Goal: Task Accomplishment & Management: Complete application form

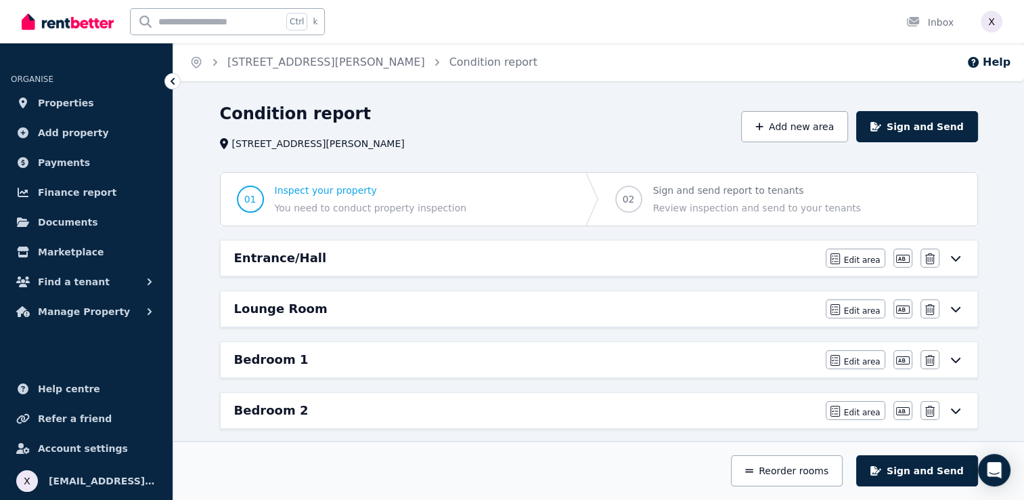
click at [957, 257] on icon at bounding box center [954, 258] width 9 height 5
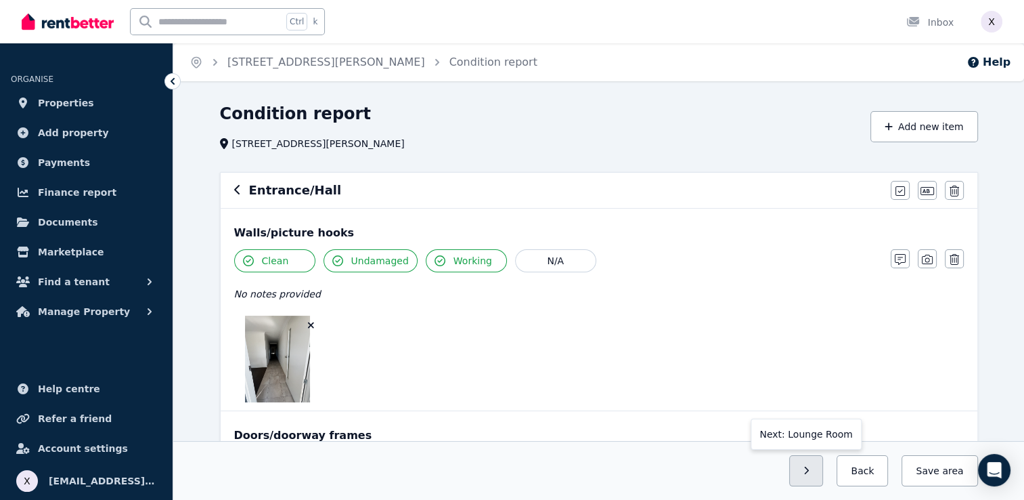
click at [824, 471] on button "button" at bounding box center [806, 470] width 35 height 31
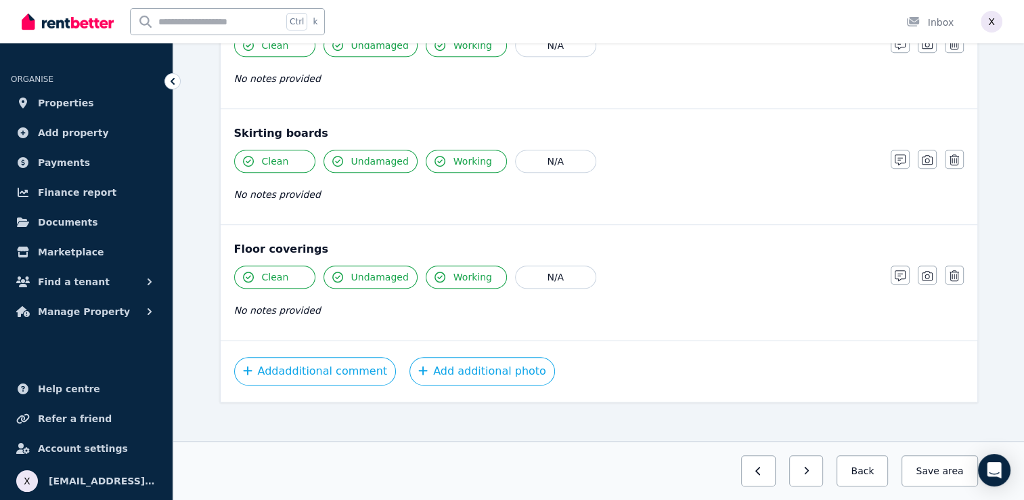
scroll to position [886, 0]
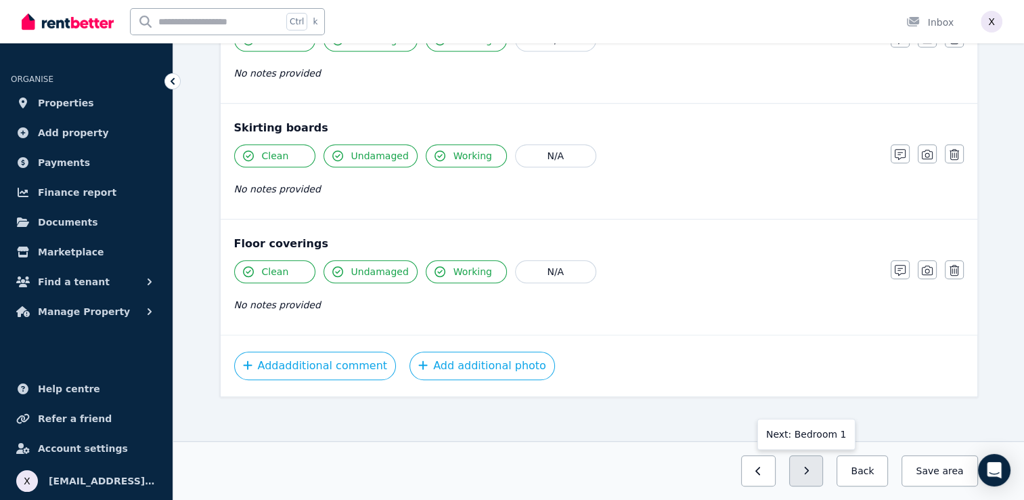
click at [824, 476] on button "button" at bounding box center [806, 470] width 35 height 31
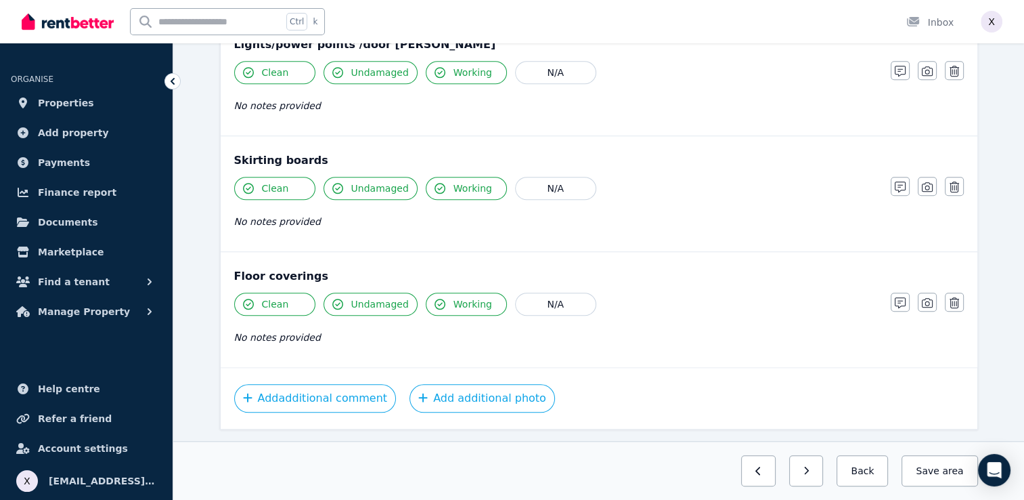
scroll to position [1089, 0]
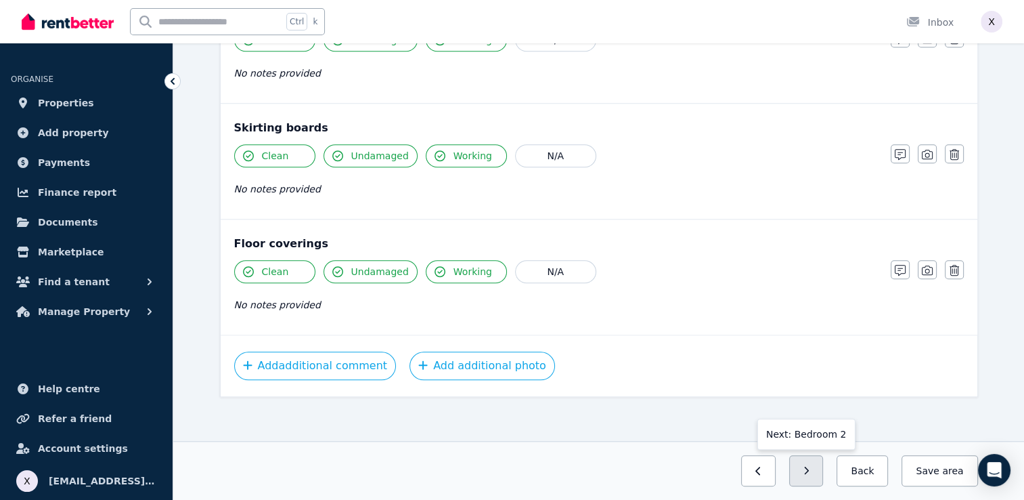
click at [810, 475] on icon "button" at bounding box center [807, 470] width 6 height 9
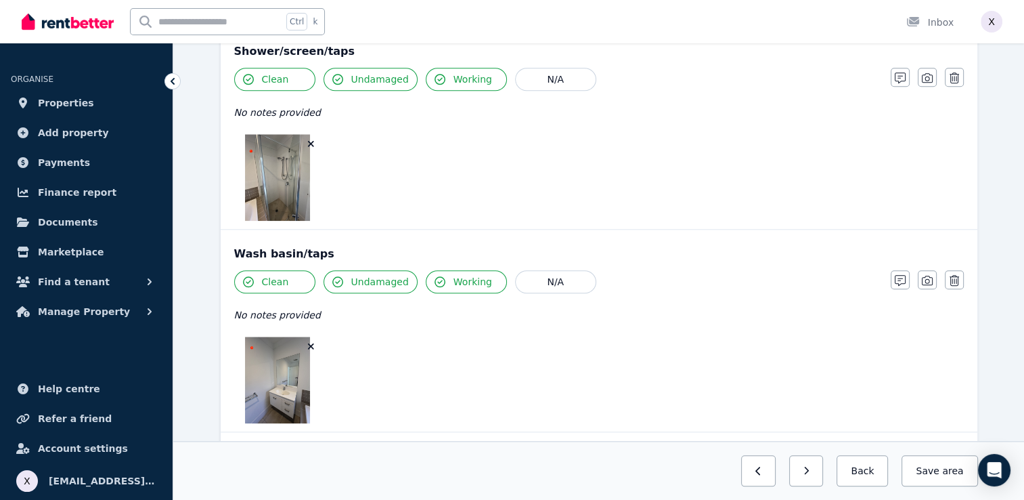
scroll to position [2127, 0]
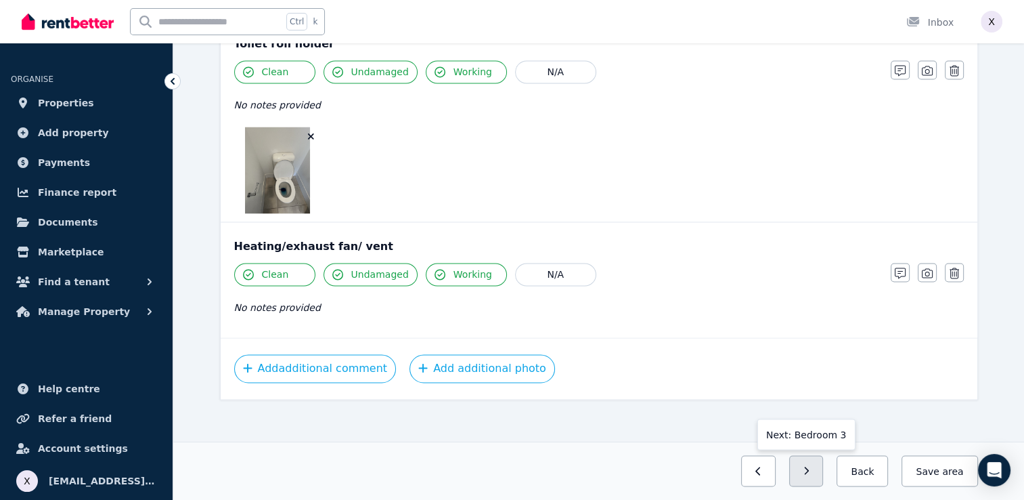
click at [820, 477] on button "button" at bounding box center [806, 470] width 35 height 31
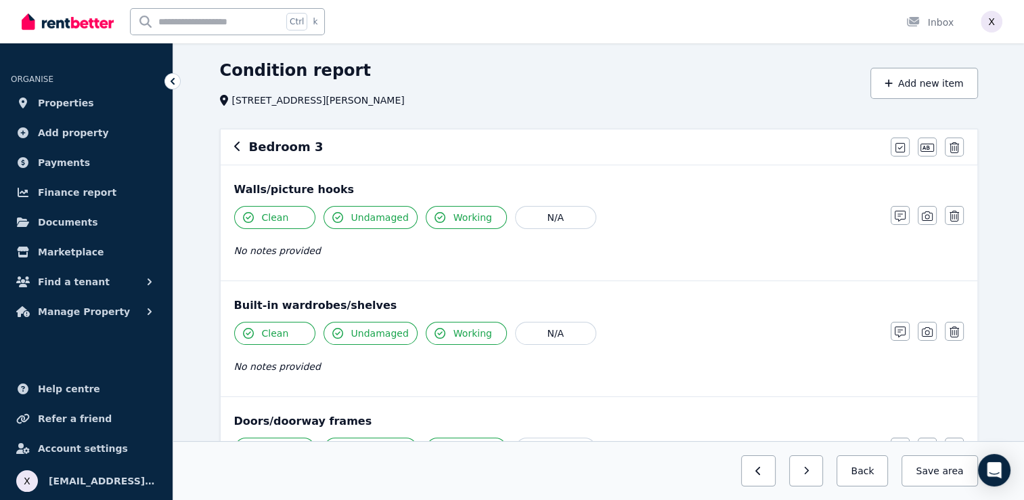
scroll to position [30, 0]
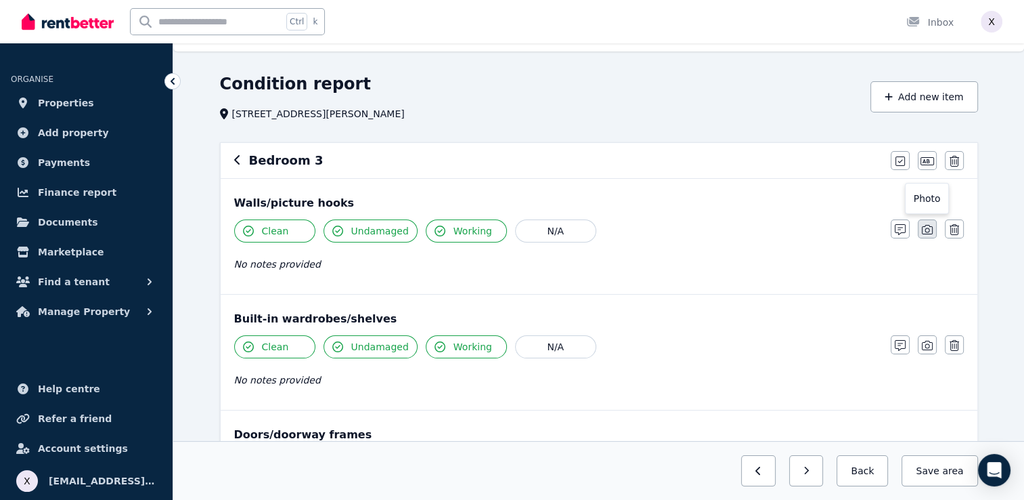
click at [929, 232] on icon "button" at bounding box center [927, 229] width 11 height 11
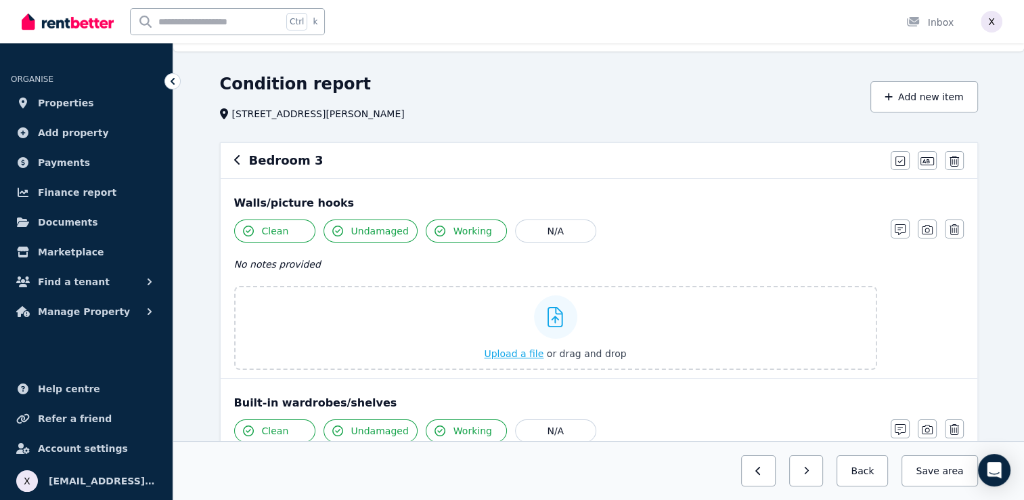
click at [522, 353] on span "Upload a file" at bounding box center [514, 353] width 60 height 11
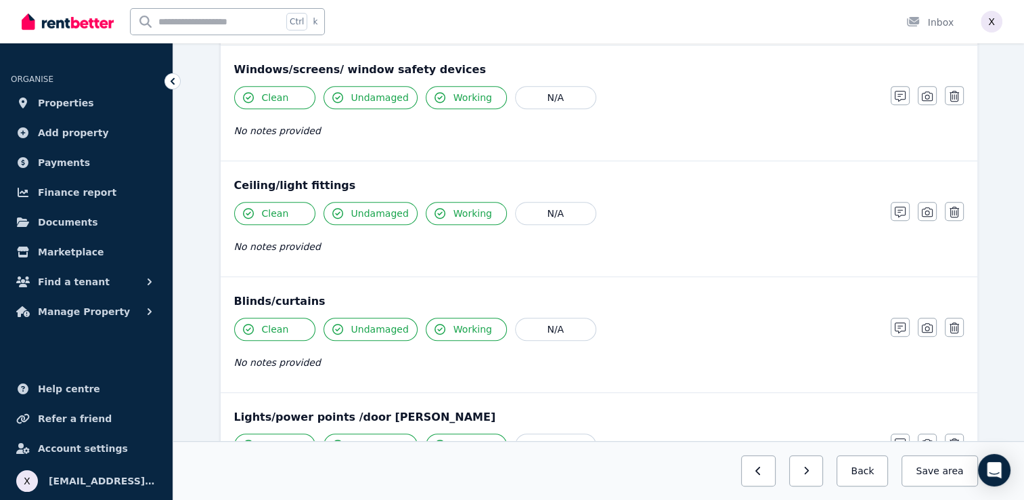
scroll to position [707, 0]
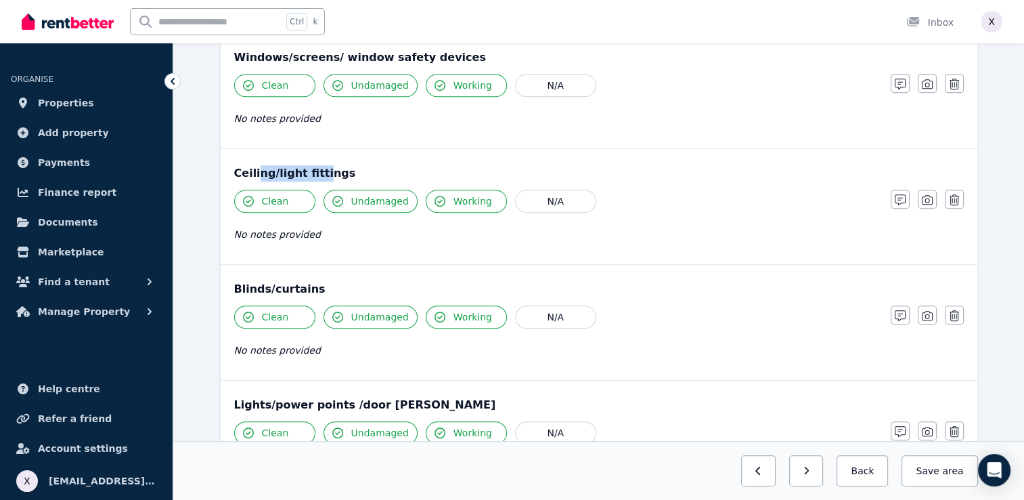
drag, startPoint x: 313, startPoint y: 164, endPoint x: 254, endPoint y: 172, distance: 60.1
click at [254, 172] on div "Ceiling/light fittings" at bounding box center [599, 173] width 730 height 16
click at [800, 281] on div "Blinds/curtains" at bounding box center [599, 289] width 730 height 16
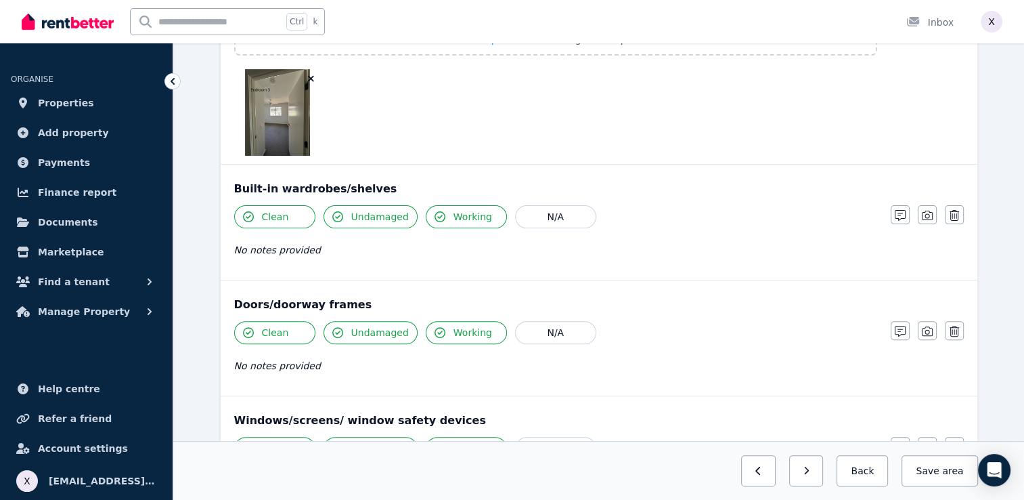
scroll to position [301, 0]
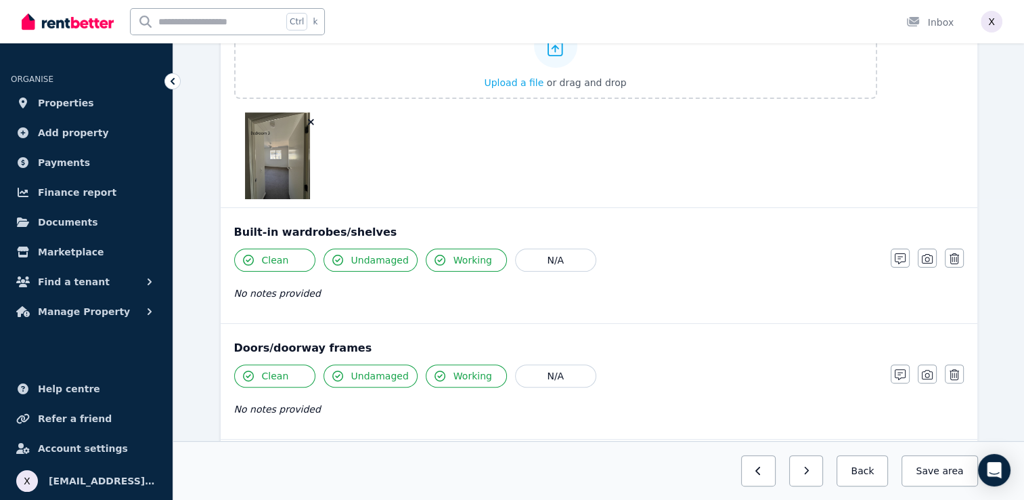
click at [305, 118] on button "button" at bounding box center [312, 122] width 14 height 14
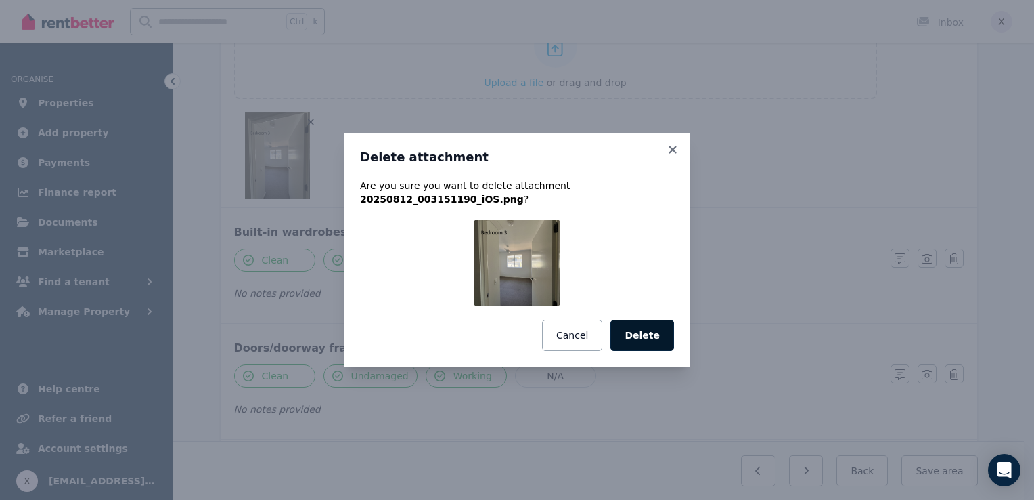
click at [639, 337] on button "Delete" at bounding box center [643, 335] width 64 height 31
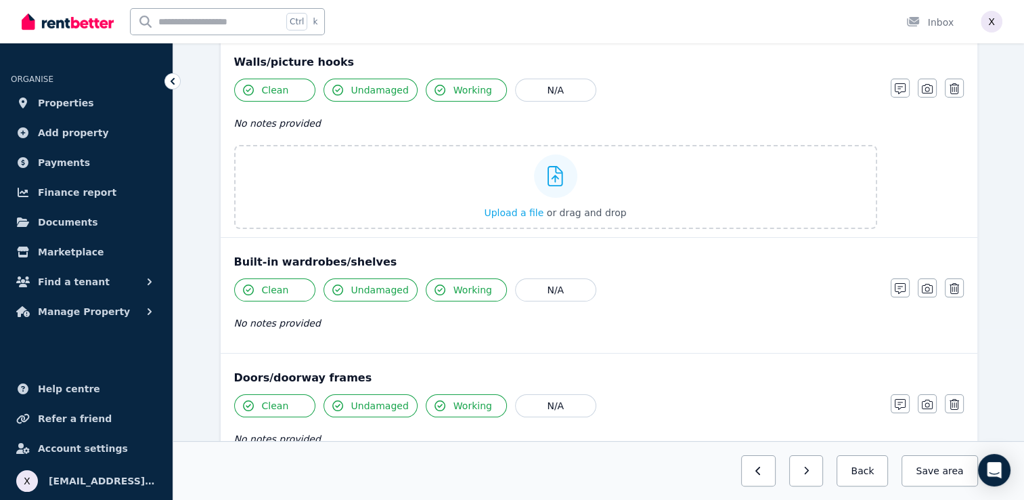
scroll to position [165, 0]
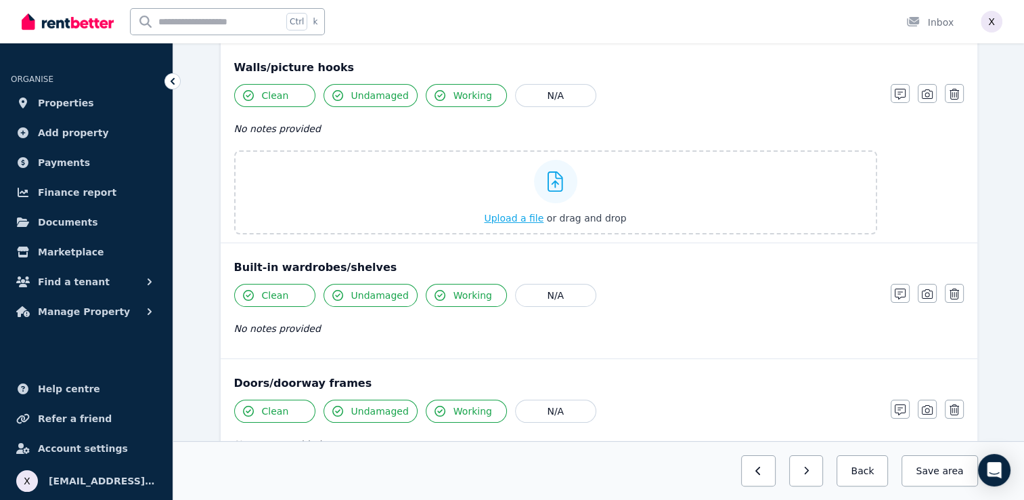
click at [551, 183] on icon at bounding box center [556, 181] width 16 height 20
click at [0, 0] on input "Upload a file or drag and drop" at bounding box center [0, 0] width 0 height 0
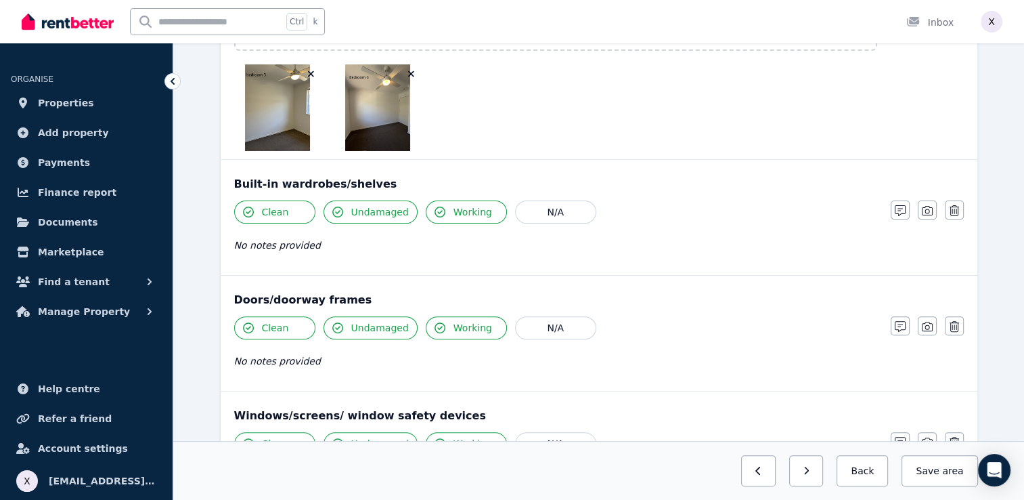
scroll to position [368, 0]
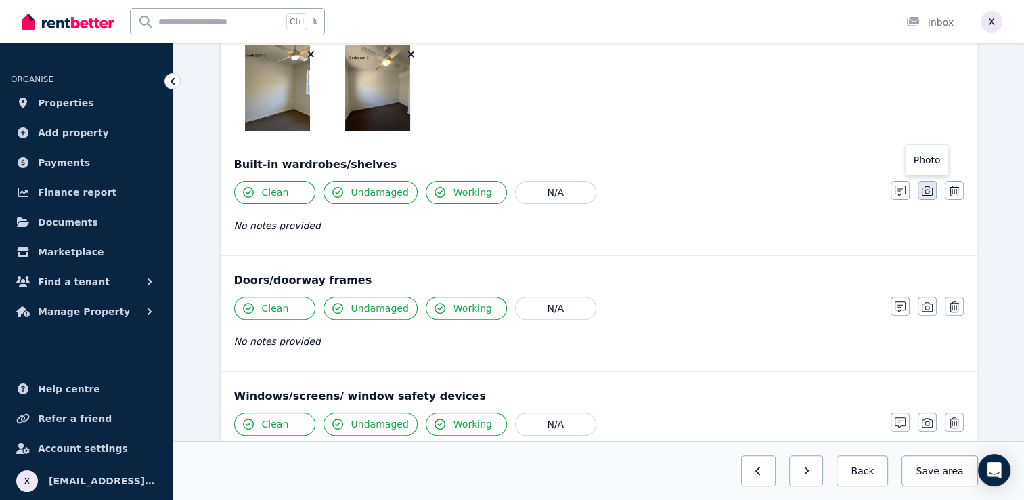
click at [924, 194] on icon "button" at bounding box center [927, 190] width 11 height 11
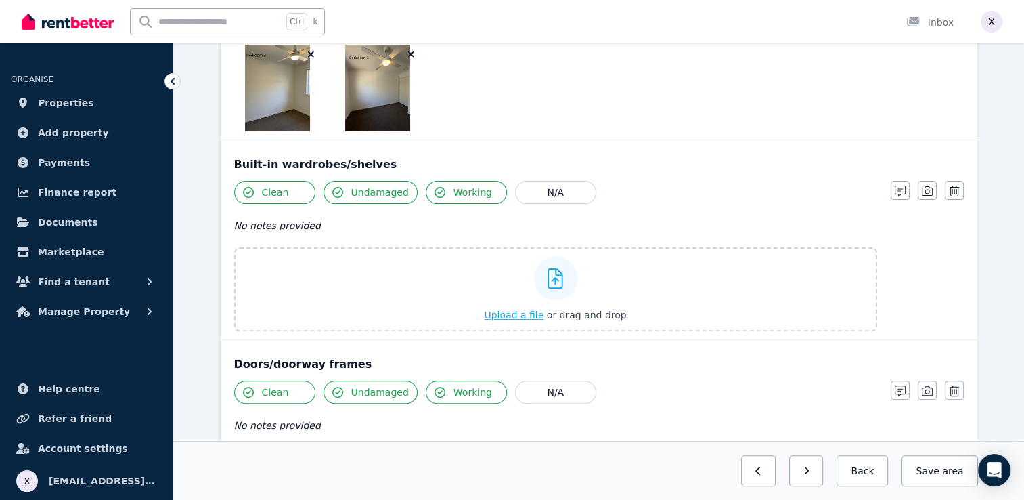
click at [558, 274] on icon at bounding box center [556, 278] width 16 height 20
click at [0, 0] on input "Upload a file or drag and drop" at bounding box center [0, 0] width 0 height 0
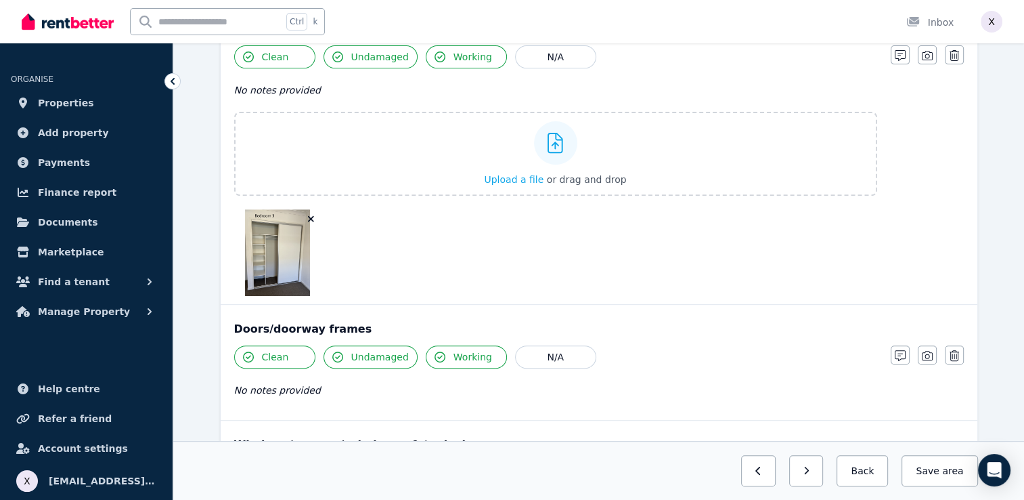
scroll to position [707, 0]
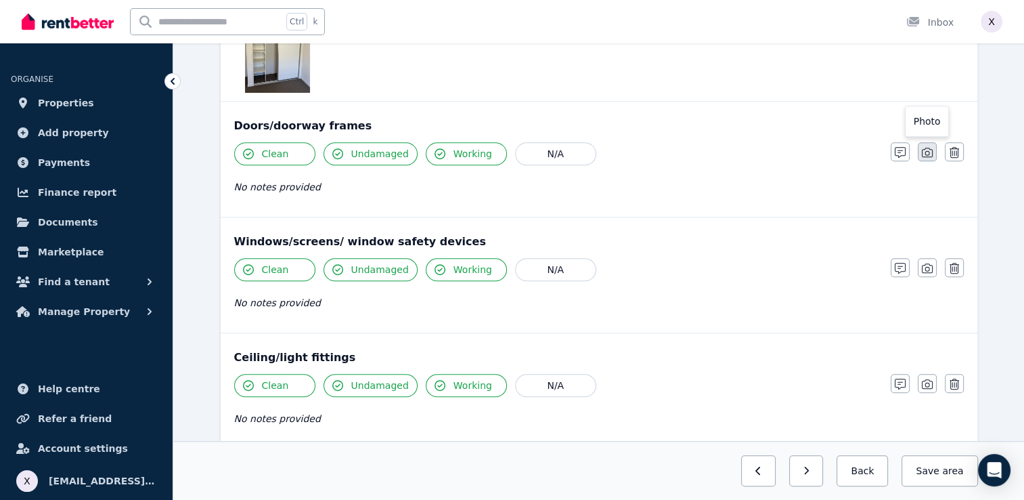
click at [927, 149] on icon "button" at bounding box center [927, 152] width 11 height 11
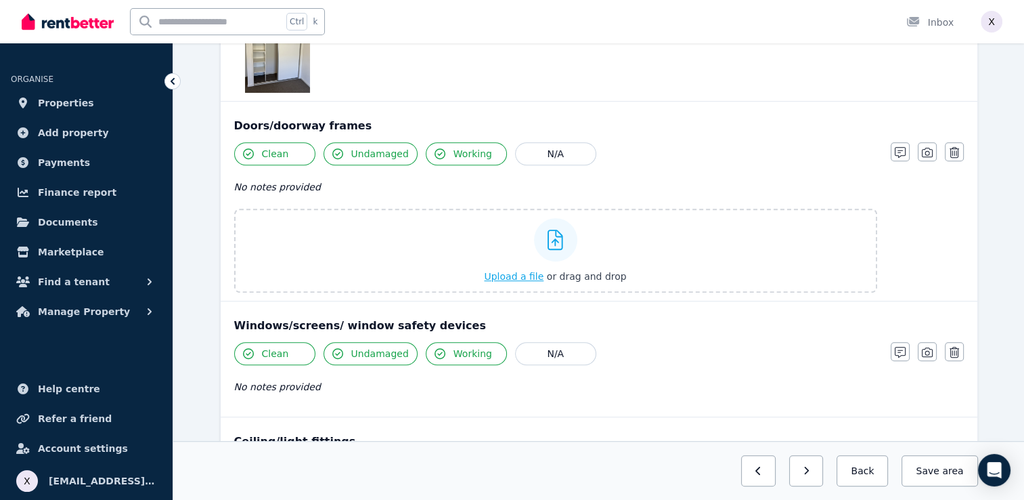
click at [533, 275] on span "Upload a file" at bounding box center [514, 276] width 60 height 11
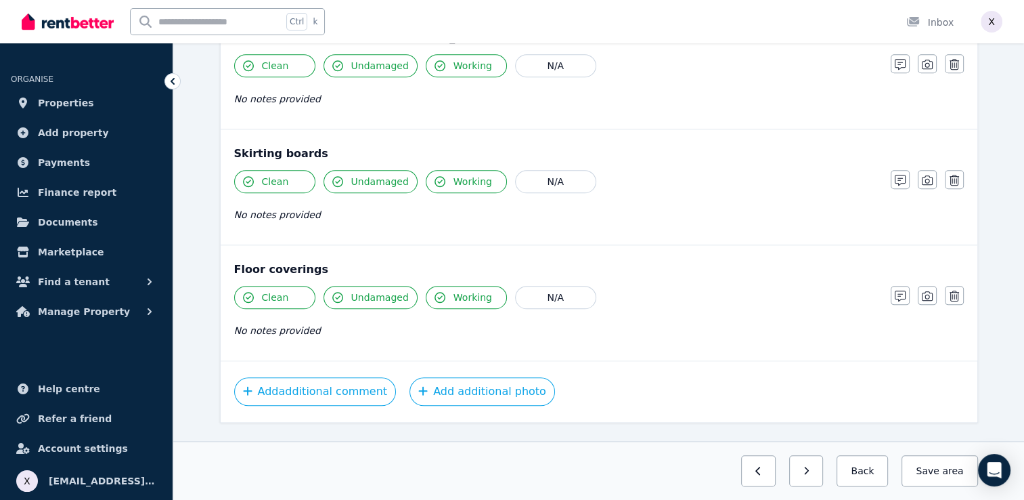
scroll to position [1466, 0]
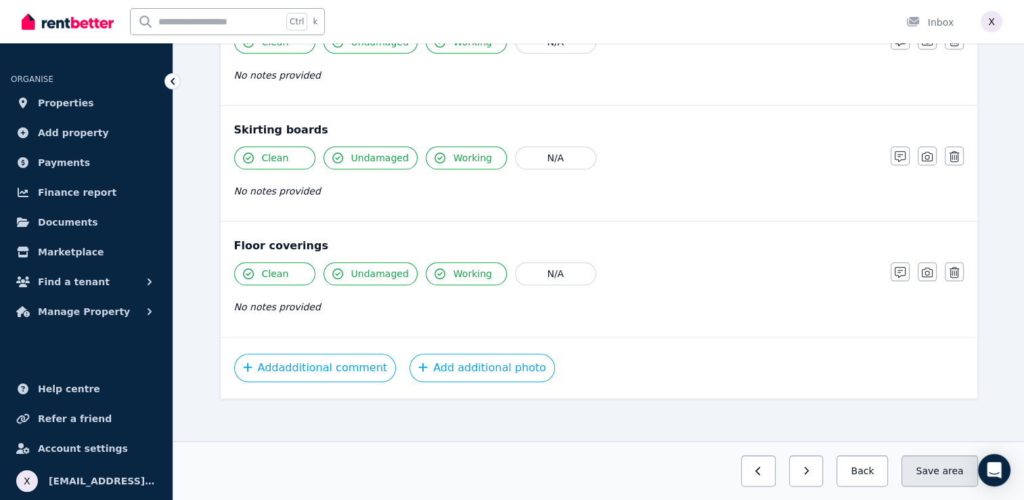
click at [936, 473] on button "Save area" at bounding box center [940, 470] width 76 height 31
click at [798, 472] on icon "button" at bounding box center [795, 470] width 5 height 8
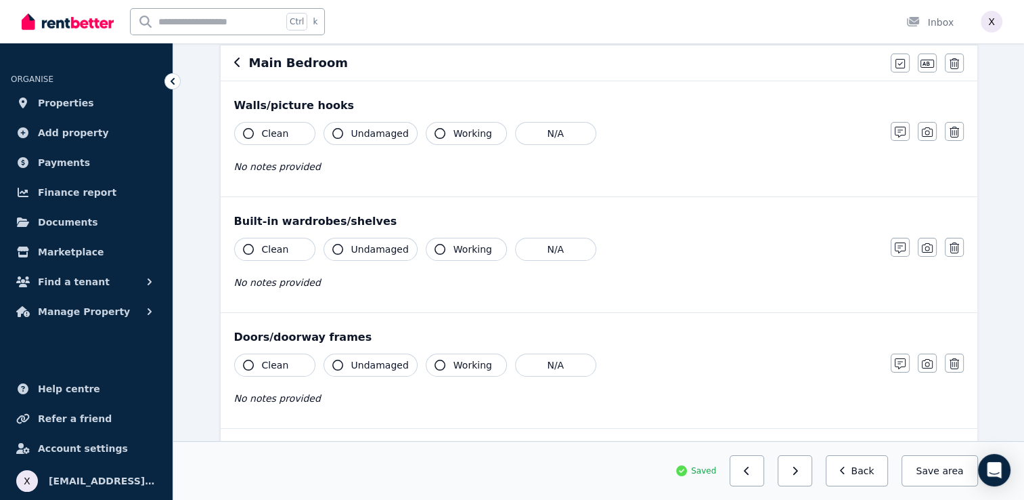
scroll to position [203, 0]
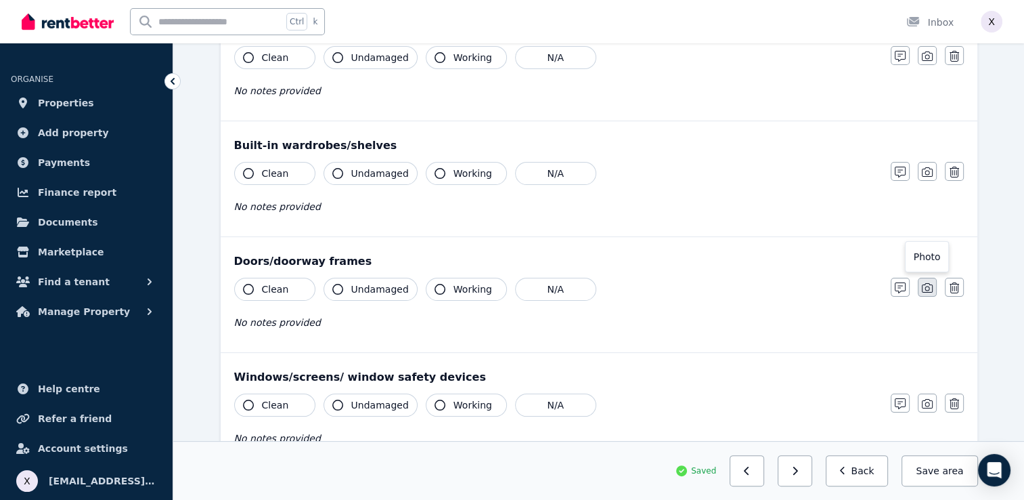
click at [927, 287] on icon "button" at bounding box center [927, 287] width 11 height 11
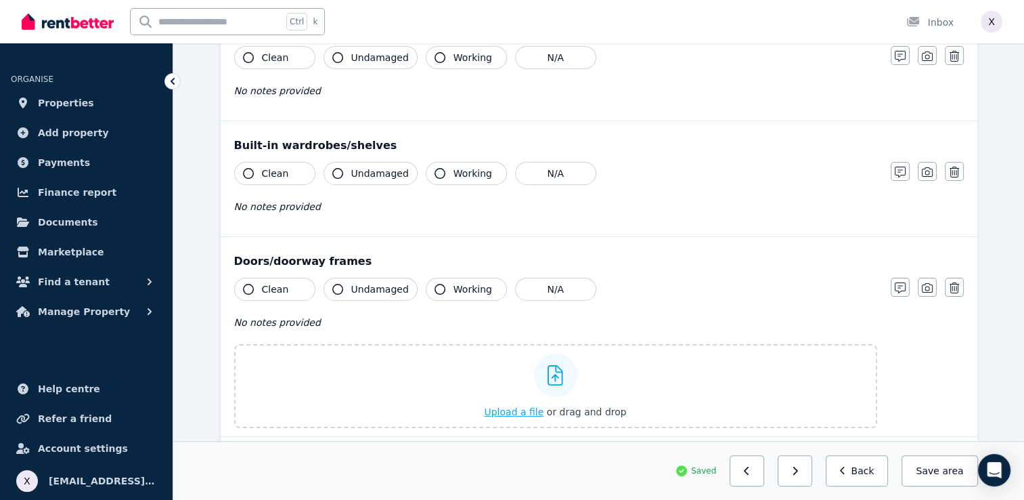
click at [556, 374] on icon at bounding box center [556, 375] width 16 height 20
click at [0, 0] on input "Upload a file or drag and drop" at bounding box center [0, 0] width 0 height 0
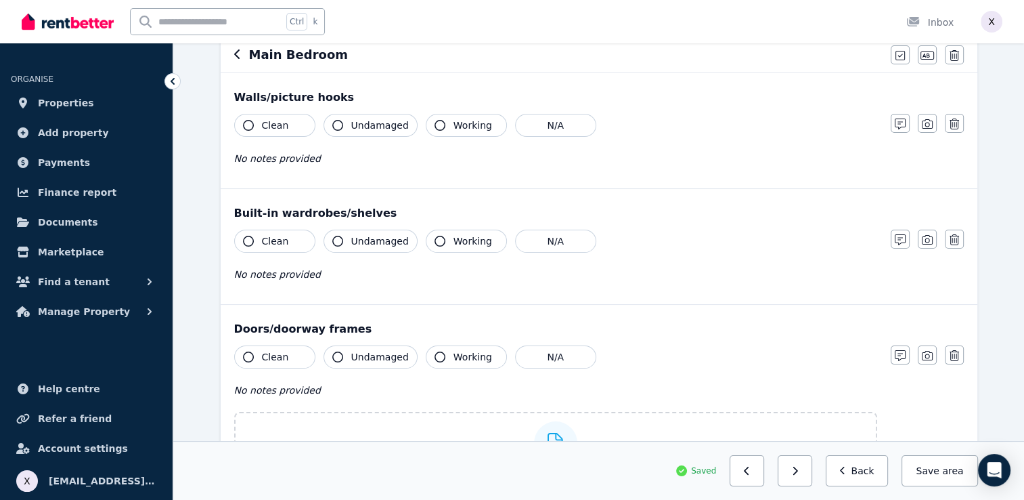
scroll to position [68, 0]
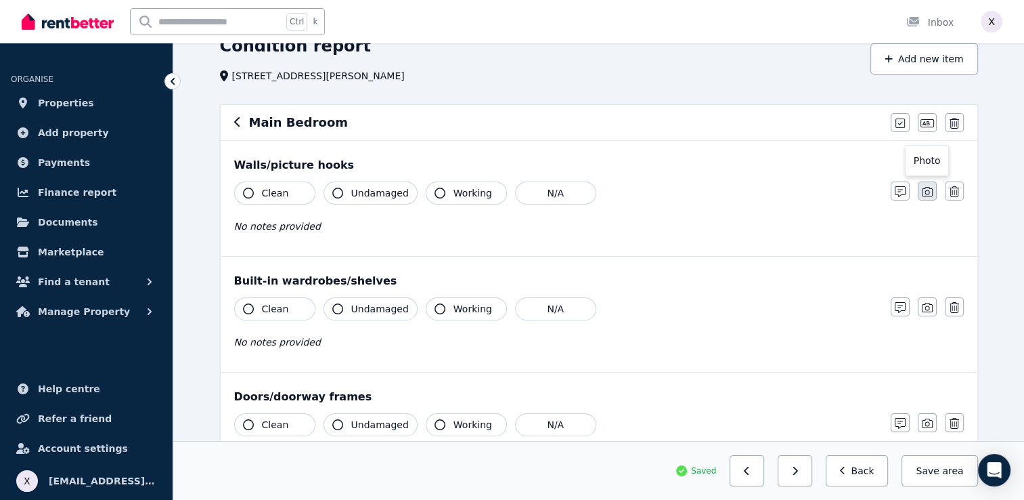
click at [927, 197] on button "button" at bounding box center [927, 190] width 19 height 19
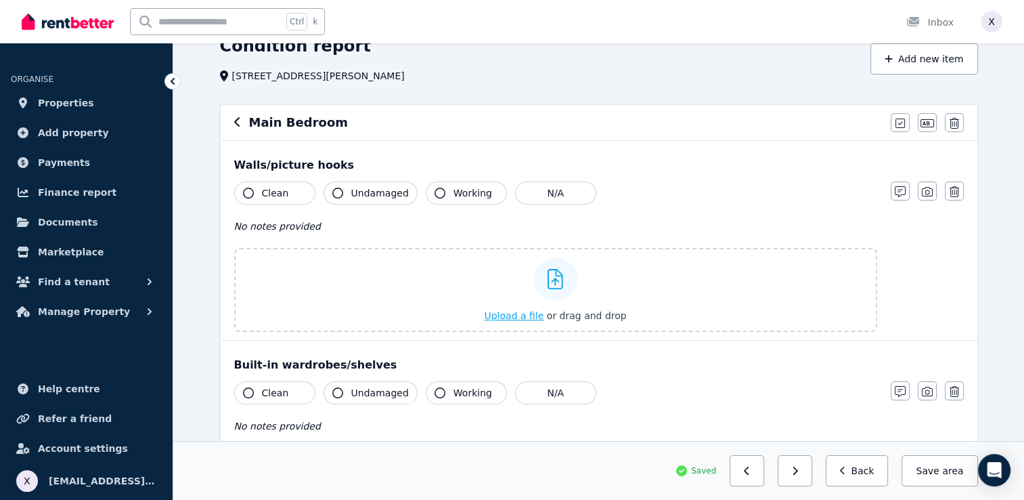
click at [523, 310] on span "Upload a file" at bounding box center [514, 315] width 60 height 11
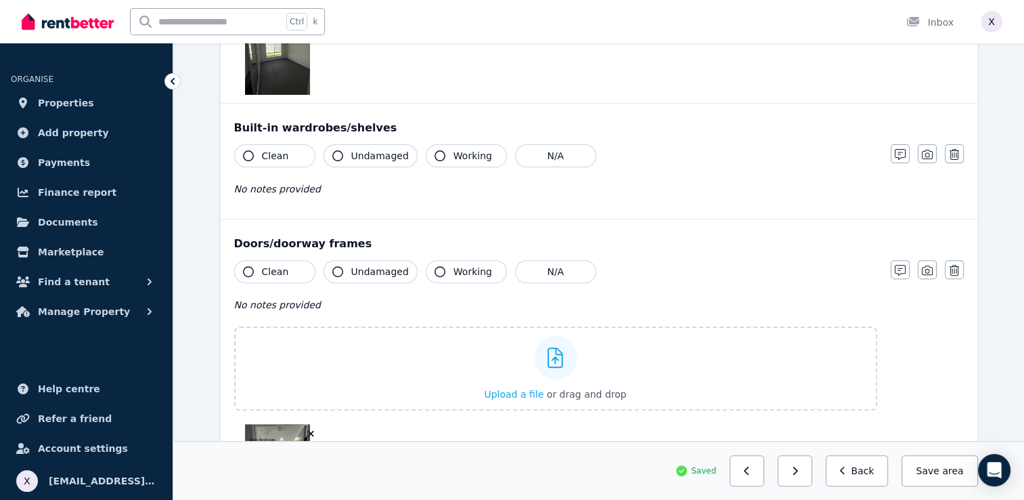
scroll to position [406, 0]
click at [923, 154] on icon "button" at bounding box center [927, 153] width 11 height 11
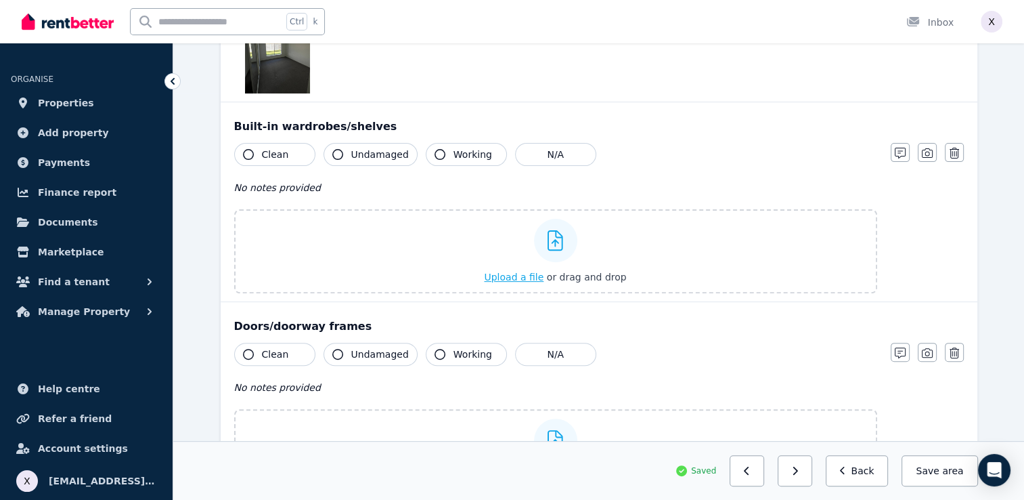
click at [554, 242] on icon at bounding box center [556, 240] width 16 height 20
click at [0, 0] on input "Upload a file or drag and drop" at bounding box center [0, 0] width 0 height 0
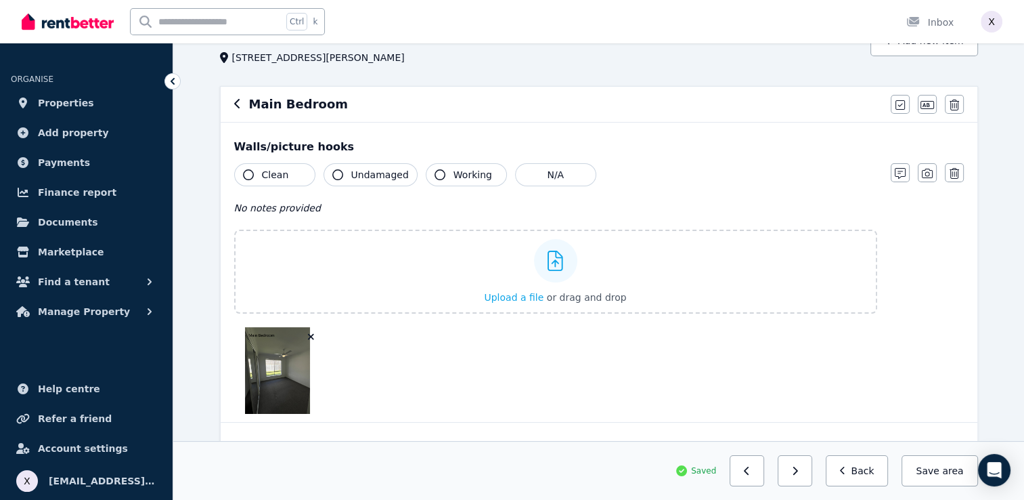
scroll to position [0, 0]
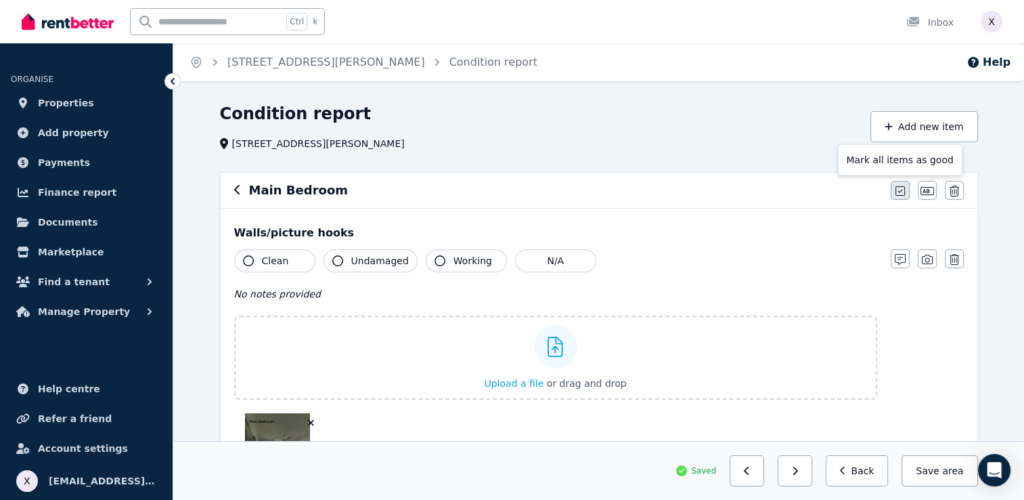
click at [901, 191] on icon "button" at bounding box center [900, 190] width 9 height 9
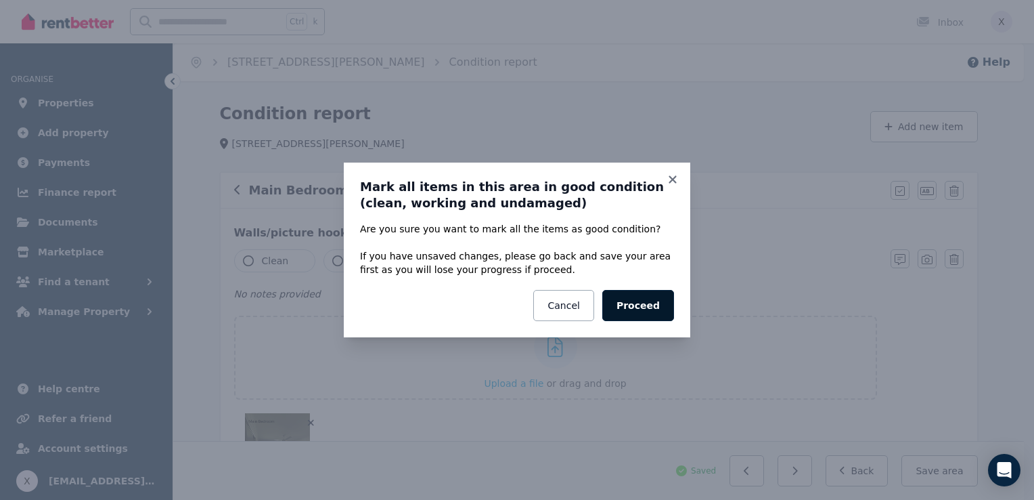
click at [634, 310] on button "Proceed" at bounding box center [639, 305] width 72 height 31
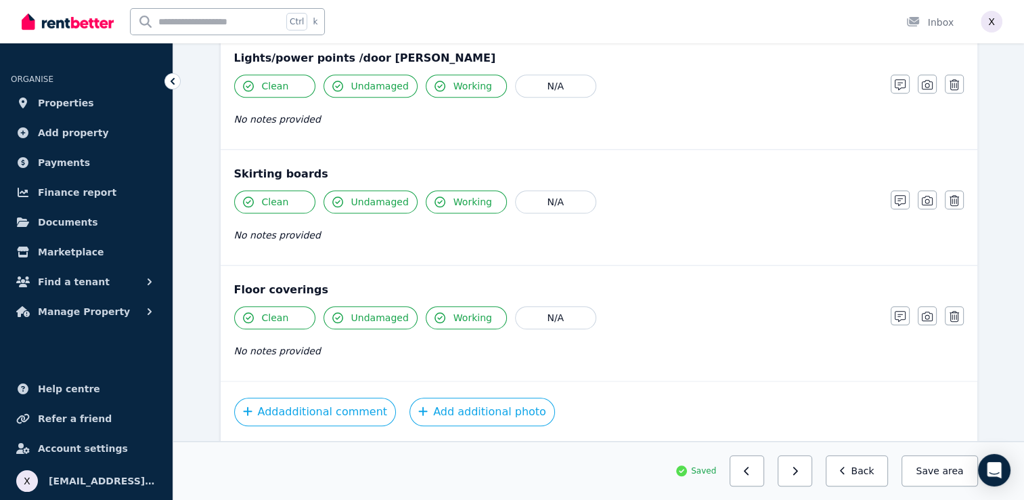
scroll to position [1466, 0]
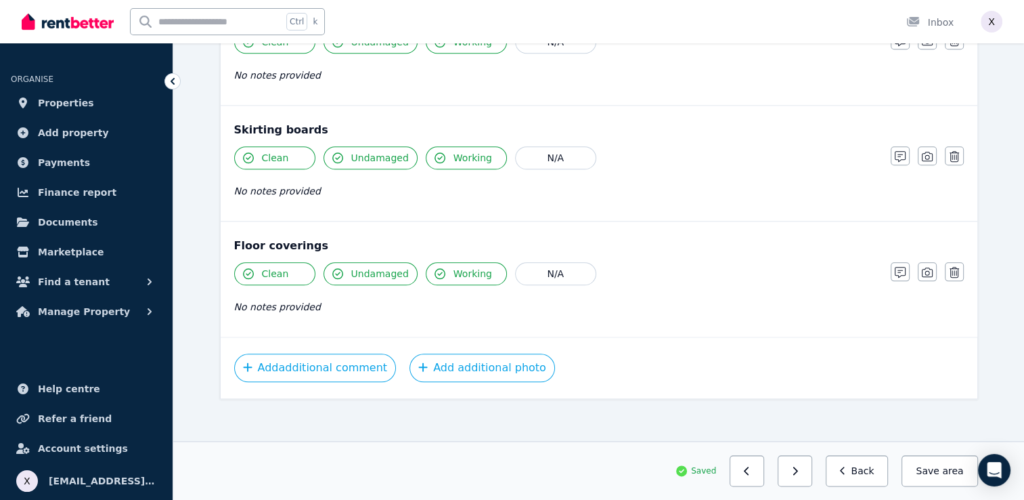
click at [338, 268] on icon "button" at bounding box center [337, 273] width 11 height 11
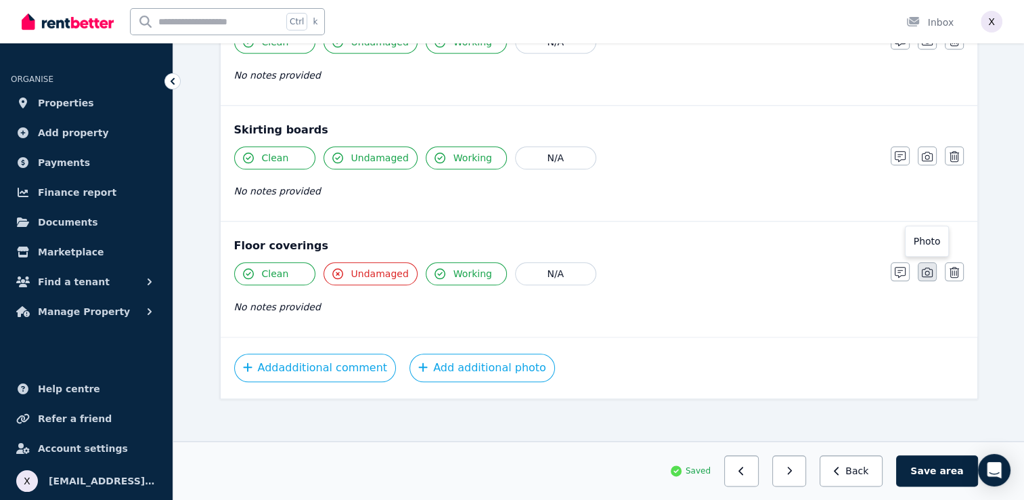
click at [927, 271] on icon "button" at bounding box center [927, 271] width 11 height 9
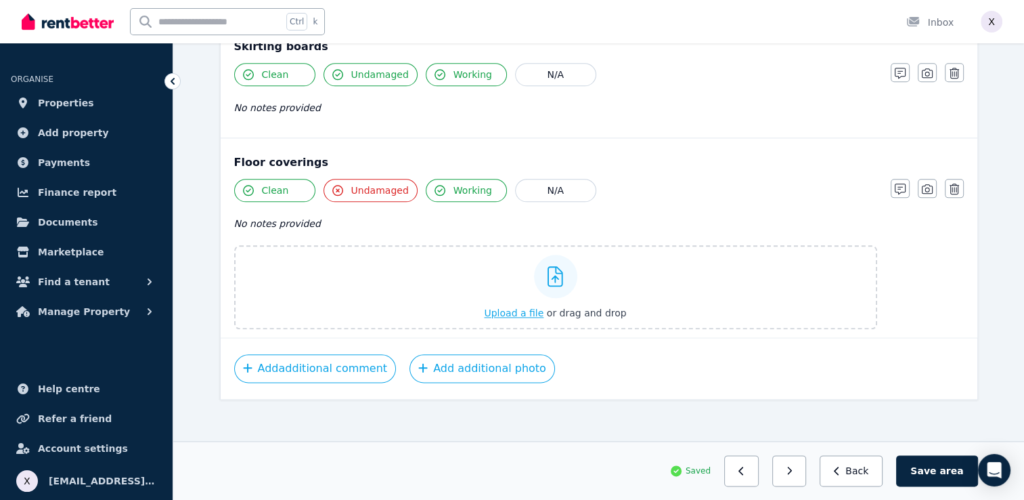
click at [554, 274] on icon at bounding box center [556, 276] width 16 height 20
click at [0, 0] on input "Upload a file or drag and drop" at bounding box center [0, 0] width 0 height 0
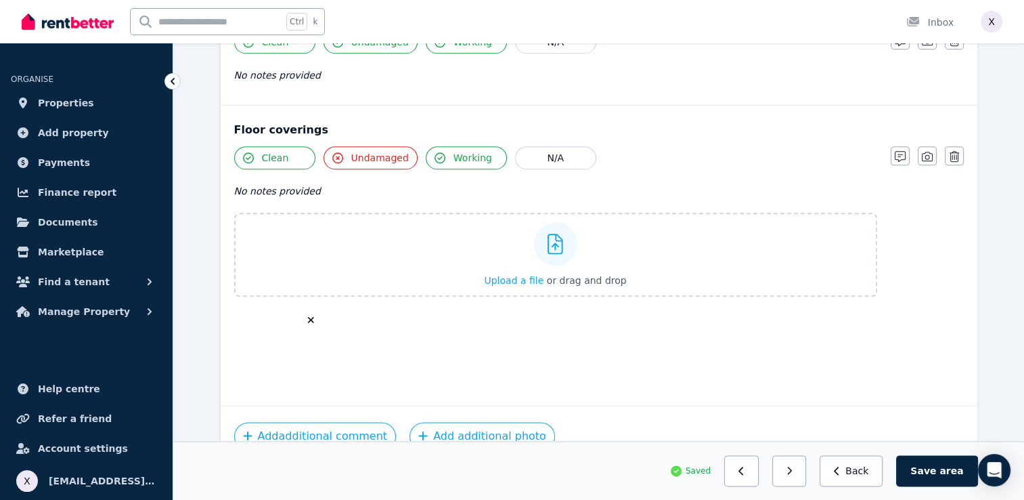
scroll to position [1514, 0]
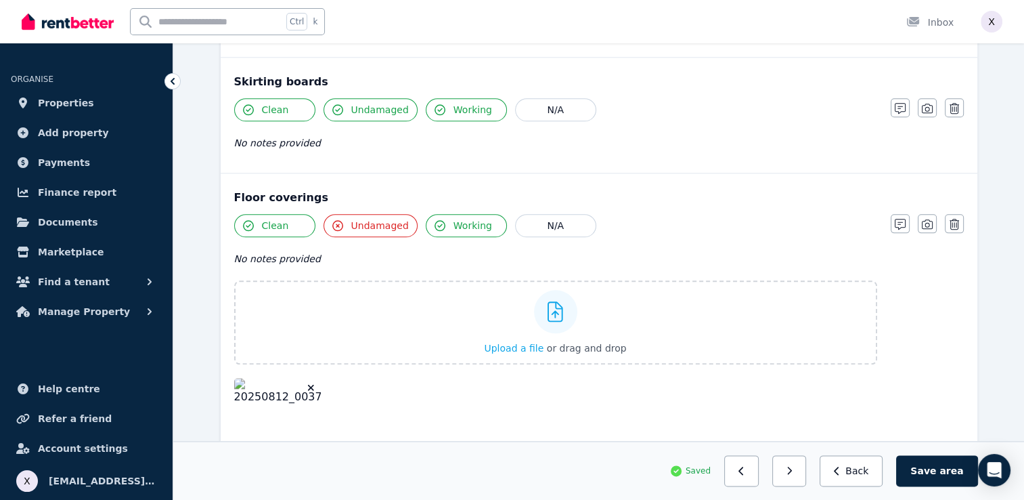
click at [275, 254] on span "No notes provided" at bounding box center [277, 258] width 87 height 11
click at [284, 253] on span "No notes provided" at bounding box center [277, 258] width 87 height 11
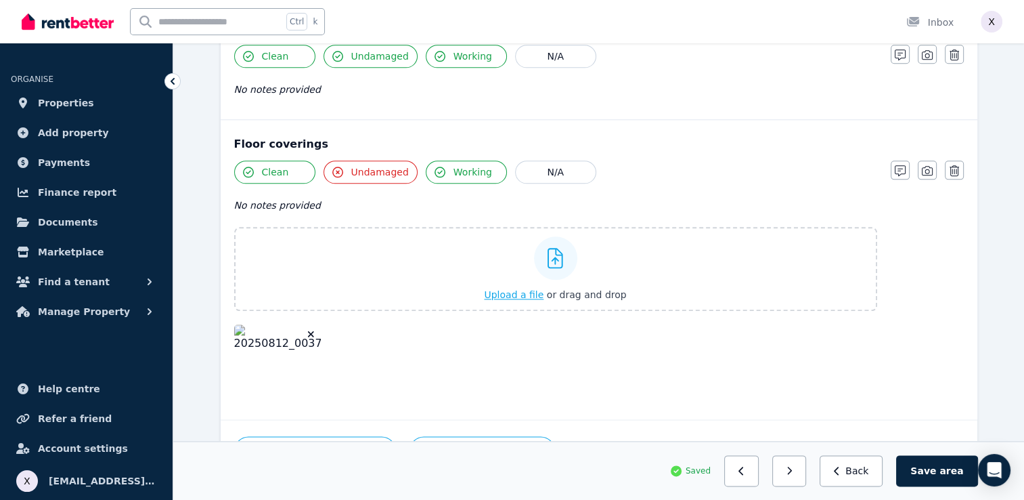
scroll to position [1581, 0]
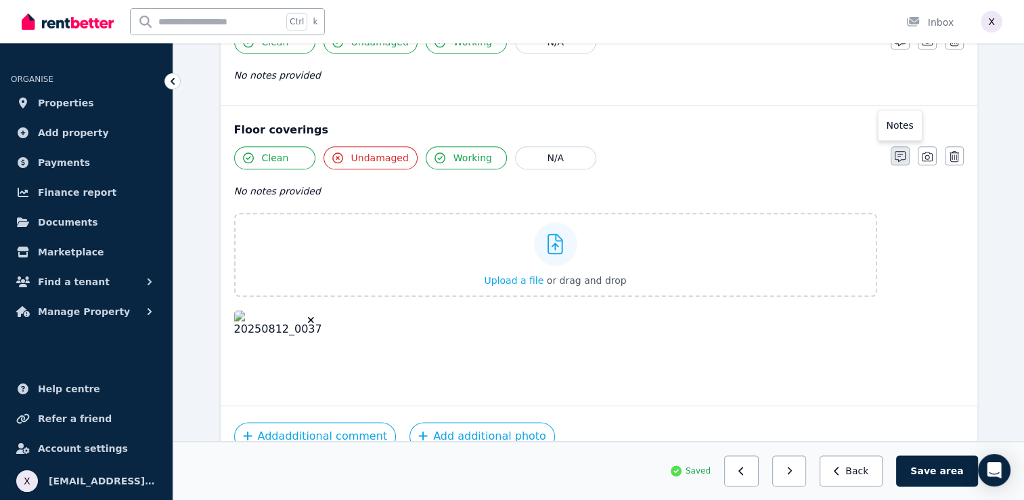
click at [899, 151] on icon "button" at bounding box center [900, 156] width 11 height 11
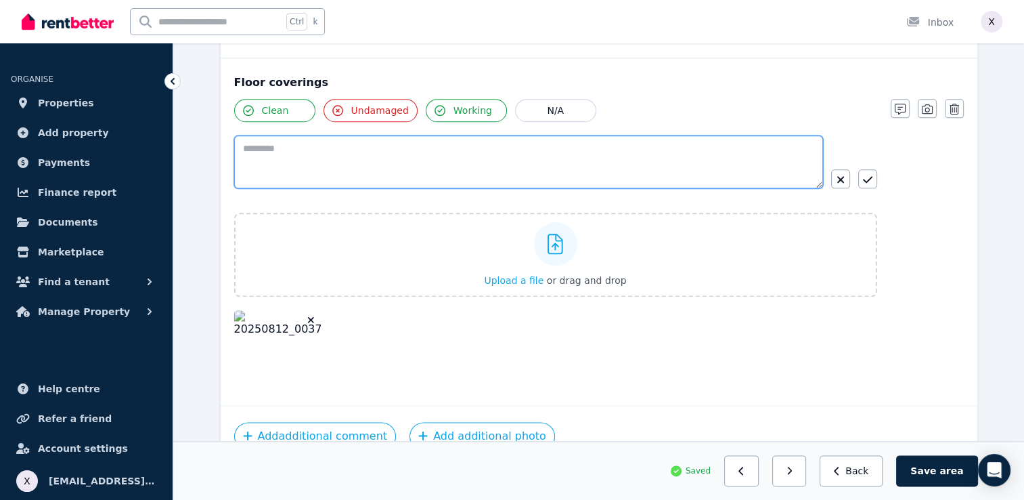
click at [468, 163] on textarea at bounding box center [528, 161] width 589 height 53
type textarea "**********"
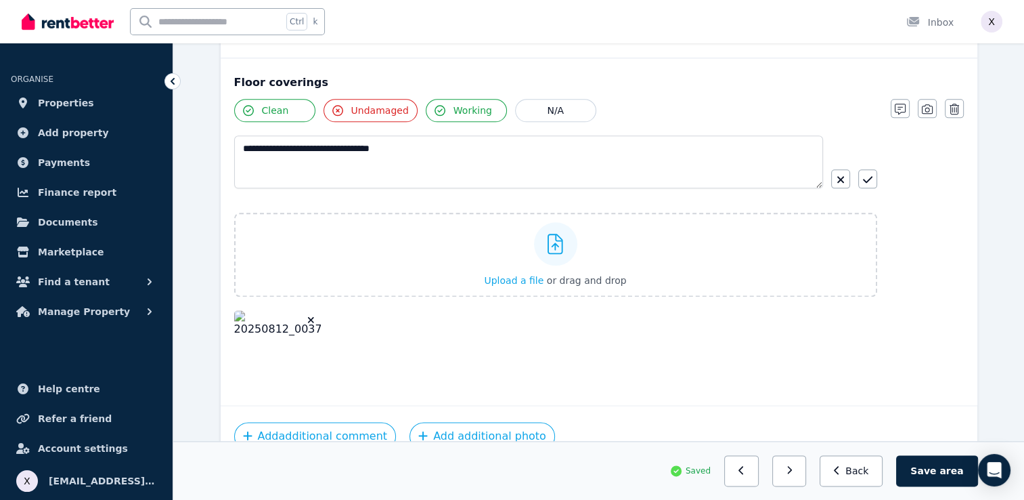
click at [940, 276] on div "**********" at bounding box center [599, 248] width 730 height 298
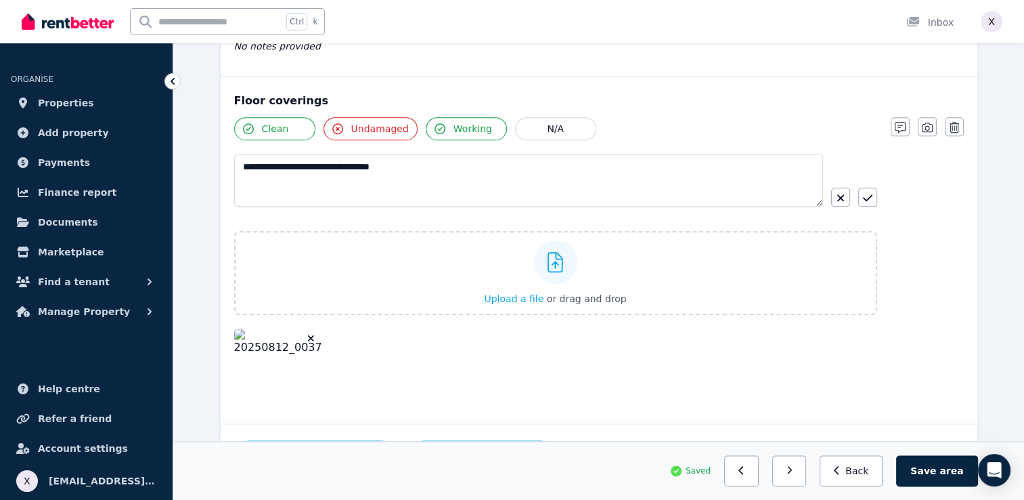
scroll to position [1697, 0]
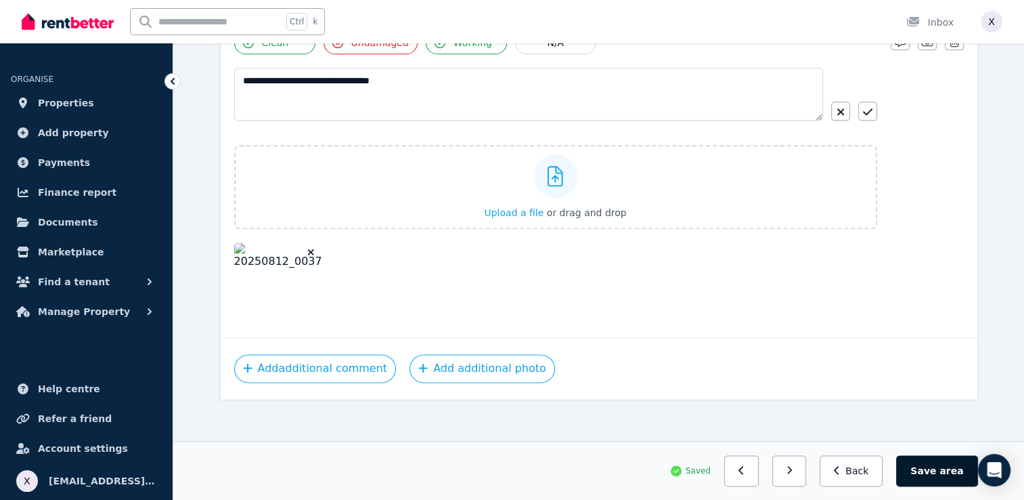
click at [941, 474] on button "Save area" at bounding box center [936, 470] width 81 height 31
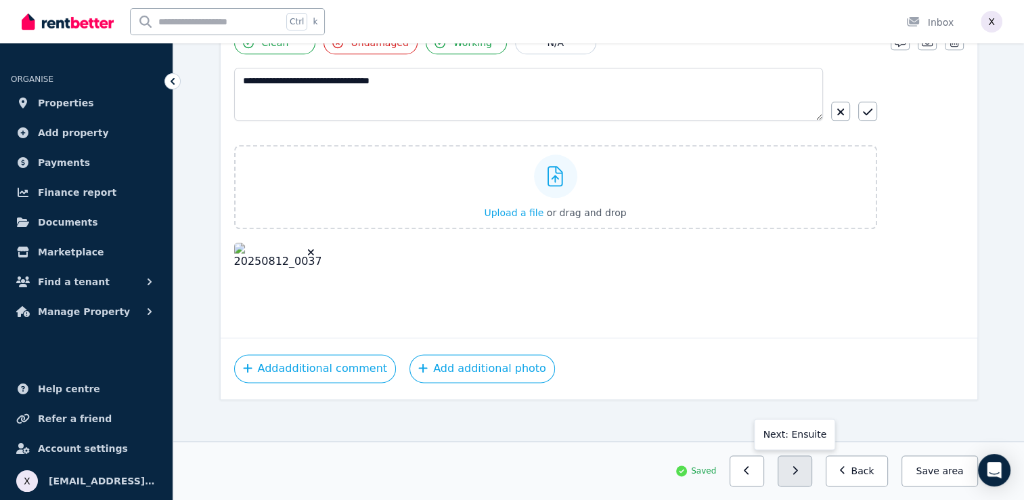
click at [798, 475] on icon "button" at bounding box center [795, 470] width 6 height 9
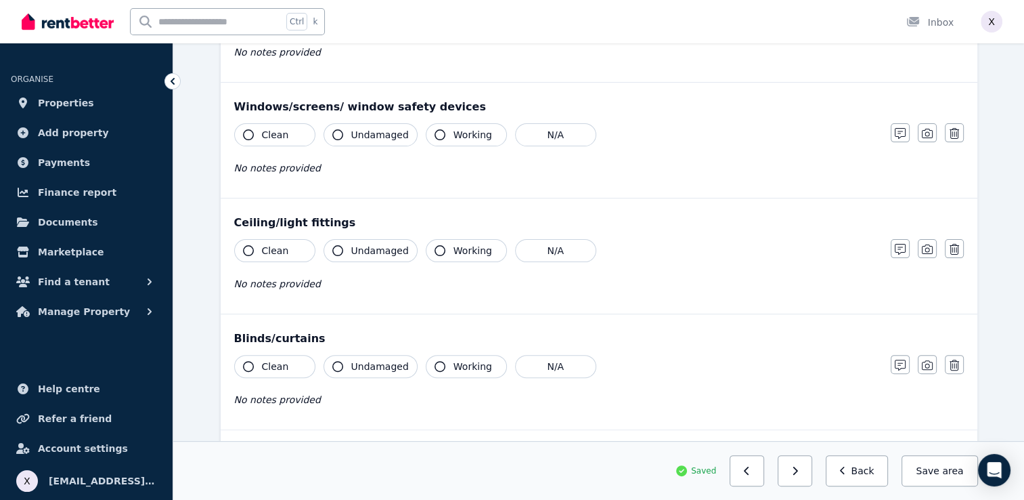
scroll to position [0, 0]
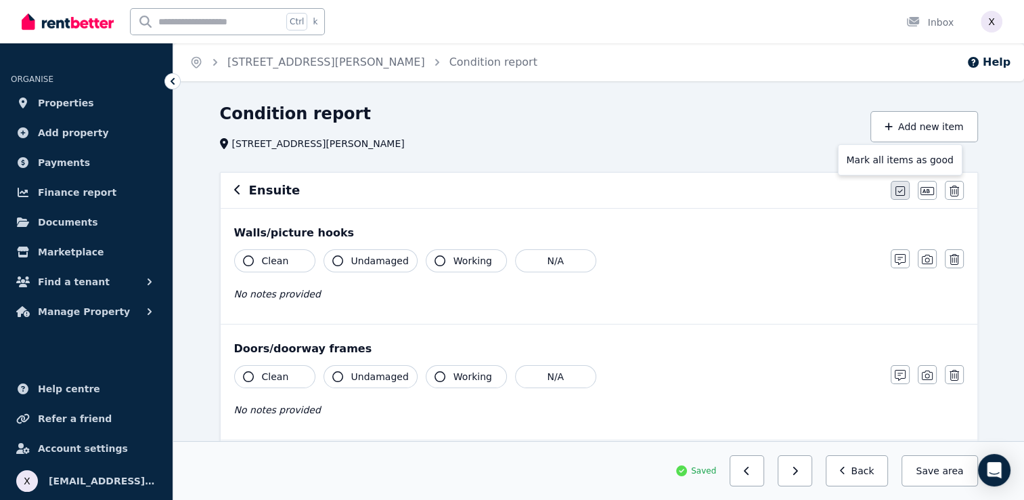
click at [903, 188] on icon "button" at bounding box center [900, 190] width 9 height 11
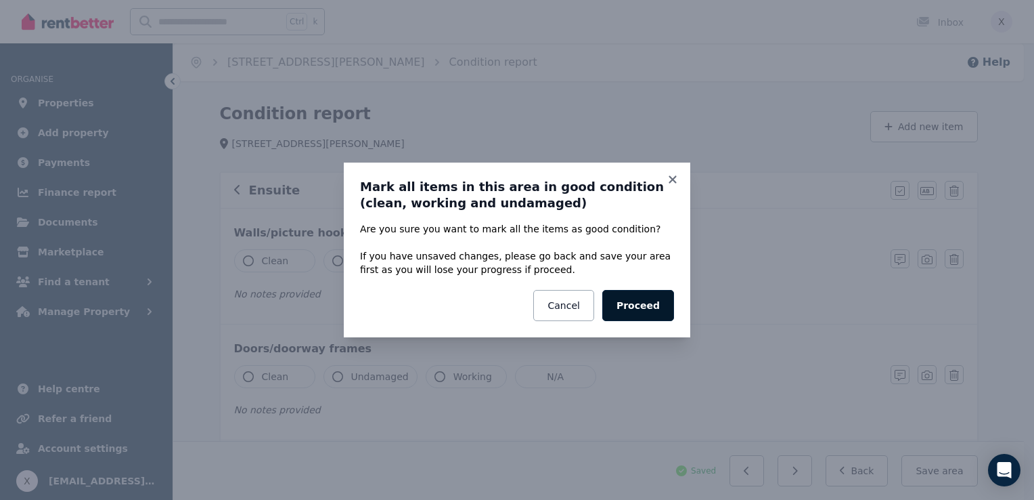
click at [653, 312] on button "Proceed" at bounding box center [639, 305] width 72 height 31
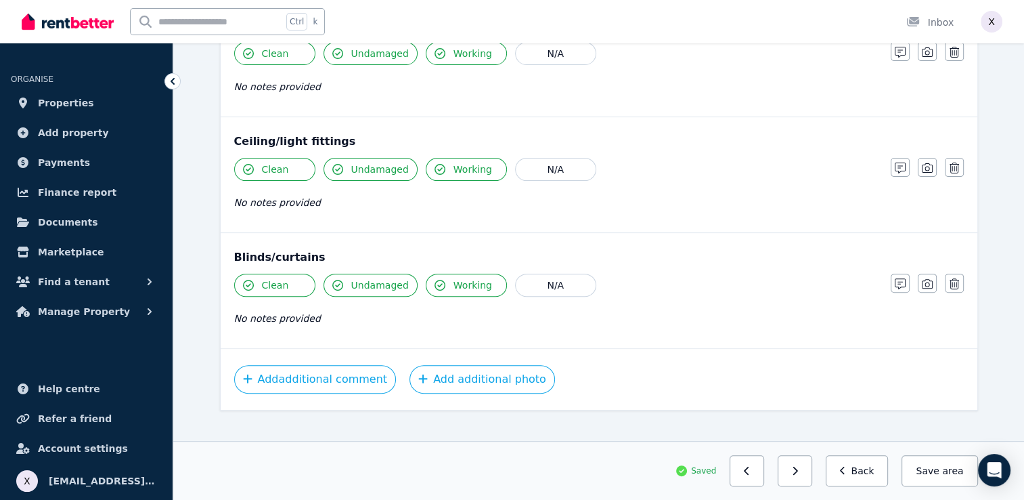
scroll to position [454, 0]
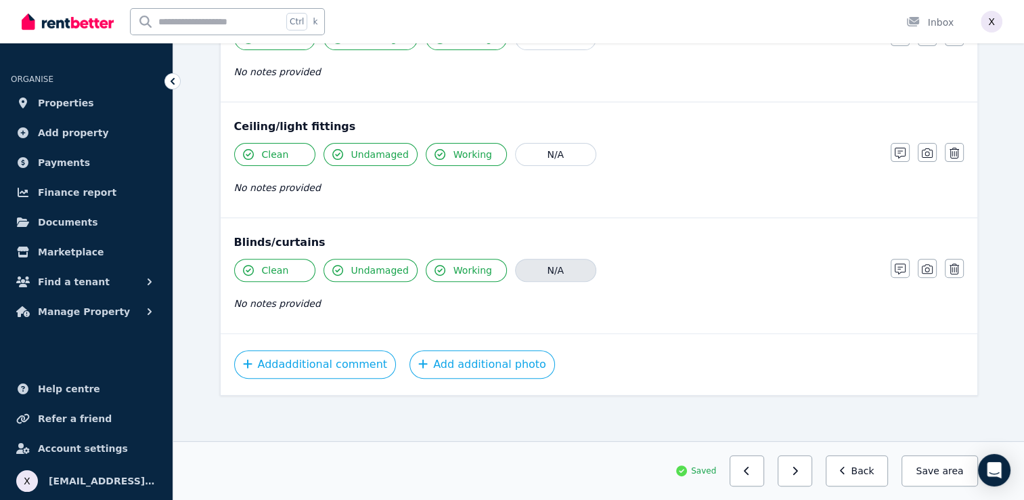
click at [546, 269] on button "N/A" at bounding box center [555, 270] width 81 height 23
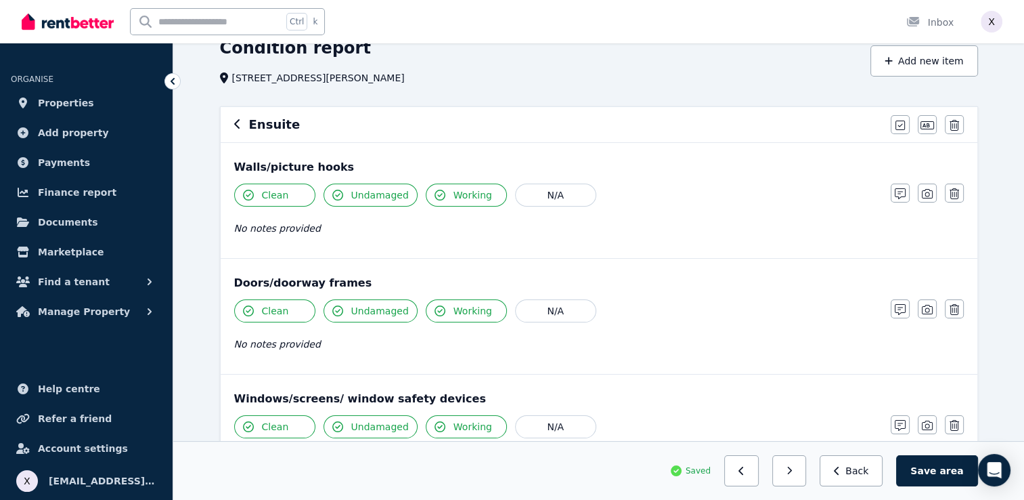
scroll to position [0, 0]
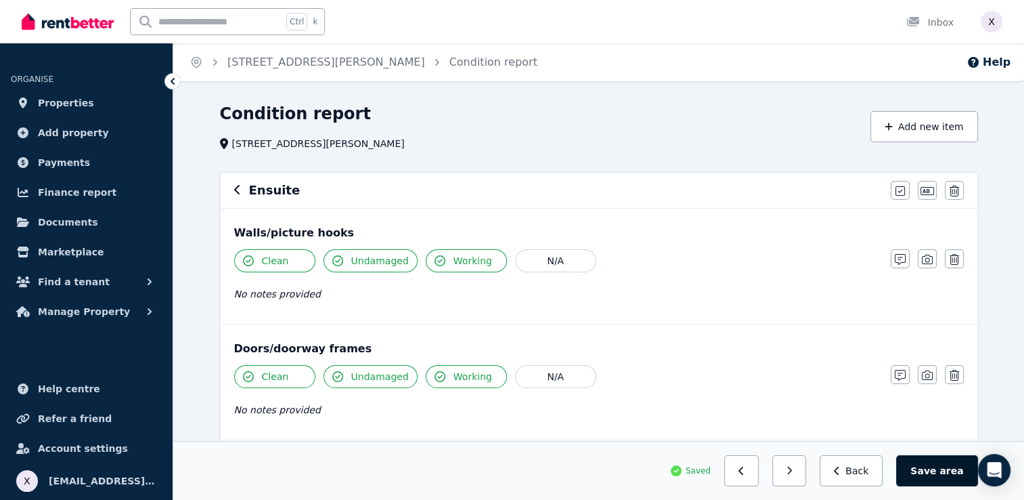
click at [926, 467] on button "Save area" at bounding box center [936, 470] width 81 height 31
click at [864, 477] on button "Back" at bounding box center [857, 470] width 63 height 31
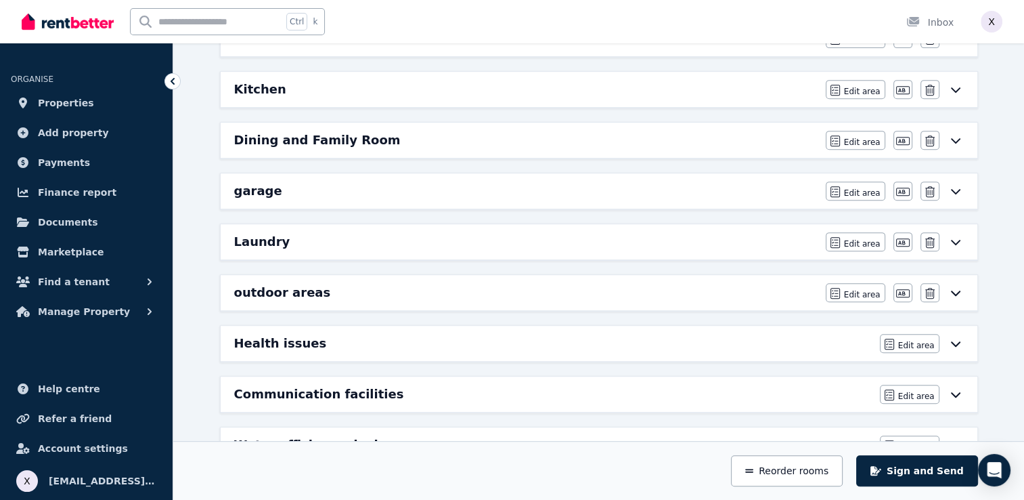
scroll to position [665, 0]
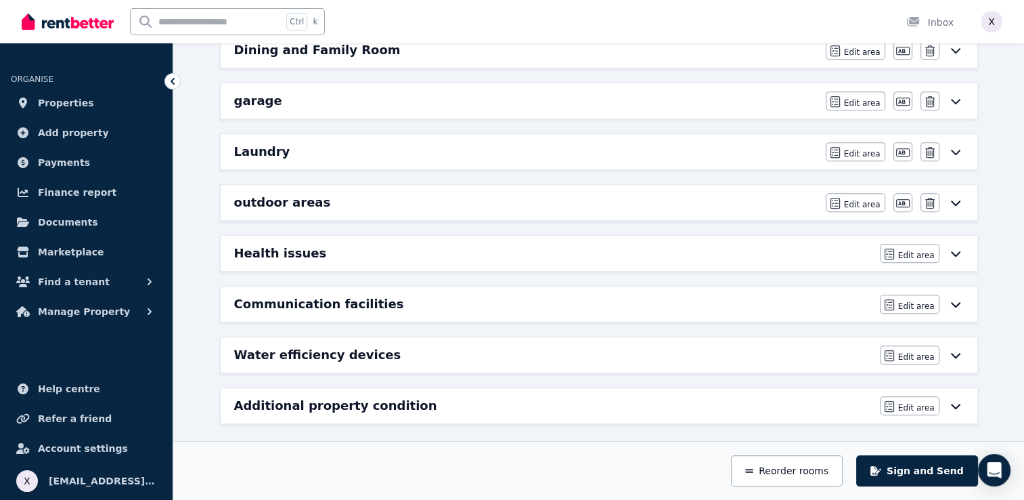
click at [953, 400] on icon at bounding box center [956, 405] width 16 height 11
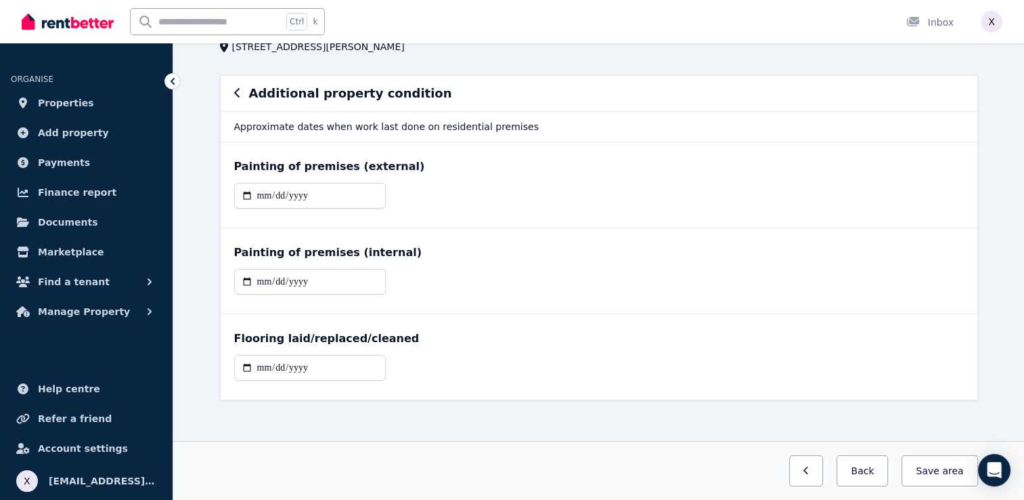
scroll to position [103, 0]
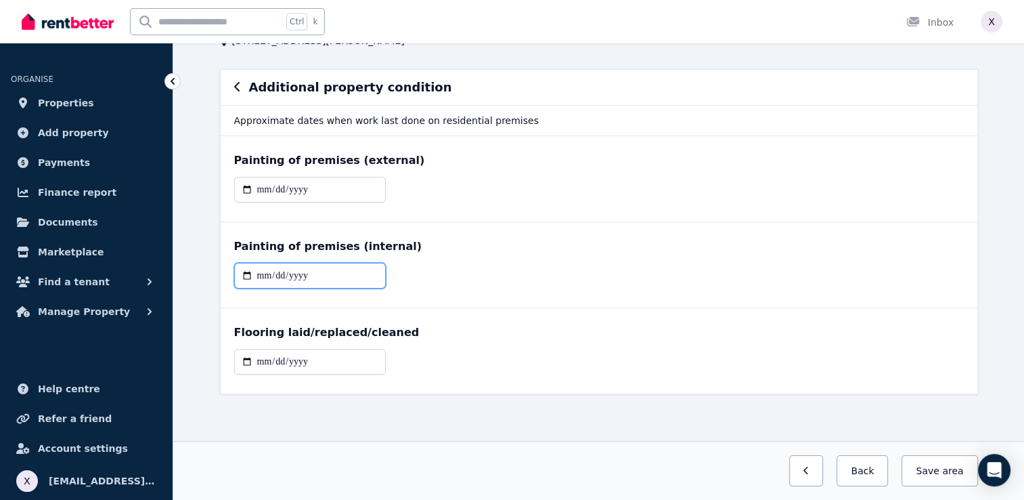
click at [346, 280] on input "date" at bounding box center [310, 276] width 152 height 26
click at [522, 309] on div "Flooring laid/replaced/cleaned" at bounding box center [599, 350] width 757 height 85
click at [235, 87] on icon "button" at bounding box center [236, 86] width 5 height 9
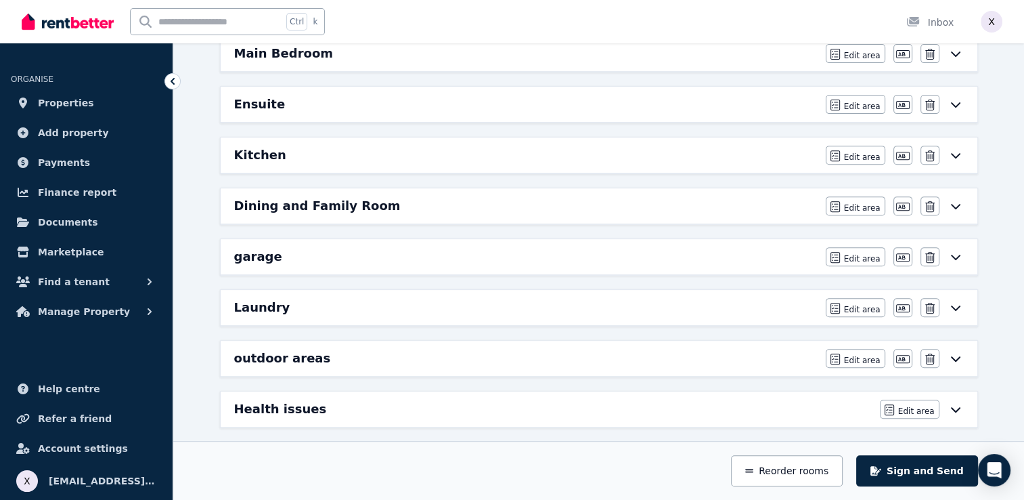
scroll to position [665, 0]
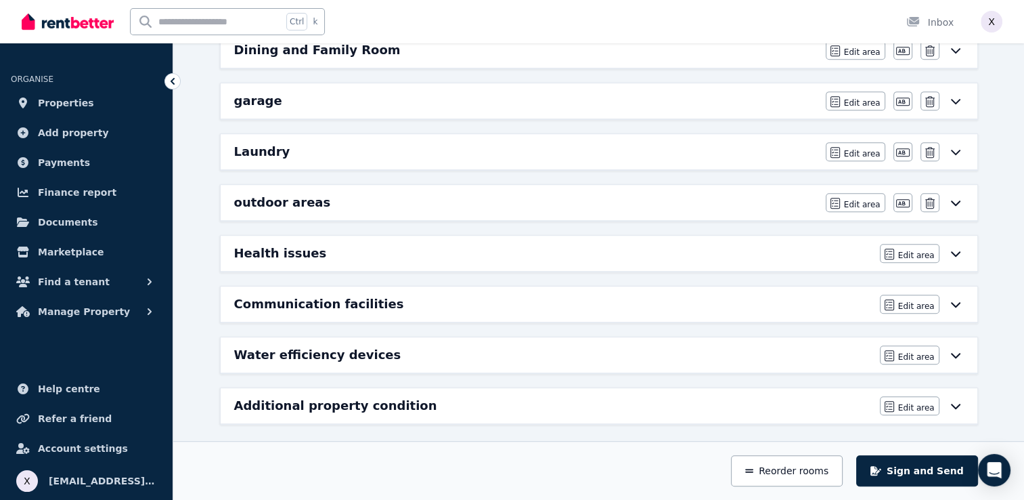
click at [959, 401] on icon at bounding box center [956, 405] width 16 height 11
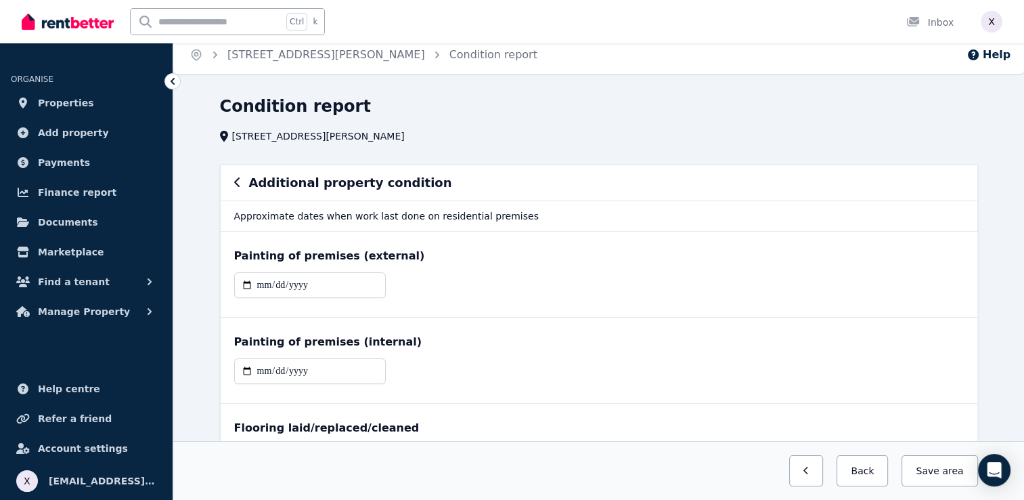
scroll to position [0, 0]
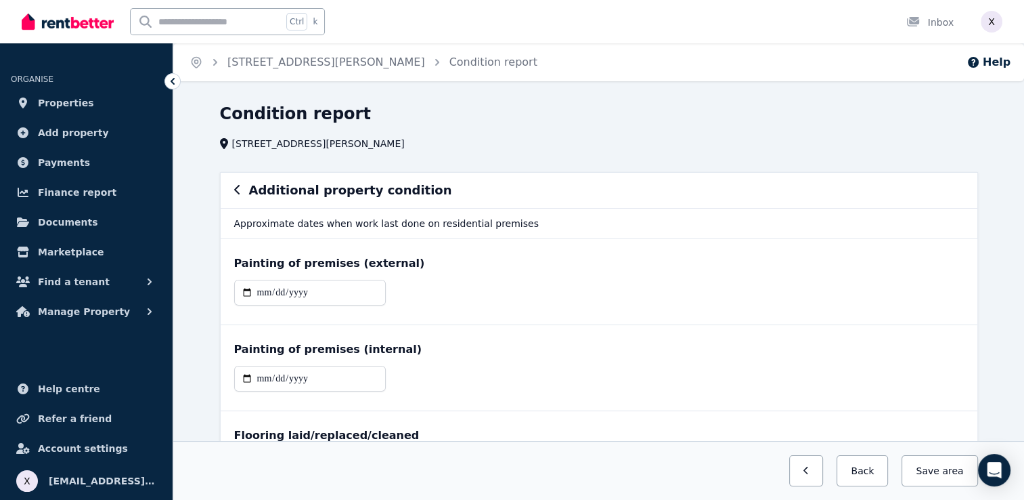
click at [234, 193] on icon "button" at bounding box center [237, 189] width 7 height 11
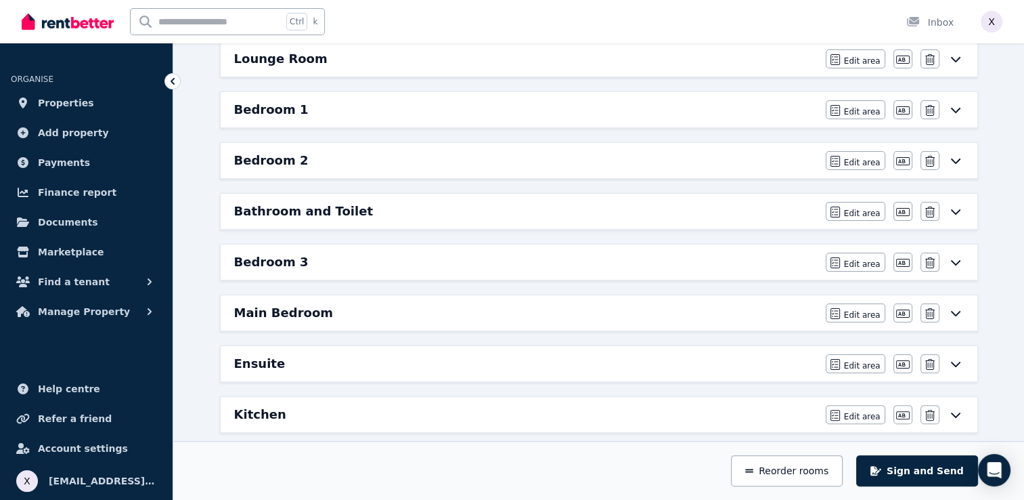
scroll to position [259, 0]
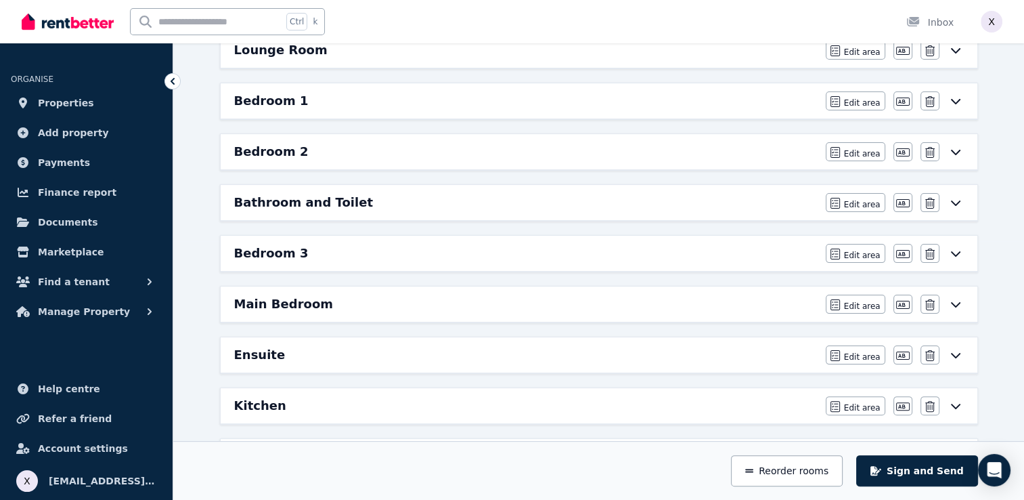
click at [562, 202] on div "Bathroom and Toilet" at bounding box center [526, 202] width 584 height 19
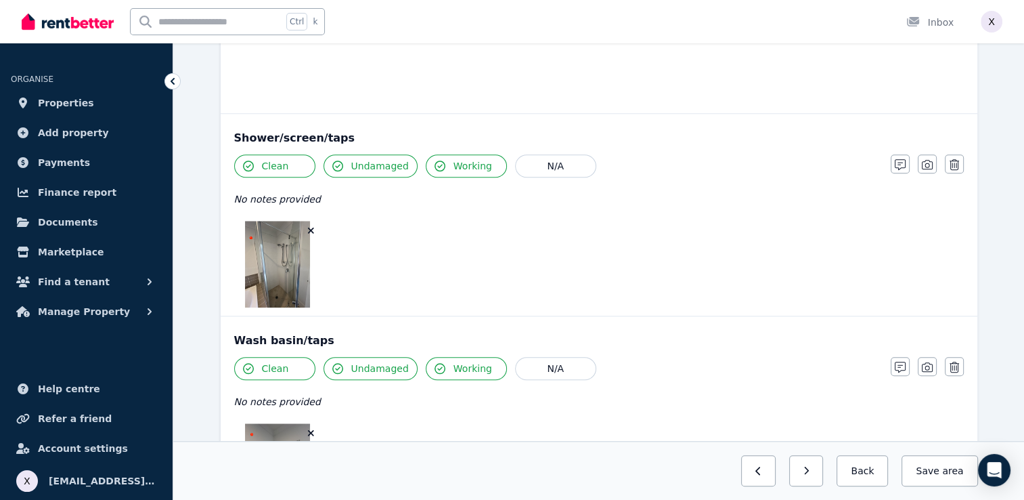
scroll to position [1219, 0]
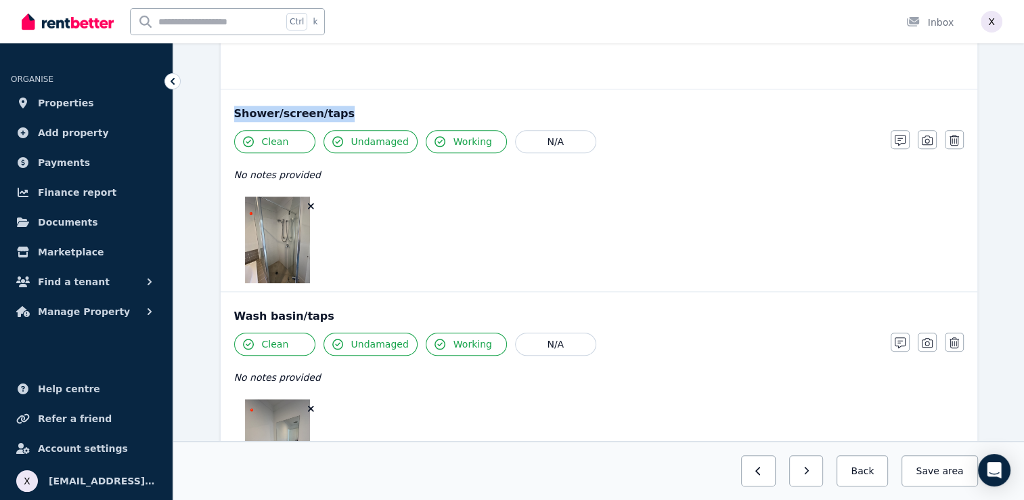
drag, startPoint x: 338, startPoint y: 112, endPoint x: 225, endPoint y: 115, distance: 113.8
click at [225, 115] on div "Shower/screen/taps Clean Undamaged Working N/A No notes provided Notes Photo De…" at bounding box center [599, 190] width 757 height 202
copy div "Shower/screen/taps"
click at [594, 221] on div at bounding box center [555, 239] width 643 height 87
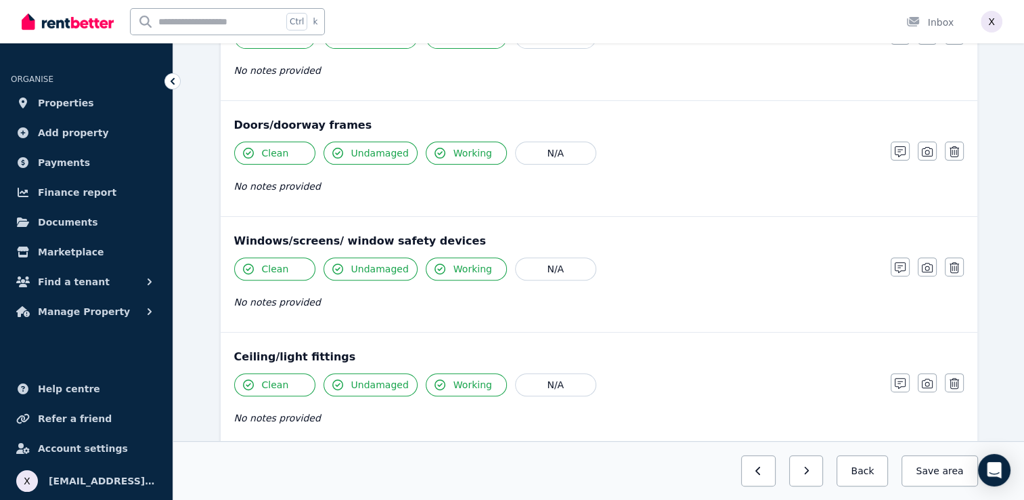
scroll to position [435, 0]
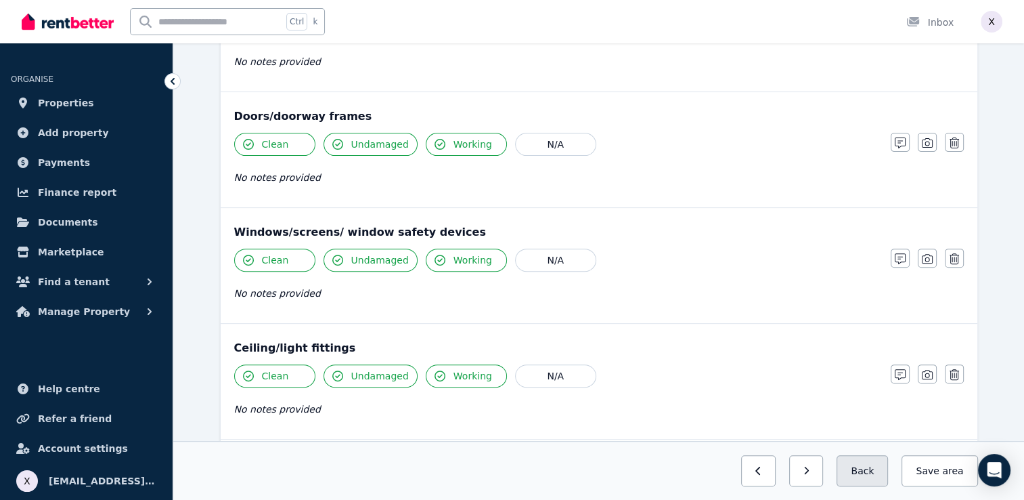
click at [869, 475] on button "Back" at bounding box center [862, 470] width 51 height 31
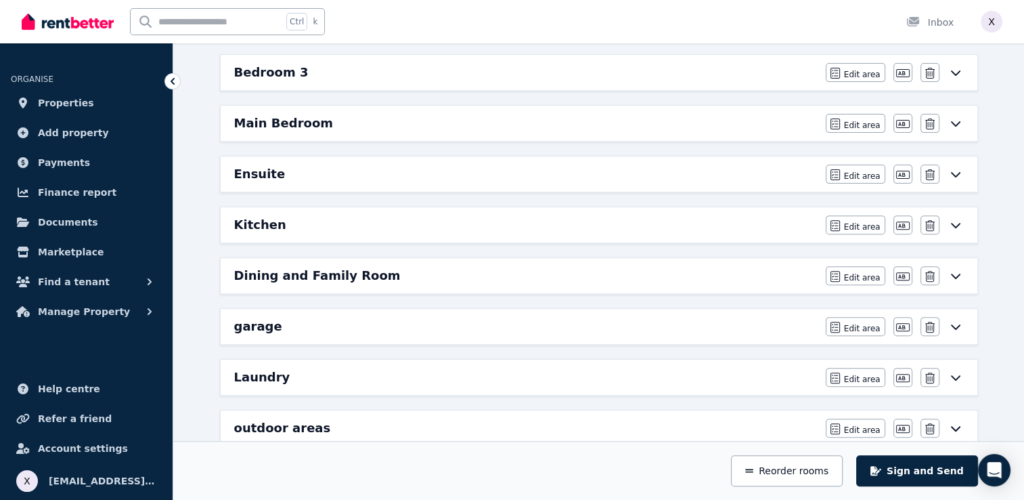
scroll to position [366, 0]
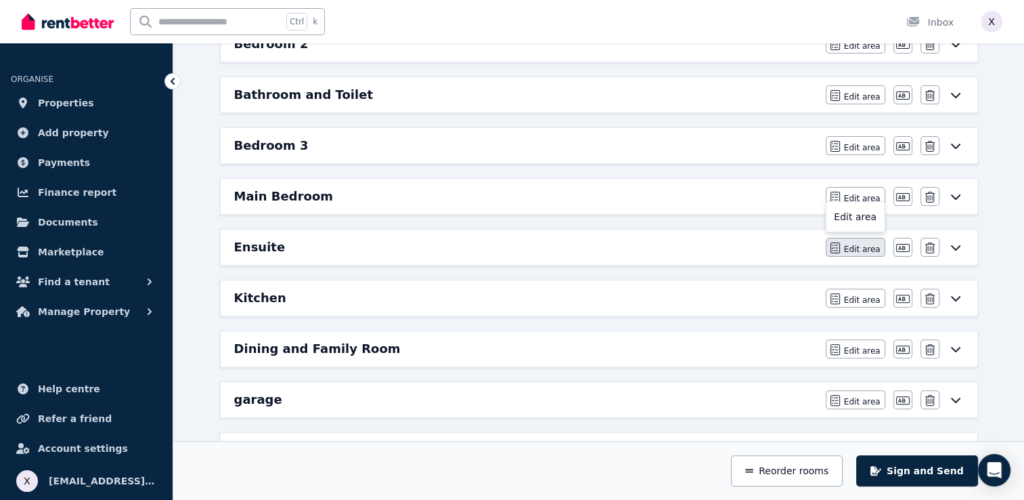
click at [850, 246] on span "Edit area" at bounding box center [862, 249] width 37 height 11
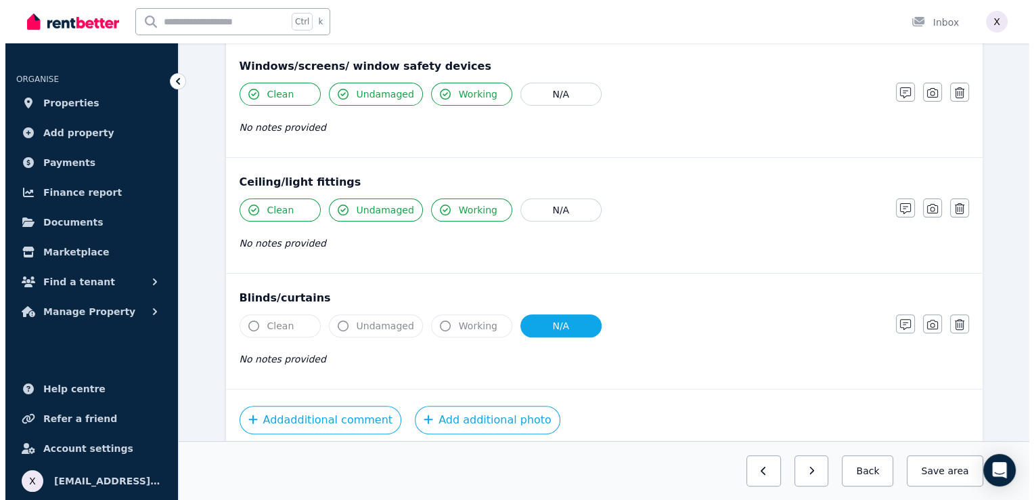
scroll to position [406, 0]
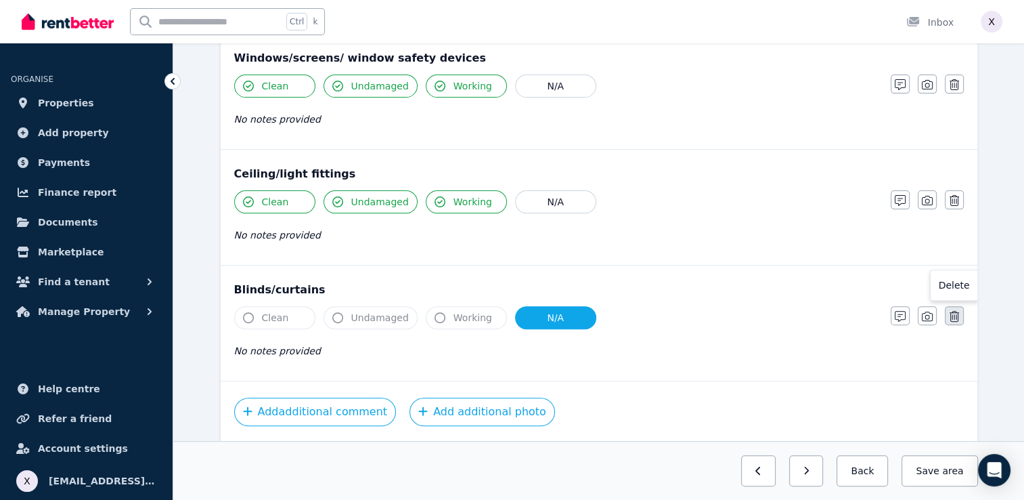
click at [957, 313] on icon "button" at bounding box center [954, 316] width 9 height 11
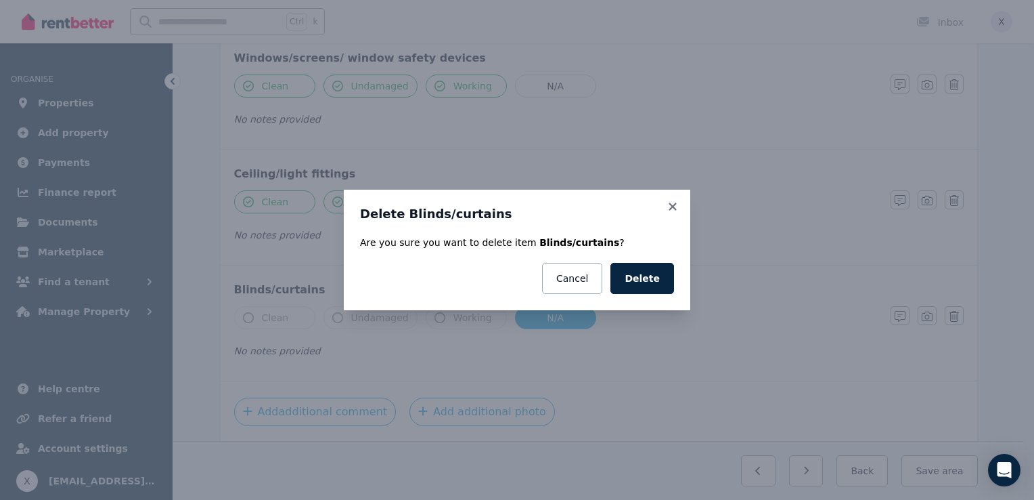
click at [663, 286] on button "Delete" at bounding box center [643, 278] width 64 height 31
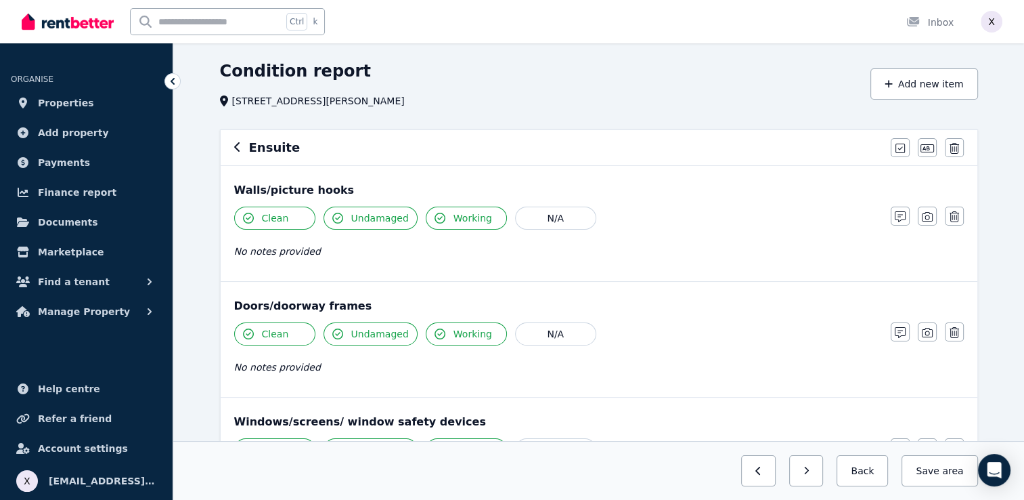
scroll to position [20, 0]
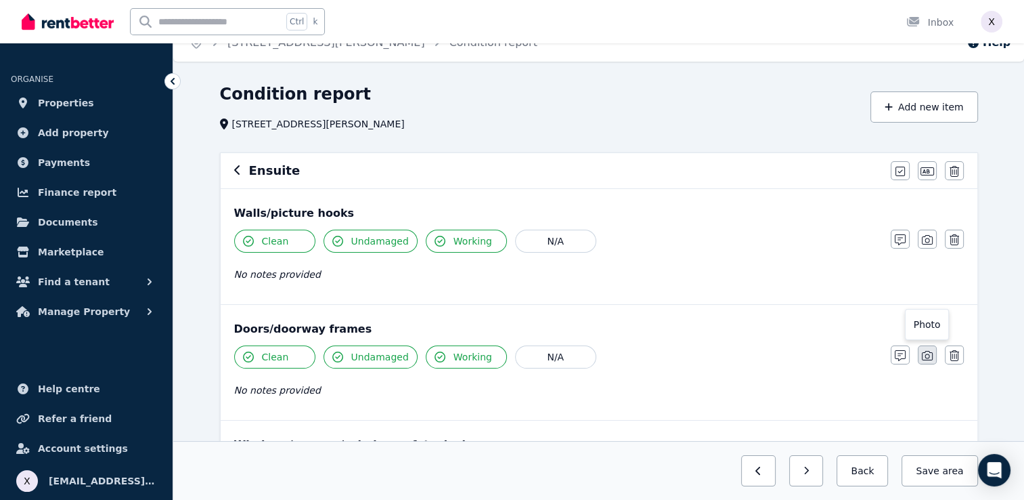
click at [927, 353] on icon "button" at bounding box center [927, 355] width 11 height 11
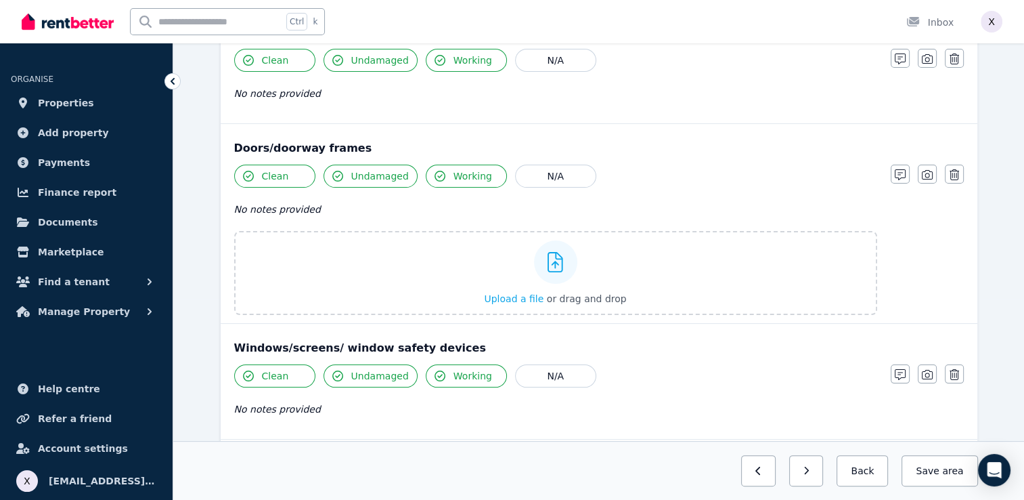
scroll to position [290, 0]
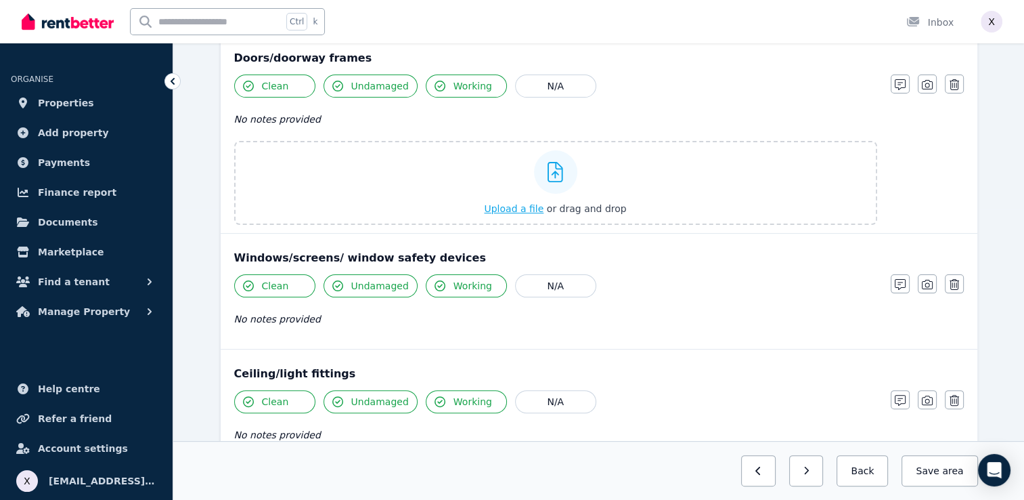
click at [552, 178] on icon at bounding box center [556, 172] width 16 height 20
click at [0, 0] on input "Upload a file or drag and drop" at bounding box center [0, 0] width 0 height 0
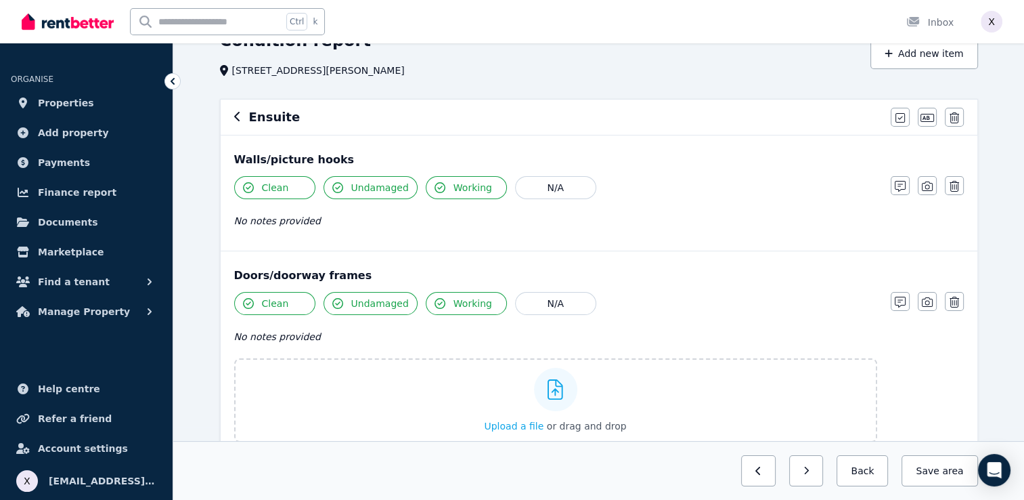
scroll to position [0, 0]
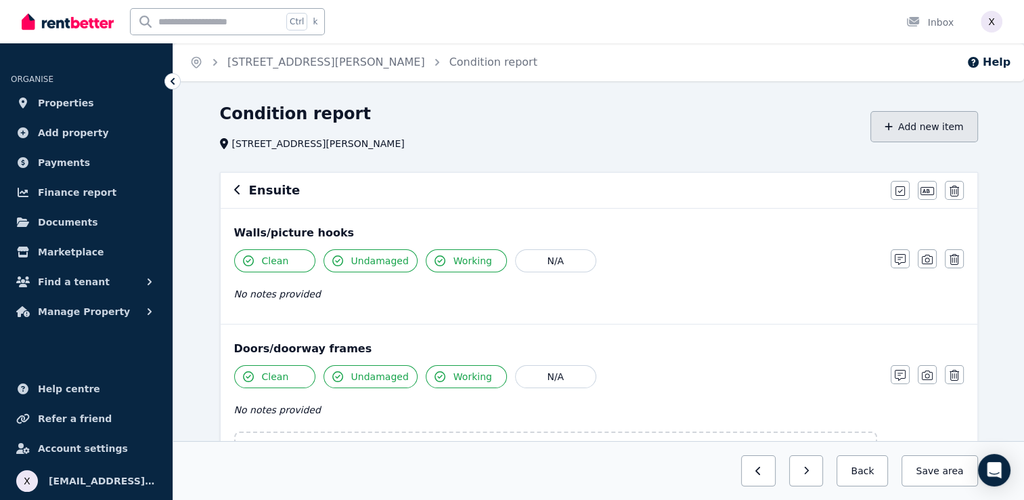
click at [926, 131] on button "Add new item" at bounding box center [925, 126] width 108 height 31
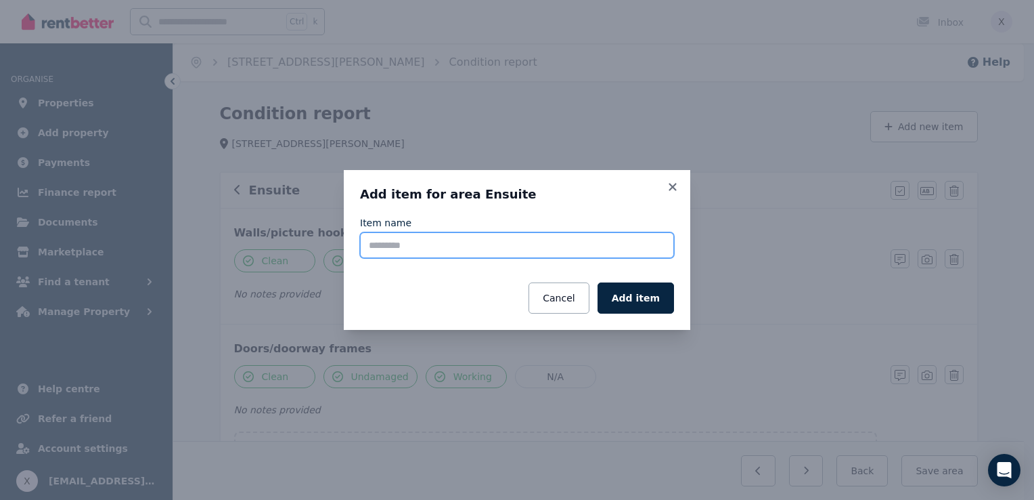
click at [438, 246] on input "Item name" at bounding box center [517, 245] width 314 height 26
paste input "**********"
type input "**********"
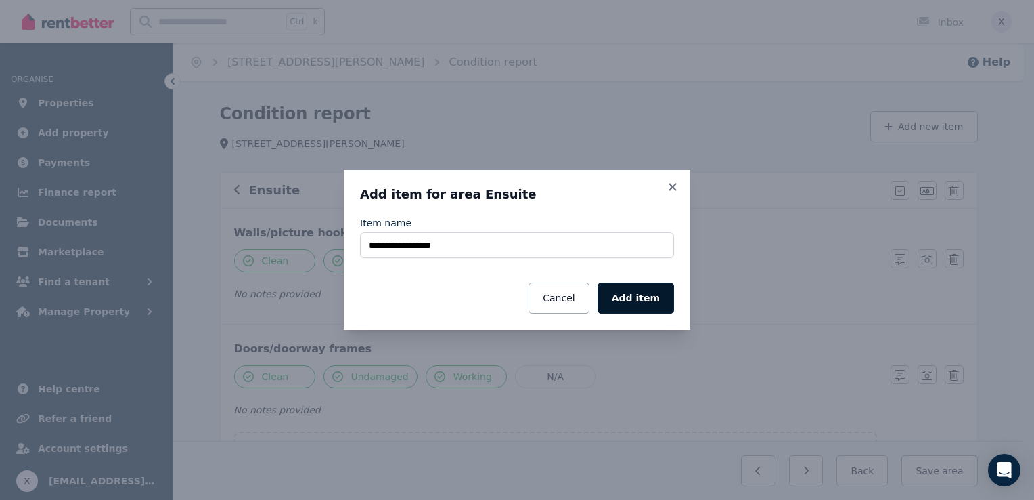
click at [644, 303] on button "Add item" at bounding box center [636, 297] width 76 height 31
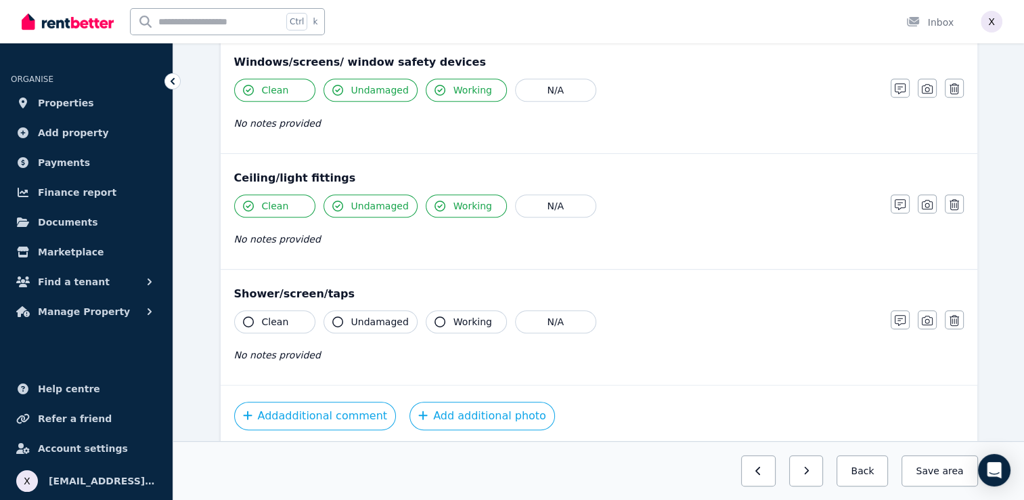
scroll to position [637, 0]
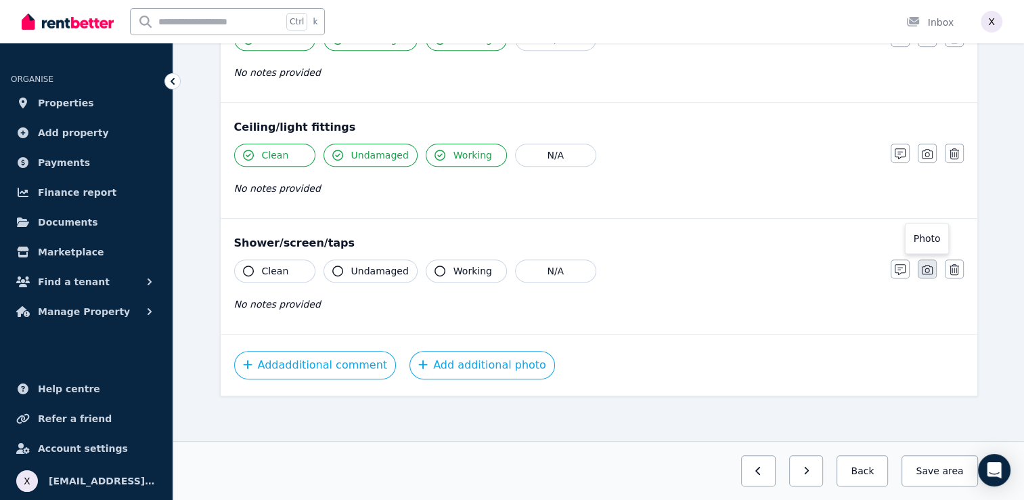
click at [929, 267] on icon "button" at bounding box center [927, 269] width 11 height 9
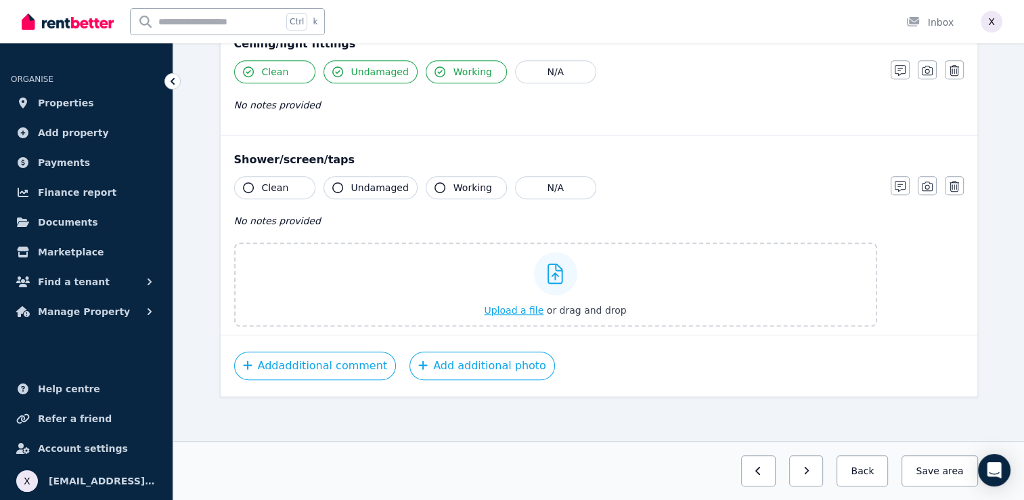
click at [570, 272] on div at bounding box center [555, 273] width 43 height 43
click at [0, 0] on input "Upload a file or drag and drop" at bounding box center [0, 0] width 0 height 0
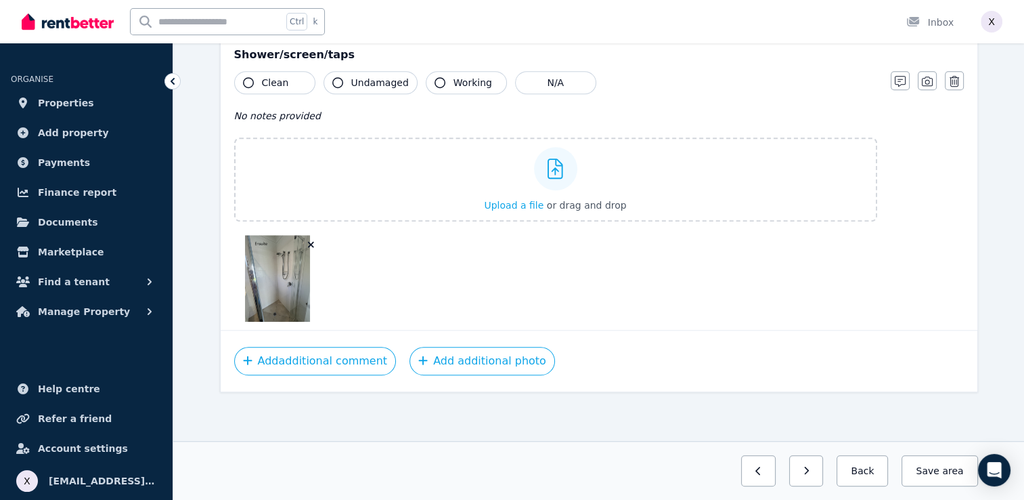
scroll to position [821, 0]
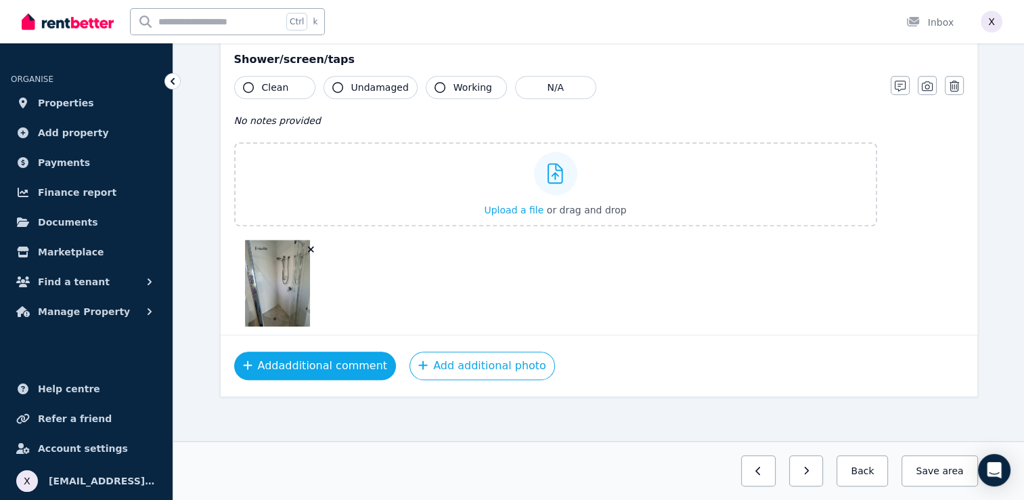
click at [318, 368] on button "Add additional comment" at bounding box center [315, 365] width 162 height 28
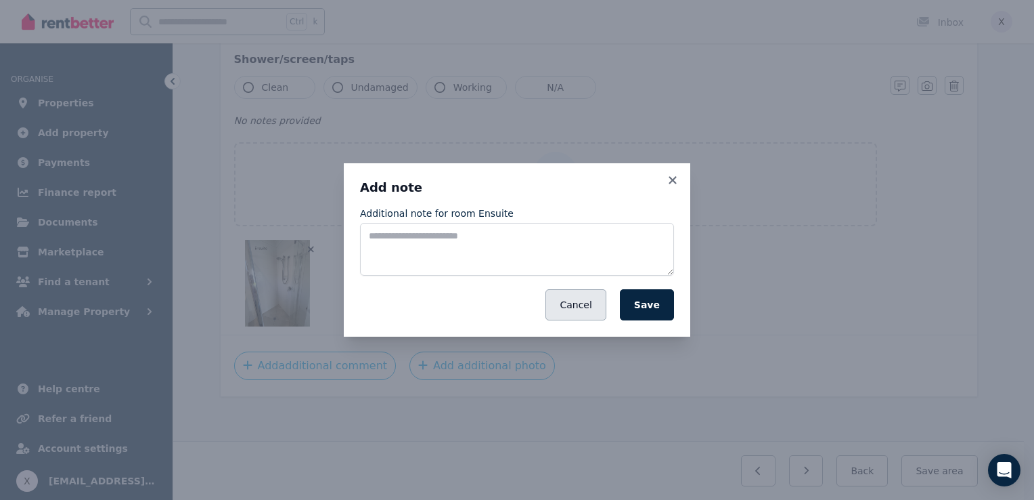
click at [571, 312] on button "Cancel" at bounding box center [576, 304] width 60 height 31
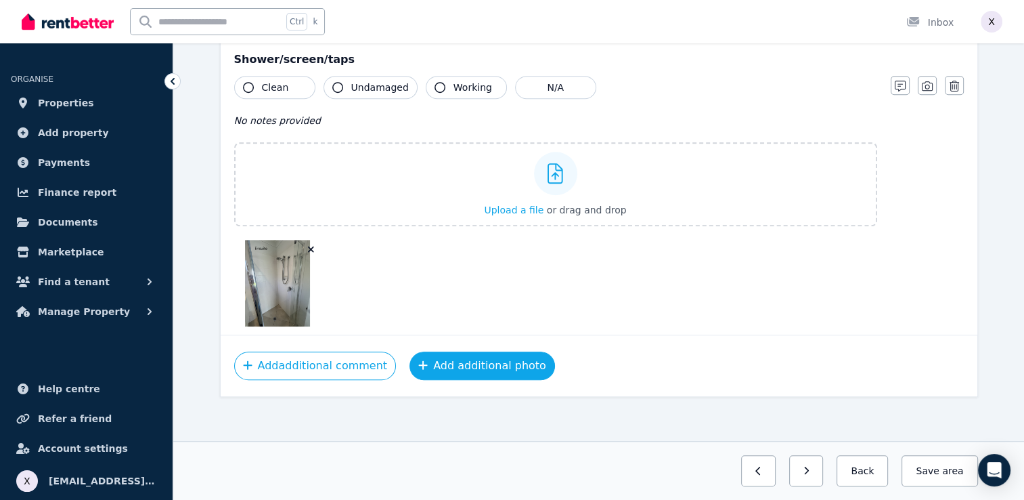
click at [477, 368] on button "Add additional photo" at bounding box center [483, 365] width 146 height 28
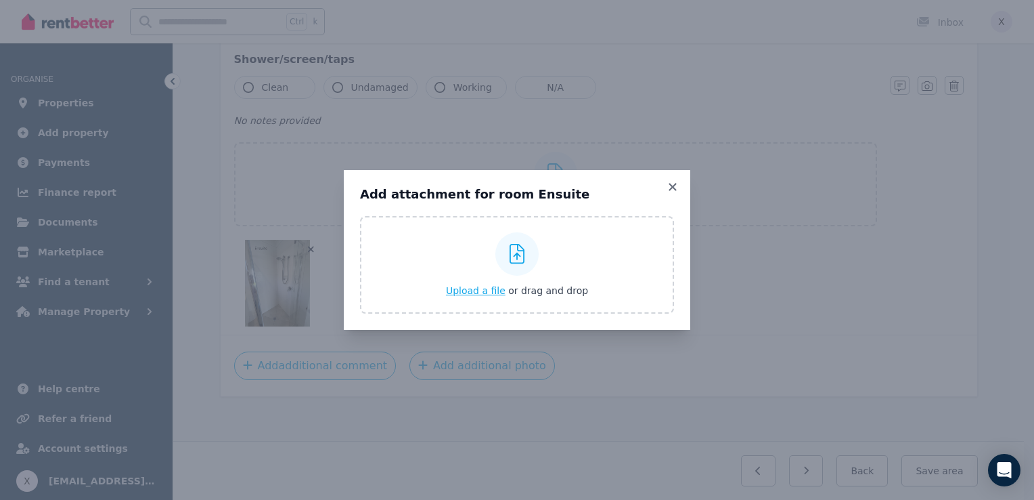
click at [494, 288] on span "Upload a file" at bounding box center [476, 290] width 60 height 11
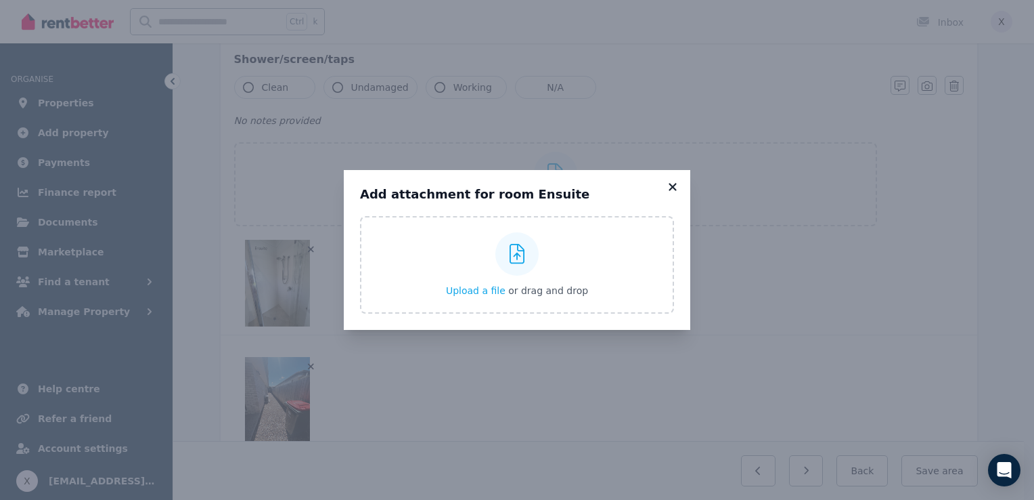
click at [676, 185] on icon at bounding box center [673, 187] width 14 height 12
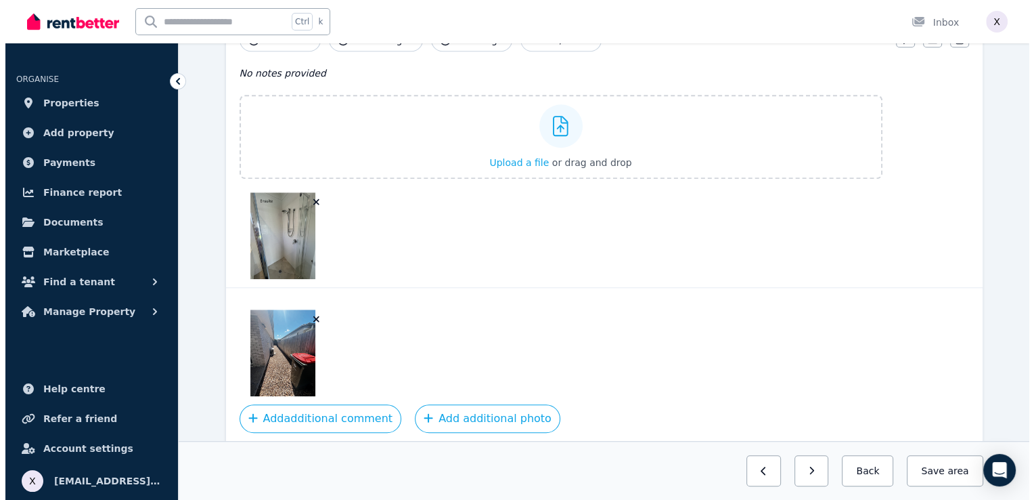
scroll to position [921, 0]
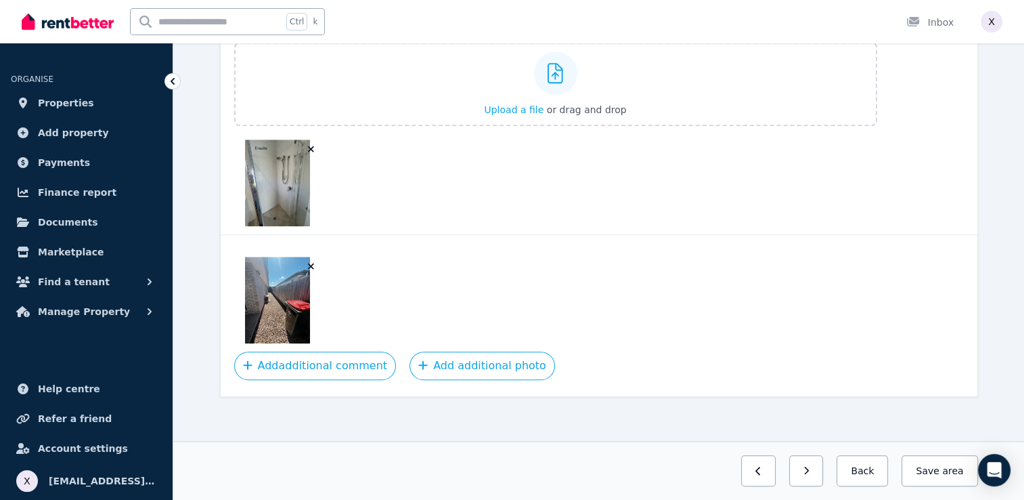
click at [309, 263] on icon "button" at bounding box center [311, 266] width 6 height 6
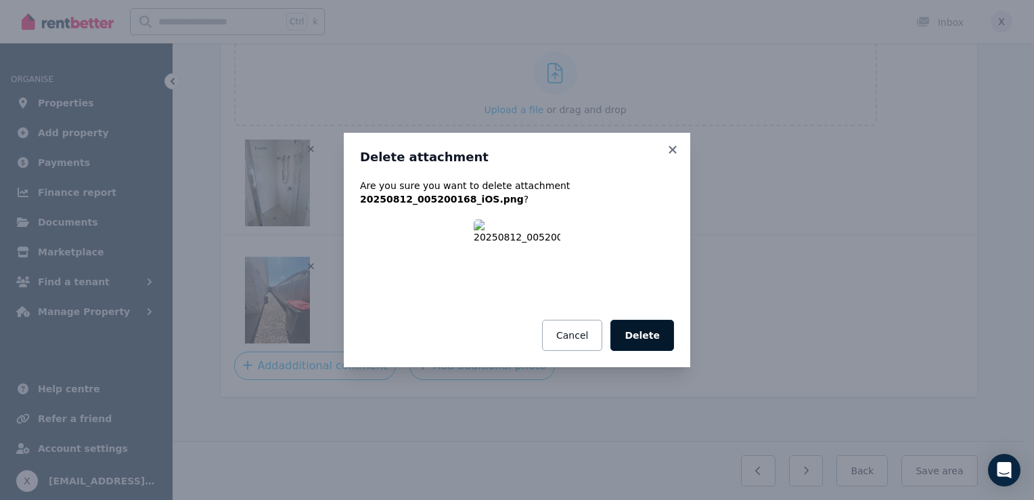
click at [633, 338] on button "Delete" at bounding box center [643, 335] width 64 height 31
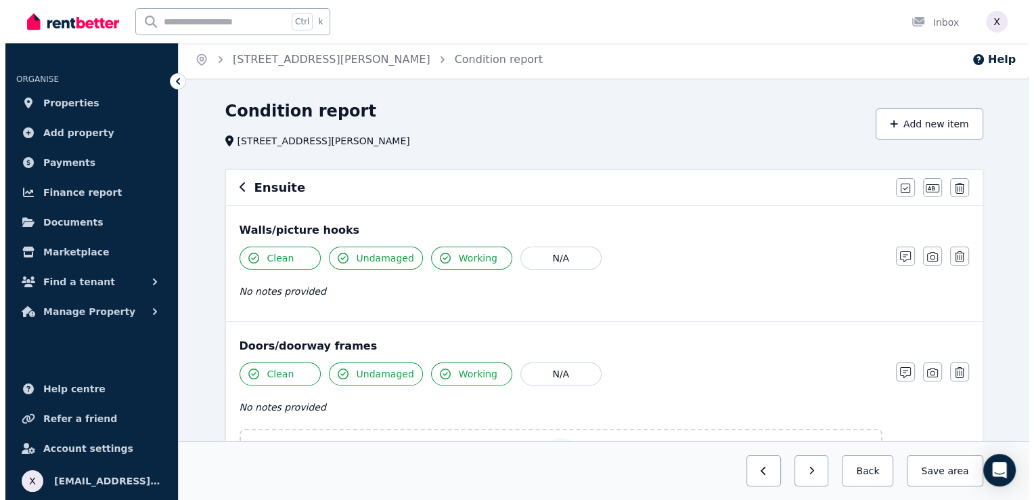
scroll to position [0, 0]
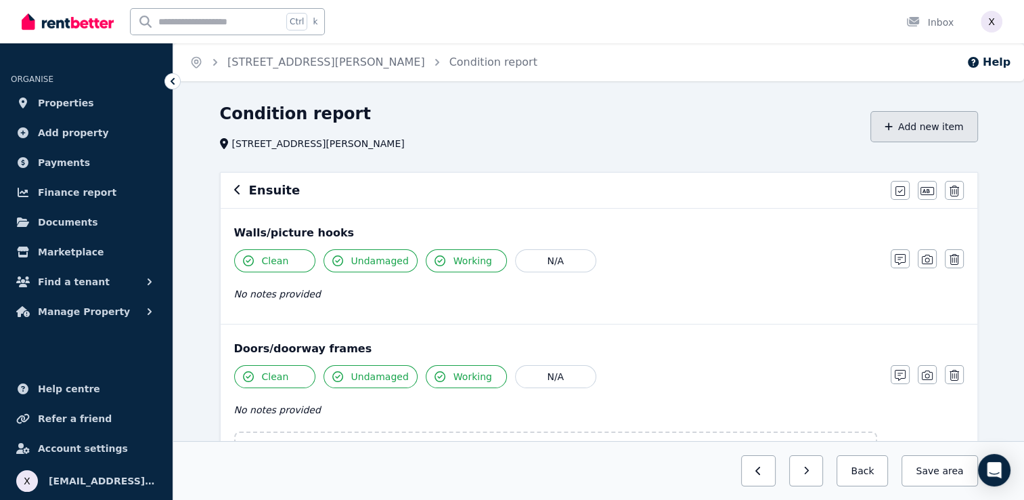
click at [923, 129] on button "Add new item" at bounding box center [925, 126] width 108 height 31
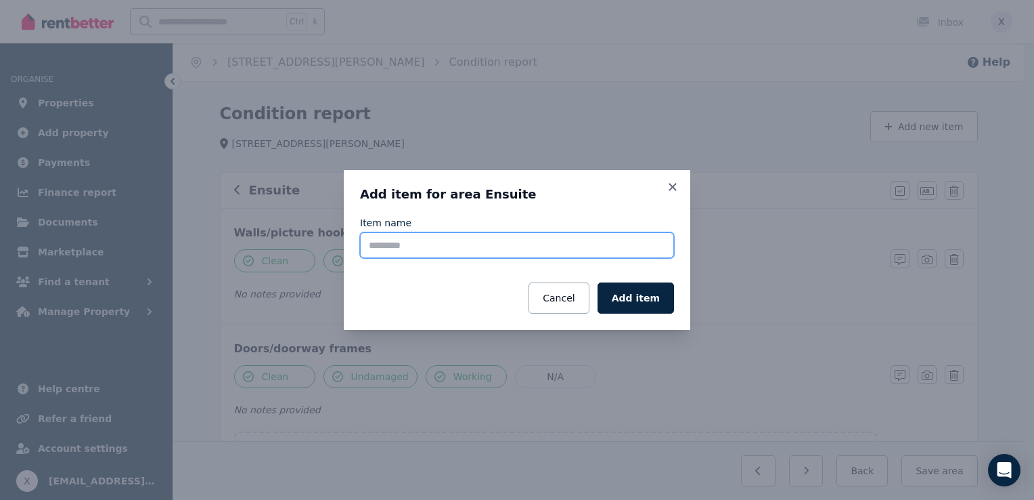
click at [471, 248] on input "Item name" at bounding box center [517, 245] width 314 height 26
type input "**********"
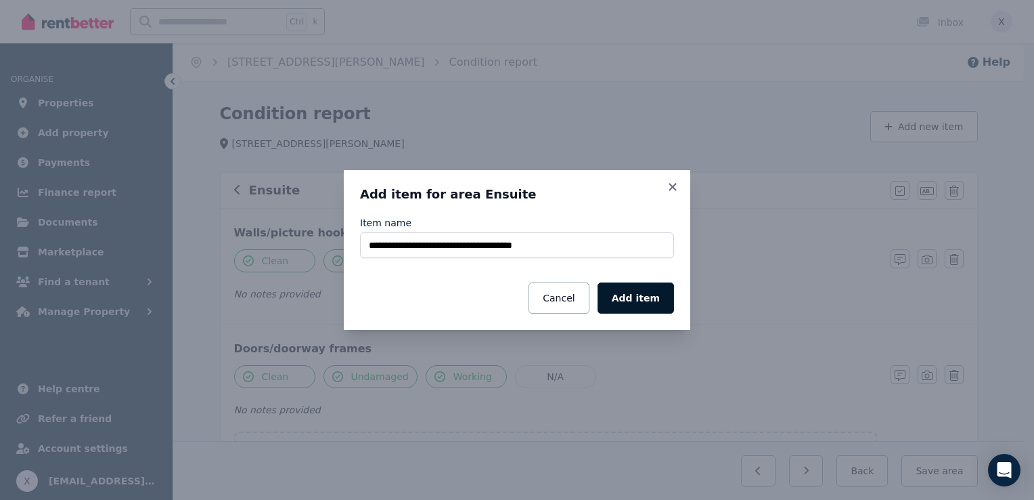
click at [630, 302] on button "Add item" at bounding box center [636, 297] width 76 height 31
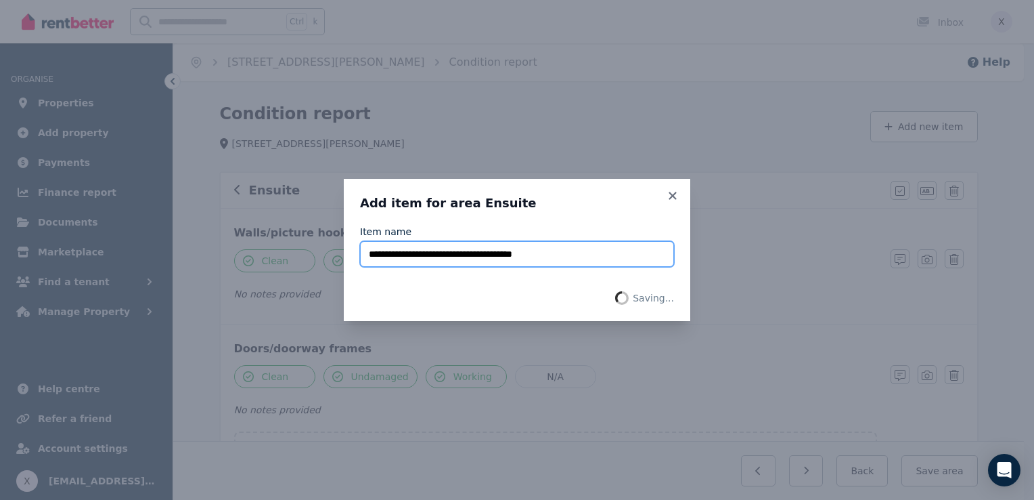
drag, startPoint x: 548, startPoint y: 257, endPoint x: 244, endPoint y: 282, distance: 305.7
click at [244, 282] on div "**********" at bounding box center [517, 250] width 1034 height 500
click at [674, 195] on icon at bounding box center [672, 195] width 7 height 7
click at [670, 195] on icon at bounding box center [673, 196] width 14 height 12
click at [672, 196] on icon at bounding box center [672, 195] width 7 height 7
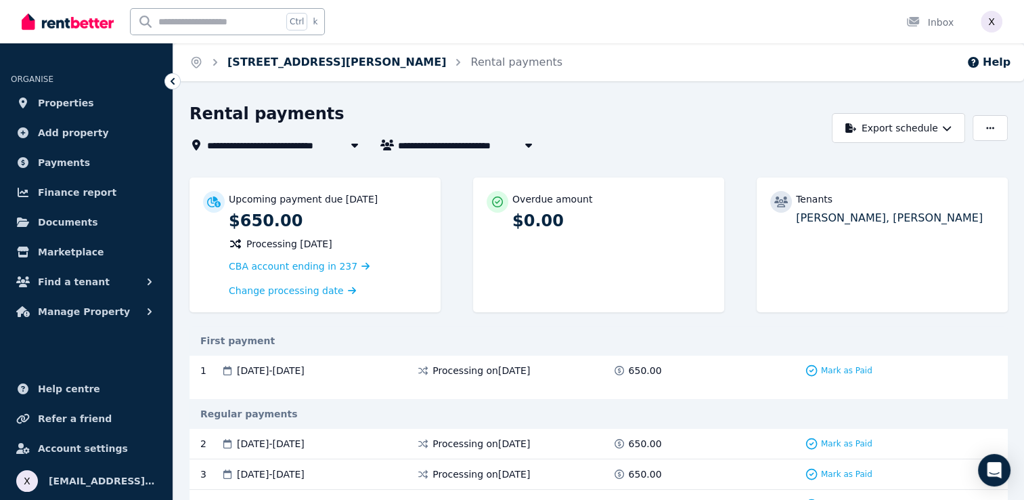
click at [344, 66] on link "[STREET_ADDRESS][PERSON_NAME]" at bounding box center [336, 62] width 219 height 13
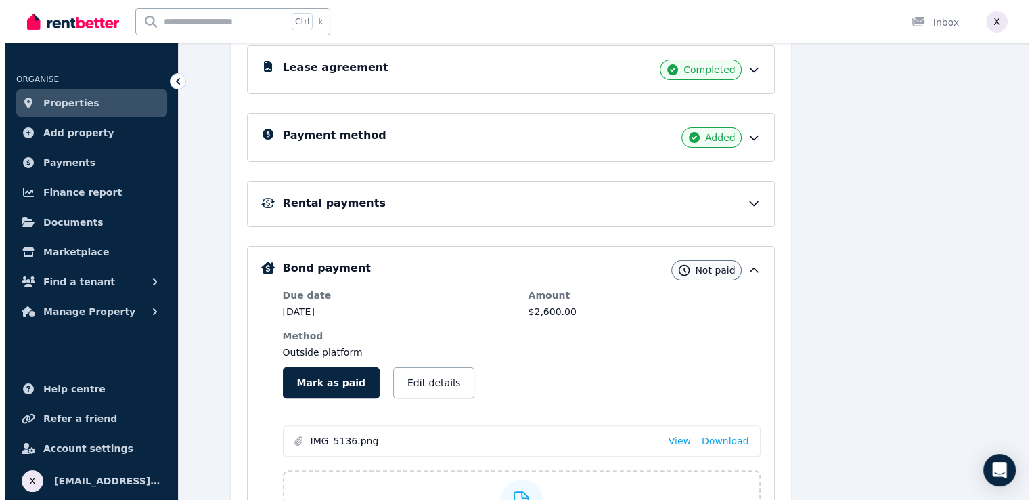
scroll to position [271, 0]
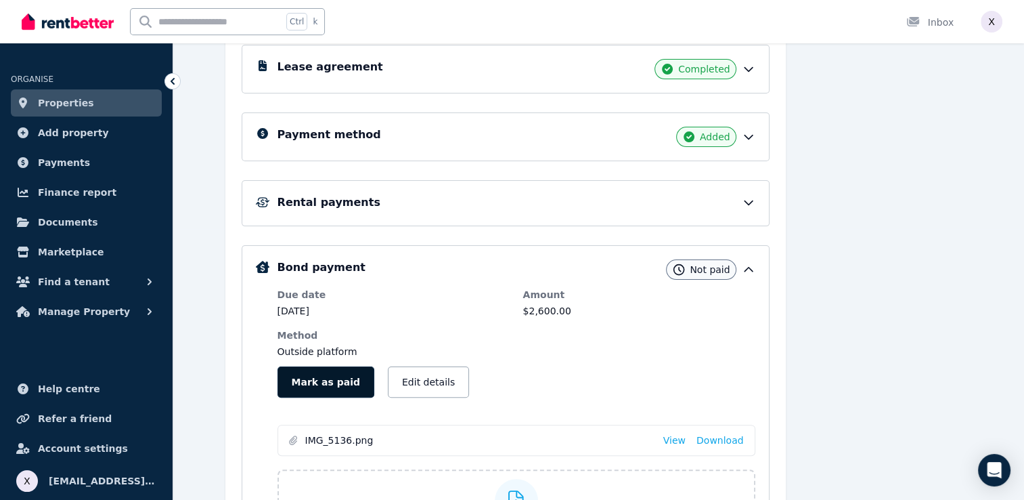
click at [323, 382] on button "Mark as paid" at bounding box center [326, 381] width 97 height 31
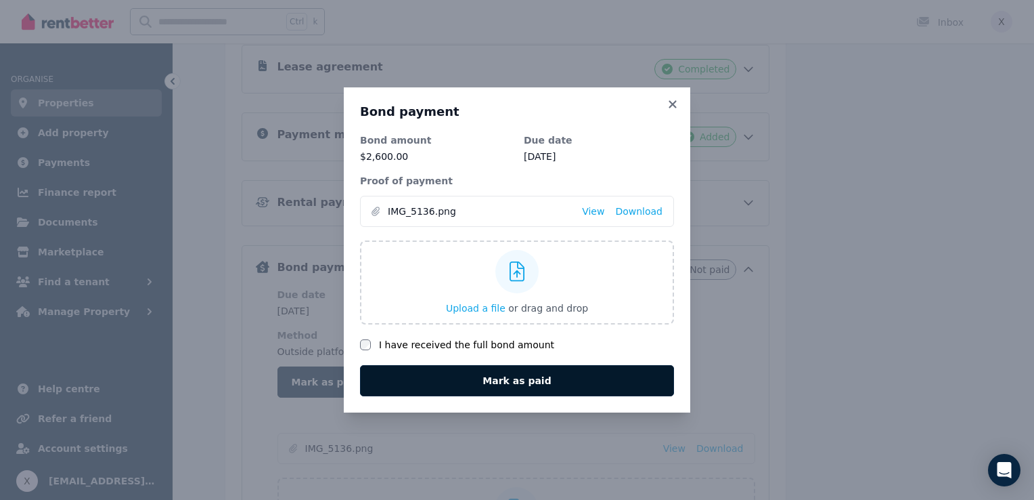
click at [495, 380] on button "Mark as paid" at bounding box center [517, 380] width 314 height 31
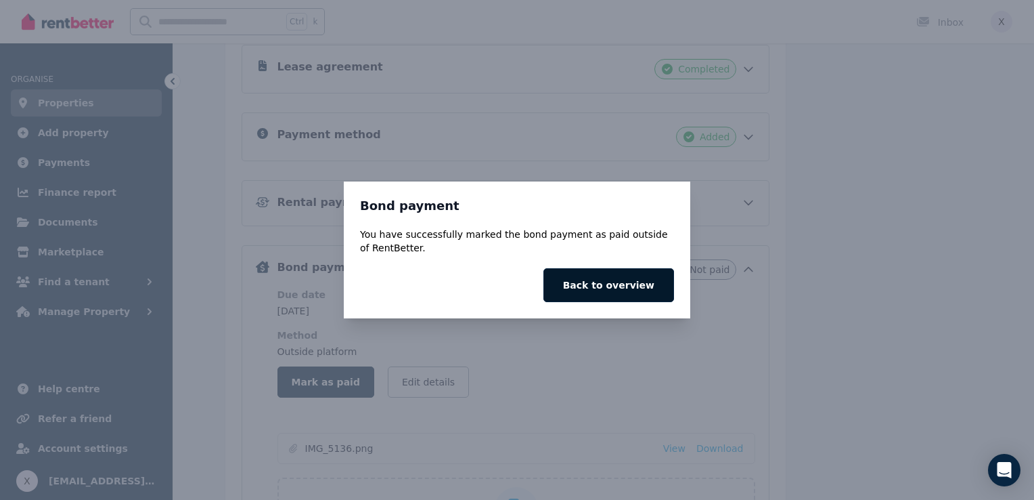
click at [590, 288] on button "Back to overview" at bounding box center [609, 285] width 131 height 34
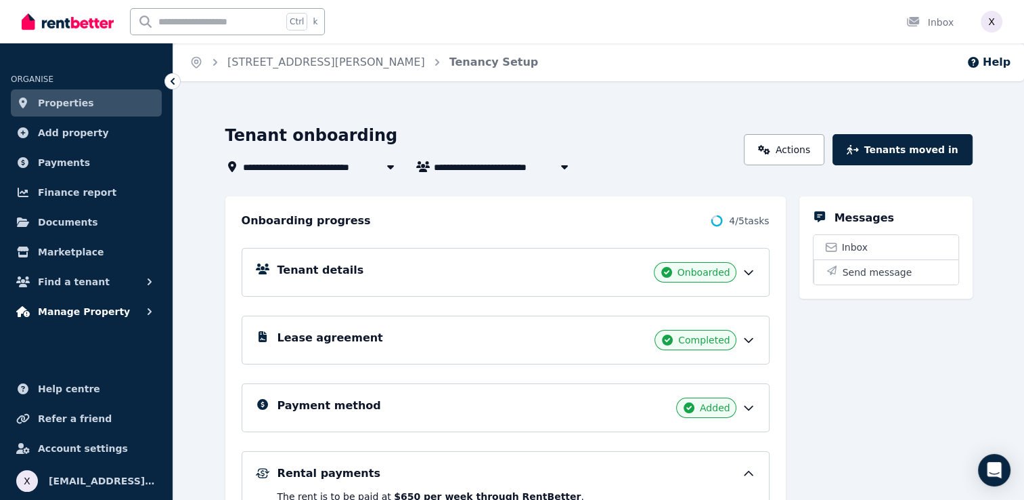
click at [149, 313] on icon "button" at bounding box center [150, 311] width 4 height 7
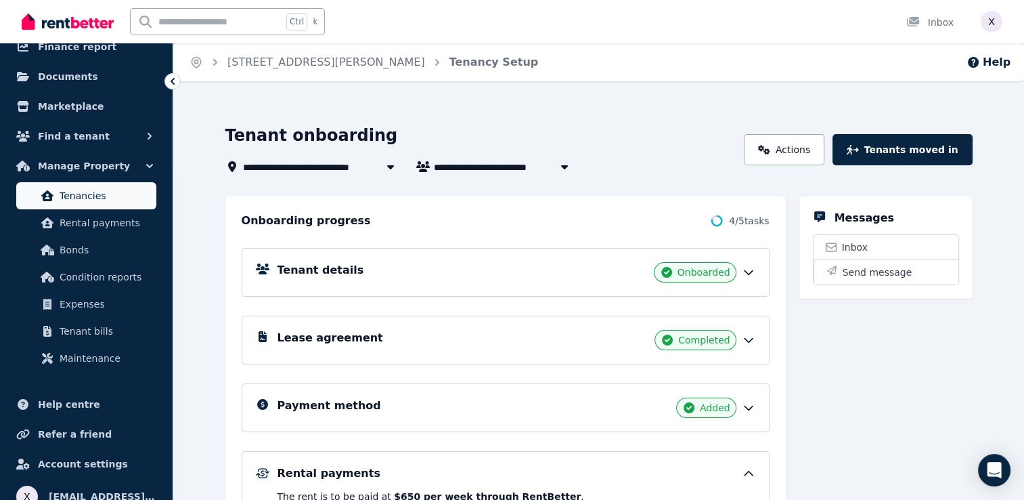
scroll to position [160, 0]
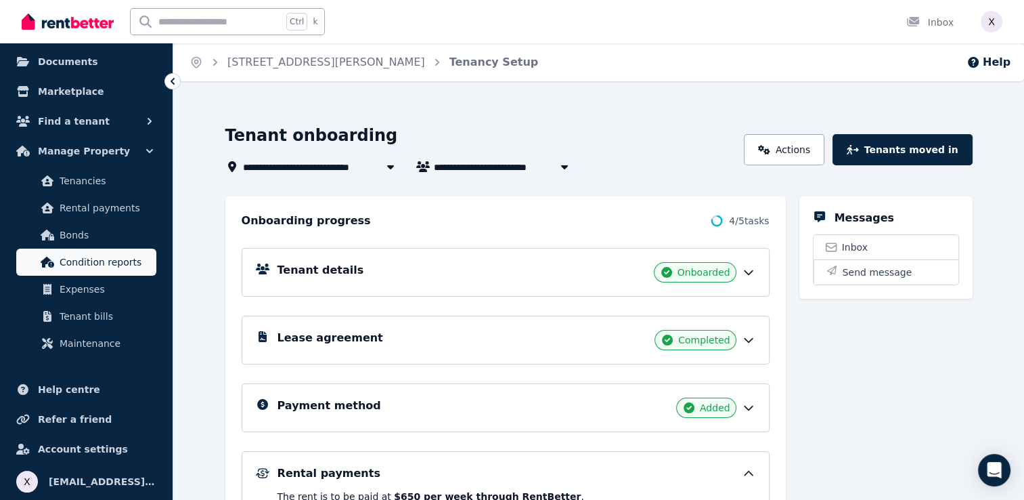
click at [123, 264] on span "Condition reports" at bounding box center [105, 262] width 91 height 16
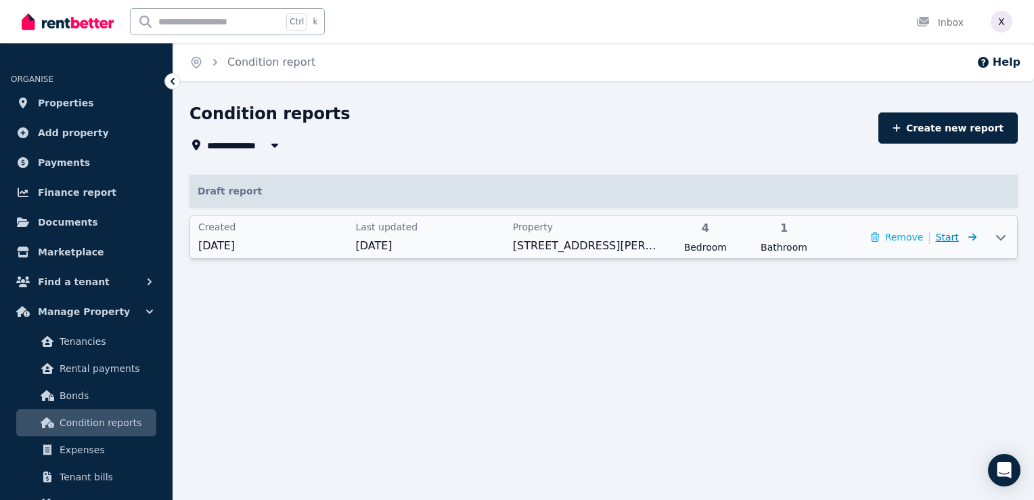
click at [956, 238] on span "Start" at bounding box center [947, 237] width 23 height 11
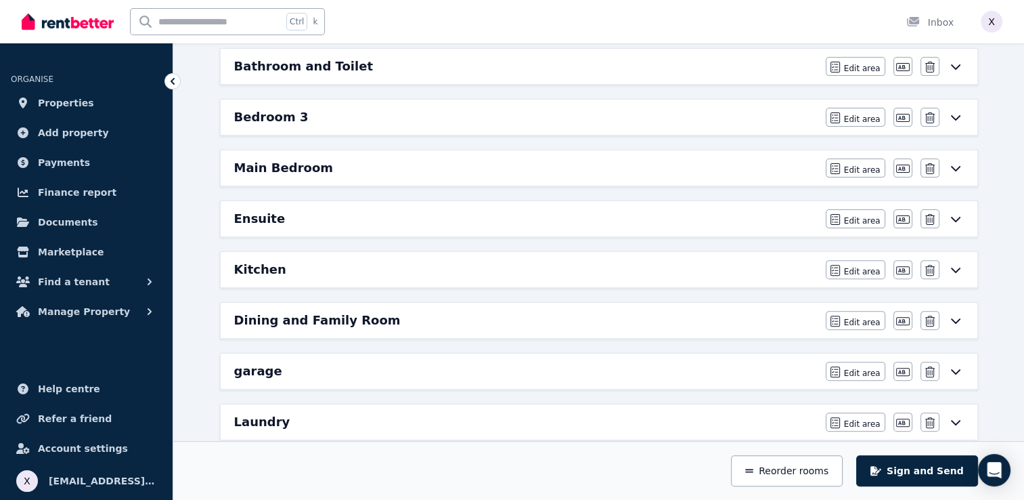
scroll to position [406, 0]
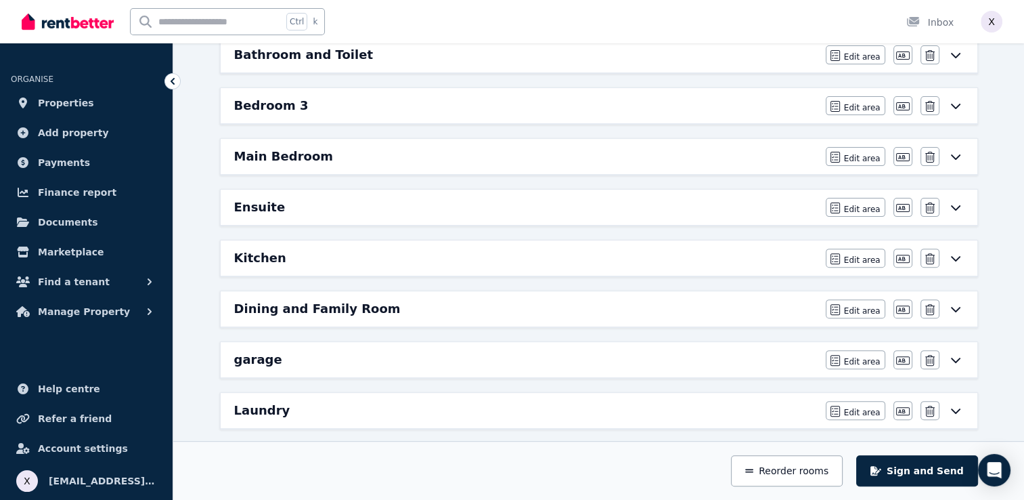
click at [955, 206] on icon at bounding box center [954, 207] width 9 height 5
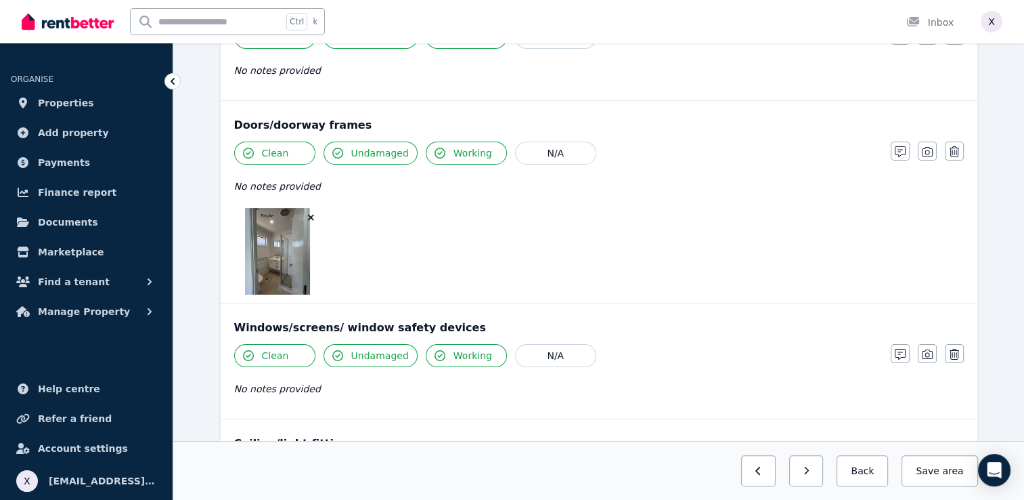
scroll to position [203, 0]
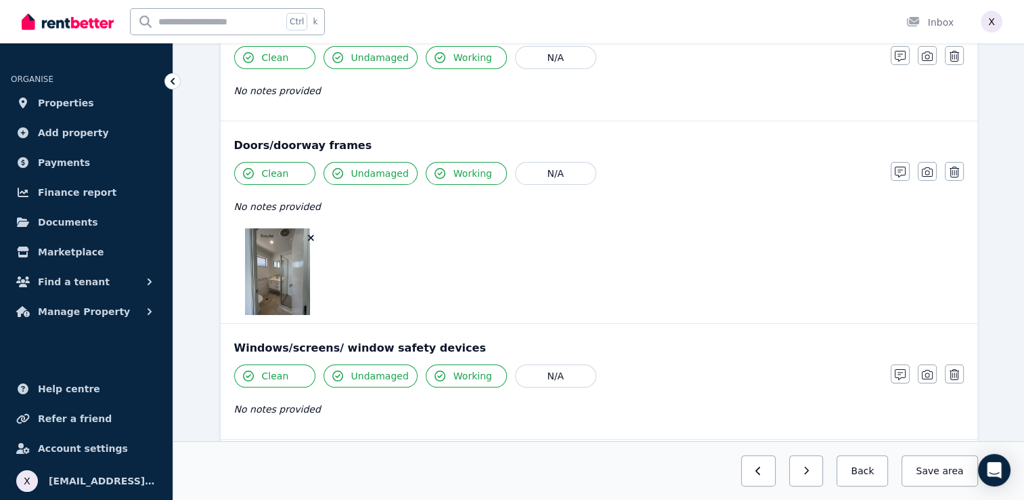
click at [355, 145] on div "Doors/doorway frames" at bounding box center [599, 145] width 730 height 16
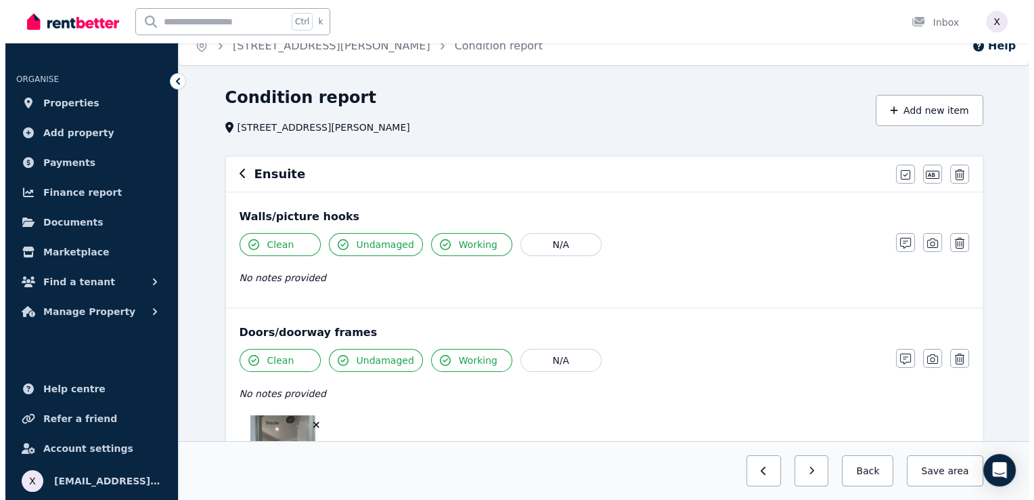
scroll to position [0, 0]
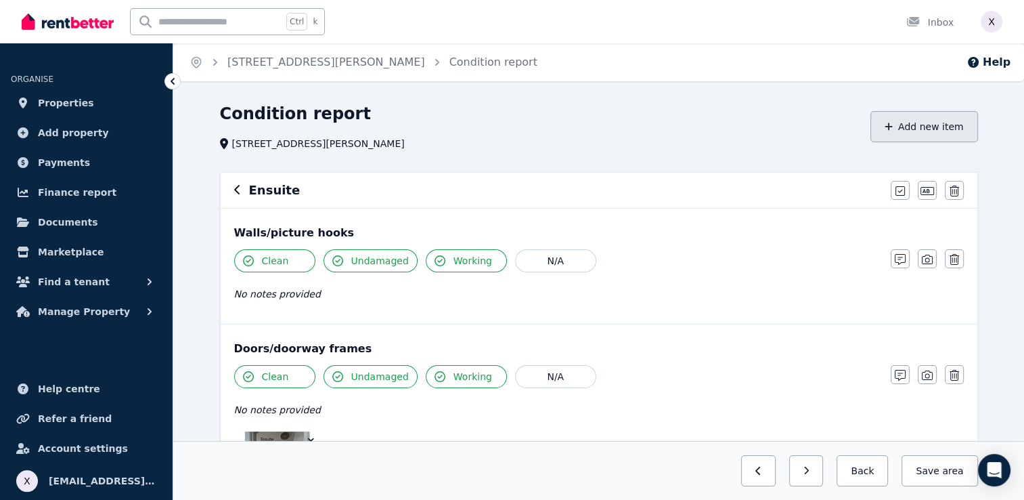
click at [920, 131] on button "Add new item" at bounding box center [925, 126] width 108 height 31
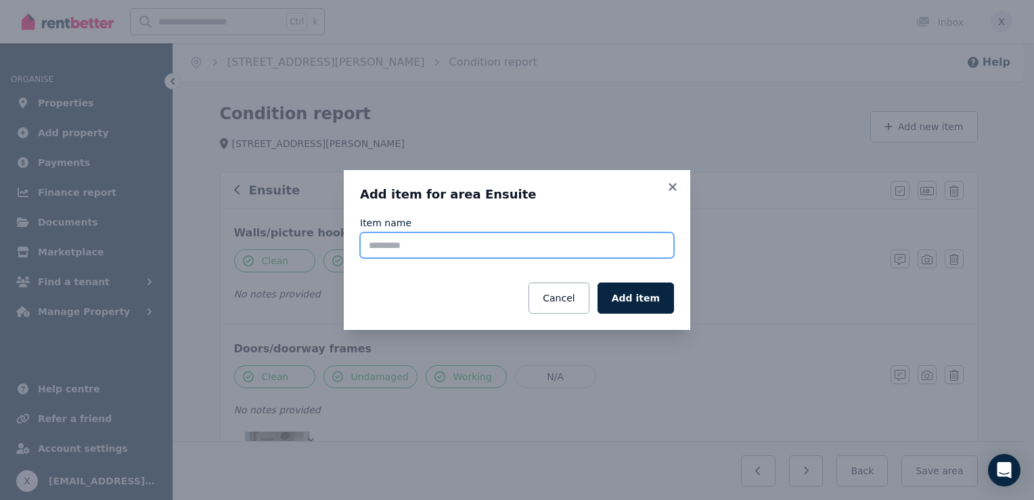
click at [402, 240] on input "Item name" at bounding box center [517, 245] width 314 height 26
paste input "**********"
type input "**********"
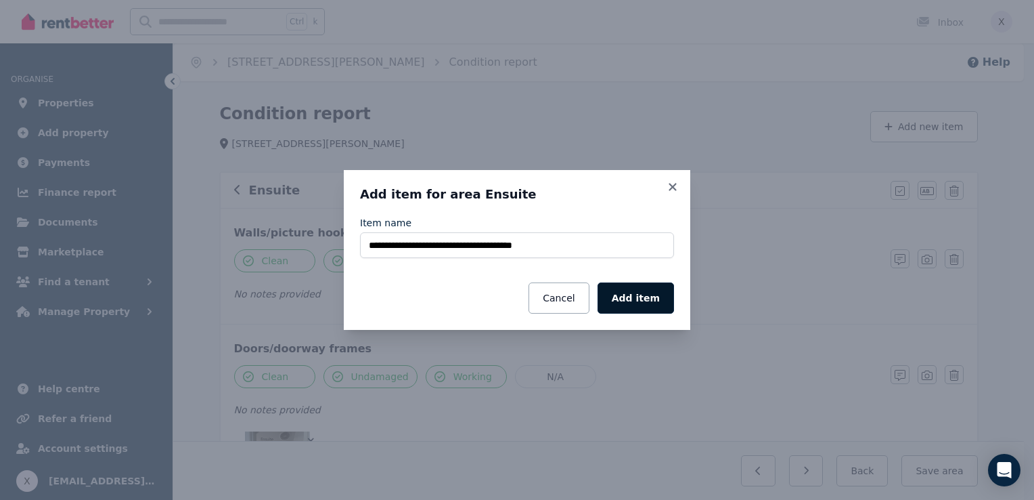
click at [636, 300] on button "Add item" at bounding box center [636, 297] width 76 height 31
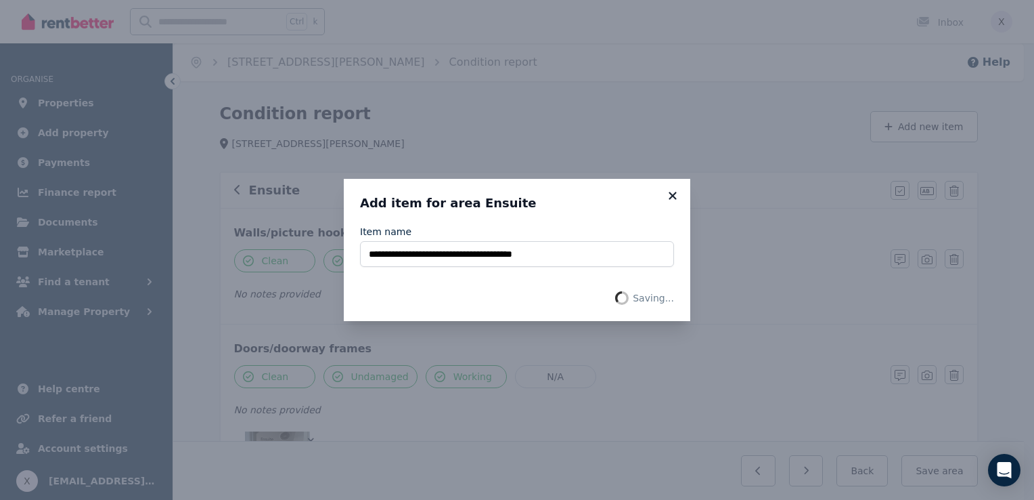
click at [675, 192] on icon at bounding box center [672, 195] width 7 height 7
click at [670, 196] on icon at bounding box center [673, 196] width 14 height 12
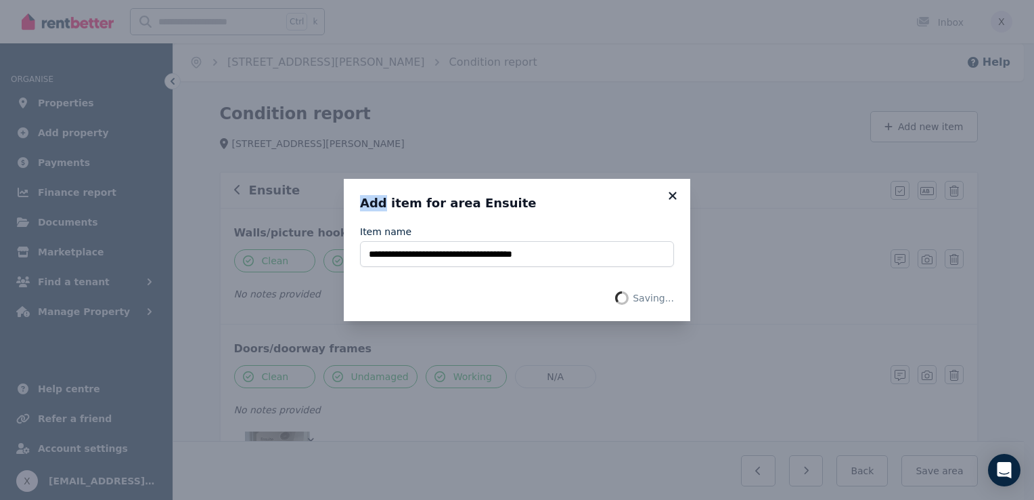
click at [670, 195] on icon at bounding box center [673, 196] width 14 height 12
click at [670, 194] on icon at bounding box center [673, 196] width 14 height 12
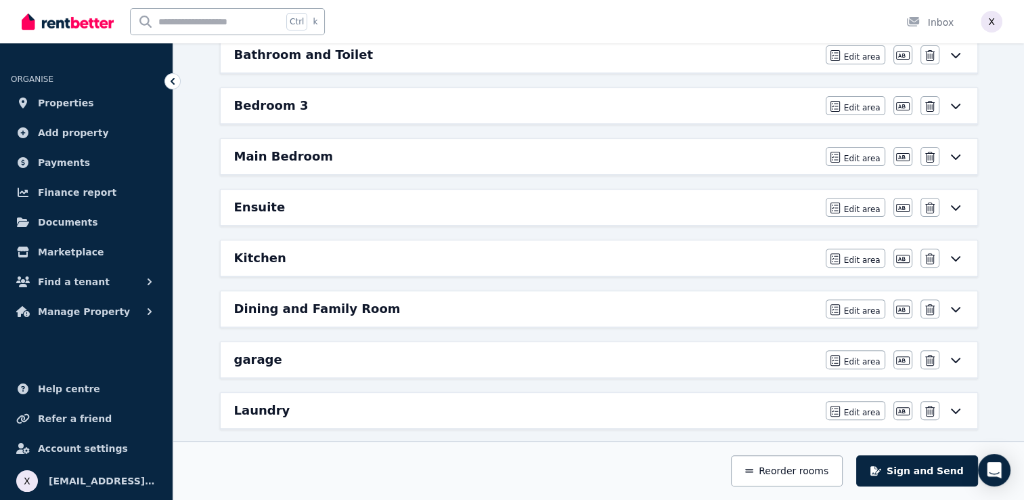
click at [957, 206] on icon at bounding box center [956, 207] width 16 height 11
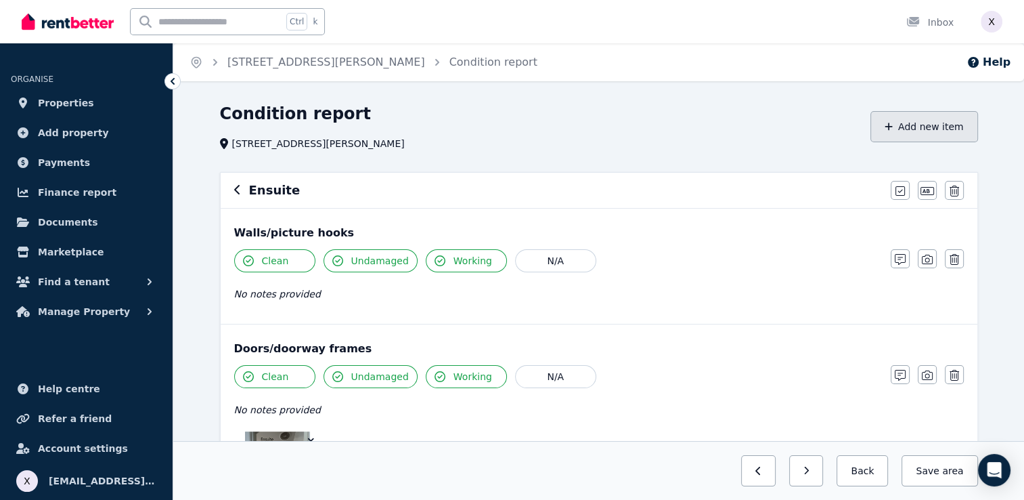
click at [938, 127] on button "Add new item" at bounding box center [925, 126] width 108 height 31
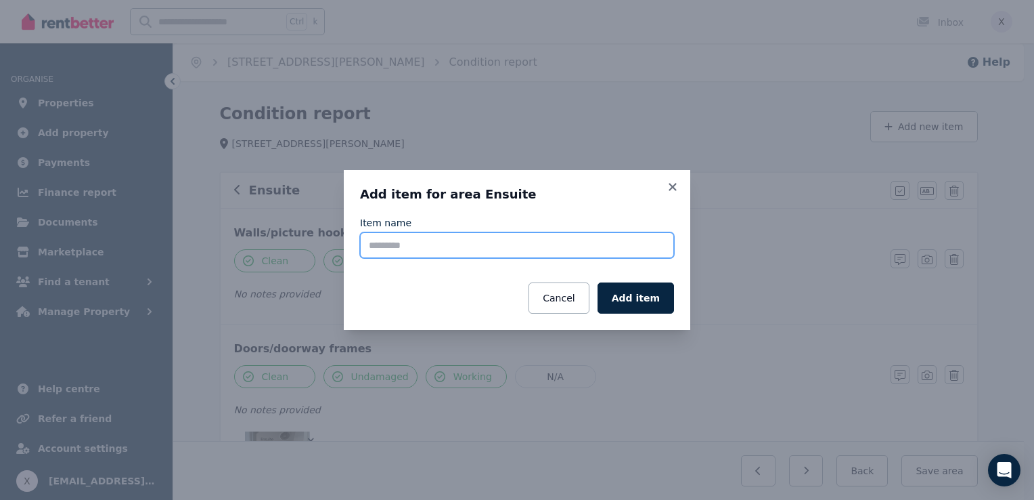
click at [433, 245] on input "Item name" at bounding box center [517, 245] width 314 height 26
paste input "**********"
drag, startPoint x: 548, startPoint y: 240, endPoint x: 436, endPoint y: 254, distance: 113.2
click at [436, 254] on input "**********" at bounding box center [517, 245] width 314 height 26
click at [459, 248] on input "**********" at bounding box center [517, 245] width 314 height 26
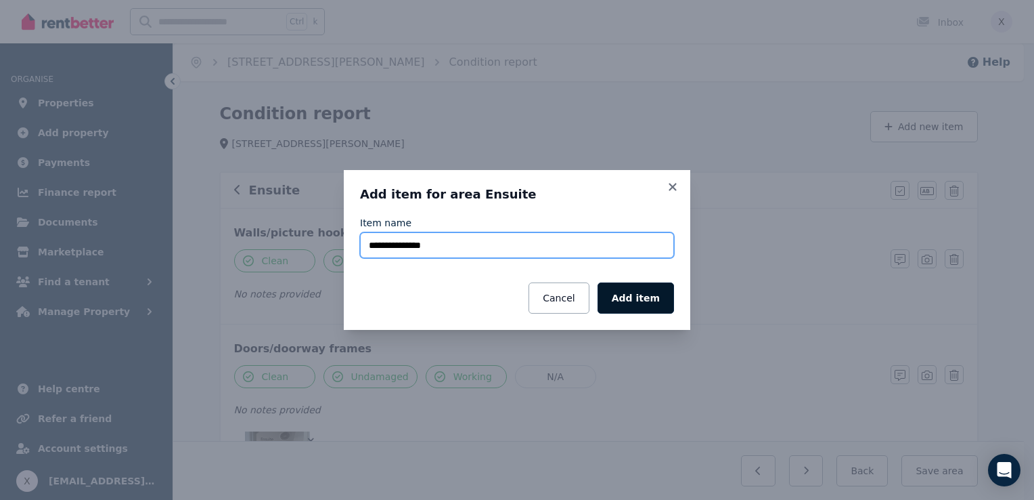
type input "**********"
click at [635, 303] on button "Add item" at bounding box center [636, 297] width 76 height 31
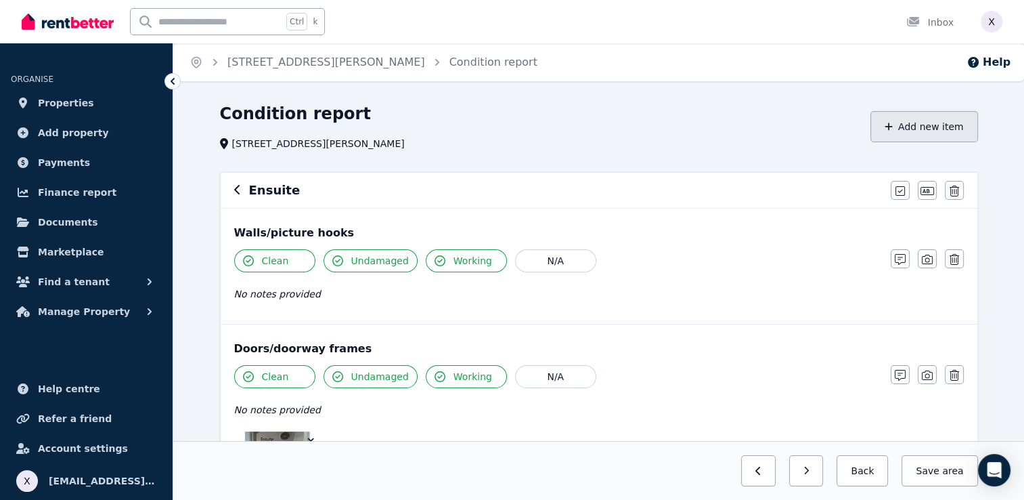
click at [913, 126] on button "Add new item" at bounding box center [925, 126] width 108 height 31
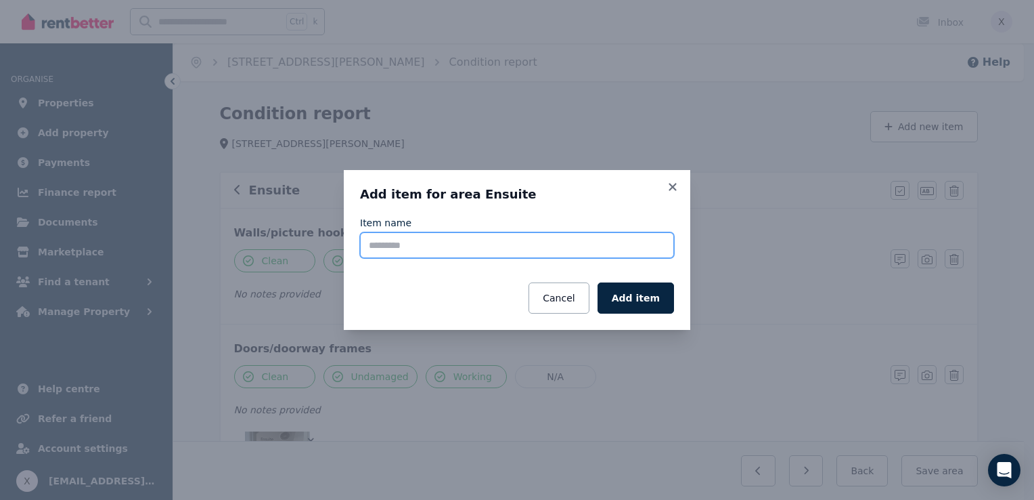
click at [503, 250] on input "Item name" at bounding box center [517, 245] width 314 height 26
paste input "**********"
click at [372, 242] on input "**********" at bounding box center [517, 245] width 314 height 26
type input "**********"
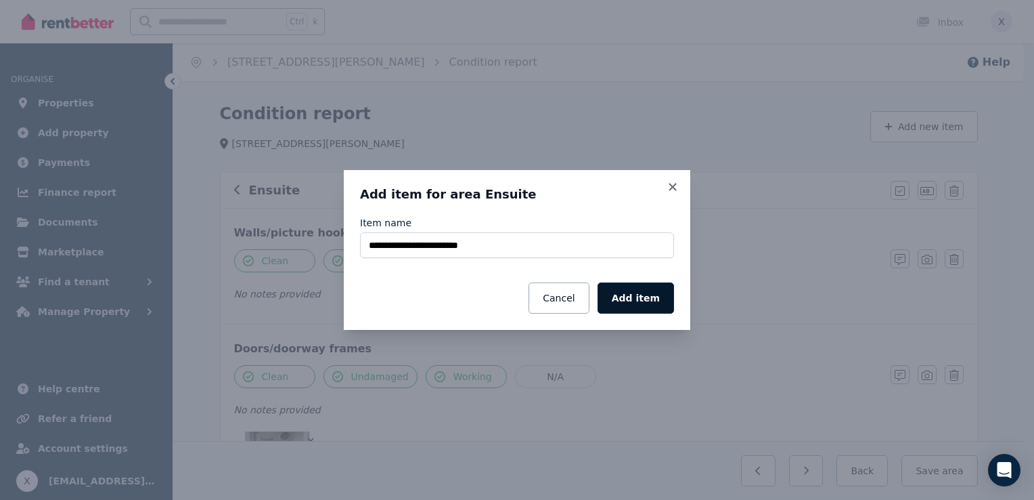
click at [641, 301] on button "Add item" at bounding box center [636, 297] width 76 height 31
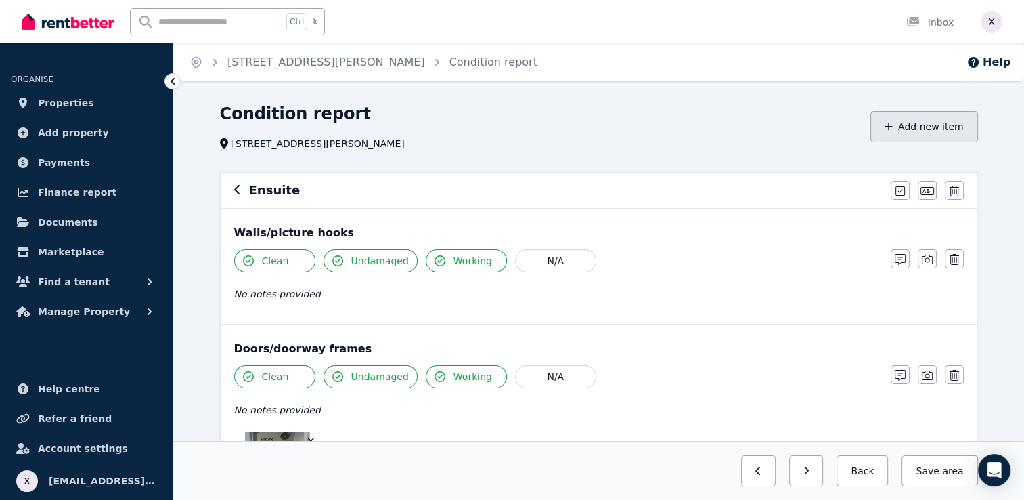
click at [935, 133] on button "Add new item" at bounding box center [925, 126] width 108 height 31
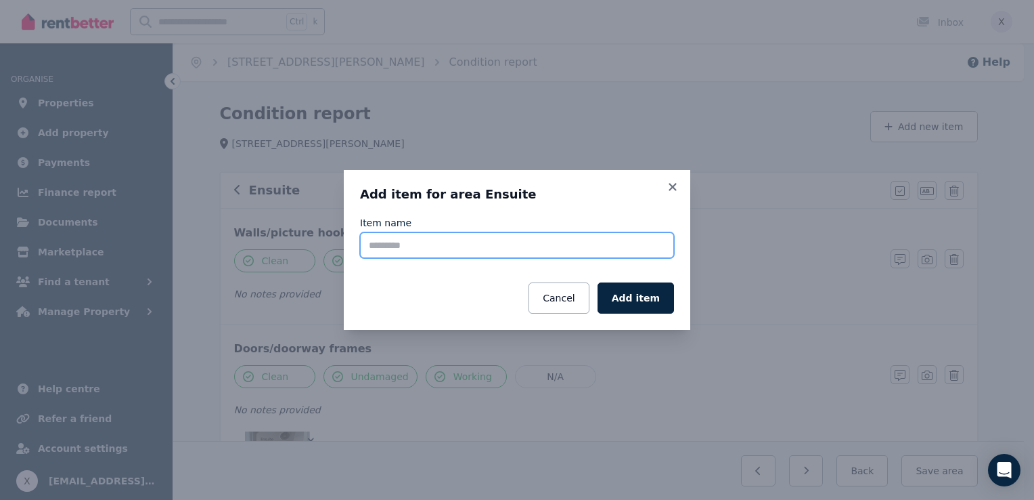
click at [521, 246] on input "Item name" at bounding box center [517, 245] width 314 height 26
type input "**********"
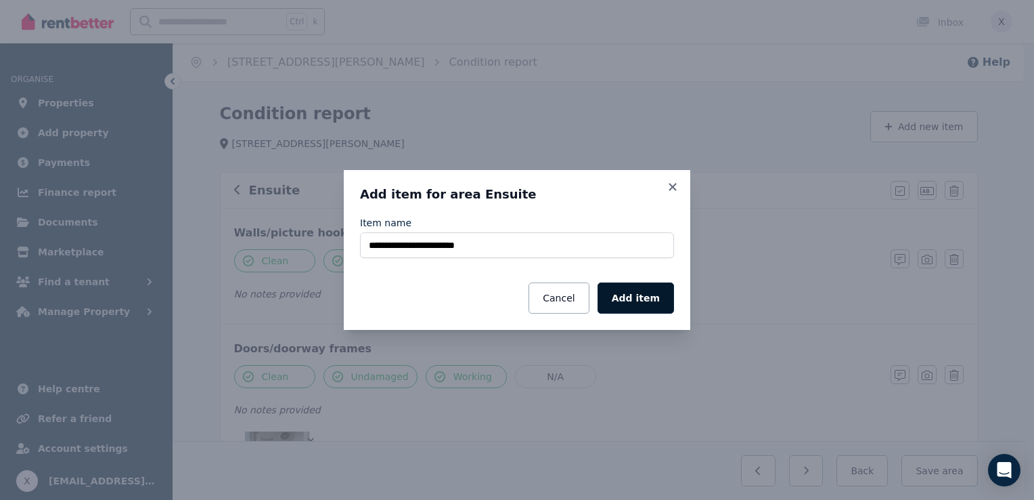
click at [648, 305] on button "Add item" at bounding box center [636, 297] width 76 height 31
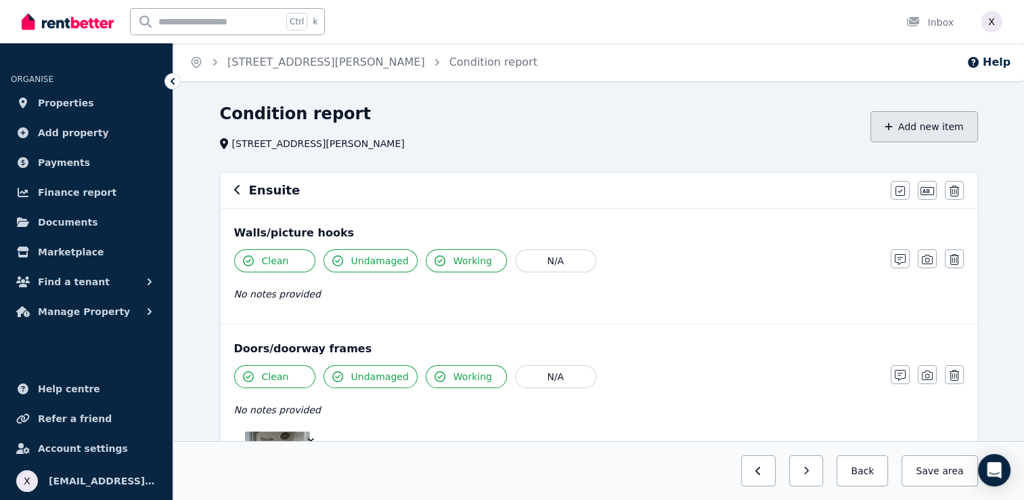
click at [916, 126] on button "Add new item" at bounding box center [925, 126] width 108 height 31
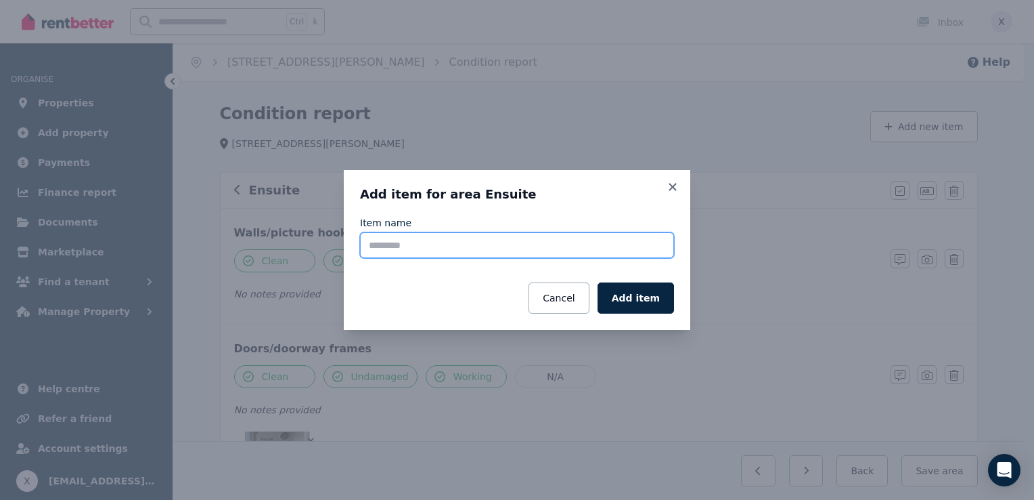
click at [533, 253] on input "Item name" at bounding box center [517, 245] width 314 height 26
type input "**********"
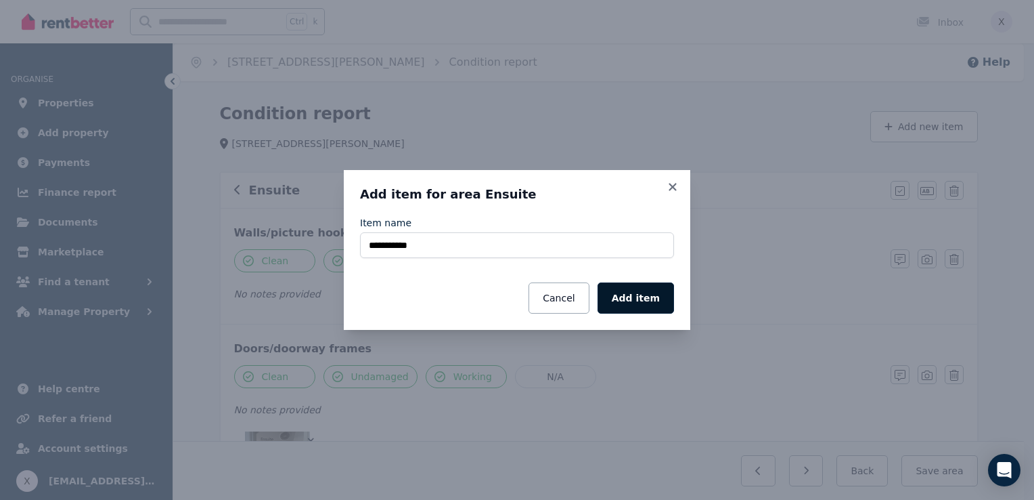
click at [639, 297] on button "Add item" at bounding box center [636, 297] width 76 height 31
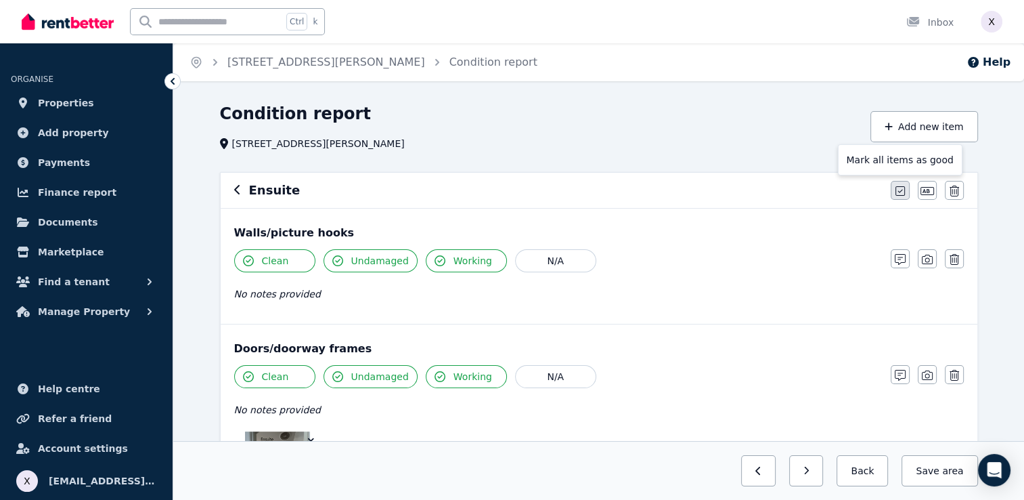
click at [902, 190] on icon "button" at bounding box center [900, 190] width 9 height 9
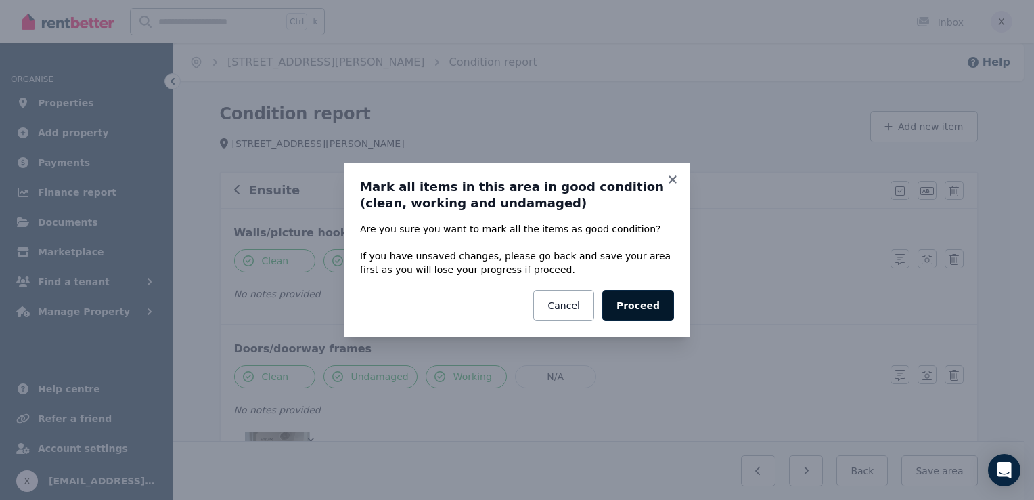
click at [645, 313] on button "Proceed" at bounding box center [639, 305] width 72 height 31
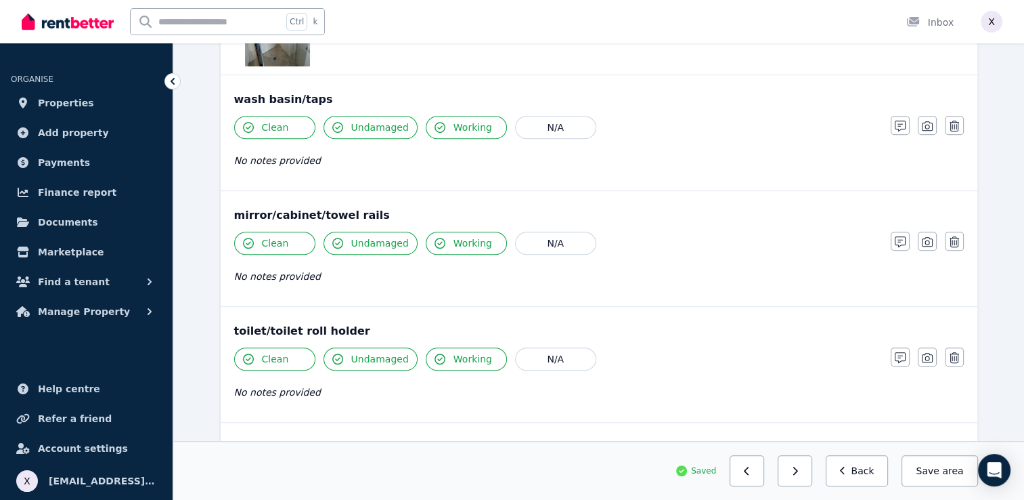
scroll to position [818, 0]
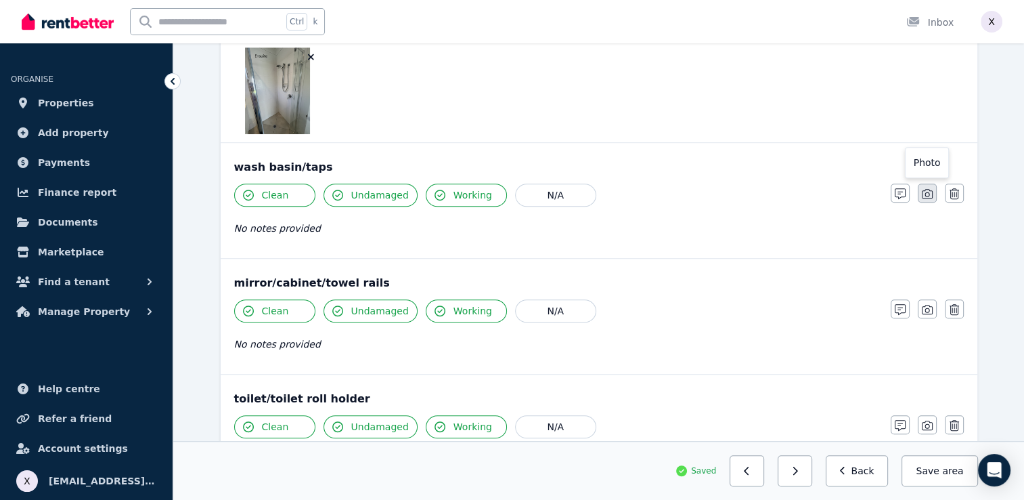
click at [927, 196] on icon "button" at bounding box center [927, 193] width 11 height 9
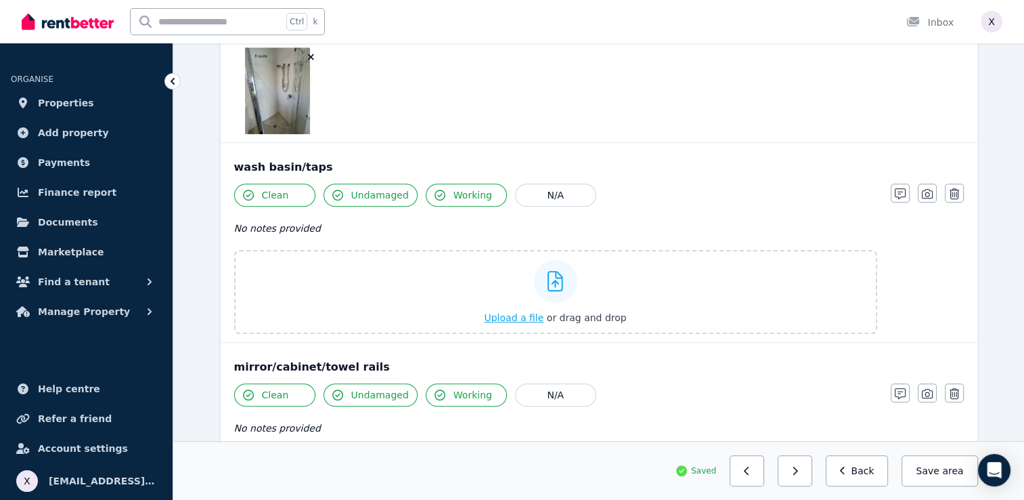
click at [536, 311] on button "Upload a file or drag and drop" at bounding box center [555, 318] width 142 height 14
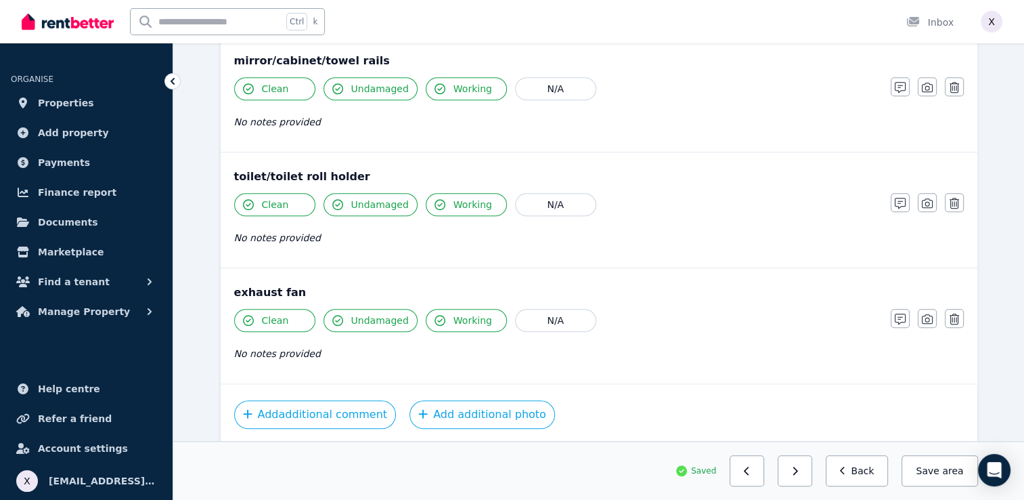
scroll to position [1272, 0]
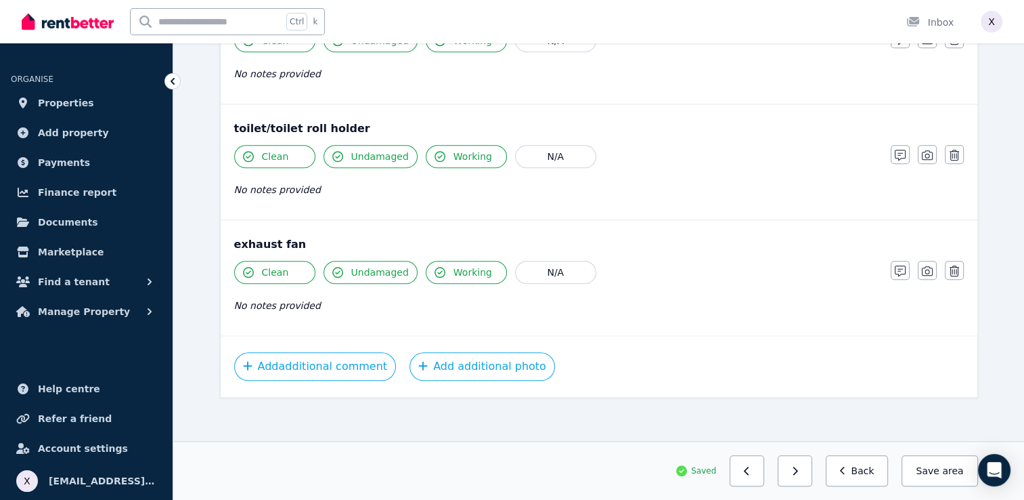
click at [946, 475] on span "area" at bounding box center [952, 471] width 21 height 14
click at [804, 478] on button "button" at bounding box center [795, 470] width 35 height 31
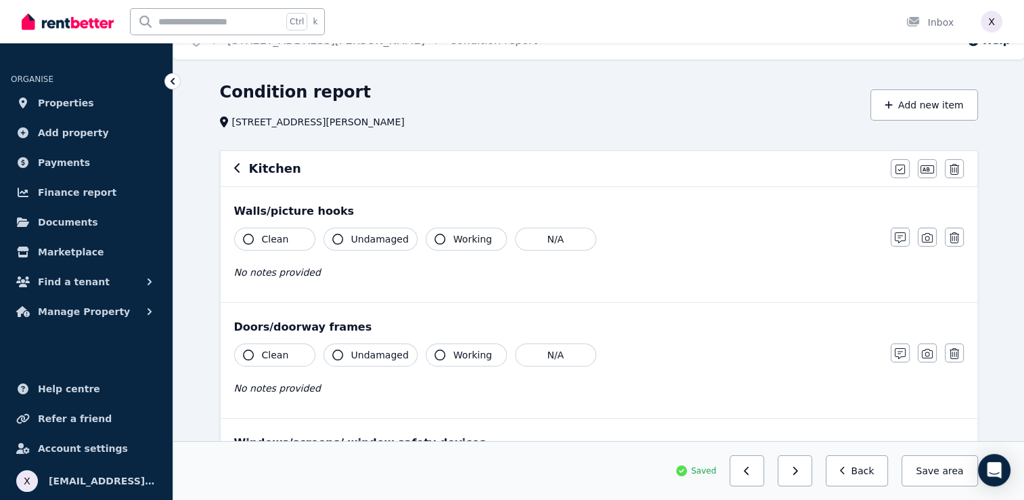
scroll to position [0, 0]
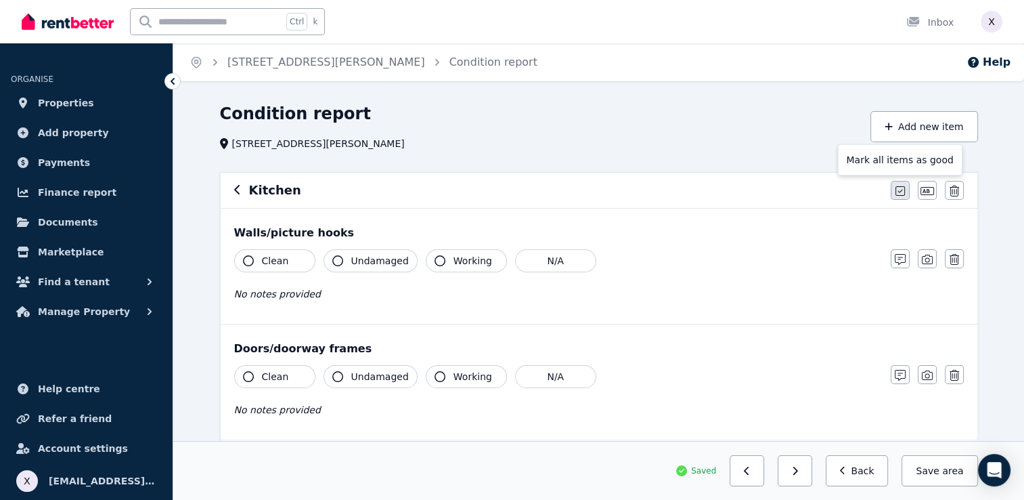
click at [899, 194] on icon "button" at bounding box center [900, 190] width 9 height 11
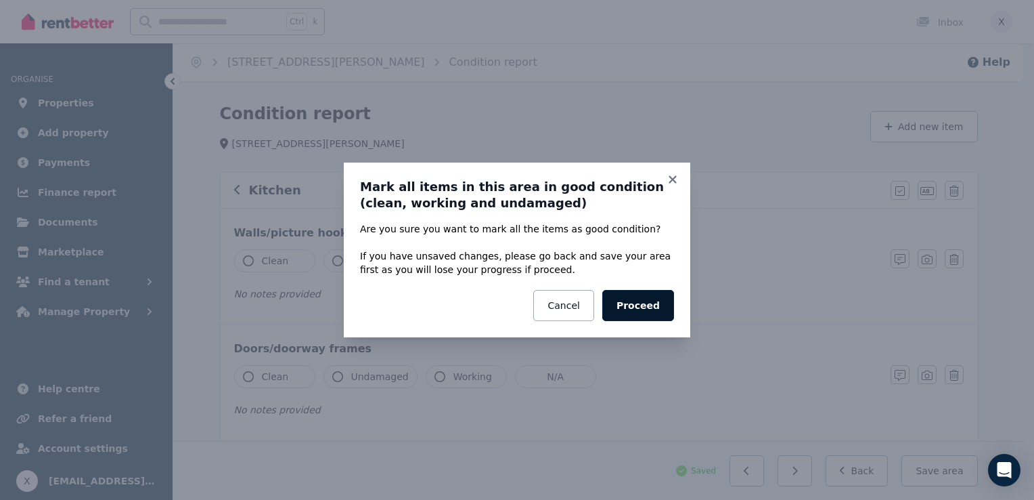
click at [651, 315] on button "Proceed" at bounding box center [639, 305] width 72 height 31
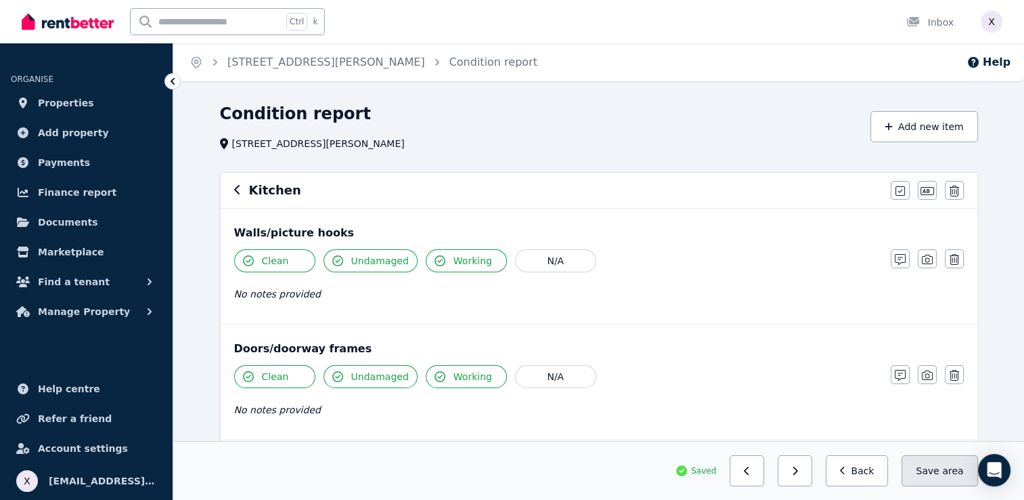
click at [942, 473] on button "Save area" at bounding box center [940, 470] width 76 height 31
click at [925, 260] on icon "button" at bounding box center [927, 259] width 11 height 11
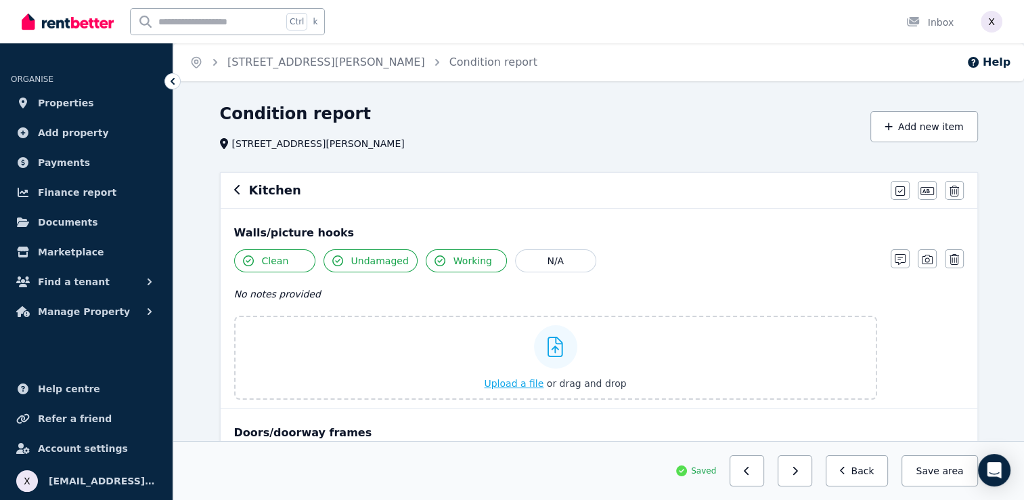
click at [560, 345] on icon at bounding box center [556, 346] width 16 height 20
click at [0, 0] on input "Upload a file or drag and drop" at bounding box center [0, 0] width 0 height 0
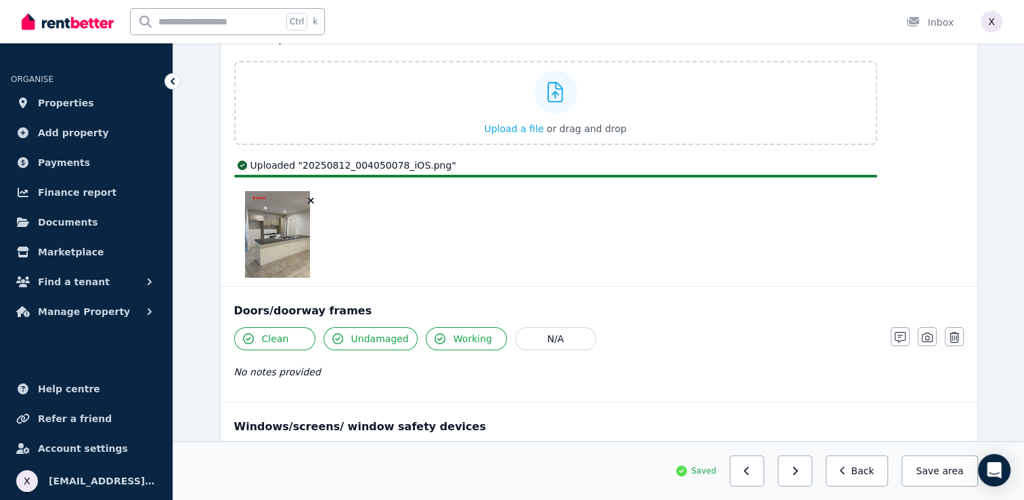
scroll to position [271, 0]
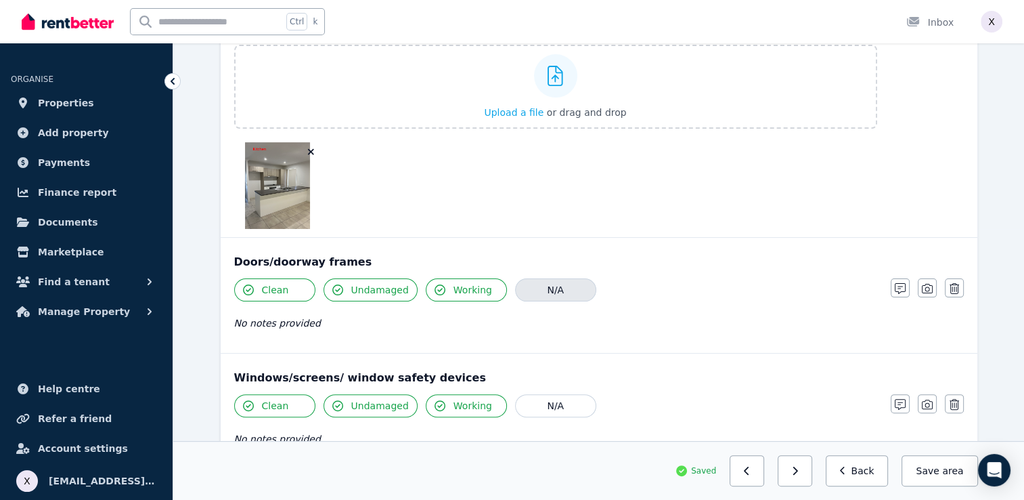
click at [547, 323] on div "Clean Undamaged Working N/A No notes provided" at bounding box center [555, 311] width 643 height 66
click at [540, 288] on button "N/A" at bounding box center [555, 289] width 81 height 23
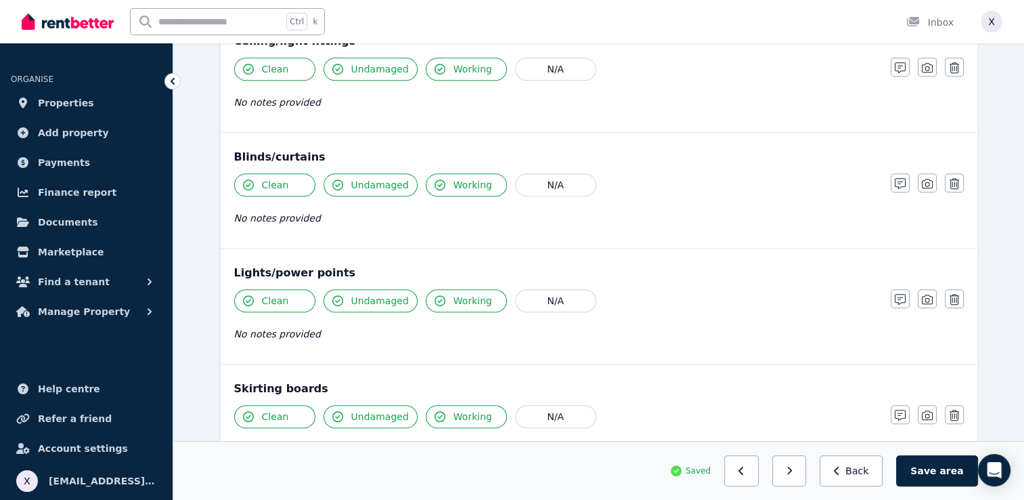
scroll to position [745, 0]
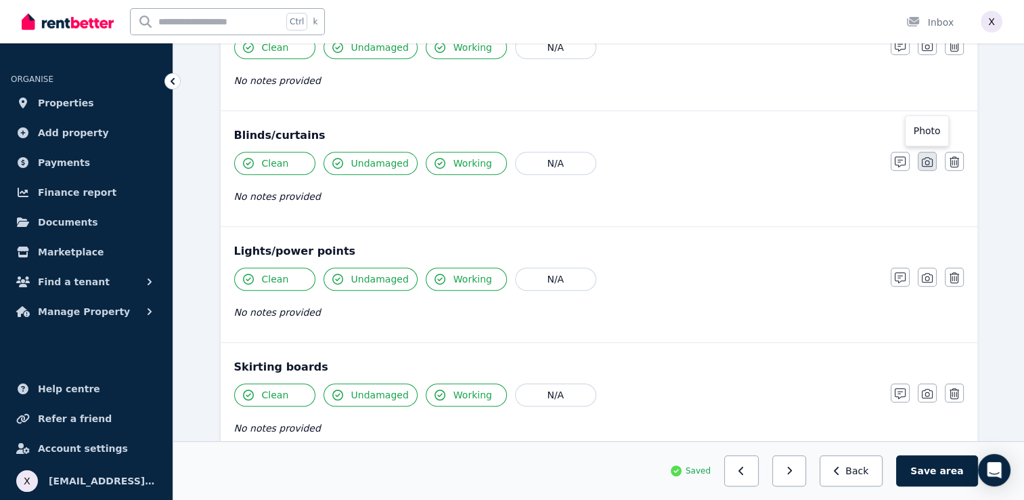
click at [926, 159] on icon "button" at bounding box center [927, 161] width 11 height 11
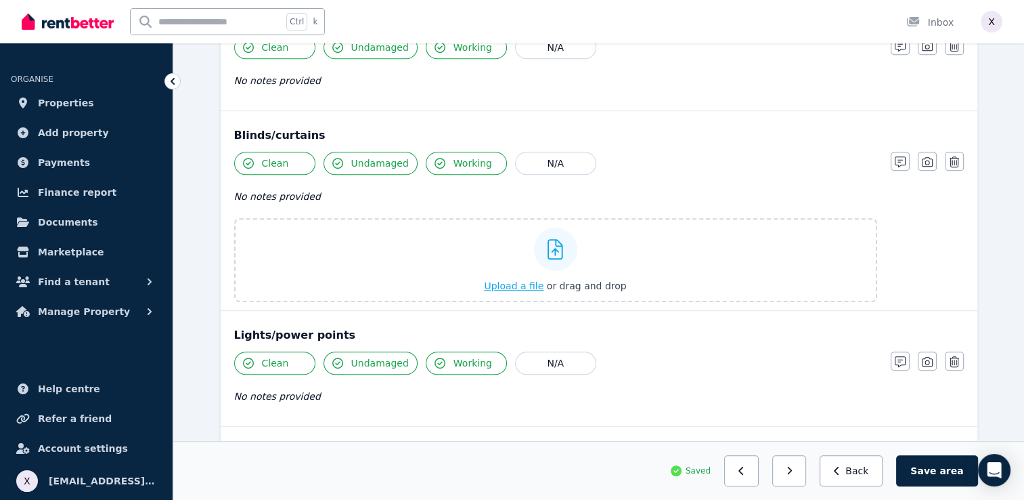
click at [555, 247] on icon at bounding box center [556, 249] width 16 height 20
click at [0, 0] on input "Upload a file or drag and drop" at bounding box center [0, 0] width 0 height 0
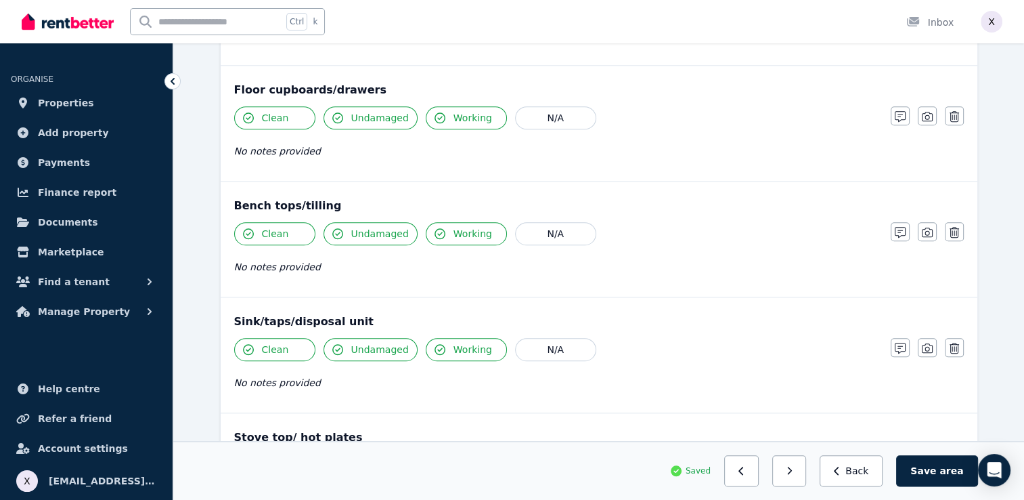
scroll to position [1354, 0]
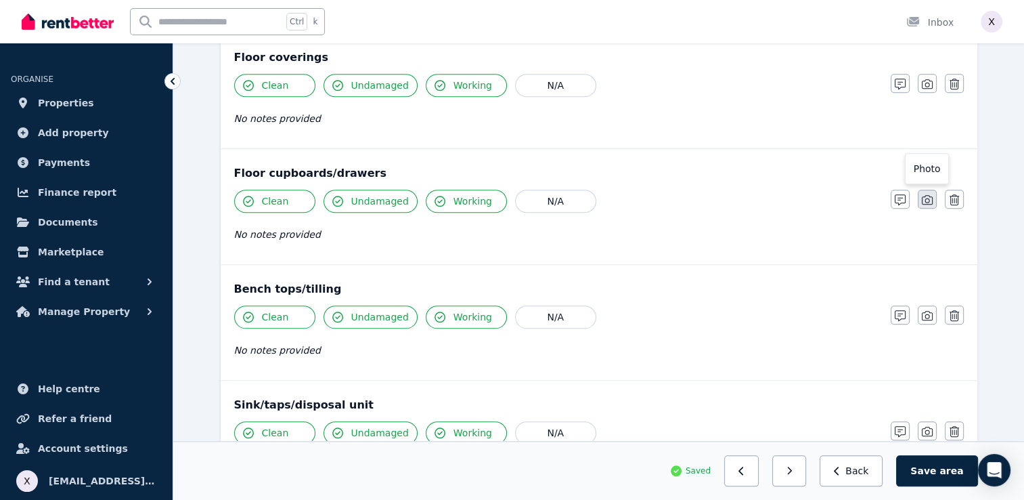
click at [922, 198] on icon "button" at bounding box center [927, 199] width 11 height 9
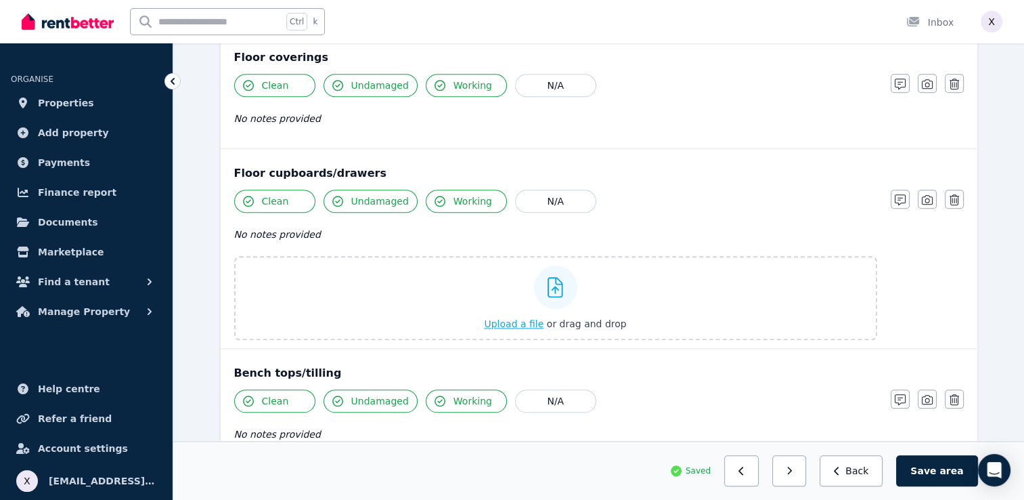
click at [560, 280] on icon at bounding box center [556, 287] width 16 height 20
click at [0, 0] on input "Upload a file or drag and drop" at bounding box center [0, 0] width 0 height 0
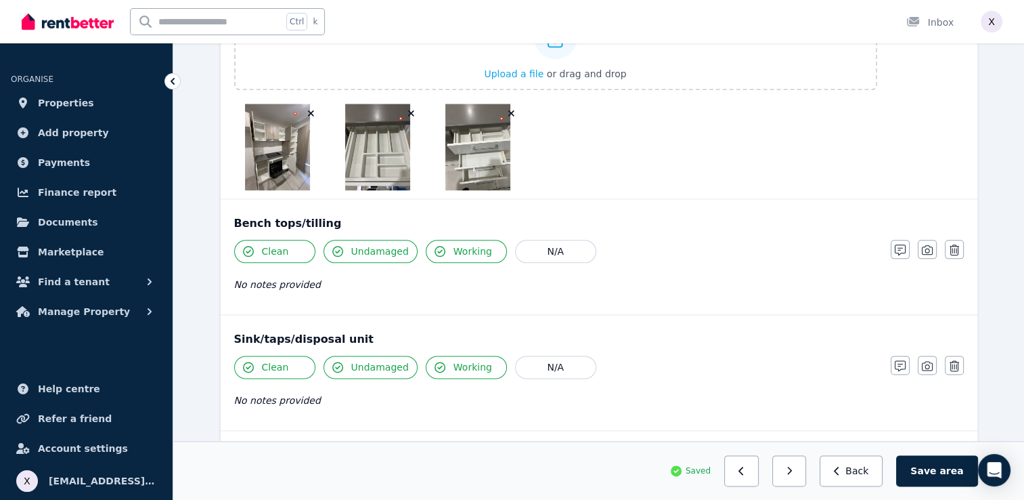
scroll to position [1625, 0]
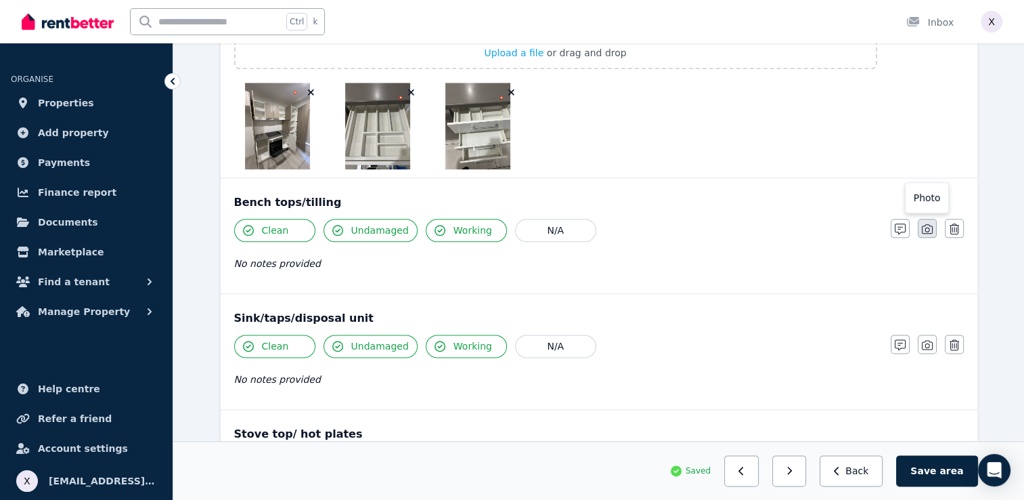
click at [922, 227] on icon "button" at bounding box center [927, 228] width 11 height 9
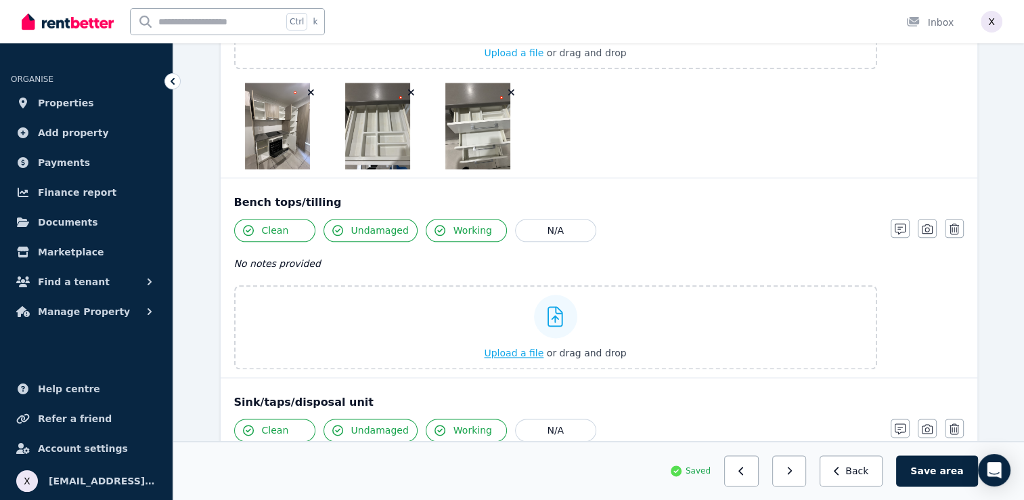
click at [554, 308] on icon at bounding box center [556, 316] width 16 height 20
click at [0, 0] on input "Upload a file or drag and drop" at bounding box center [0, 0] width 0 height 0
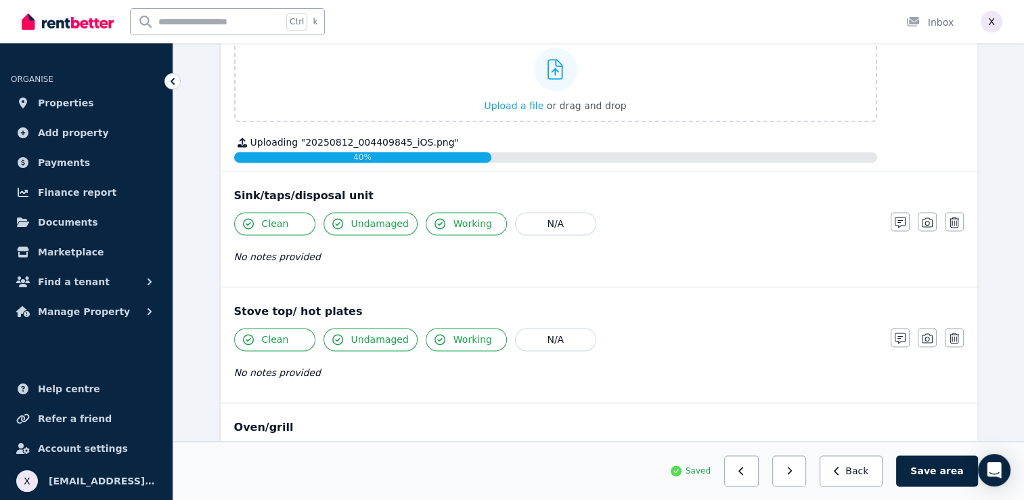
scroll to position [1896, 0]
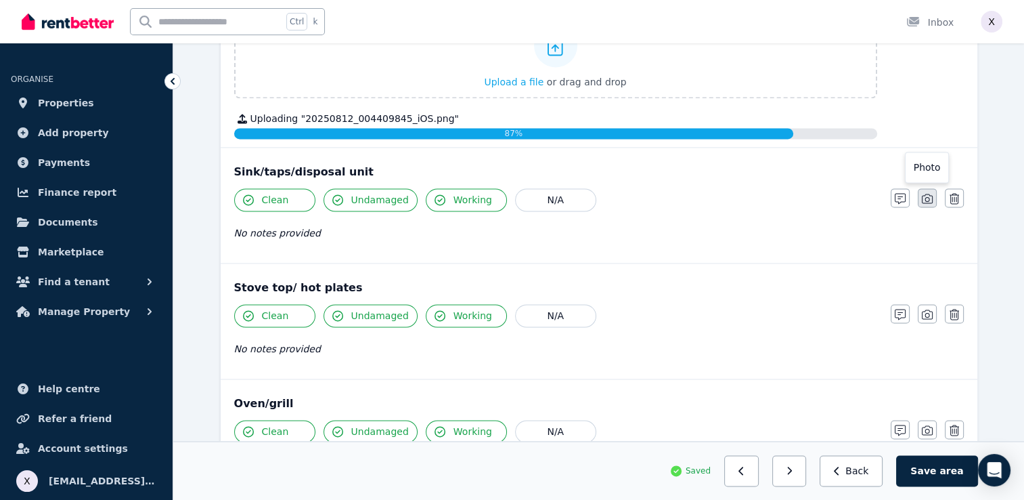
click at [926, 194] on icon "button" at bounding box center [927, 198] width 11 height 9
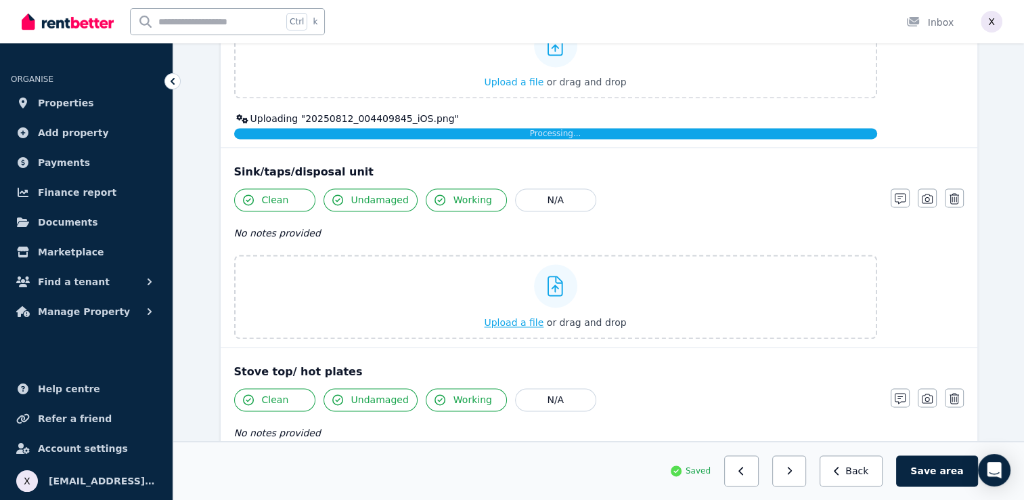
click at [553, 277] on icon at bounding box center [556, 286] width 16 height 20
click at [0, 0] on input "Upload a file or drag and drop" at bounding box center [0, 0] width 0 height 0
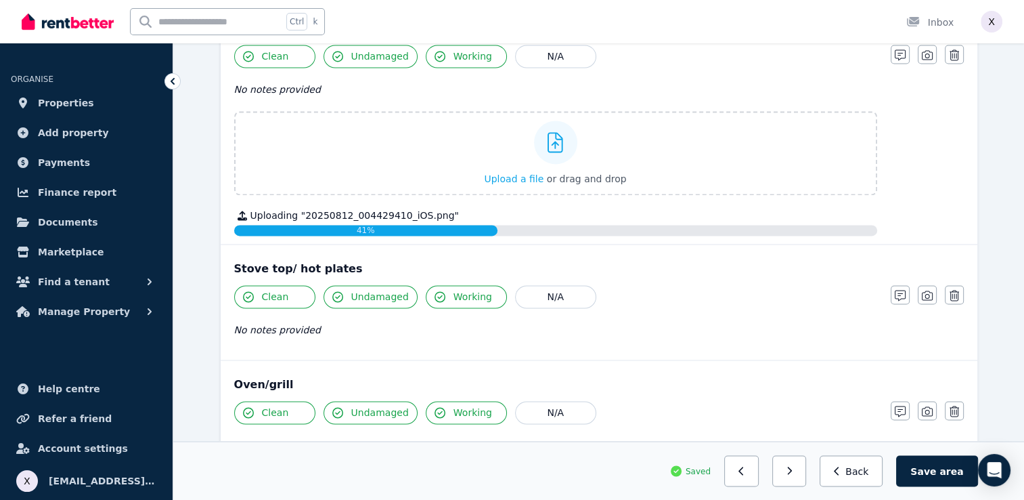
scroll to position [2166, 0]
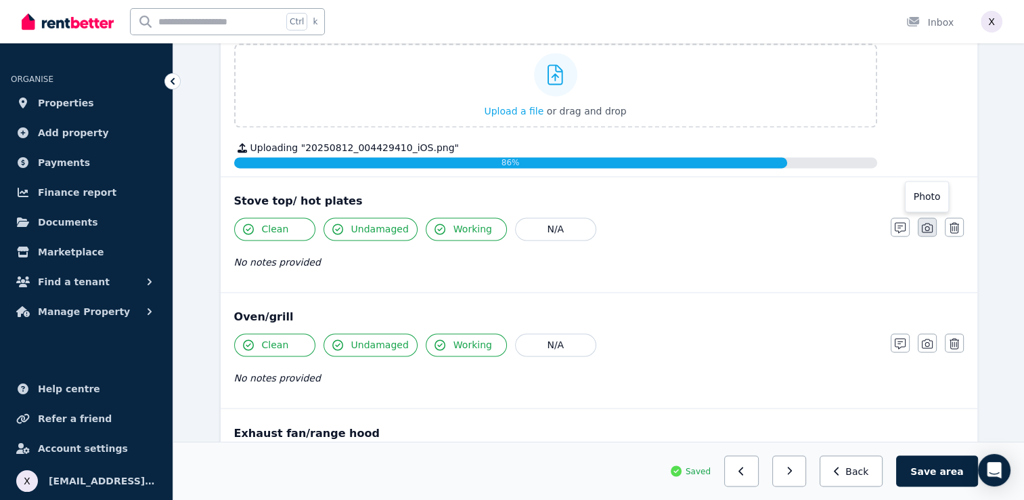
click at [929, 223] on icon "button" at bounding box center [927, 227] width 11 height 11
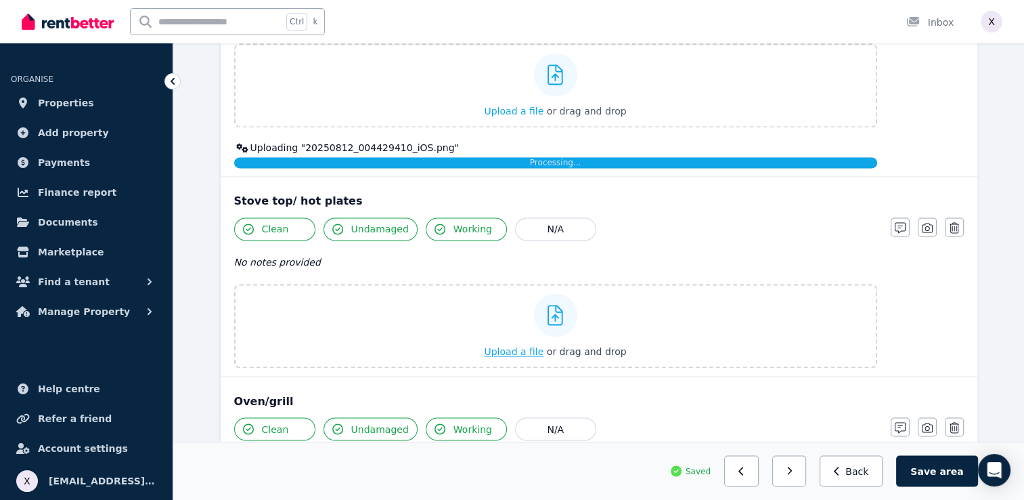
click at [557, 305] on icon at bounding box center [556, 315] width 16 height 20
click at [0, 0] on input "Upload a file or drag and drop" at bounding box center [0, 0] width 0 height 0
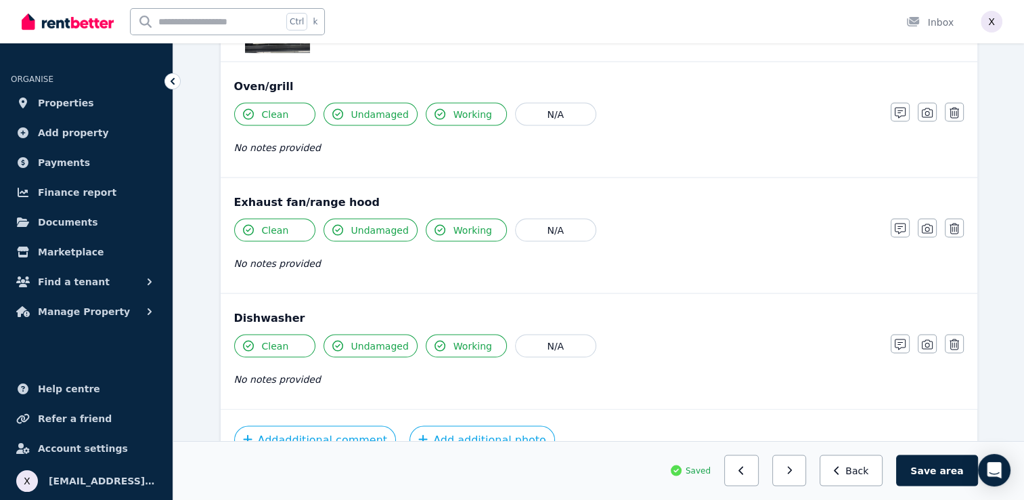
scroll to position [2573, 0]
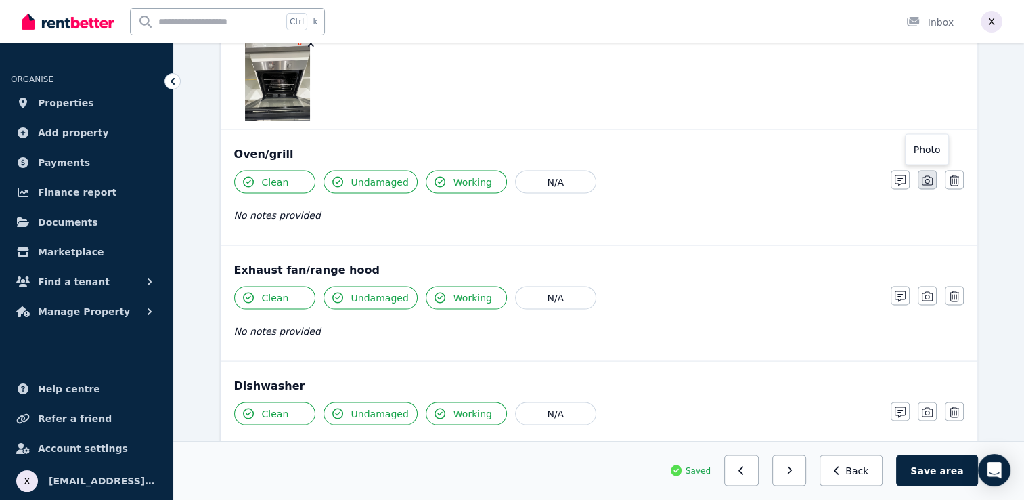
click at [925, 175] on icon "button" at bounding box center [927, 180] width 11 height 11
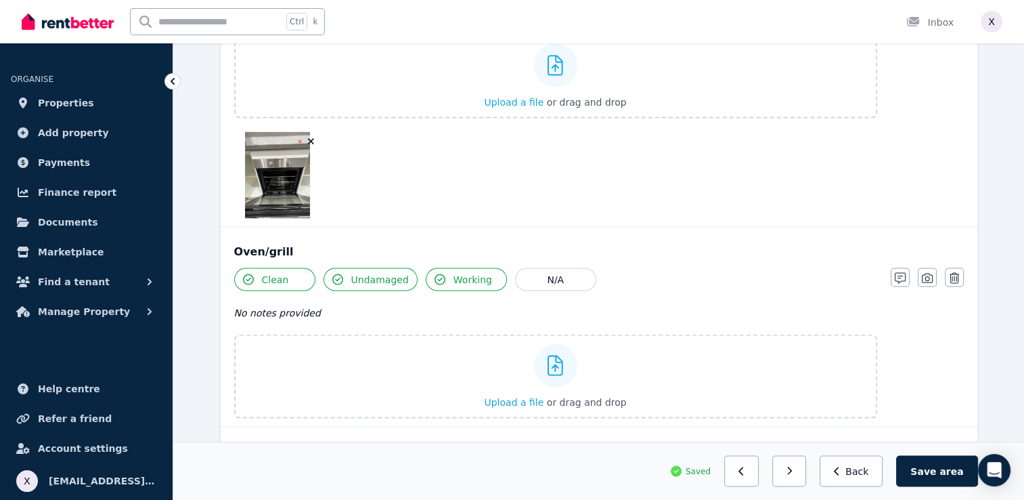
scroll to position [2453, 0]
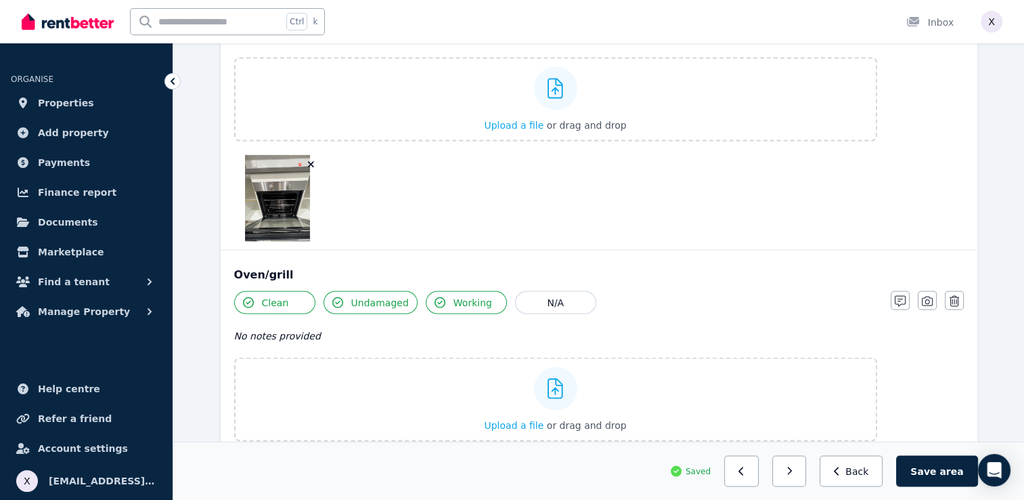
click at [309, 159] on icon "button" at bounding box center [310, 163] width 7 height 9
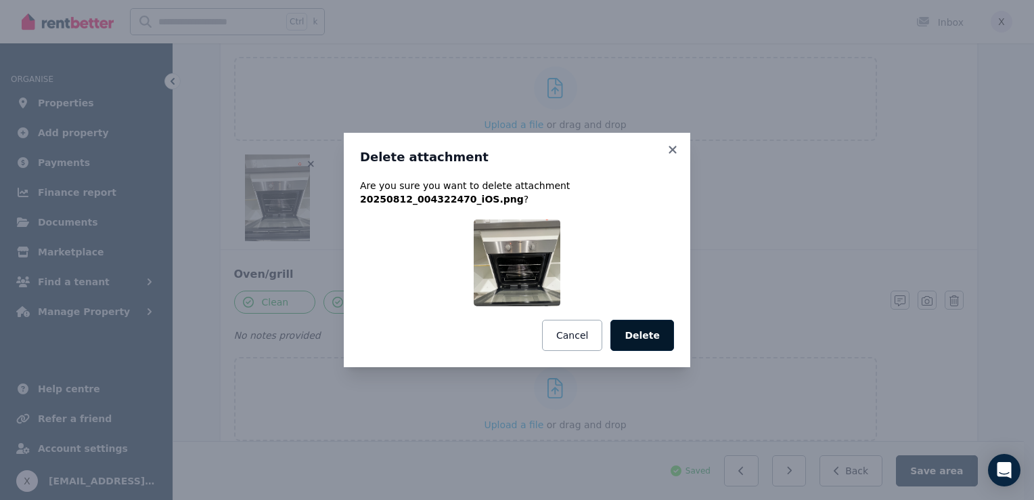
click at [638, 341] on button "Delete" at bounding box center [643, 335] width 64 height 31
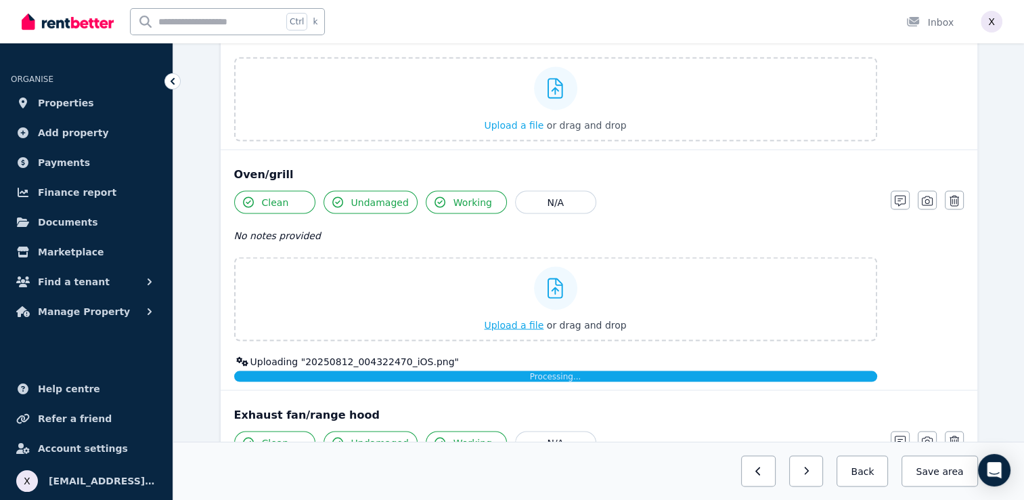
click at [557, 281] on icon at bounding box center [556, 288] width 16 height 20
click at [0, 0] on input "Upload a file or drag and drop" at bounding box center [0, 0] width 0 height 0
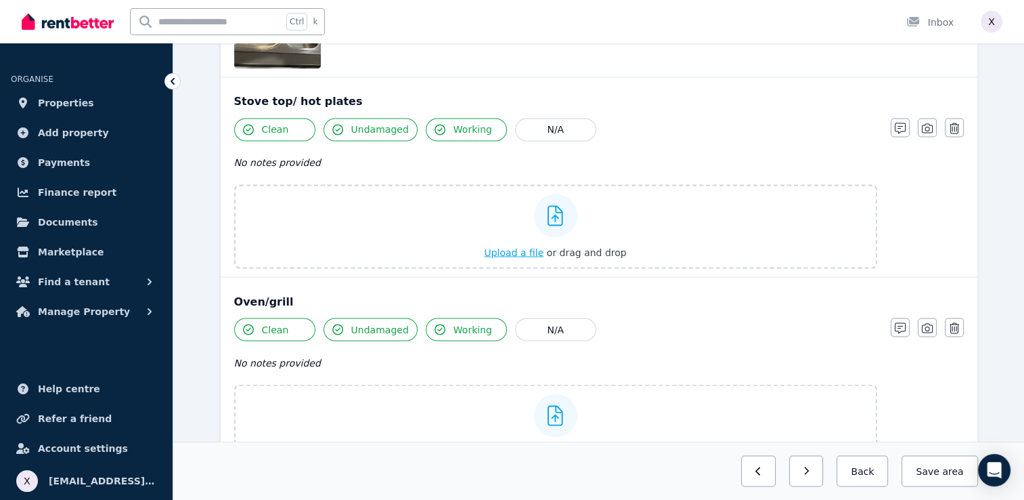
scroll to position [2317, 0]
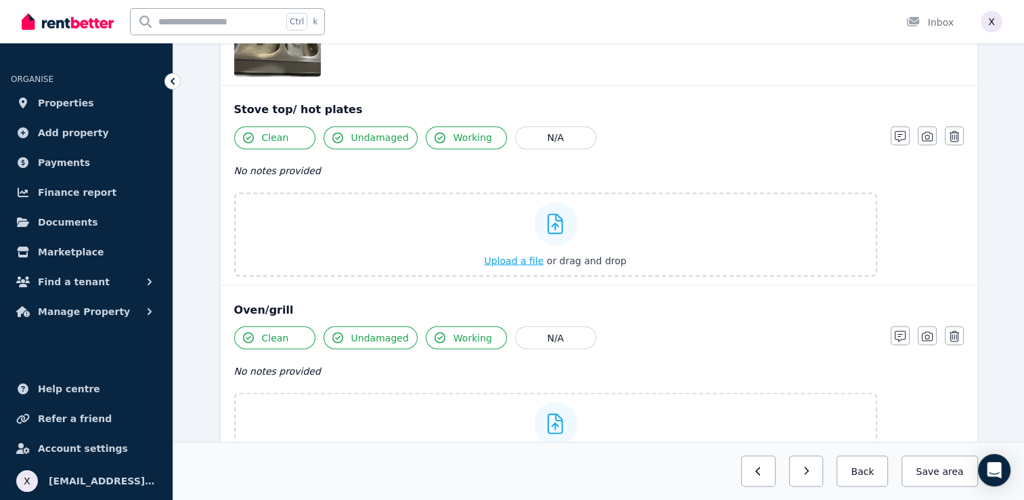
click at [547, 215] on div at bounding box center [555, 223] width 43 height 43
click at [0, 0] on input "Upload a file or drag and drop" at bounding box center [0, 0] width 0 height 0
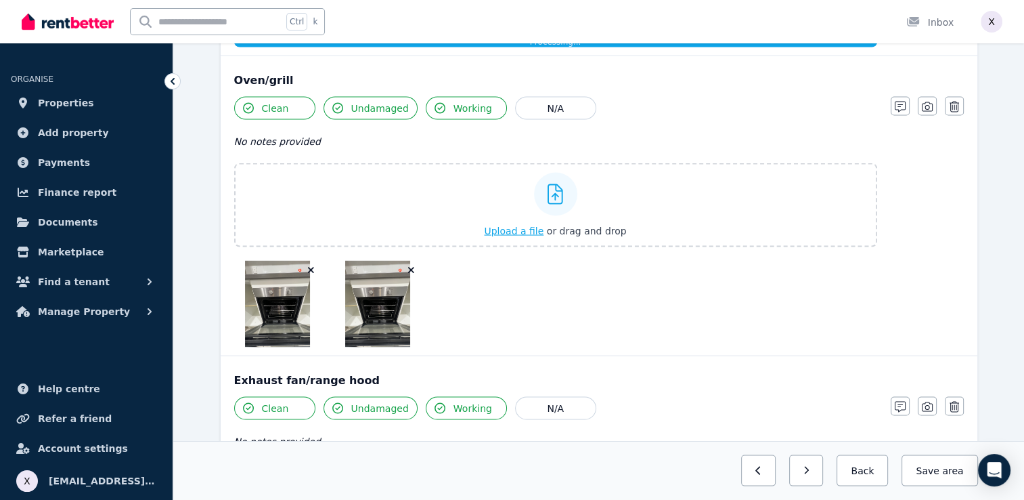
scroll to position [2588, 0]
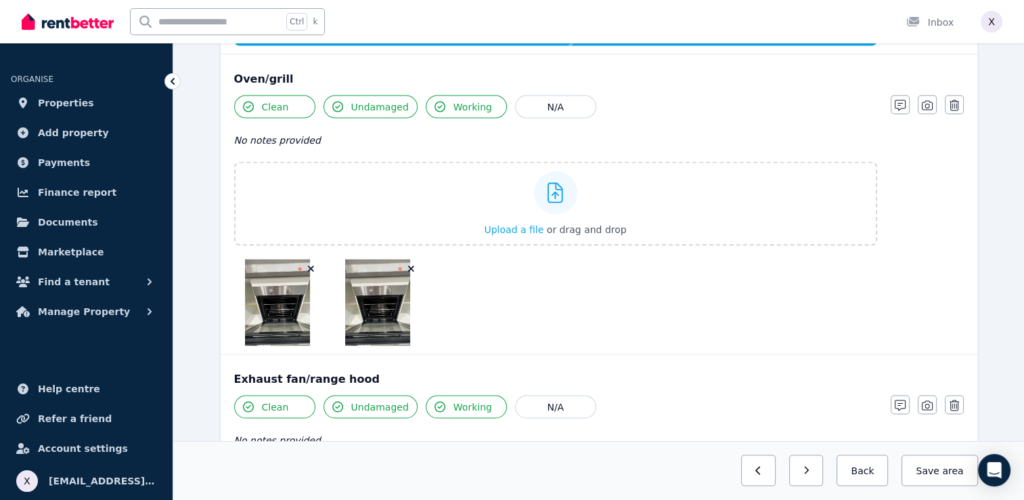
click at [412, 266] on icon "button" at bounding box center [411, 269] width 6 height 6
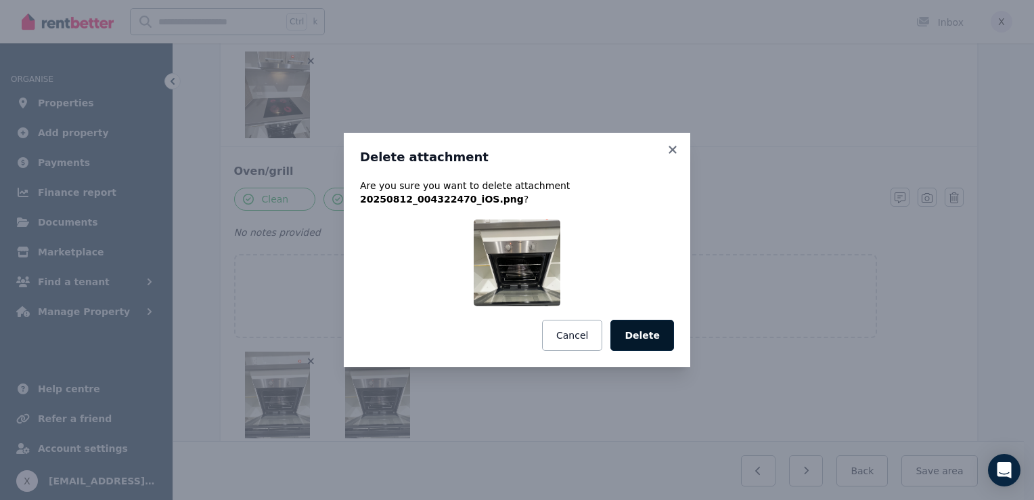
click at [640, 334] on button "Delete" at bounding box center [643, 335] width 64 height 31
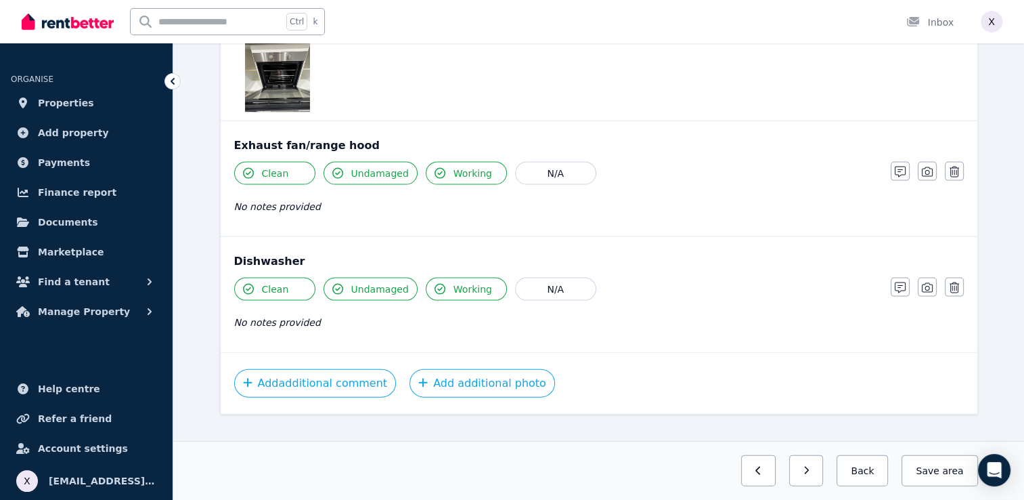
scroll to position [2892, 0]
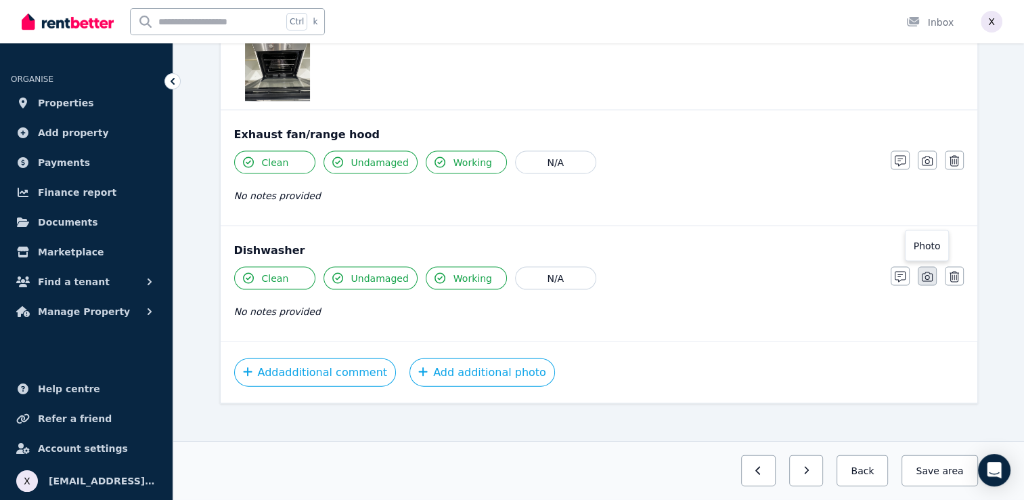
click at [924, 271] on icon "button" at bounding box center [927, 276] width 11 height 11
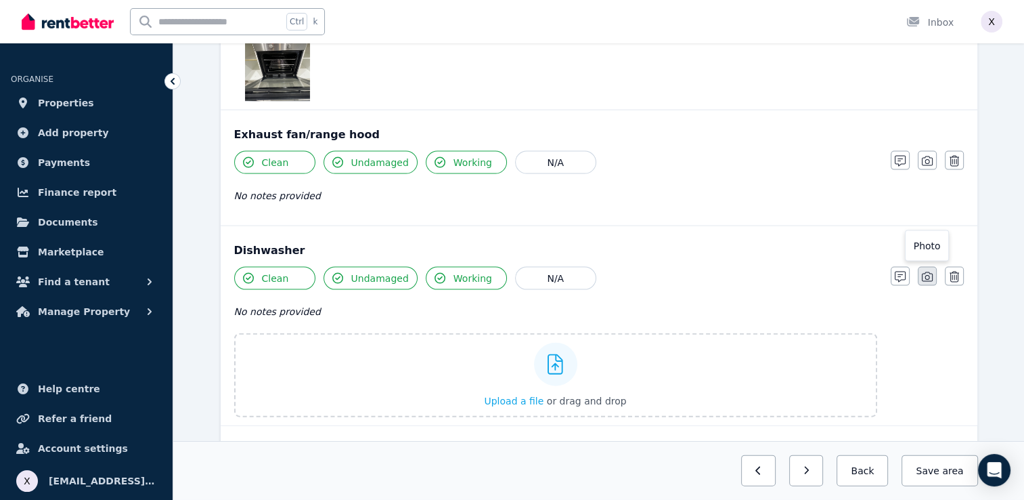
scroll to position [2976, 0]
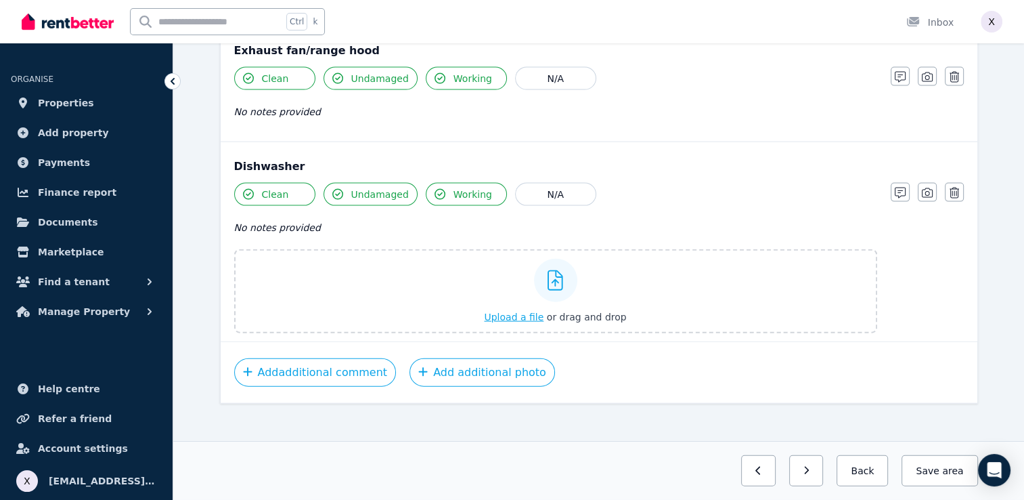
click at [558, 273] on icon at bounding box center [556, 280] width 16 height 20
click at [0, 0] on input "Upload a file or drag and drop" at bounding box center [0, 0] width 0 height 0
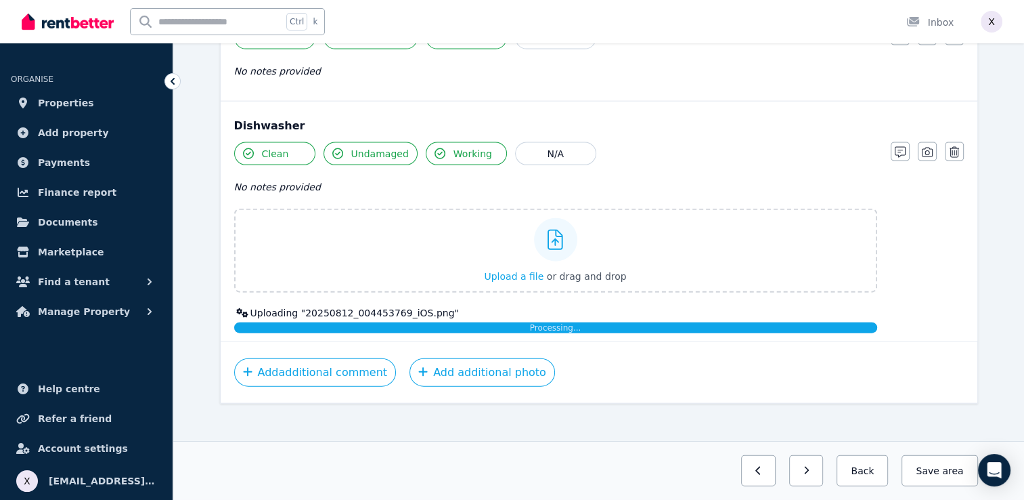
scroll to position [3109, 0]
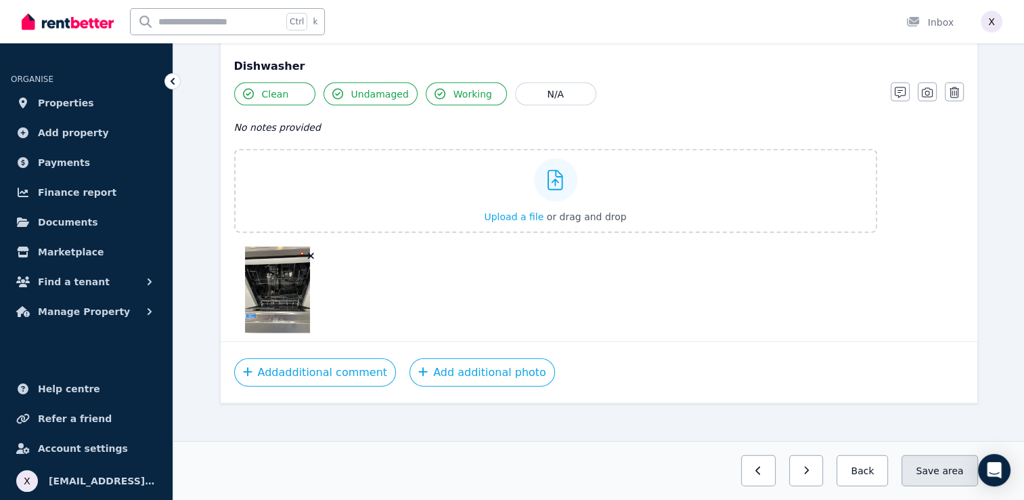
click at [947, 467] on span "area" at bounding box center [952, 471] width 21 height 14
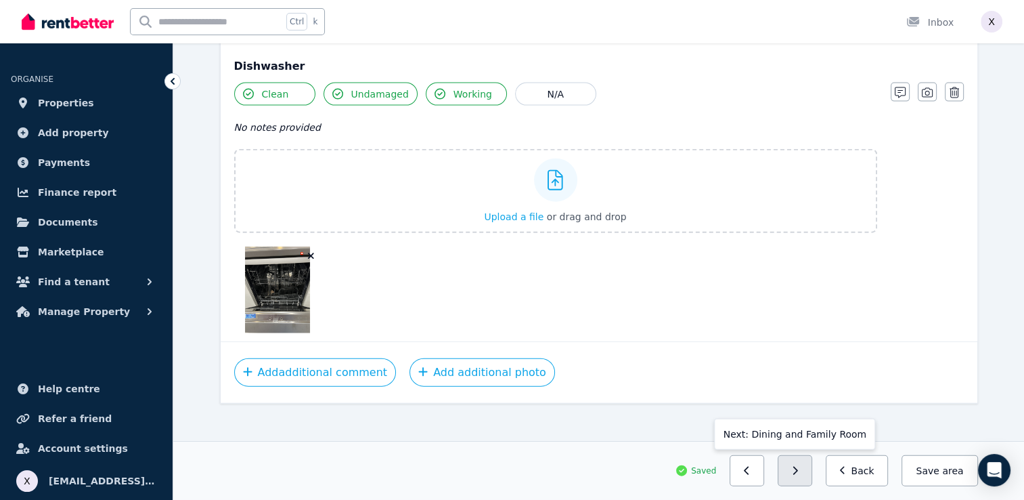
click at [798, 475] on icon "button" at bounding box center [795, 470] width 6 height 9
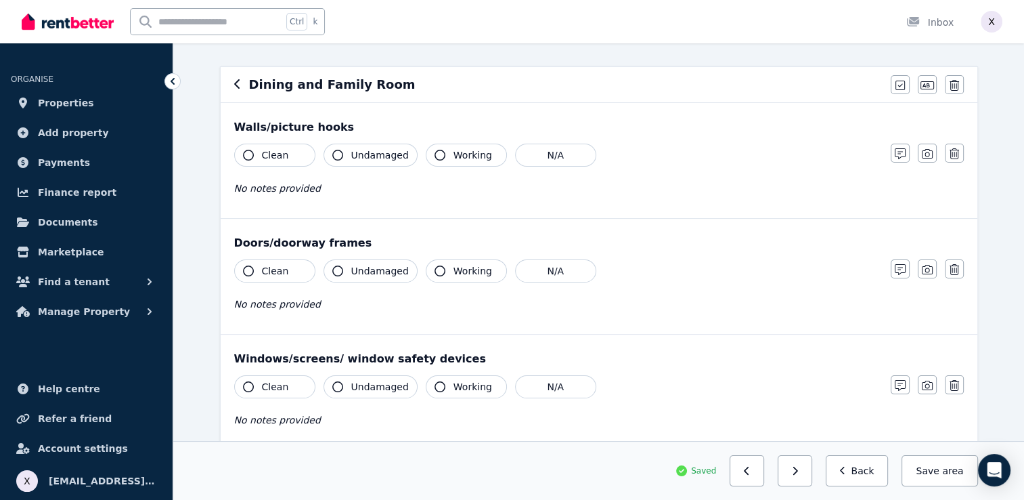
scroll to position [100, 0]
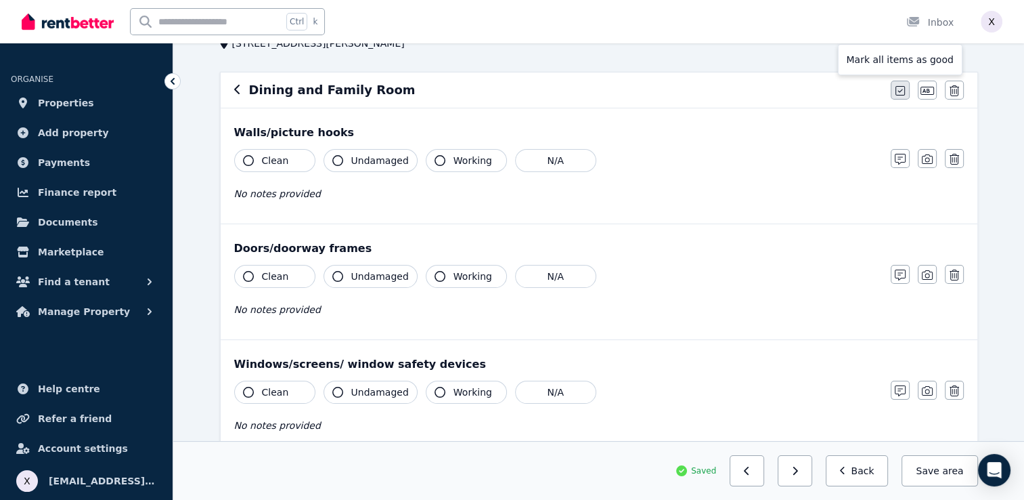
click at [901, 90] on icon "button" at bounding box center [900, 90] width 9 height 9
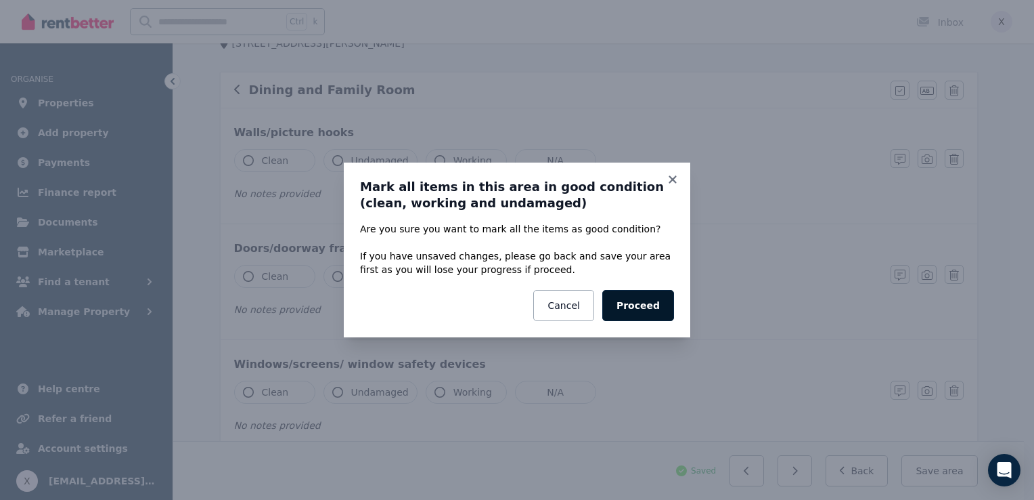
click at [645, 307] on button "Proceed" at bounding box center [639, 305] width 72 height 31
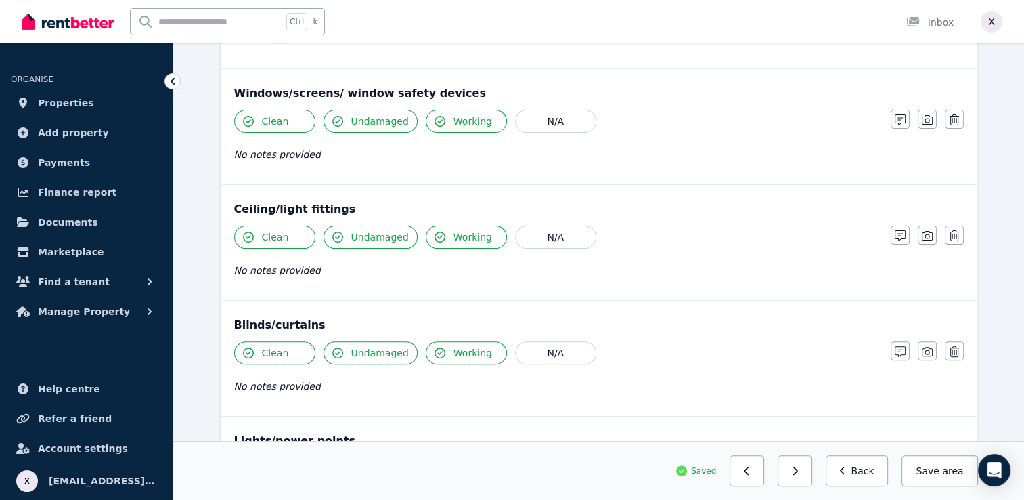
scroll to position [439, 0]
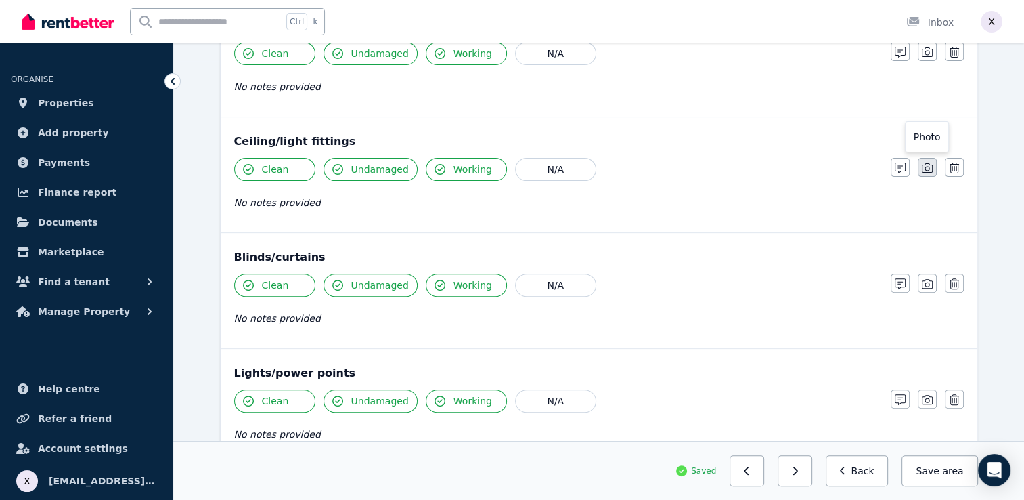
click at [930, 167] on icon "button" at bounding box center [927, 167] width 11 height 11
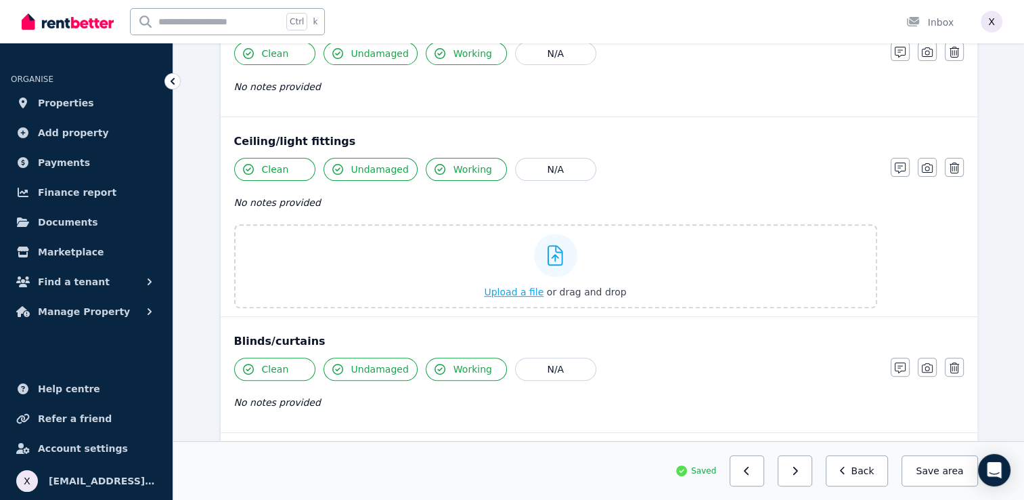
click at [560, 253] on icon at bounding box center [556, 255] width 16 height 20
click at [0, 0] on input "Upload a file or drag and drop" at bounding box center [0, 0] width 0 height 0
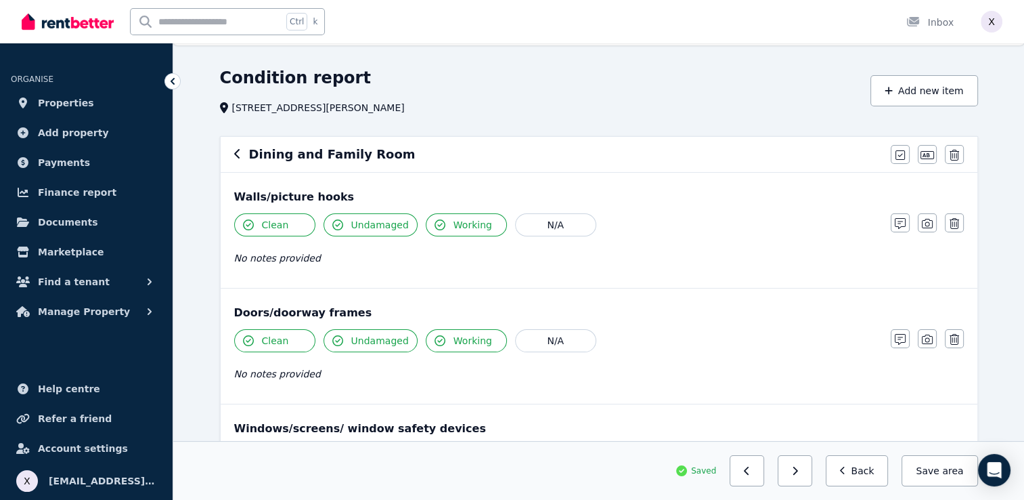
scroll to position [68, 0]
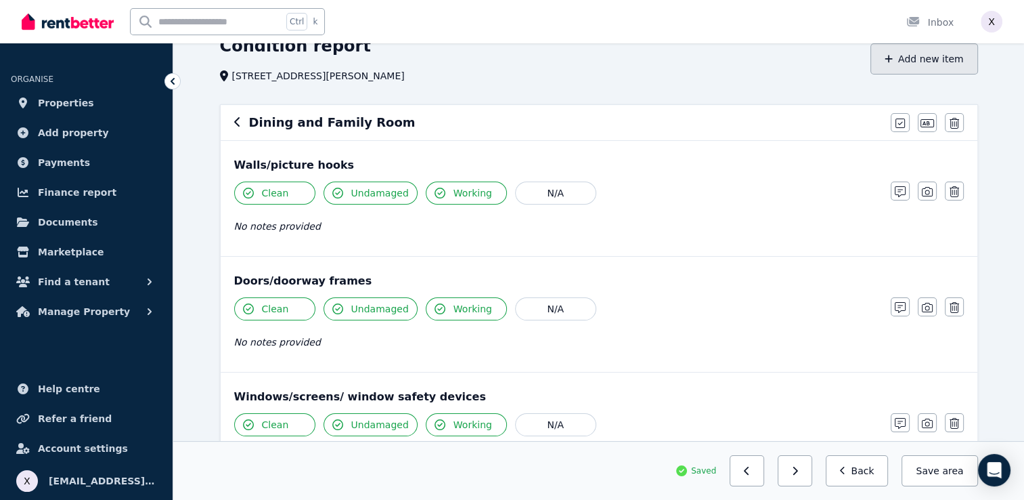
click at [932, 64] on button "Add new item" at bounding box center [925, 58] width 108 height 31
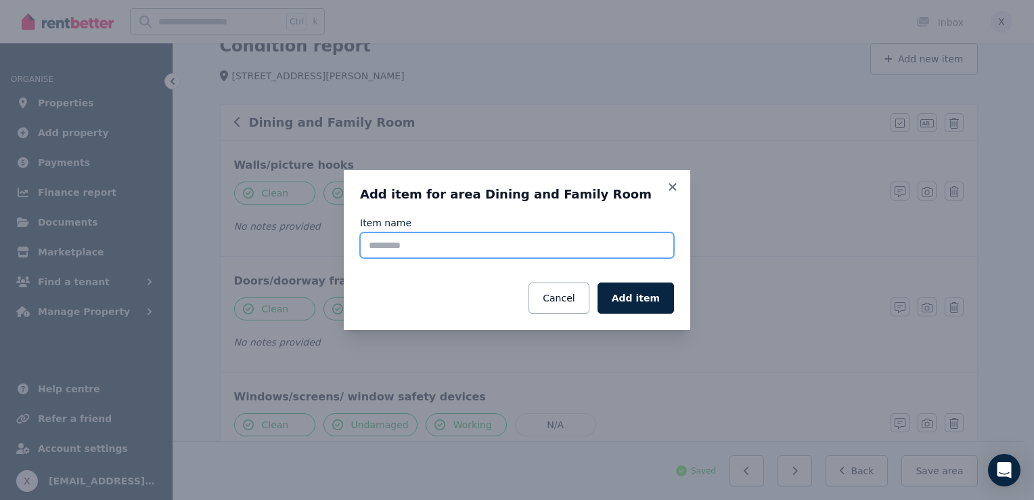
click at [445, 251] on input "Item name" at bounding box center [517, 245] width 314 height 26
type input "**********"
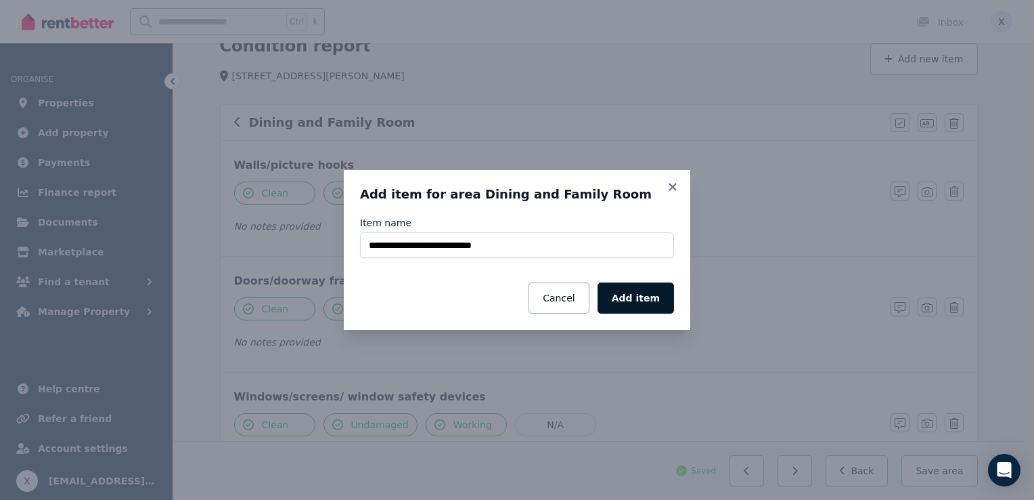
click at [628, 305] on button "Add item" at bounding box center [636, 297] width 76 height 31
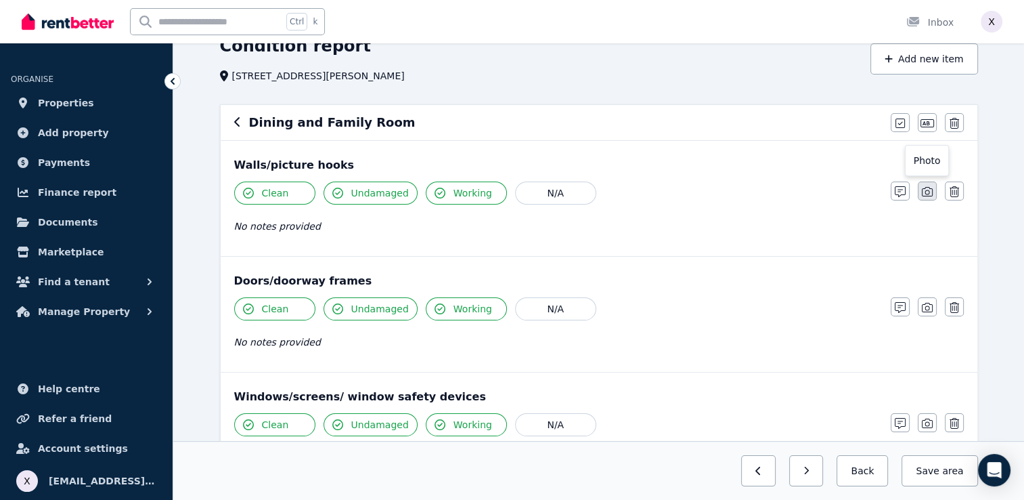
click at [928, 196] on icon "button" at bounding box center [927, 191] width 11 height 9
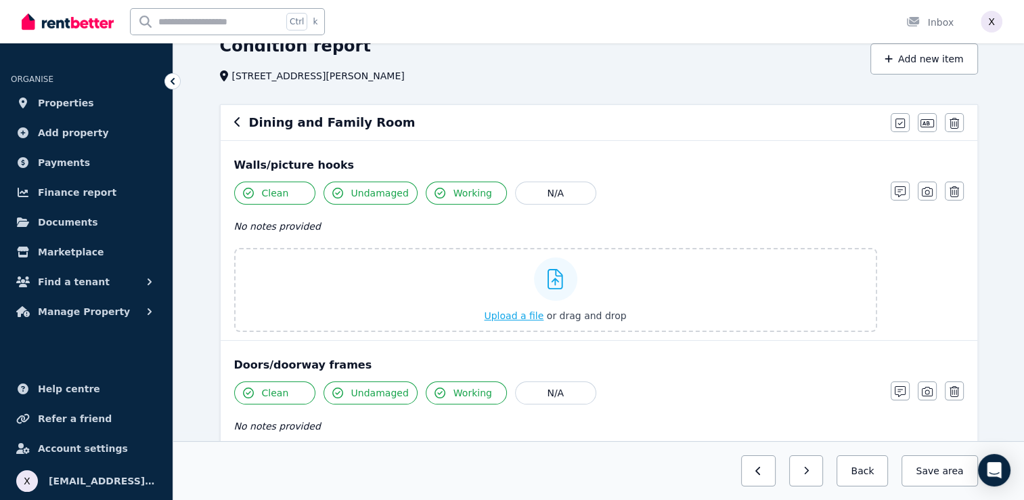
click at [555, 282] on icon at bounding box center [556, 279] width 16 height 20
click at [0, 0] on input "Upload a file or drag and drop" at bounding box center [0, 0] width 0 height 0
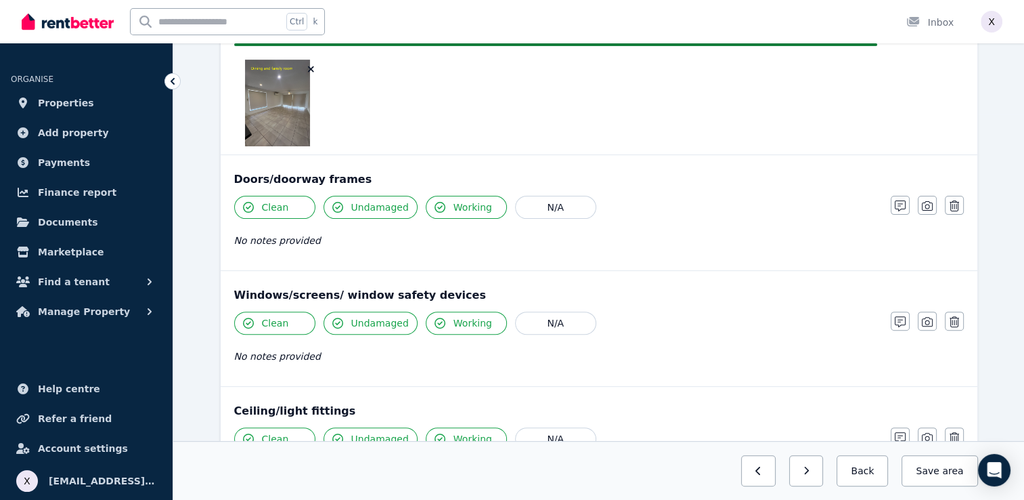
scroll to position [406, 0]
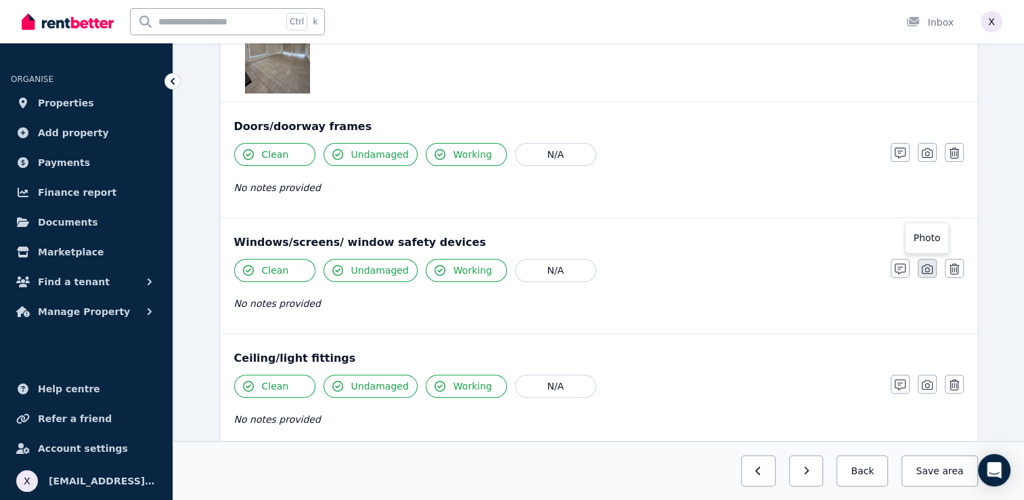
click at [926, 271] on icon "button" at bounding box center [927, 268] width 11 height 9
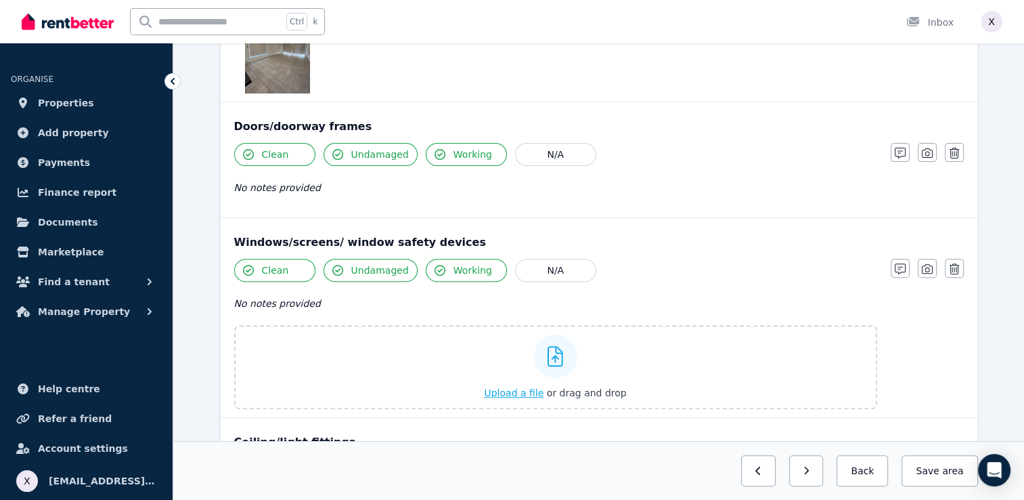
click at [556, 357] on icon at bounding box center [556, 356] width 16 height 20
click at [0, 0] on input "Upload a file or drag and drop" at bounding box center [0, 0] width 0 height 0
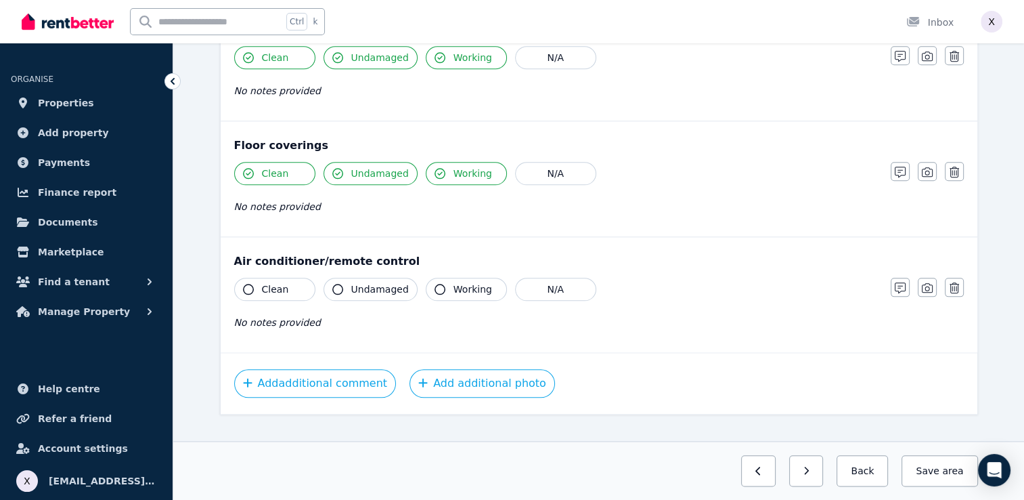
scroll to position [1466, 0]
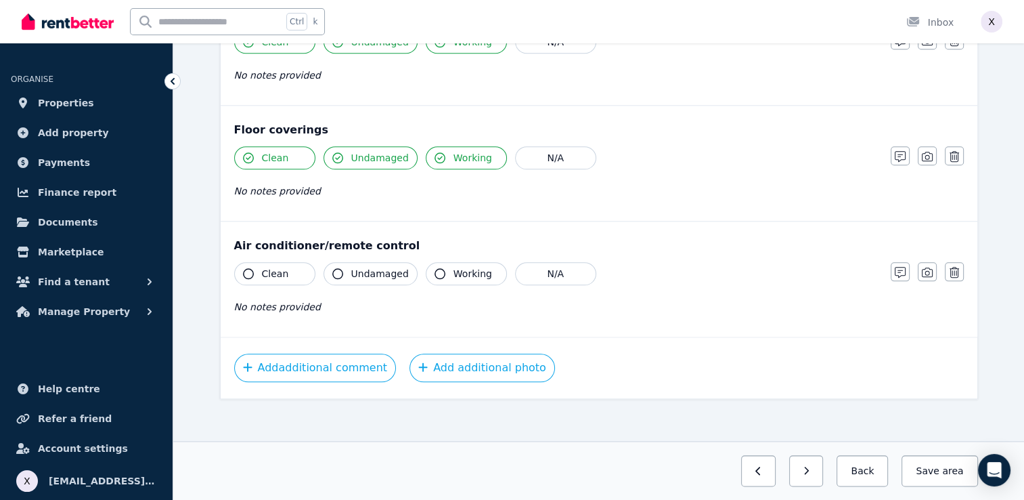
click at [246, 269] on icon "button" at bounding box center [248, 273] width 11 height 11
click at [337, 269] on icon "button" at bounding box center [337, 273] width 11 height 11
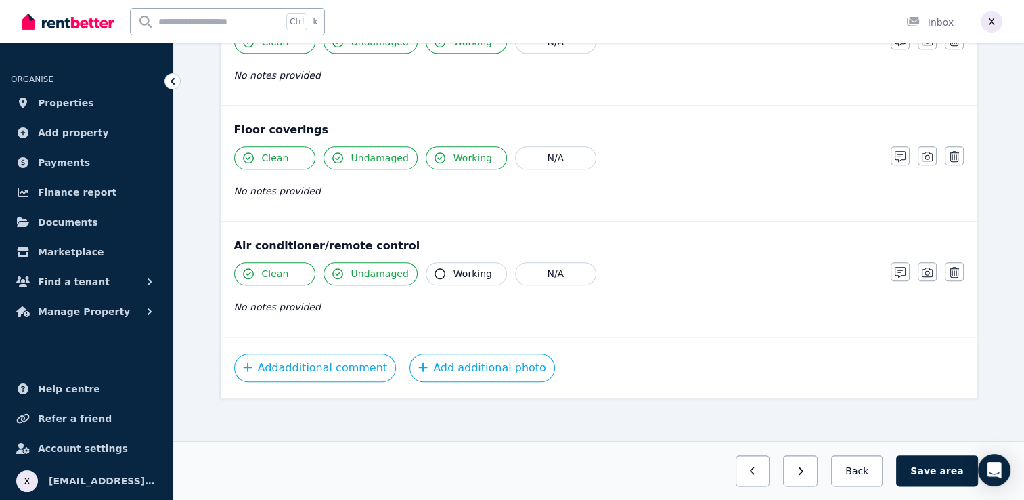
click at [436, 269] on icon "button" at bounding box center [440, 273] width 11 height 11
click at [924, 270] on icon "button" at bounding box center [927, 272] width 11 height 11
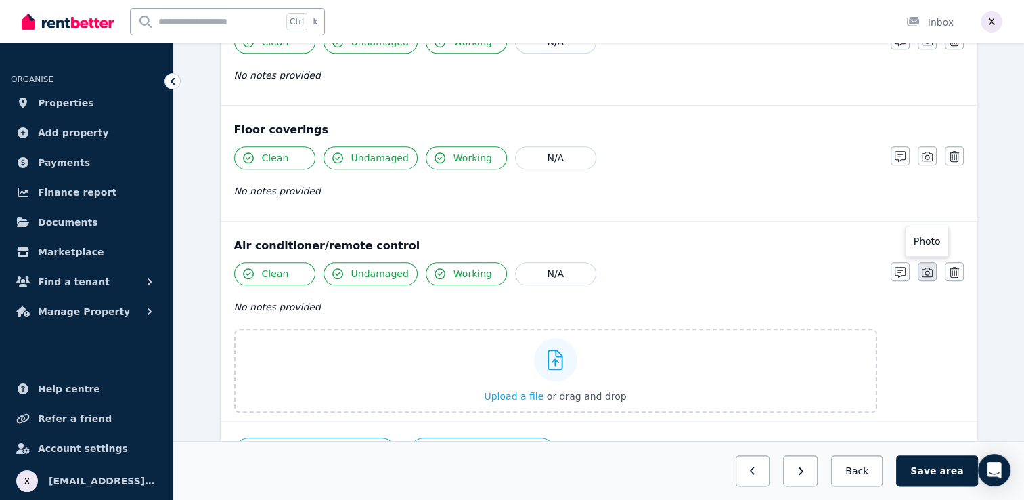
scroll to position [1549, 0]
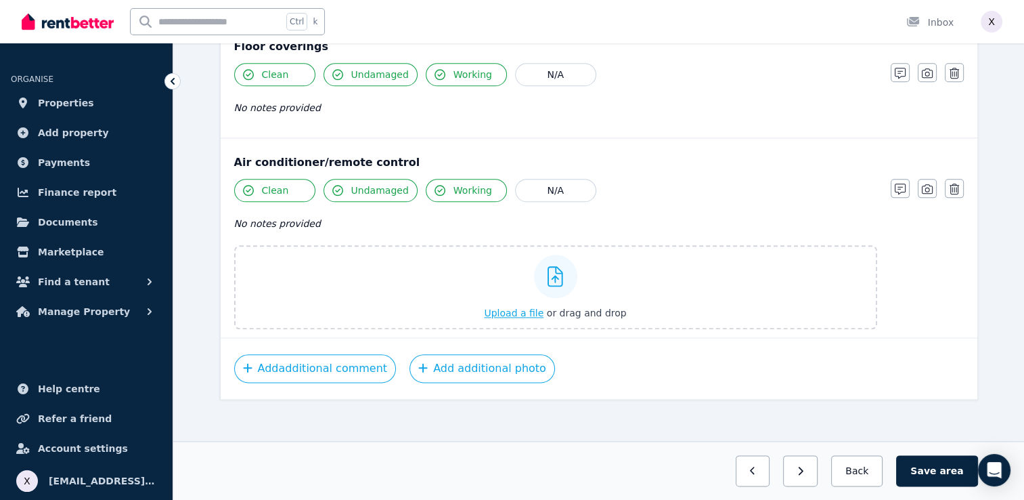
click at [552, 274] on icon at bounding box center [556, 276] width 16 height 20
click at [0, 0] on input "Upload a file or drag and drop" at bounding box center [0, 0] width 0 height 0
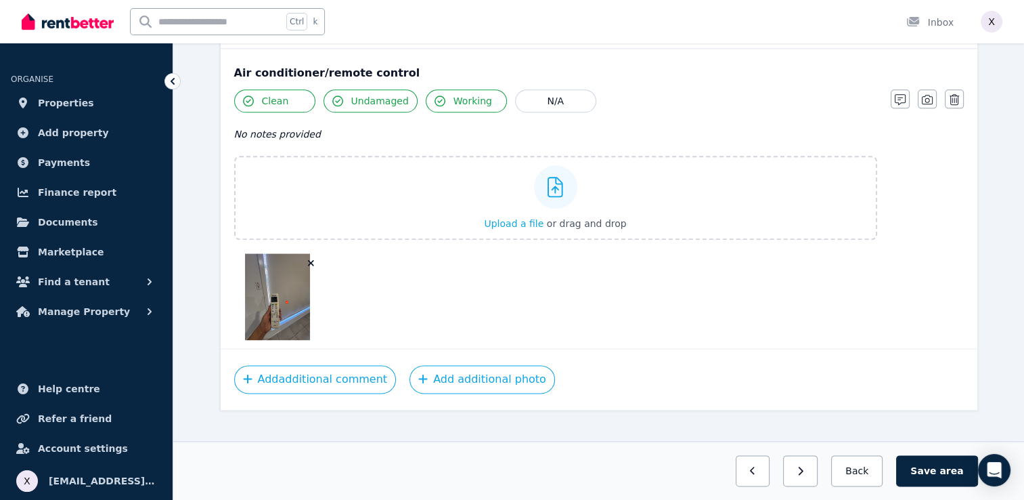
scroll to position [1649, 0]
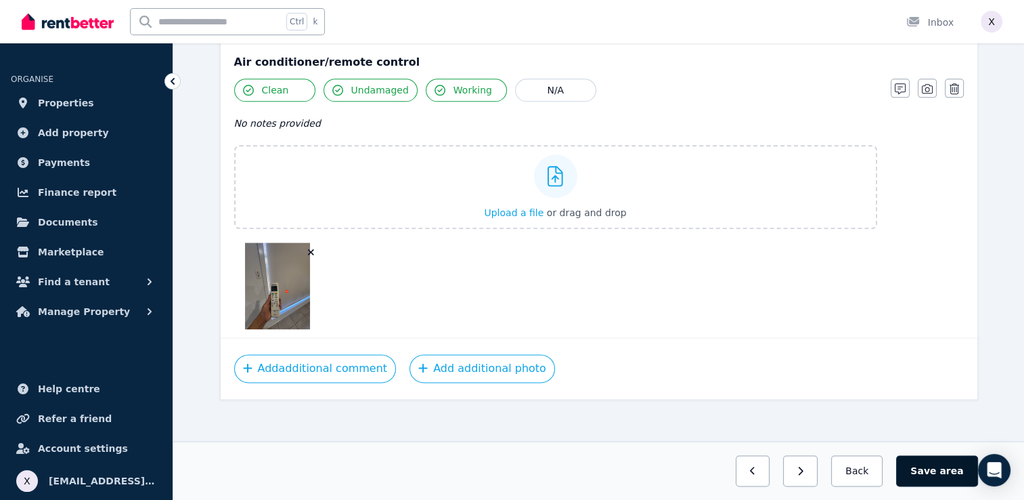
click at [947, 475] on span "area" at bounding box center [952, 471] width 24 height 14
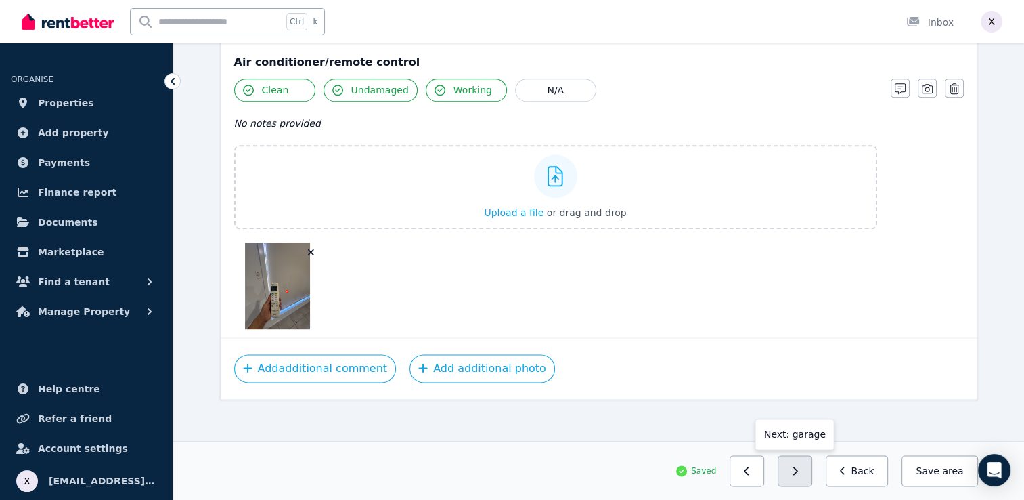
click at [802, 476] on button "button" at bounding box center [795, 470] width 35 height 31
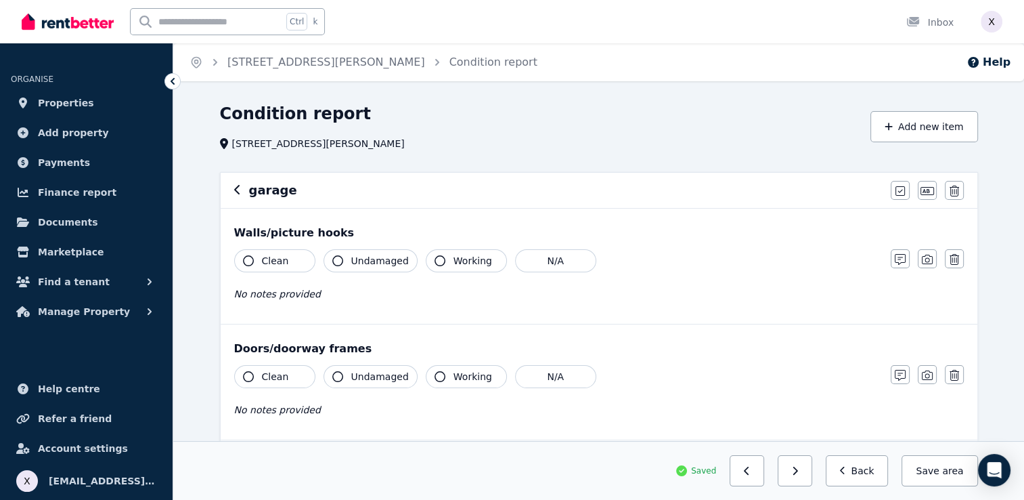
scroll to position [0, 0]
click at [925, 126] on button "Add new item" at bounding box center [925, 126] width 108 height 31
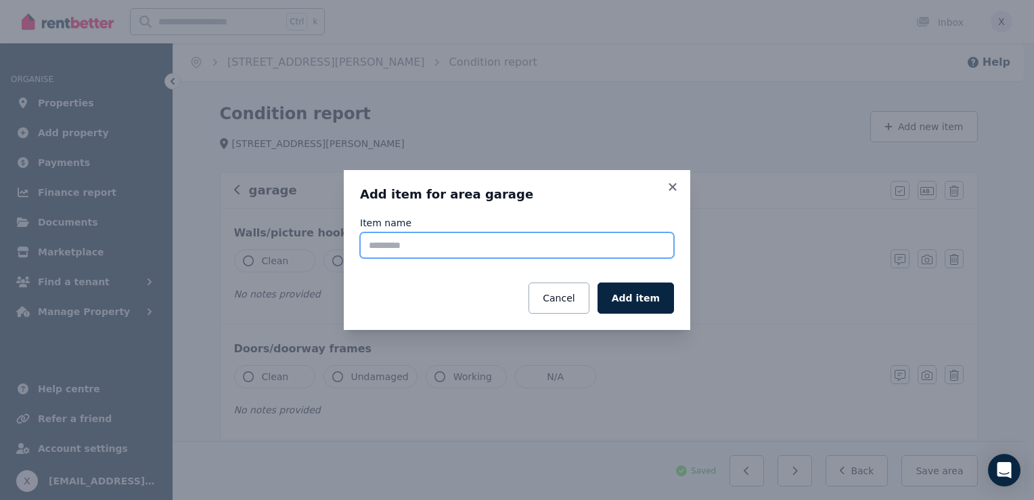
click at [479, 253] on input "Item name" at bounding box center [517, 245] width 314 height 26
type input "*"
type input "**********"
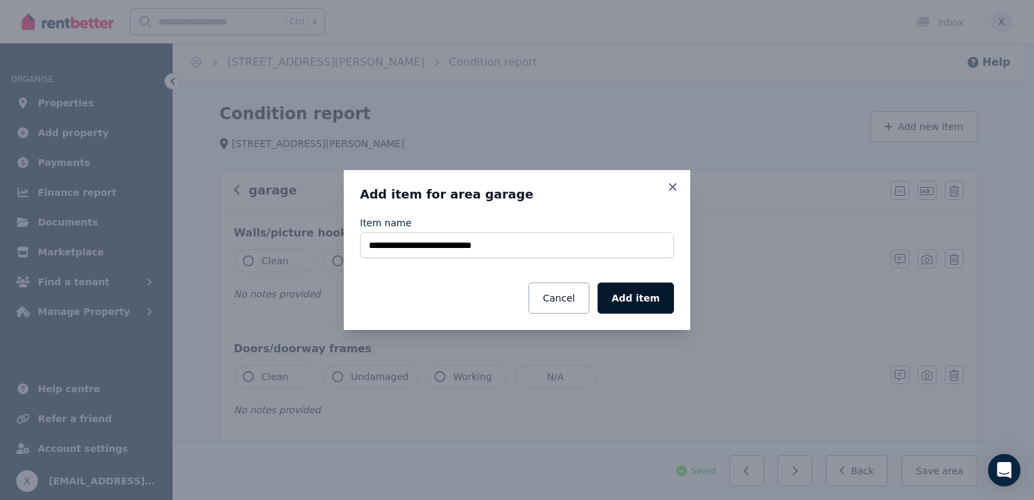
click at [636, 307] on button "Add item" at bounding box center [636, 297] width 76 height 31
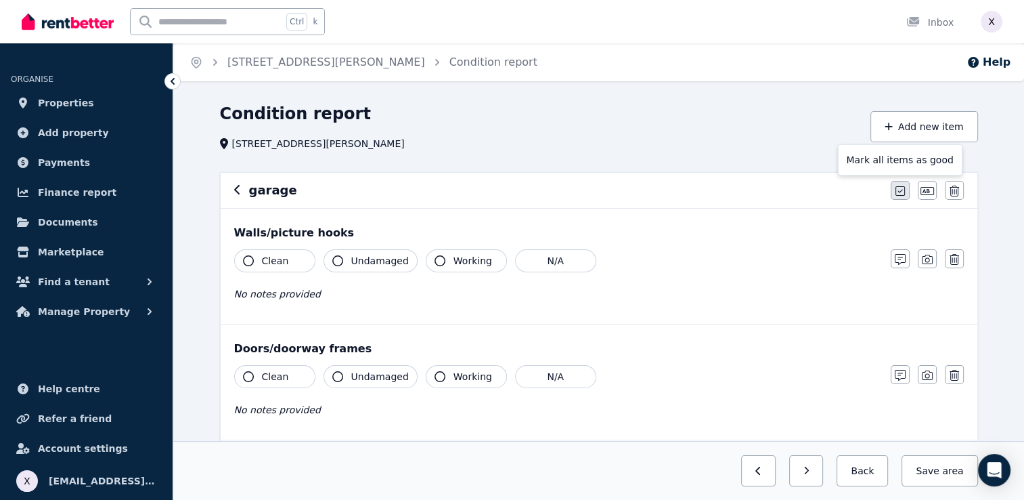
click at [902, 193] on icon "button" at bounding box center [900, 190] width 9 height 11
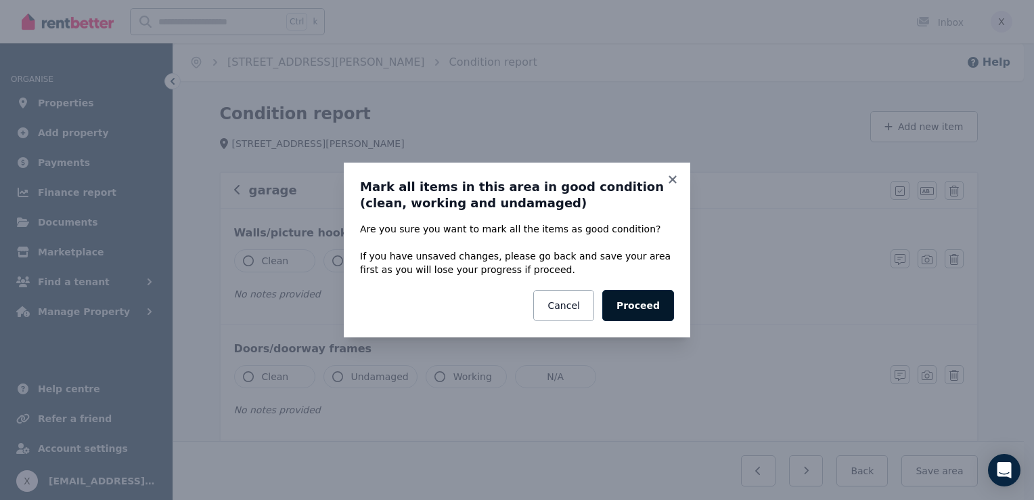
click at [638, 313] on button "Proceed" at bounding box center [639, 305] width 72 height 31
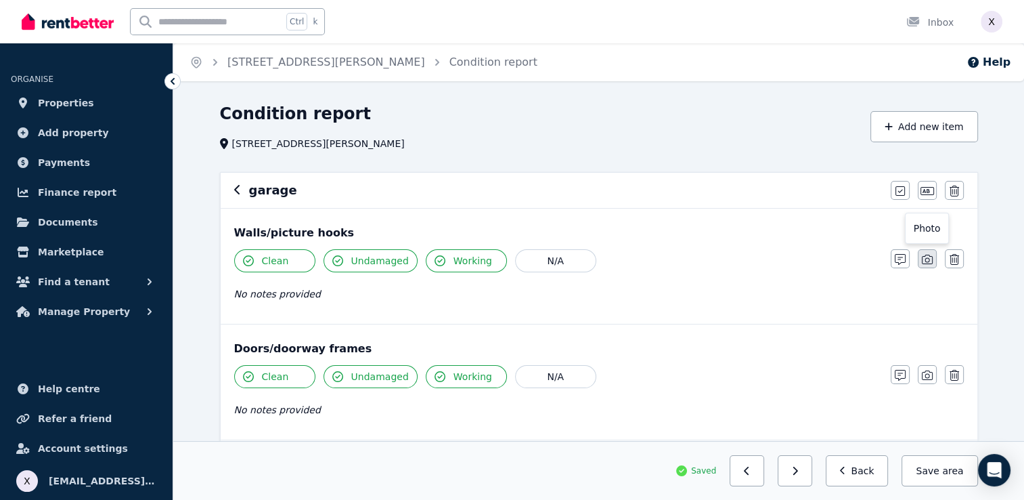
click at [924, 261] on icon "button" at bounding box center [927, 259] width 11 height 11
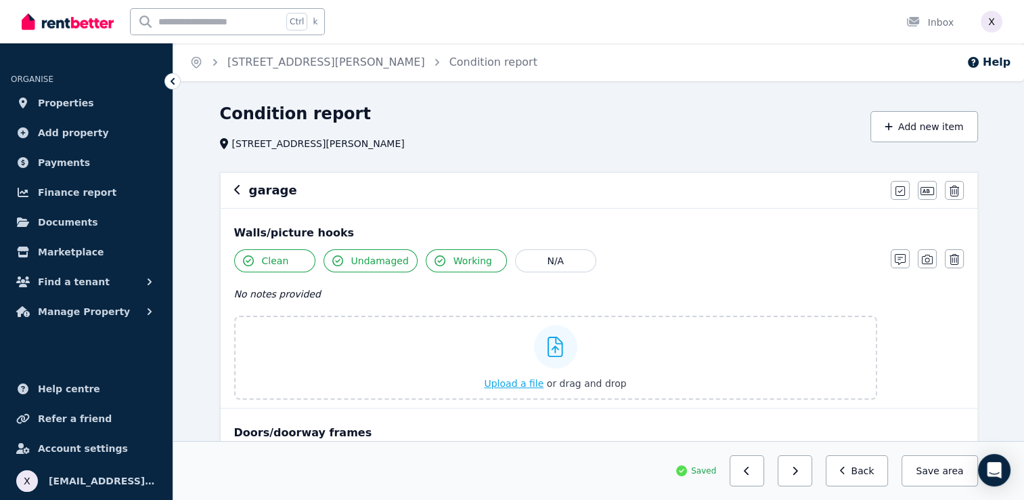
click at [552, 345] on icon at bounding box center [556, 346] width 16 height 20
click at [0, 0] on input "Upload a file or drag and drop" at bounding box center [0, 0] width 0 height 0
click at [558, 349] on icon at bounding box center [556, 346] width 16 height 20
click at [0, 0] on input "Upload a file or drag and drop" at bounding box center [0, 0] width 0 height 0
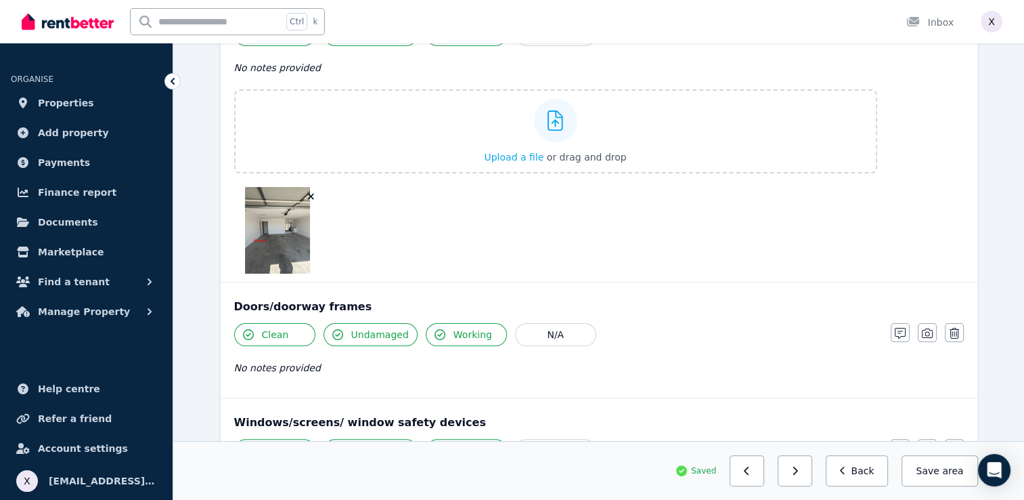
scroll to position [203, 0]
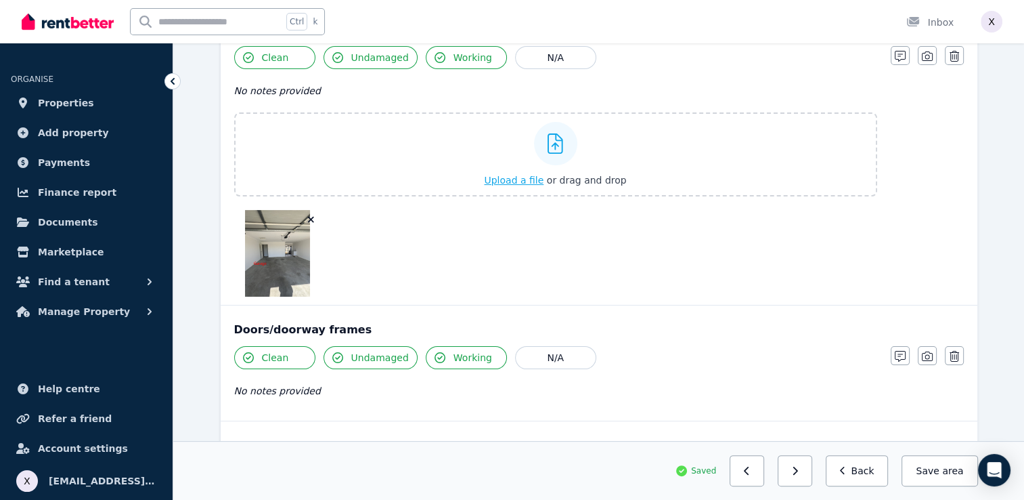
click at [554, 144] on icon at bounding box center [556, 143] width 16 height 20
click at [0, 0] on input "Upload a file or drag and drop" at bounding box center [0, 0] width 0 height 0
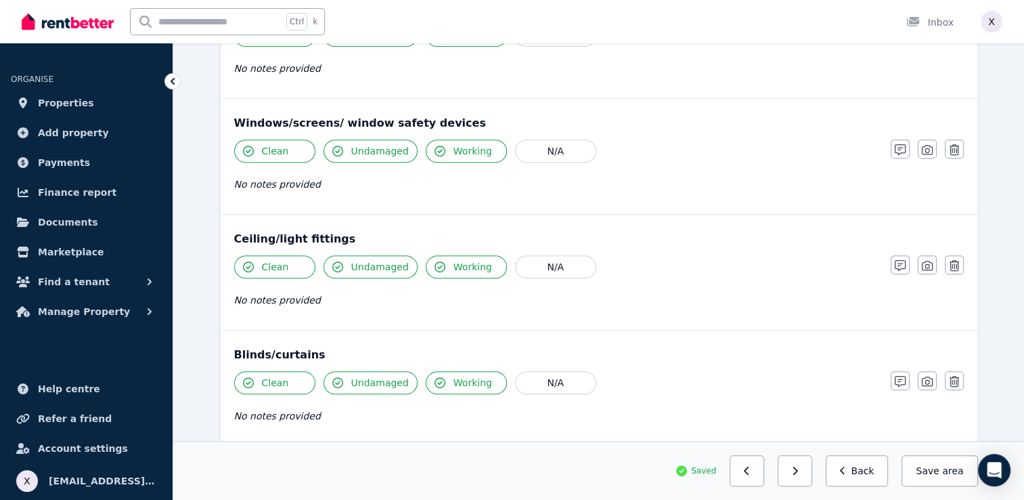
scroll to position [542, 0]
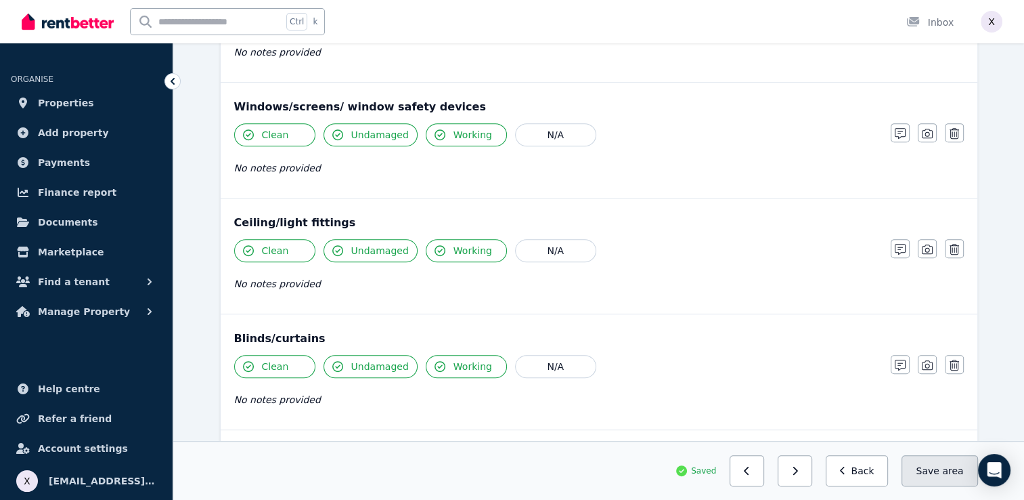
click at [942, 475] on button "Save area" at bounding box center [940, 470] width 76 height 31
click at [808, 480] on button "button" at bounding box center [795, 470] width 35 height 31
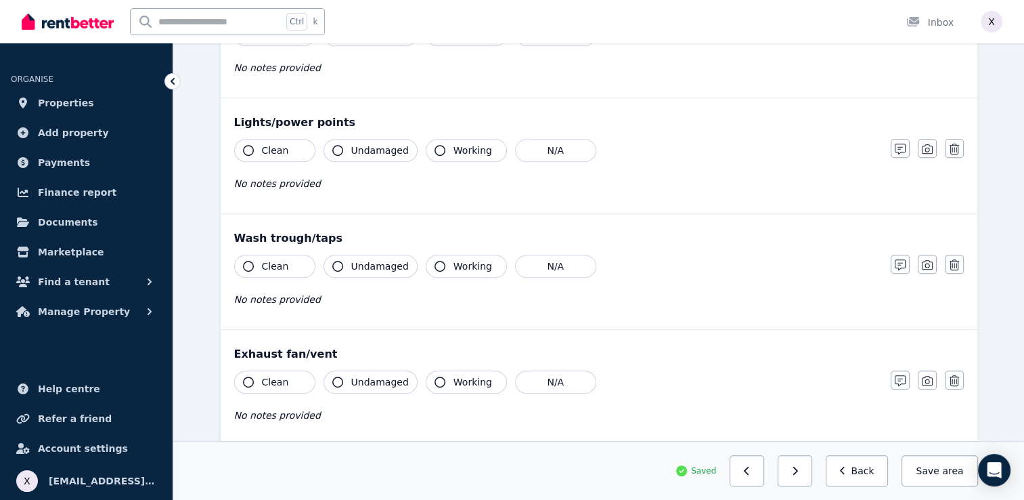
scroll to position [705, 0]
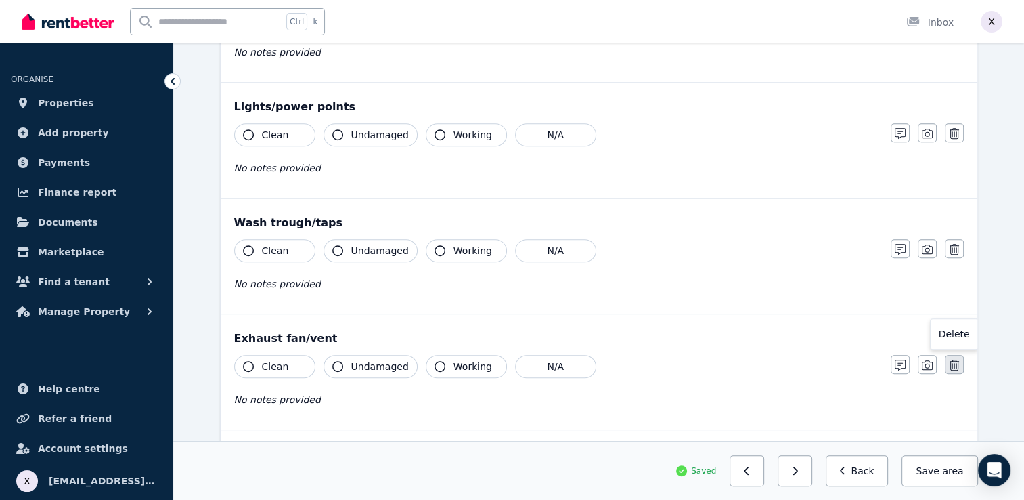
click at [953, 367] on button "button" at bounding box center [954, 364] width 19 height 19
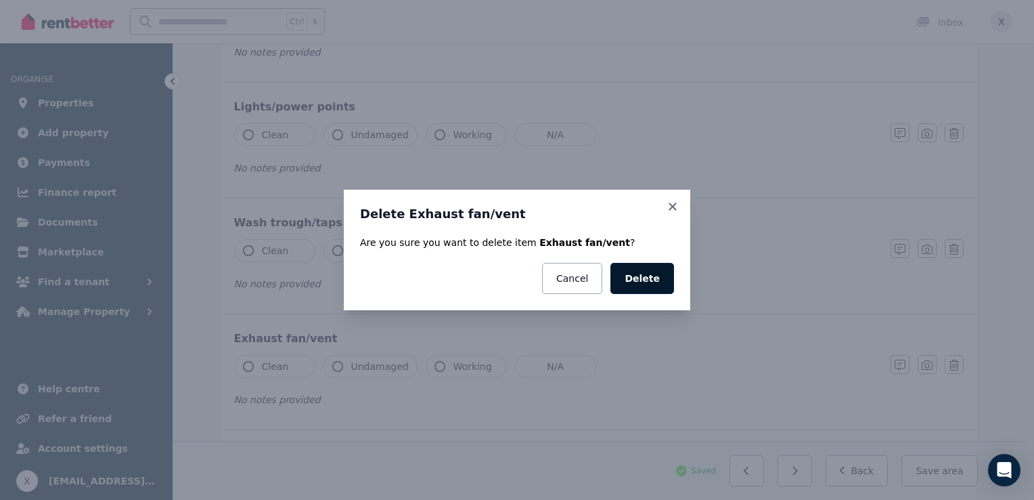
click at [654, 286] on button "Delete" at bounding box center [643, 278] width 64 height 31
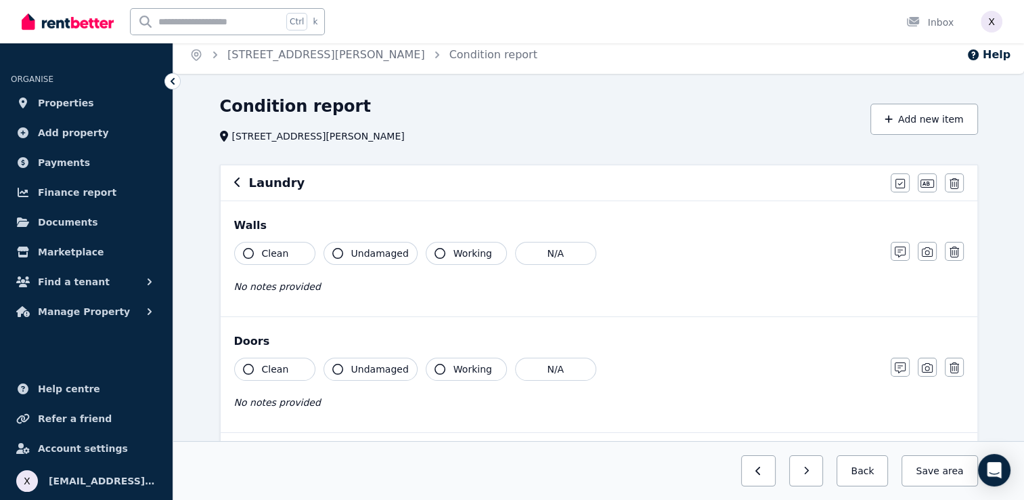
scroll to position [0, 0]
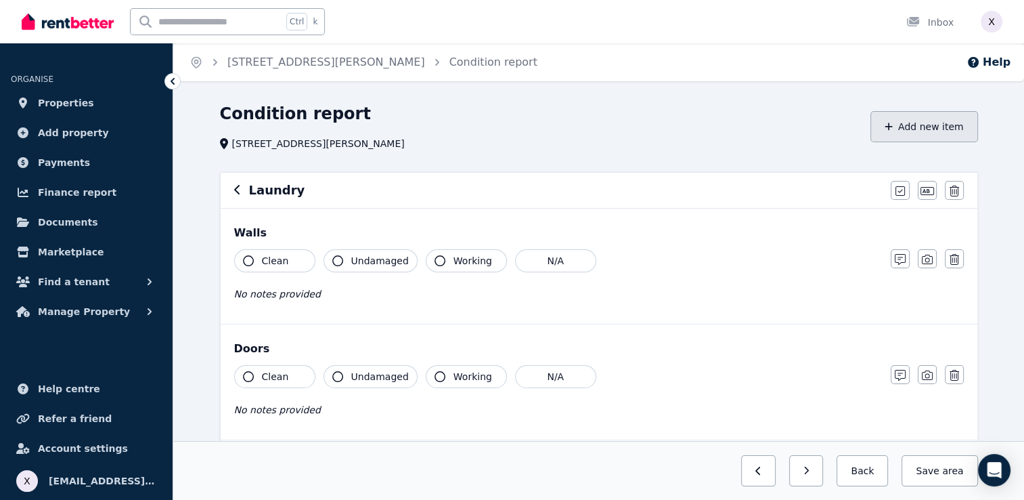
click at [921, 133] on button "Add new item" at bounding box center [925, 126] width 108 height 31
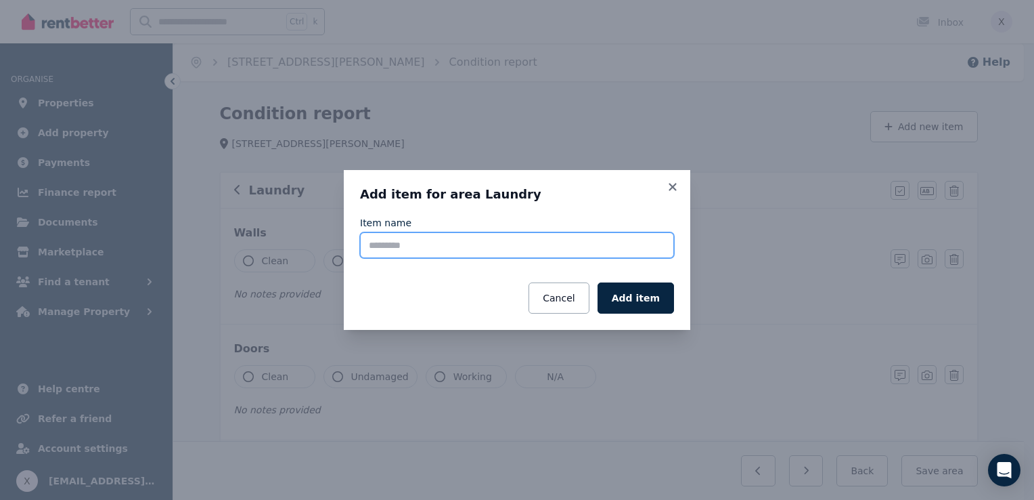
click at [447, 253] on input "Item name" at bounding box center [517, 245] width 314 height 26
type input "*"
type input "**********"
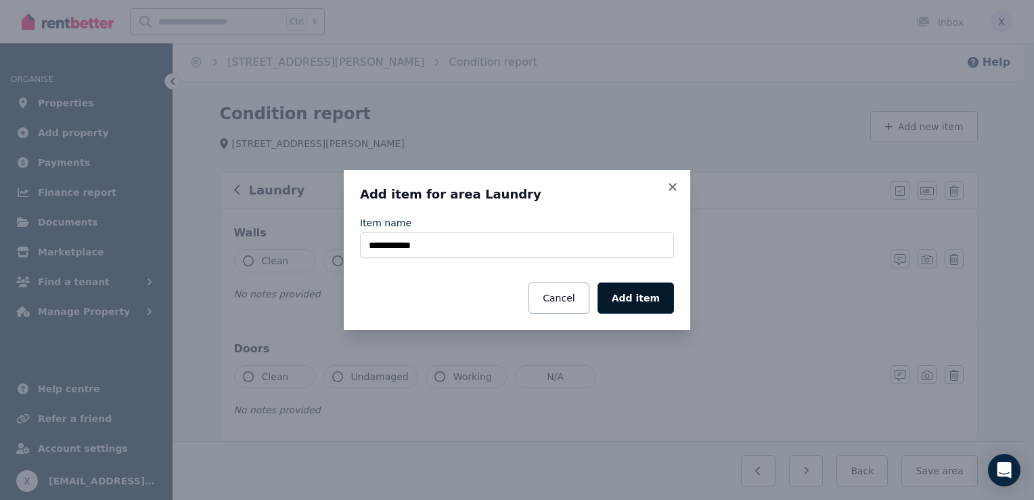
click at [623, 301] on button "Add item" at bounding box center [636, 297] width 76 height 31
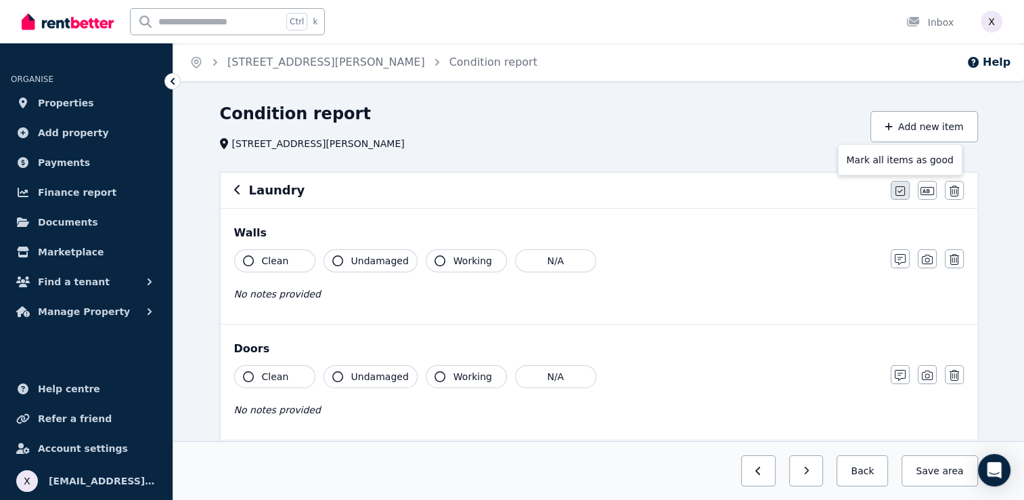
click at [894, 192] on button "button" at bounding box center [900, 190] width 19 height 19
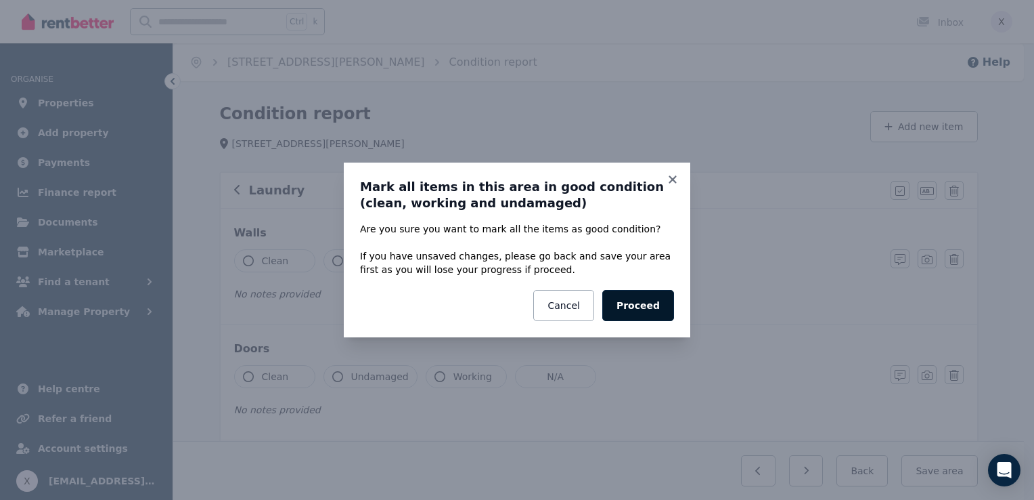
click at [636, 307] on button "Proceed" at bounding box center [639, 305] width 72 height 31
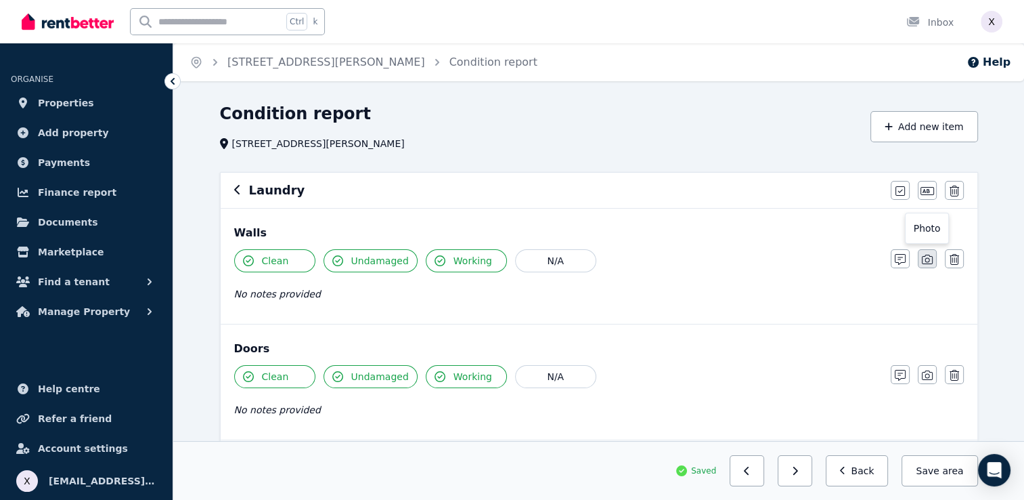
click at [927, 261] on icon "button" at bounding box center [927, 259] width 11 height 9
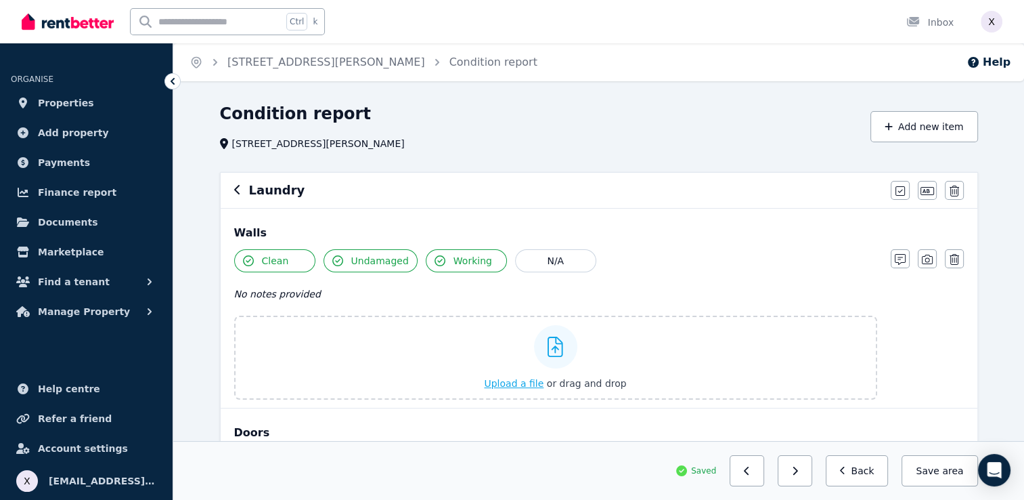
click at [556, 352] on icon at bounding box center [556, 346] width 16 height 20
click at [0, 0] on input "Upload a file or drag and drop" at bounding box center [0, 0] width 0 height 0
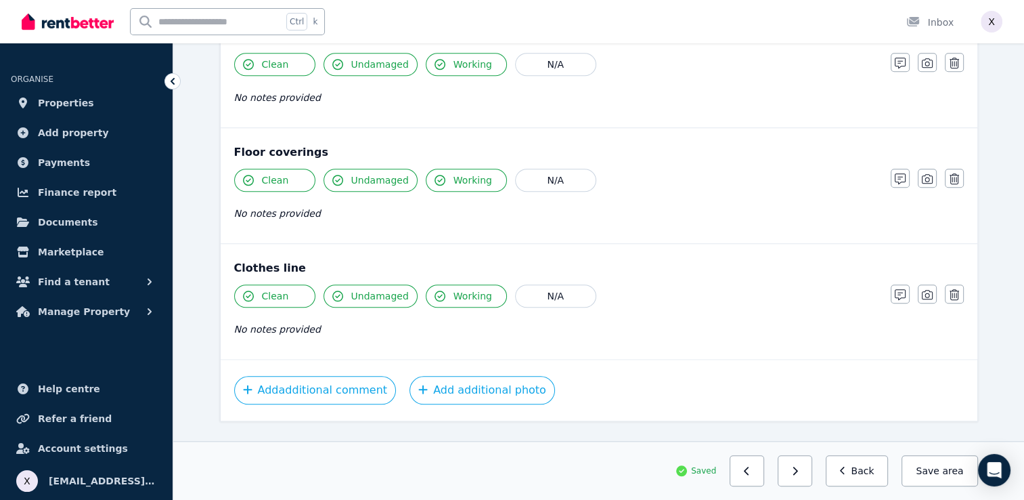
scroll to position [1214, 0]
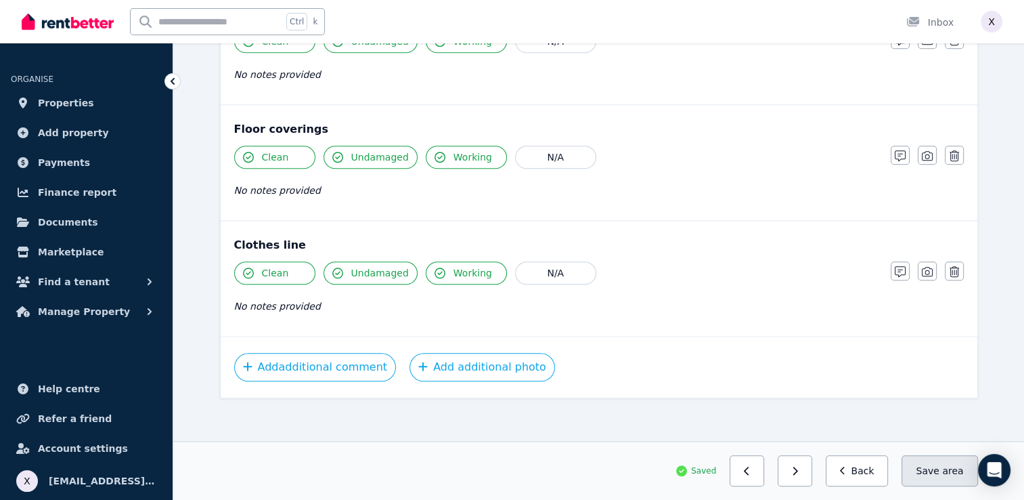
click at [942, 475] on button "Save area" at bounding box center [940, 470] width 76 height 31
click at [798, 468] on icon "button" at bounding box center [795, 470] width 6 height 9
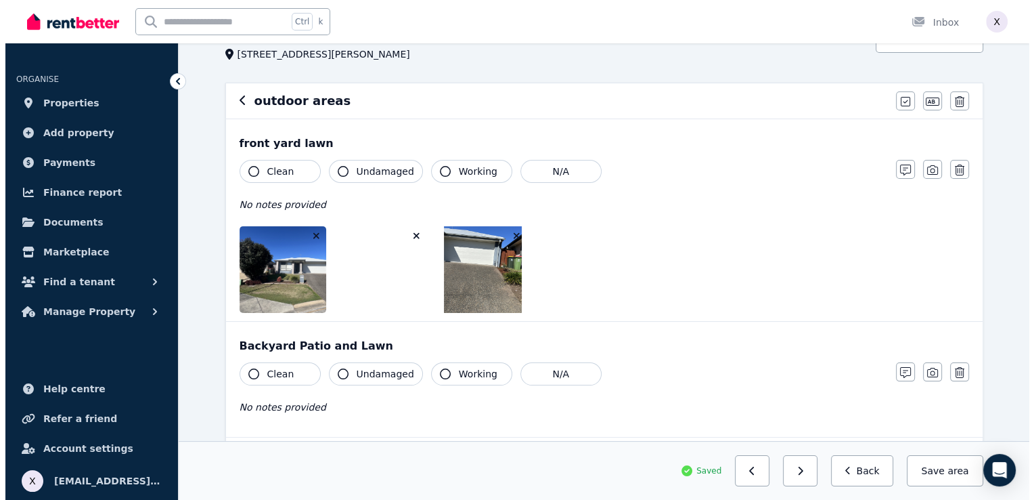
scroll to position [68, 0]
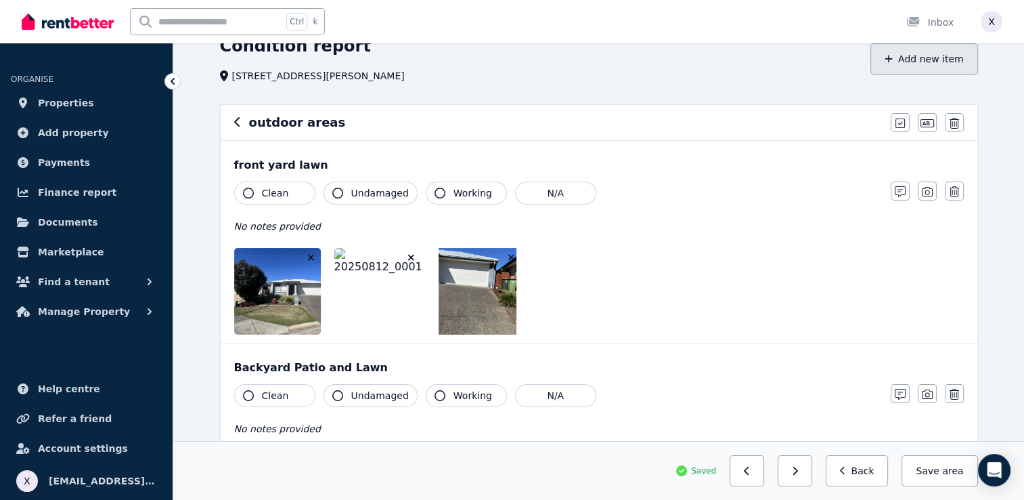
click at [904, 58] on button "Add new item" at bounding box center [925, 58] width 108 height 31
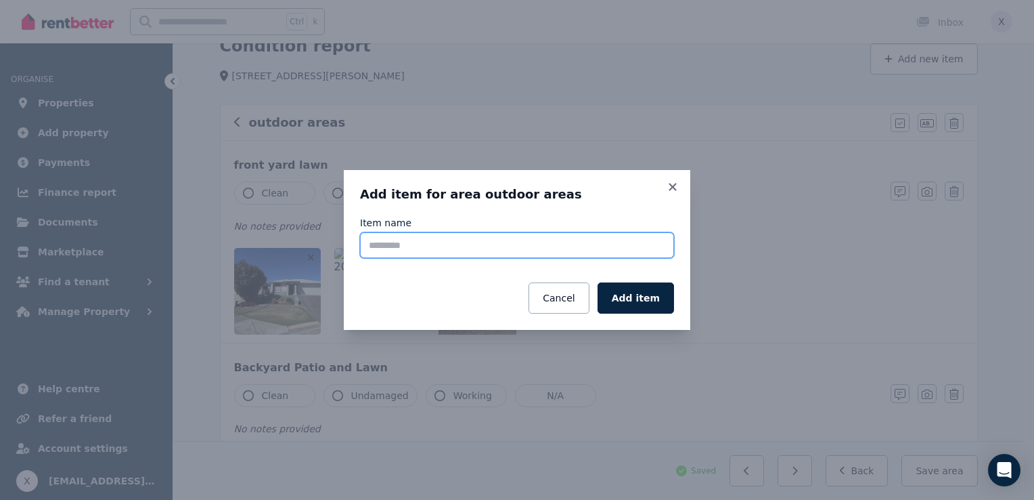
click at [387, 245] on input "Item name" at bounding box center [517, 245] width 314 height 26
type input "**********"
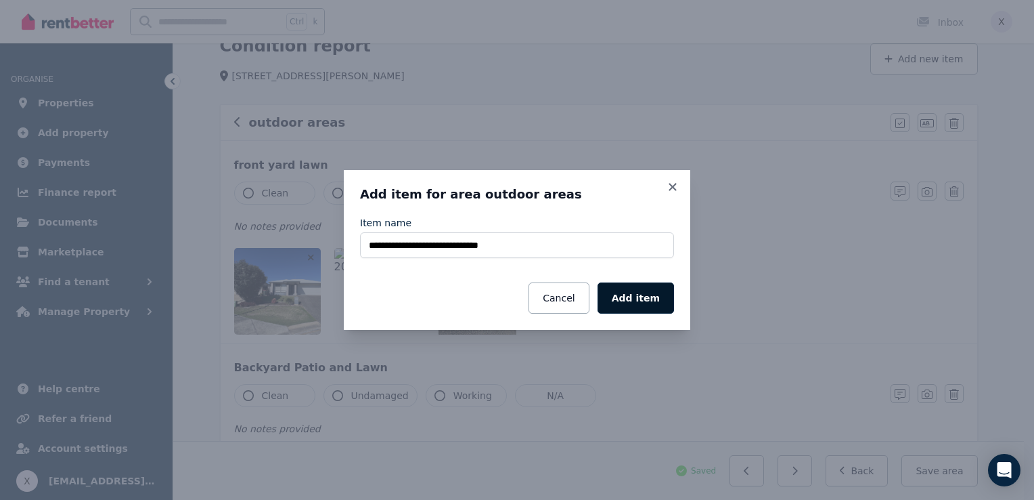
click at [628, 303] on button "Add item" at bounding box center [636, 297] width 76 height 31
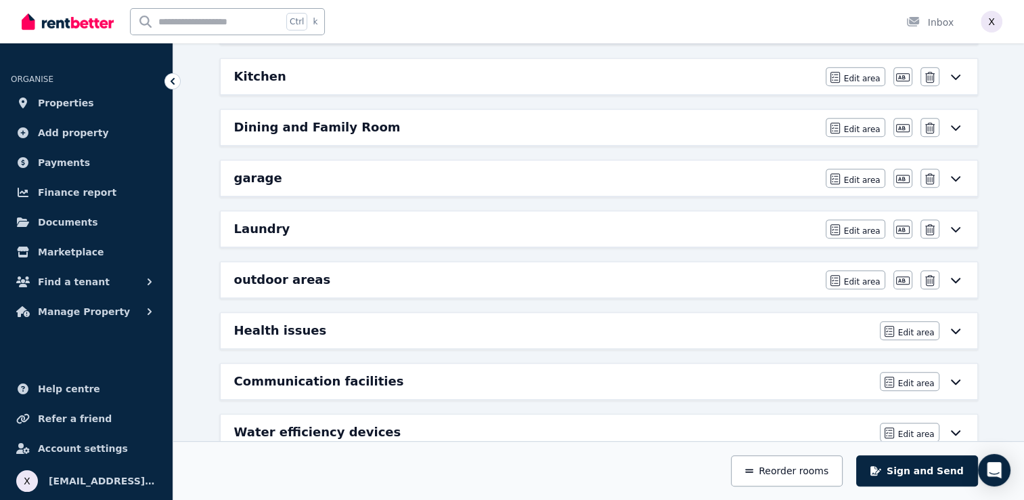
scroll to position [609, 0]
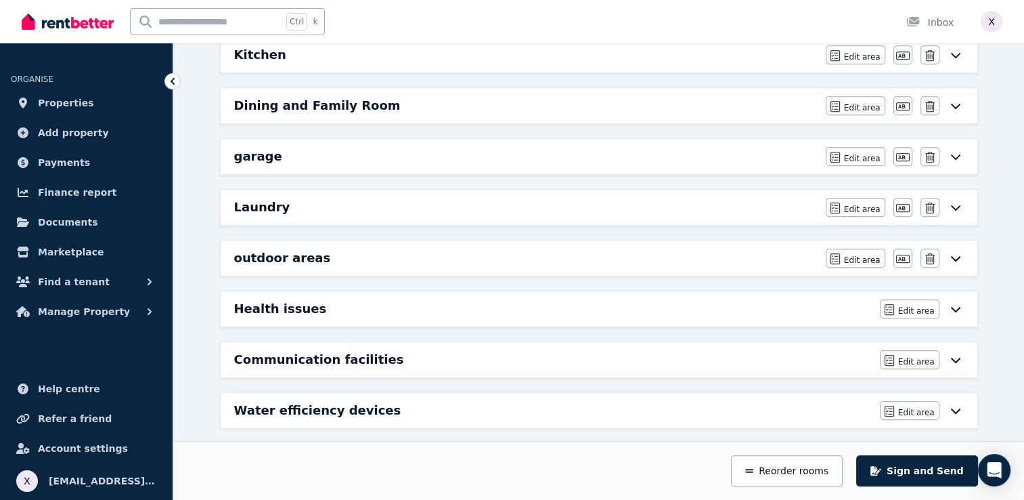
click at [959, 253] on icon at bounding box center [956, 258] width 16 height 11
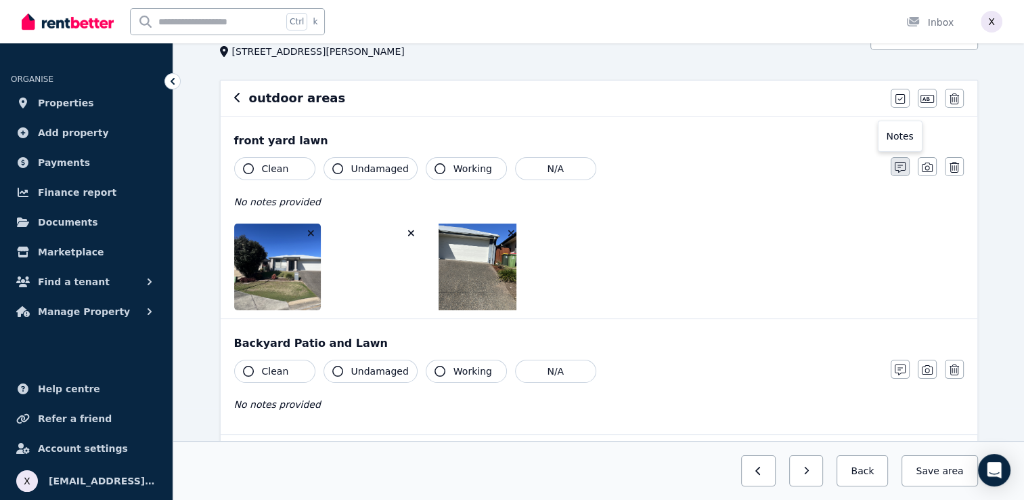
scroll to position [59, 0]
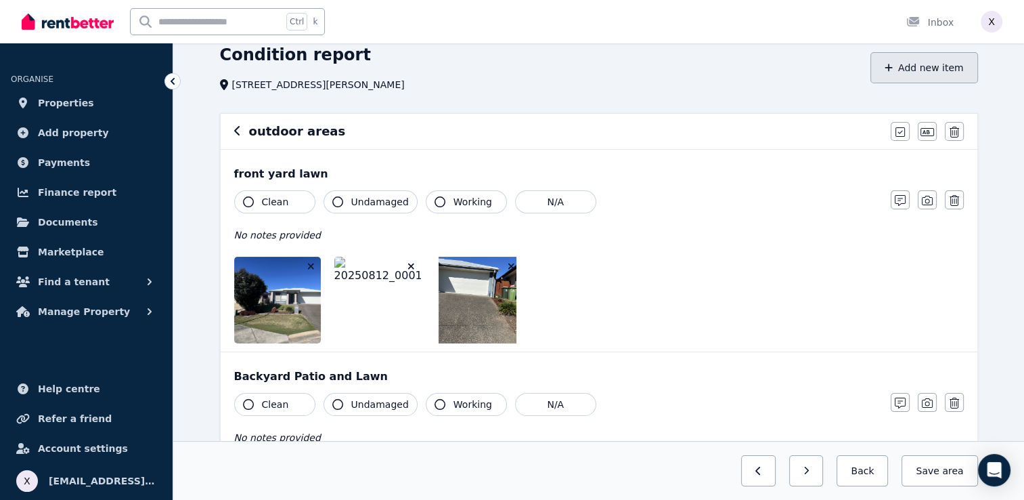
click at [927, 76] on button "Add new item" at bounding box center [925, 67] width 108 height 31
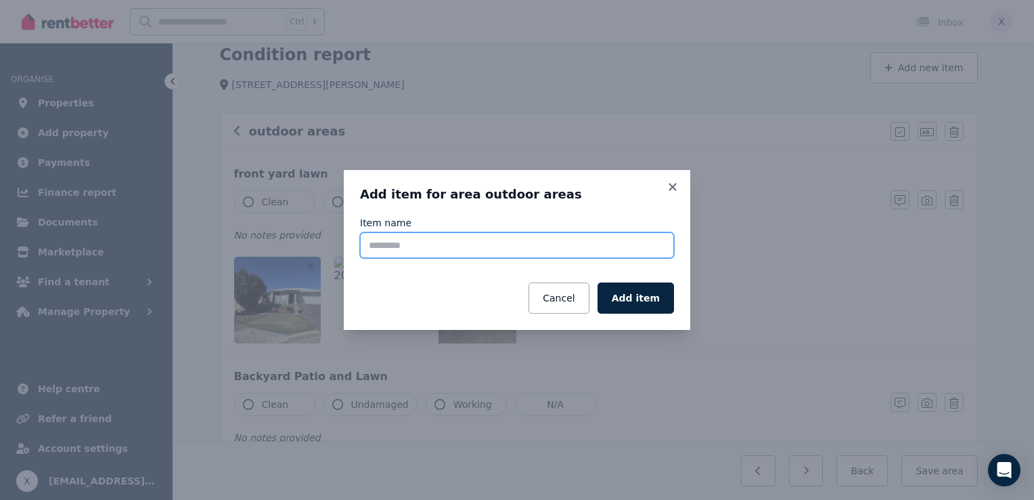
click at [435, 237] on input "Item name" at bounding box center [517, 245] width 314 height 26
type input "**********"
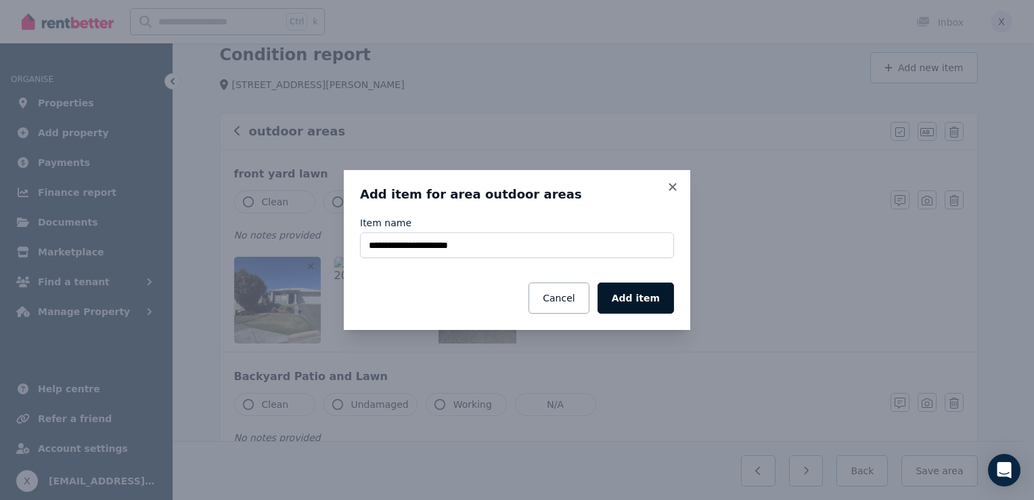
click at [649, 299] on button "Add item" at bounding box center [636, 297] width 76 height 31
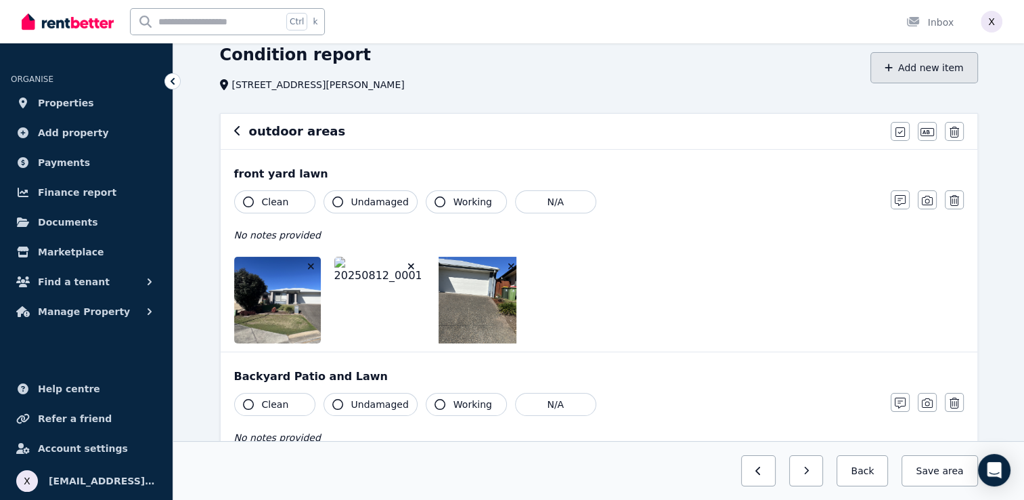
click at [915, 72] on button "Add new item" at bounding box center [925, 67] width 108 height 31
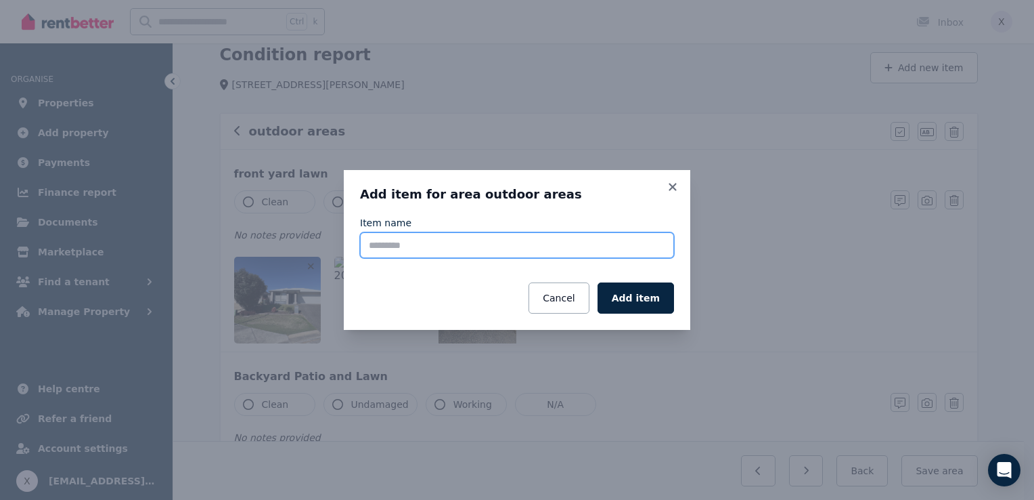
click at [471, 246] on input "Item name" at bounding box center [517, 245] width 314 height 26
type input "*********"
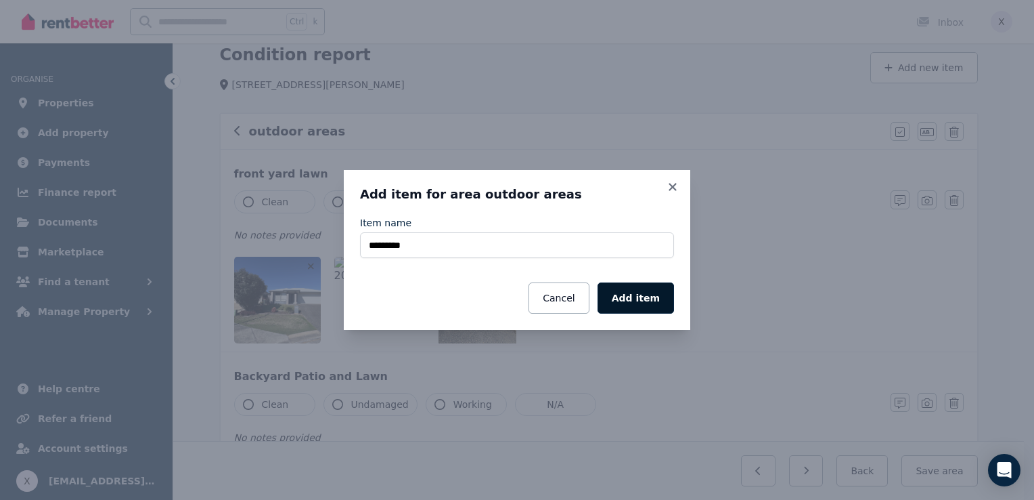
click at [642, 301] on button "Add item" at bounding box center [636, 297] width 76 height 31
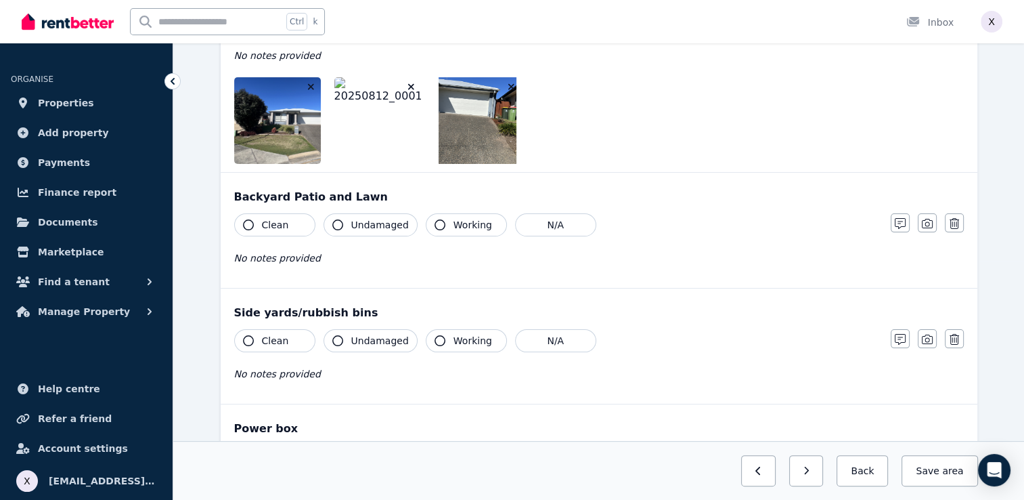
scroll to position [262, 0]
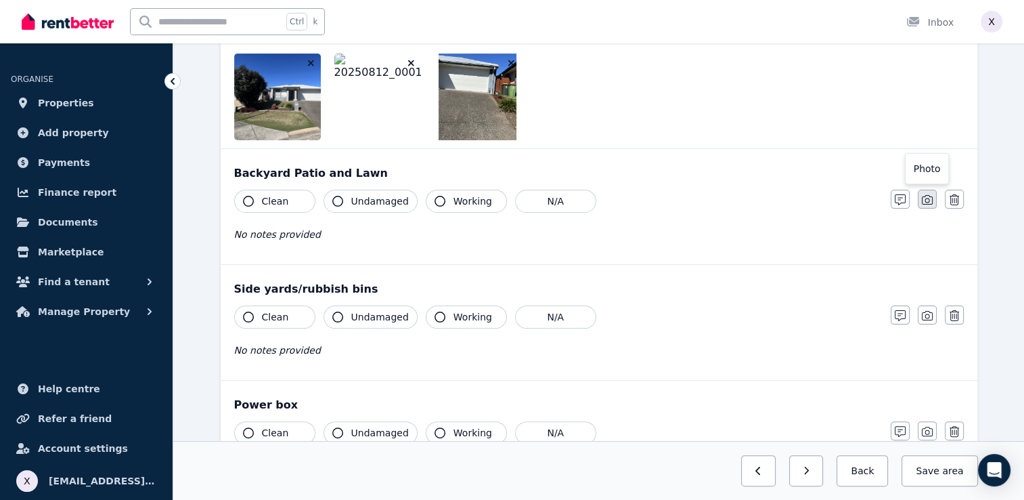
click at [923, 202] on icon "button" at bounding box center [927, 199] width 11 height 11
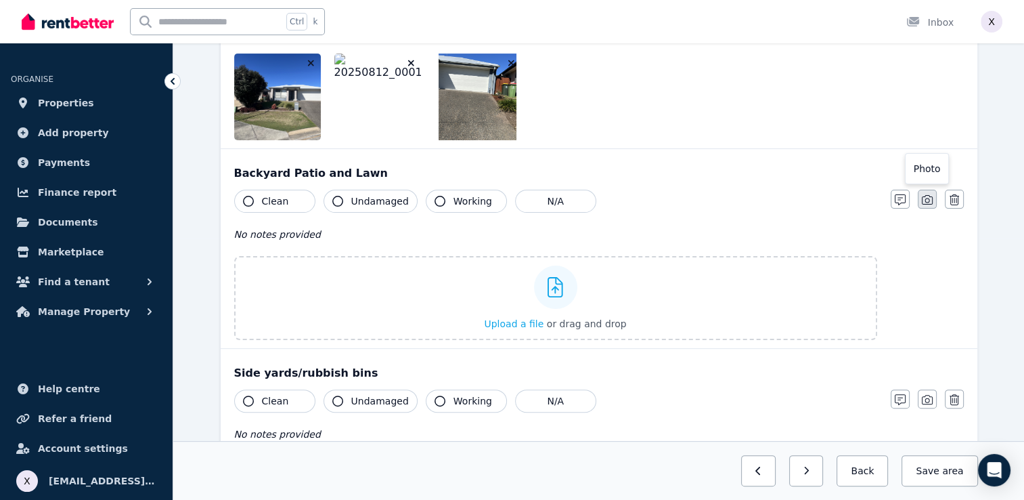
scroll to position [345, 0]
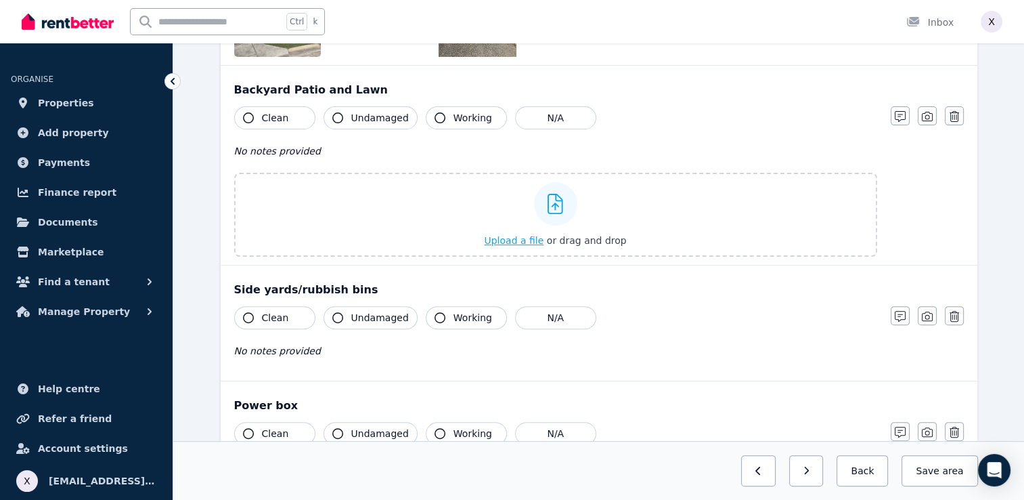
click at [561, 211] on icon at bounding box center [556, 204] width 16 height 20
click at [0, 0] on input "Upload a file or drag and drop" at bounding box center [0, 0] width 0 height 0
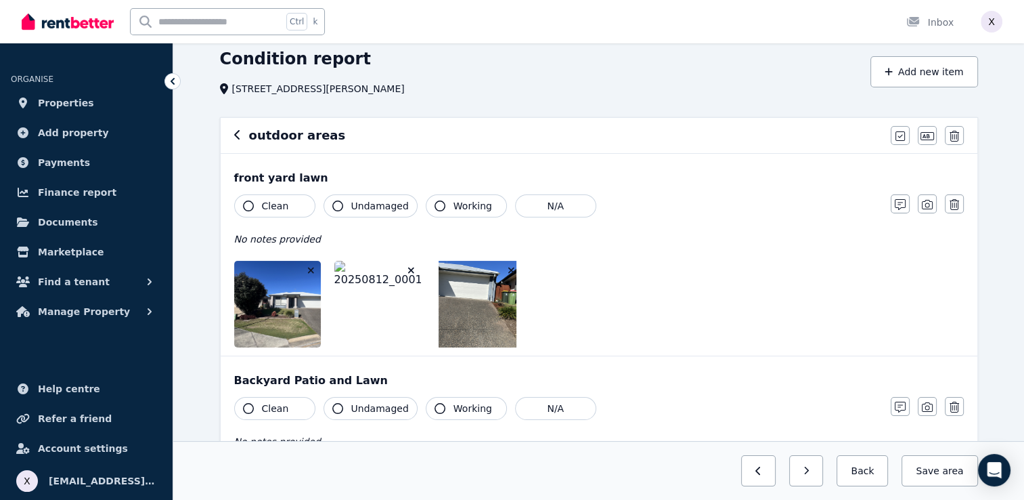
scroll to position [0, 0]
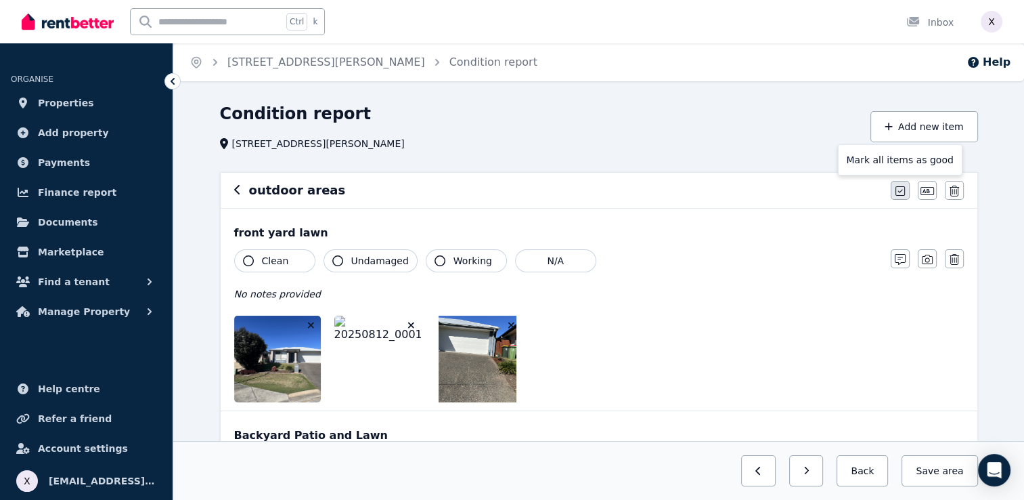
click at [901, 197] on button "button" at bounding box center [900, 190] width 19 height 19
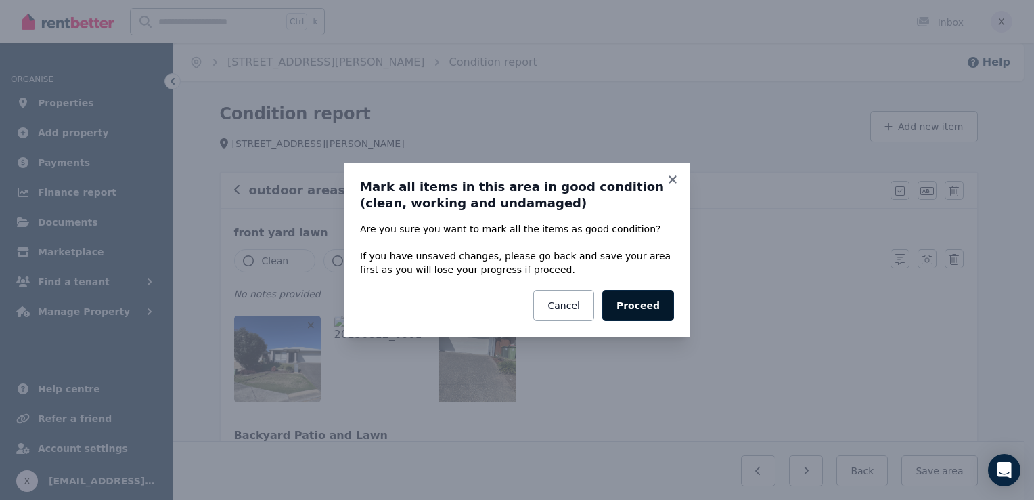
click at [664, 309] on button "Proceed" at bounding box center [639, 305] width 72 height 31
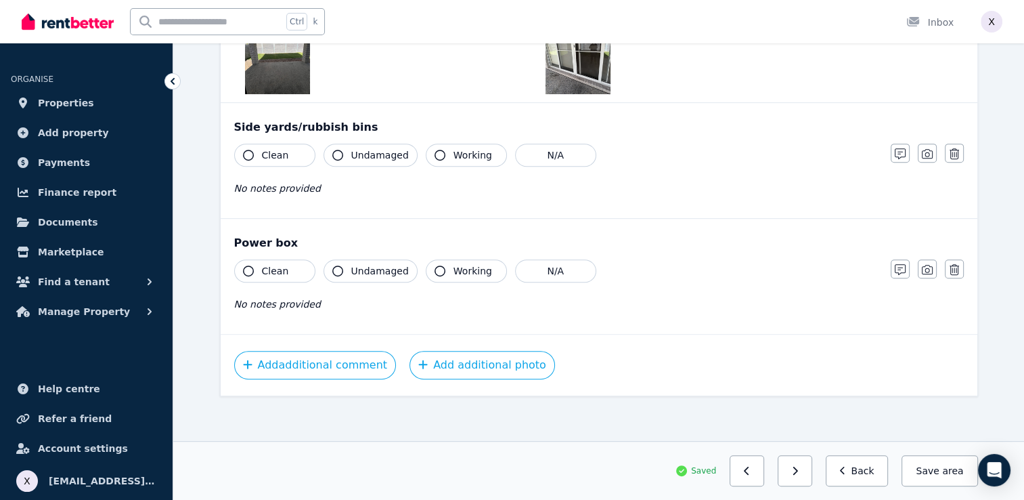
scroll to position [609, 0]
click at [927, 156] on icon "button" at bounding box center [927, 152] width 11 height 9
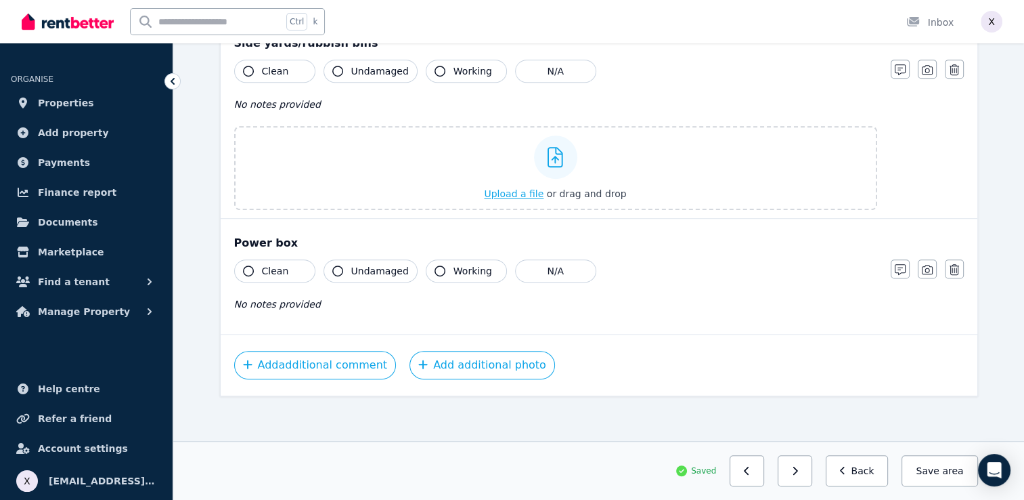
click at [552, 160] on icon at bounding box center [556, 157] width 16 height 20
click at [0, 0] on input "Upload a file or drag and drop" at bounding box center [0, 0] width 0 height 0
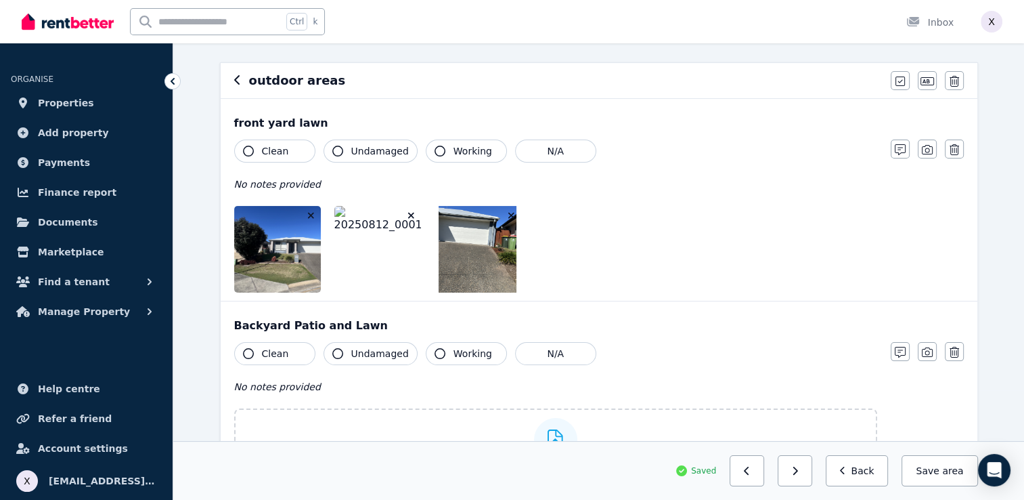
scroll to position [0, 0]
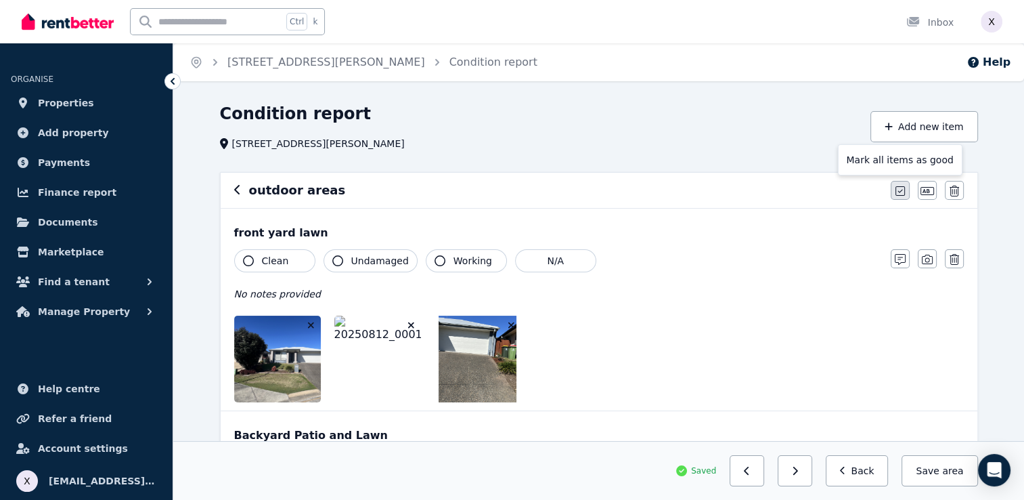
click at [897, 188] on icon "button" at bounding box center [900, 190] width 9 height 11
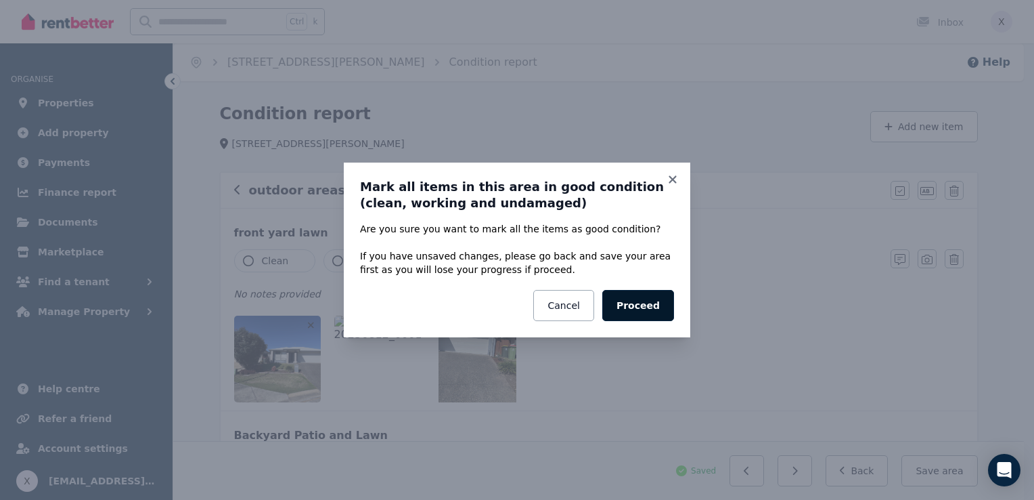
click at [636, 315] on button "Proceed" at bounding box center [639, 305] width 72 height 31
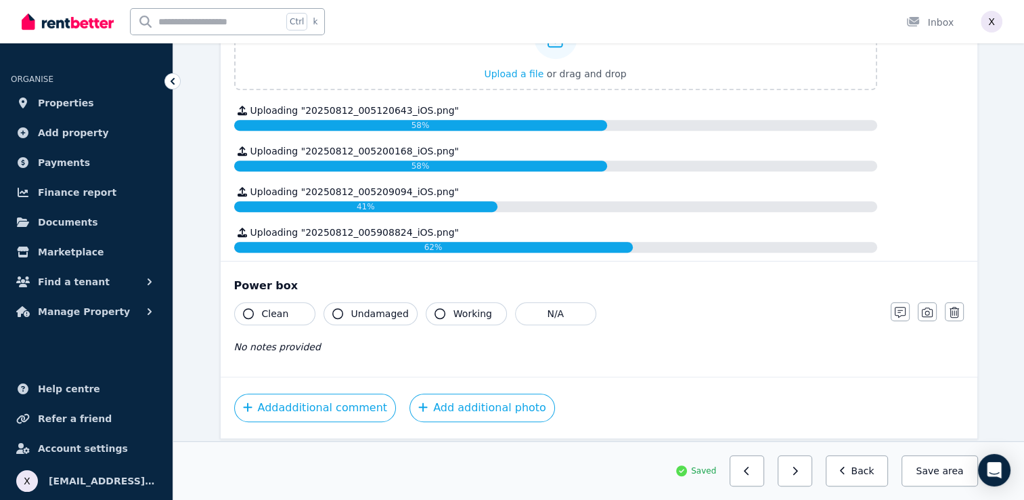
scroll to position [812, 0]
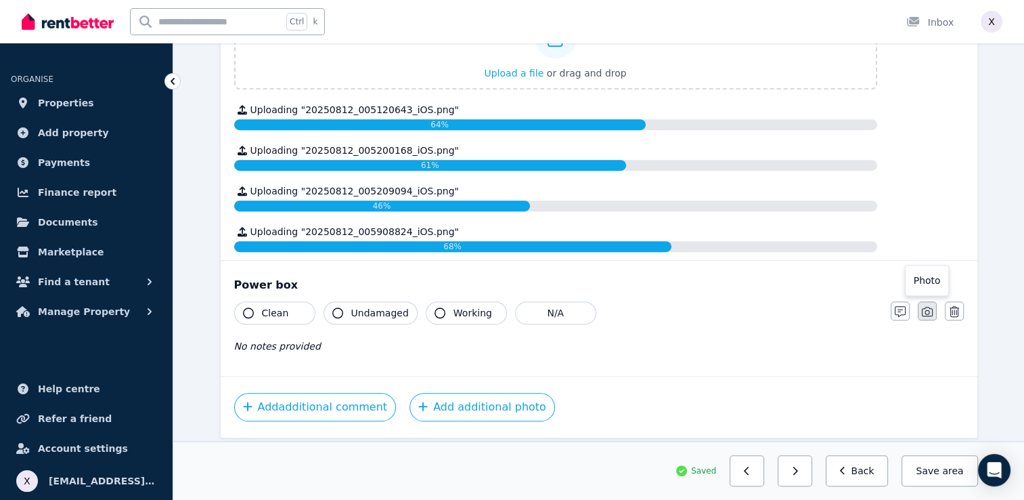
click at [927, 309] on icon "button" at bounding box center [927, 311] width 11 height 11
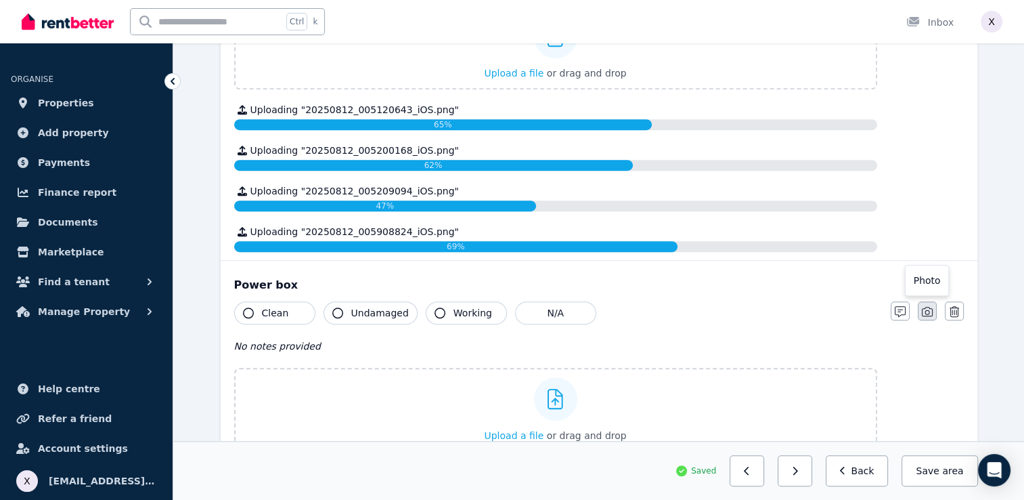
scroll to position [896, 0]
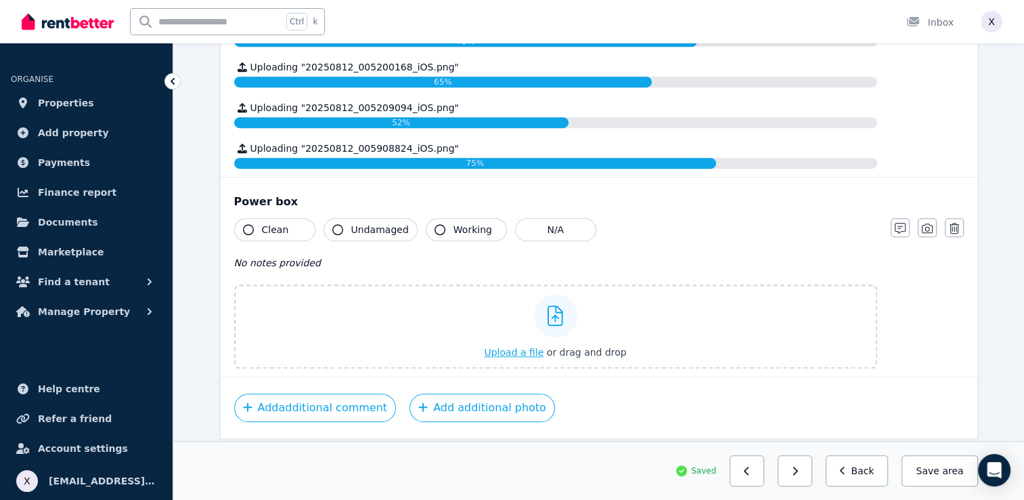
click at [549, 315] on icon at bounding box center [556, 315] width 16 height 20
click at [0, 0] on input "Upload a file or drag and drop" at bounding box center [0, 0] width 0 height 0
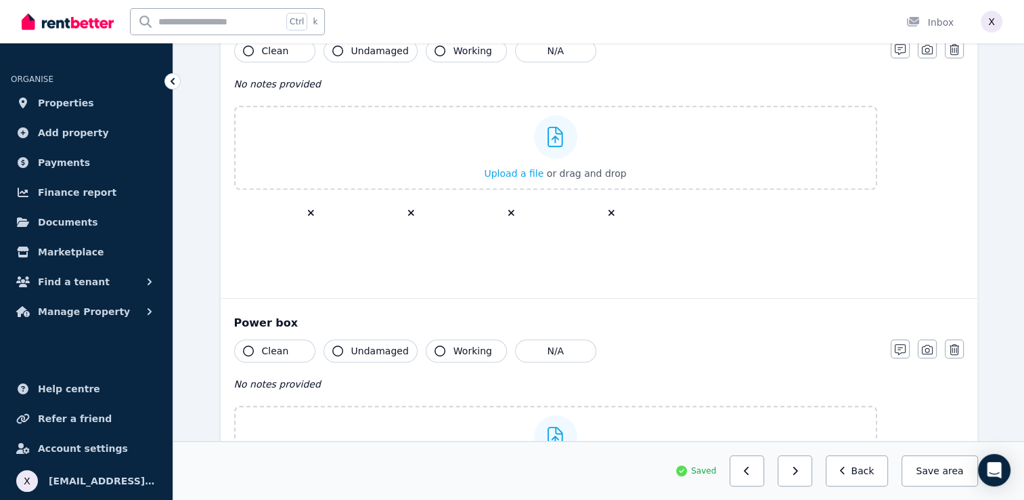
scroll to position [690, 0]
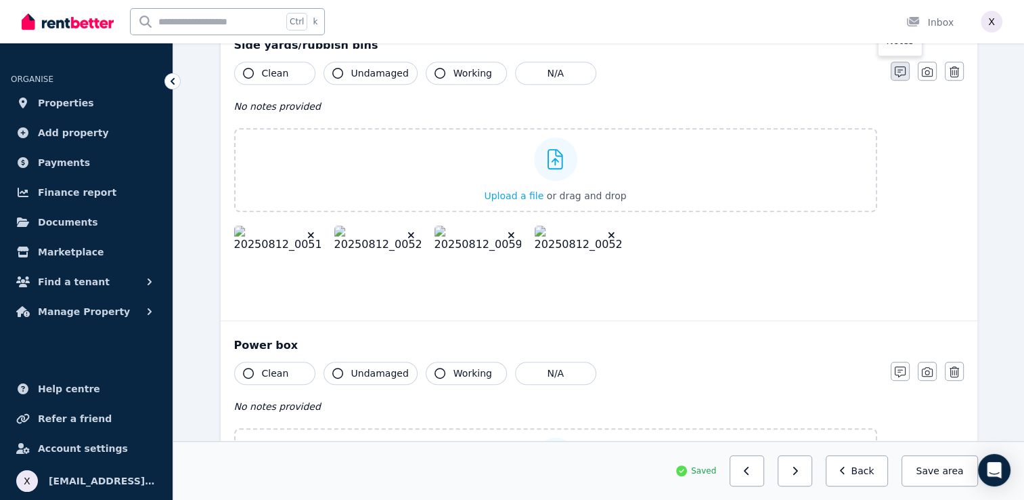
click at [897, 74] on icon "button" at bounding box center [900, 71] width 11 height 11
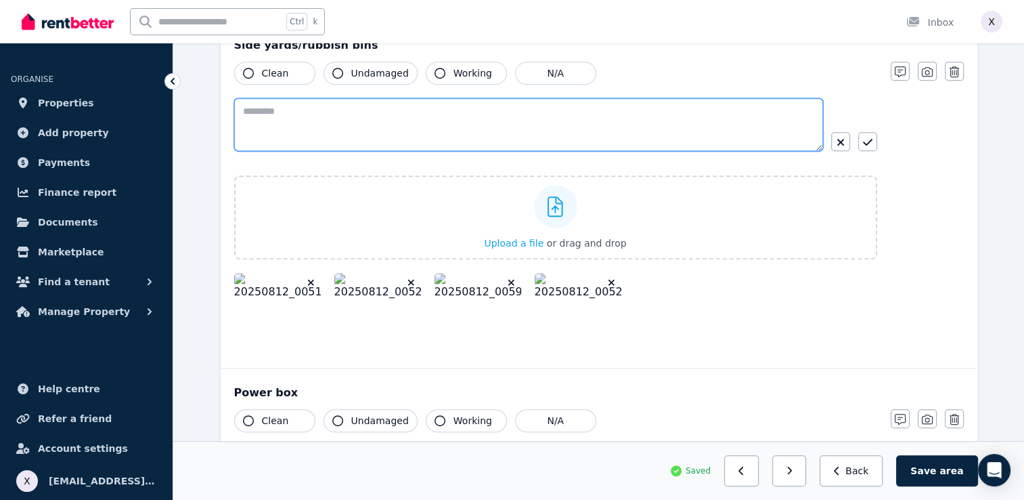
click at [646, 121] on textarea at bounding box center [528, 124] width 589 height 53
type textarea "**********"
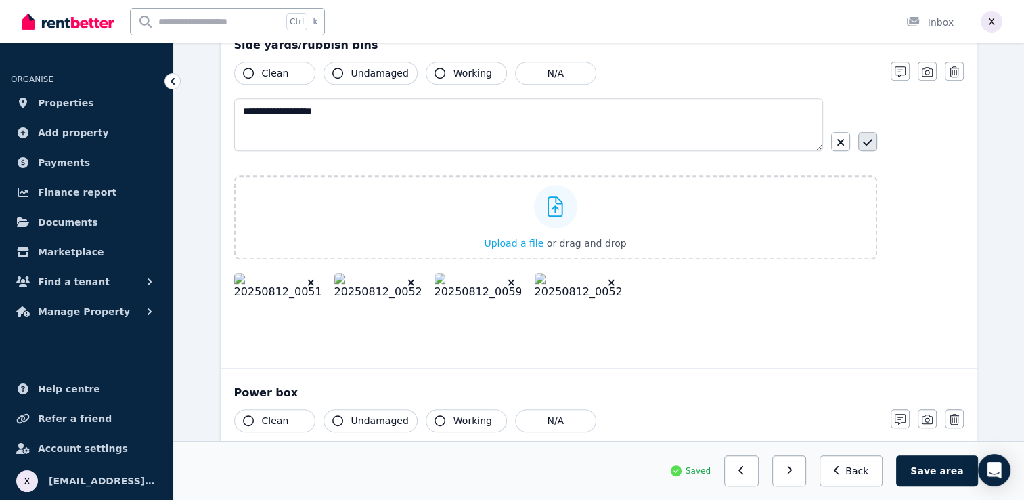
click at [867, 141] on icon "button" at bounding box center [867, 142] width 9 height 11
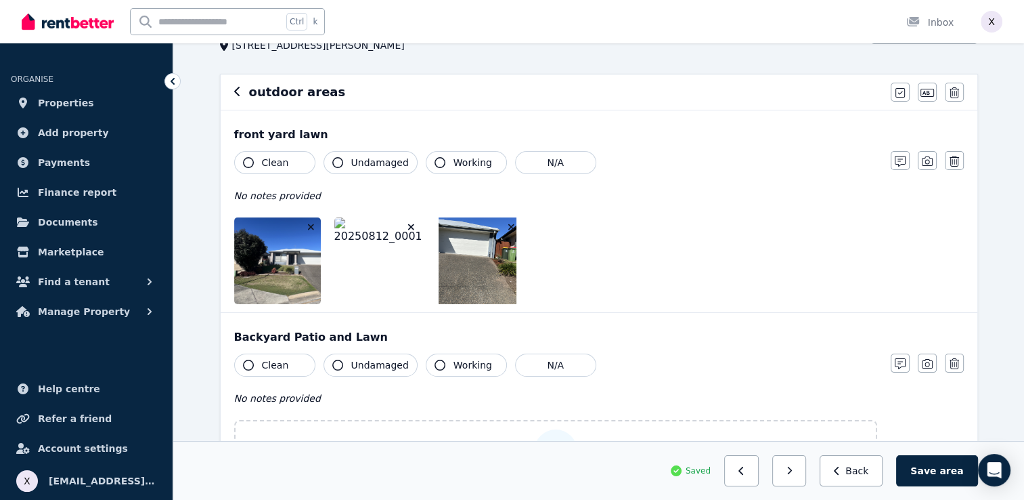
scroll to position [0, 0]
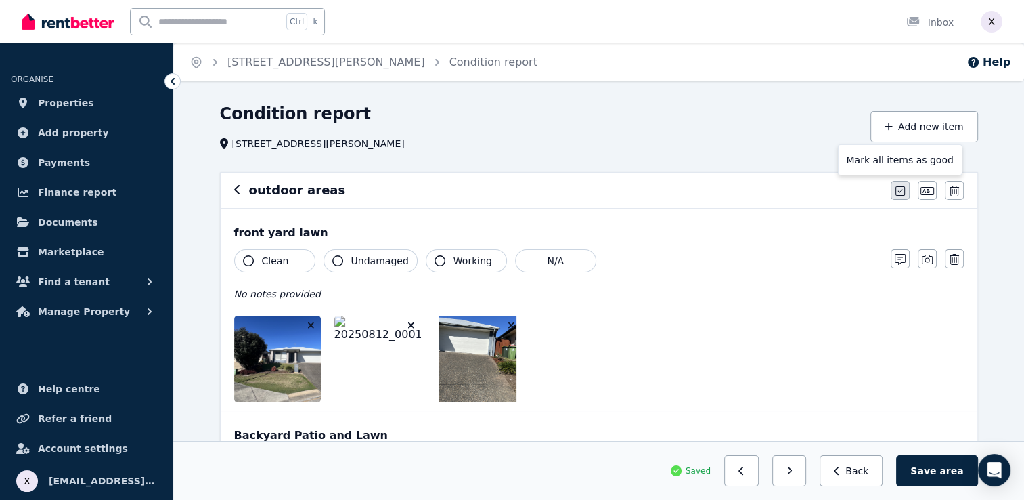
click at [896, 192] on icon "button" at bounding box center [900, 190] width 9 height 11
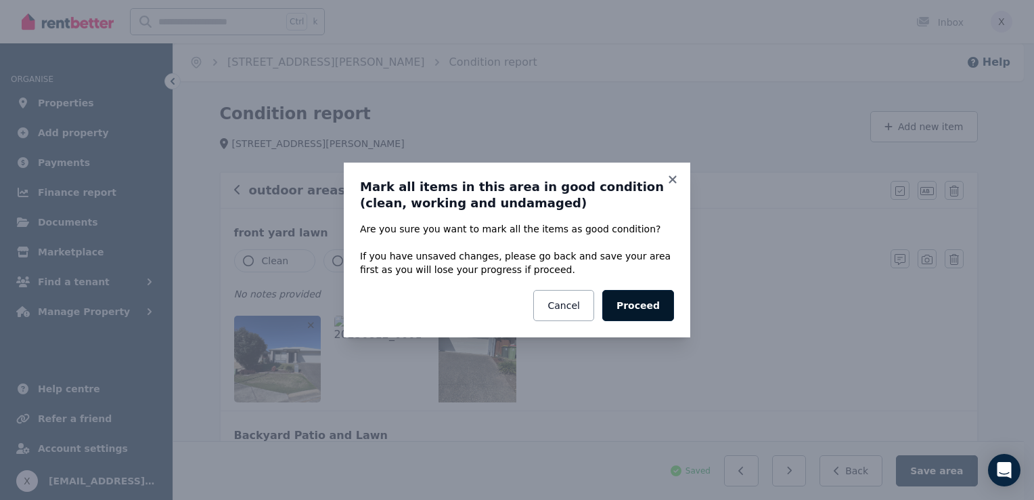
click at [651, 303] on button "Proceed" at bounding box center [639, 305] width 72 height 31
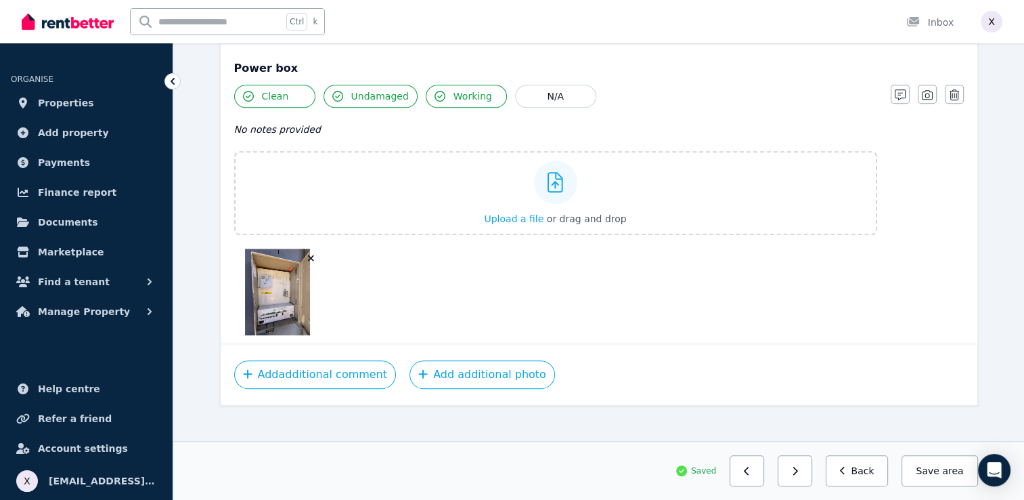
scroll to position [976, 0]
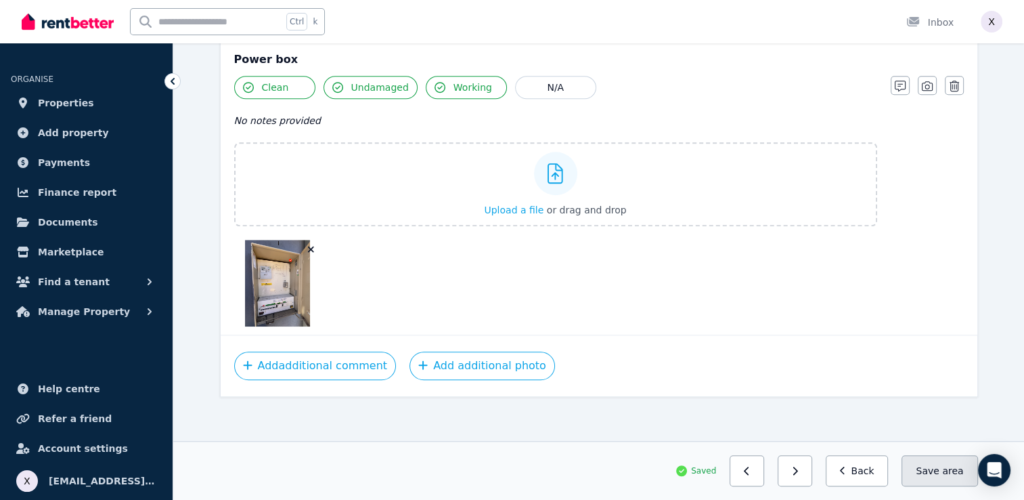
click at [943, 471] on button "Save area" at bounding box center [940, 470] width 76 height 31
click at [802, 473] on button "button" at bounding box center [795, 470] width 35 height 31
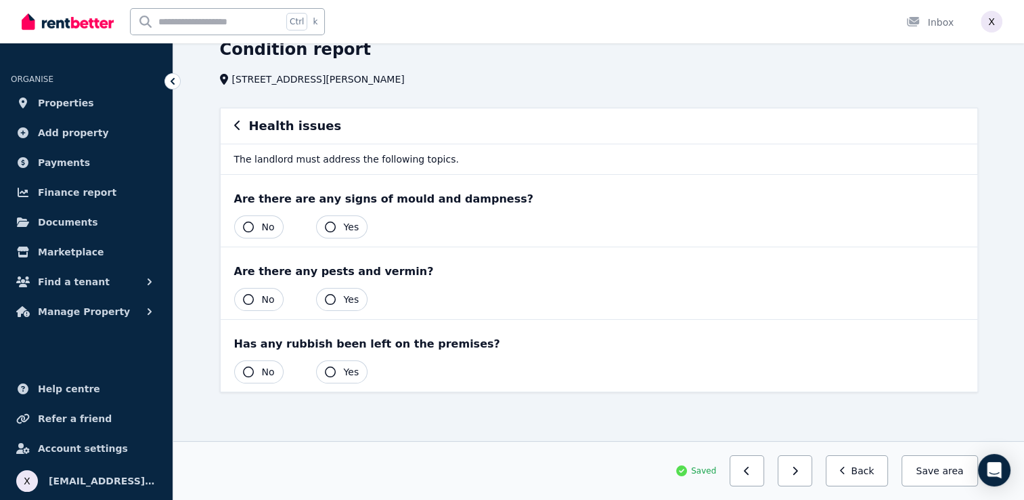
scroll to position [62, 0]
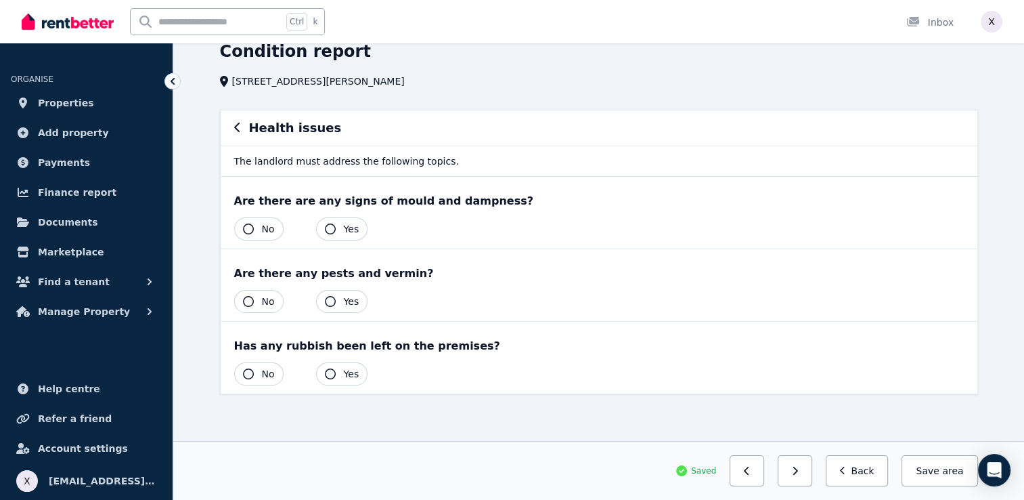
click at [253, 231] on button "No" at bounding box center [258, 228] width 49 height 23
click at [248, 302] on icon "button" at bounding box center [248, 301] width 11 height 11
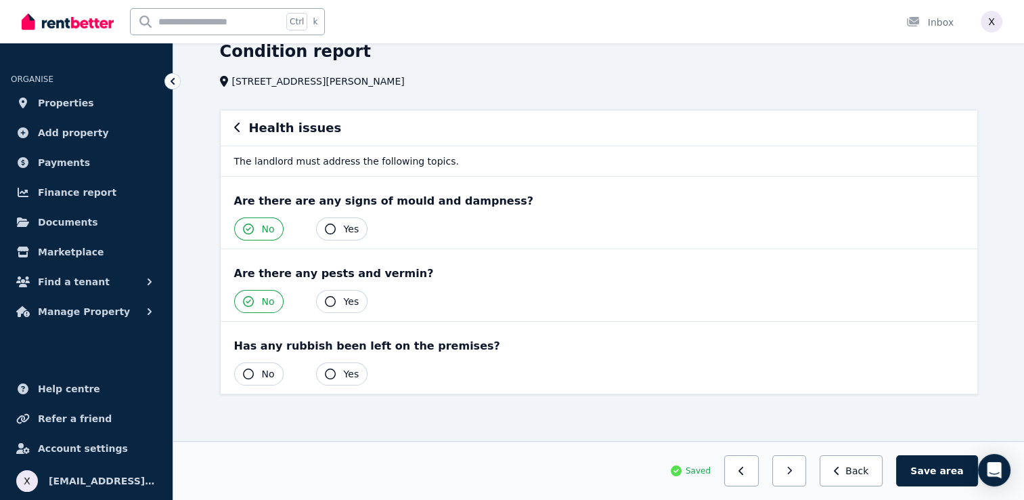
click at [253, 370] on button "No" at bounding box center [258, 373] width 49 height 23
click at [936, 475] on button "Save area" at bounding box center [936, 470] width 81 height 31
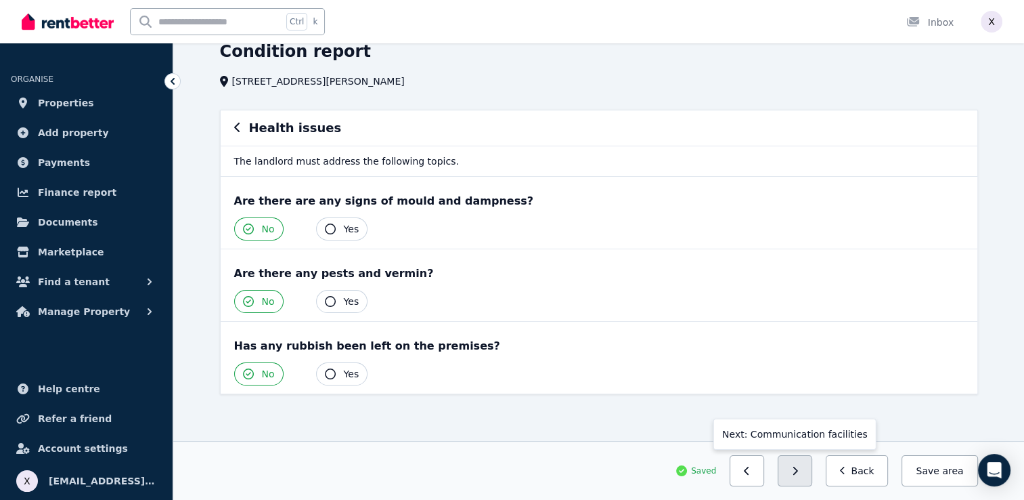
click at [800, 475] on button "button" at bounding box center [795, 470] width 35 height 31
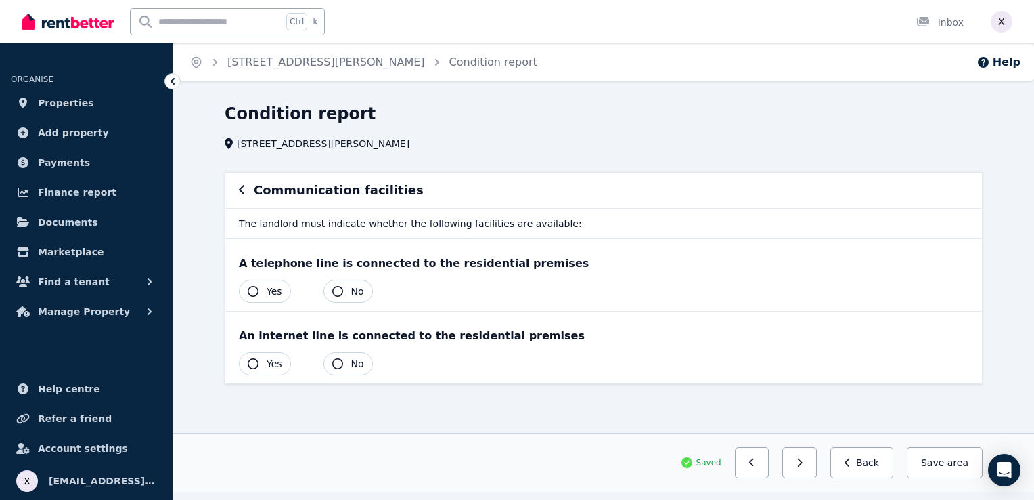
click at [253, 363] on icon "button" at bounding box center [253, 363] width 11 height 11
click at [250, 287] on icon "button" at bounding box center [253, 291] width 11 height 11
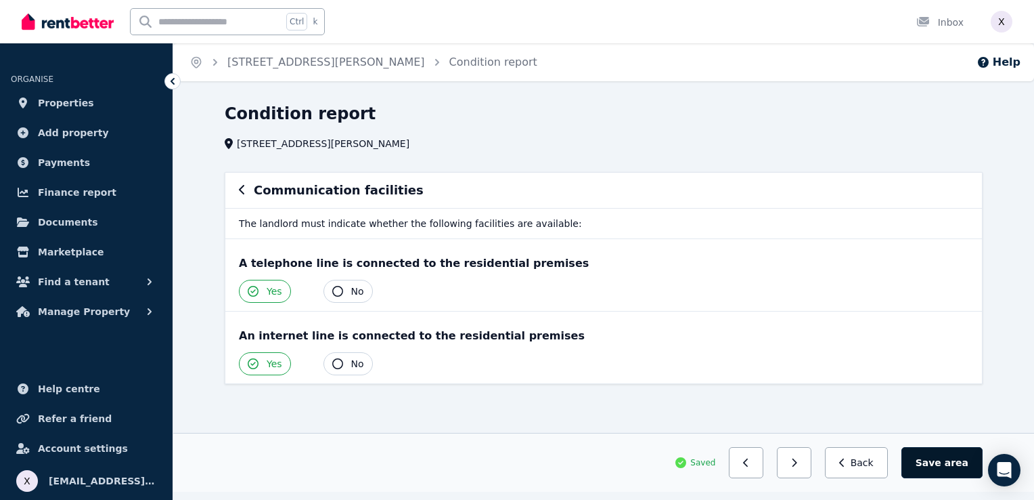
click at [953, 464] on span "area" at bounding box center [957, 463] width 24 height 14
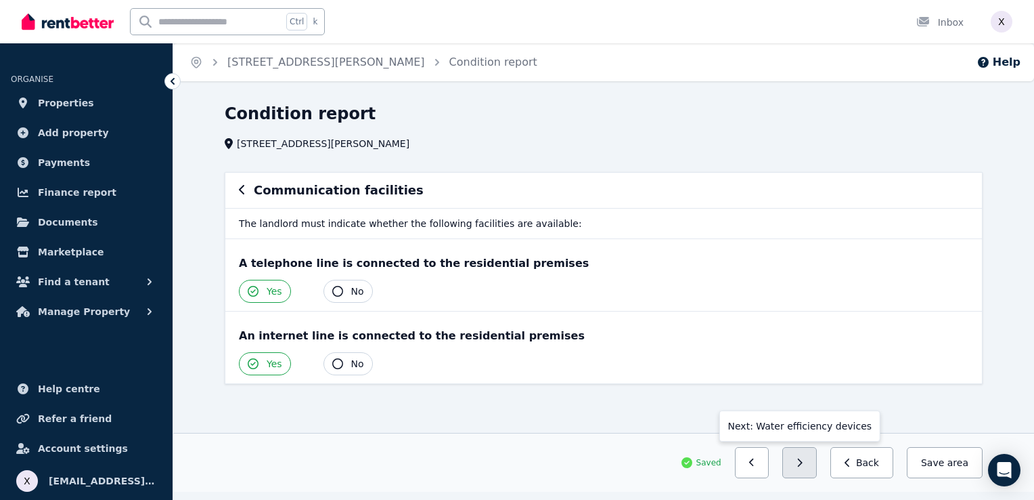
click at [809, 466] on button "button" at bounding box center [800, 462] width 35 height 31
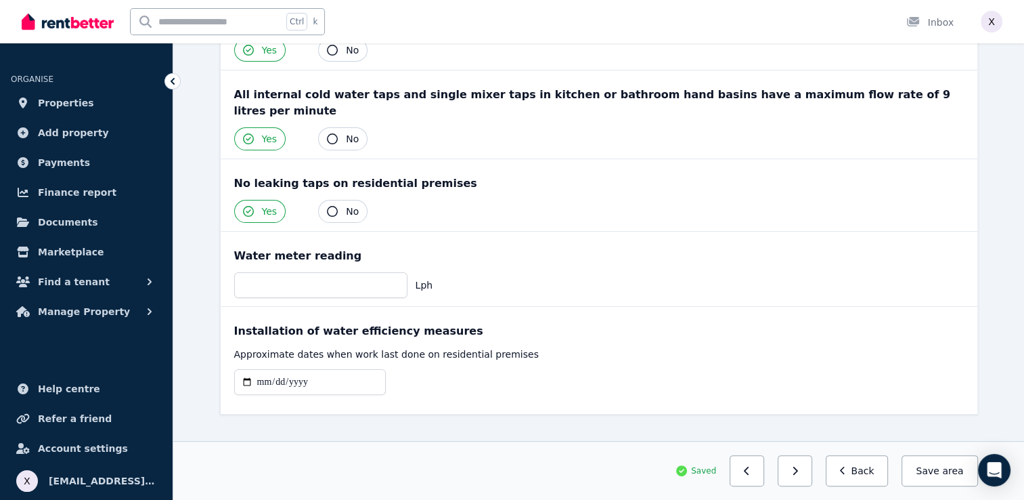
scroll to position [257, 0]
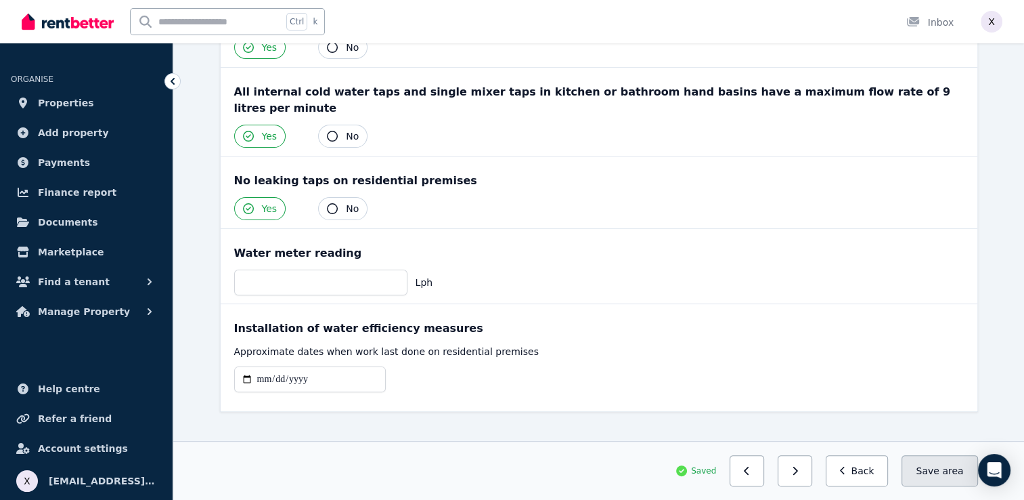
click at [949, 475] on span "area" at bounding box center [952, 471] width 21 height 14
click at [810, 478] on button "button" at bounding box center [795, 470] width 35 height 31
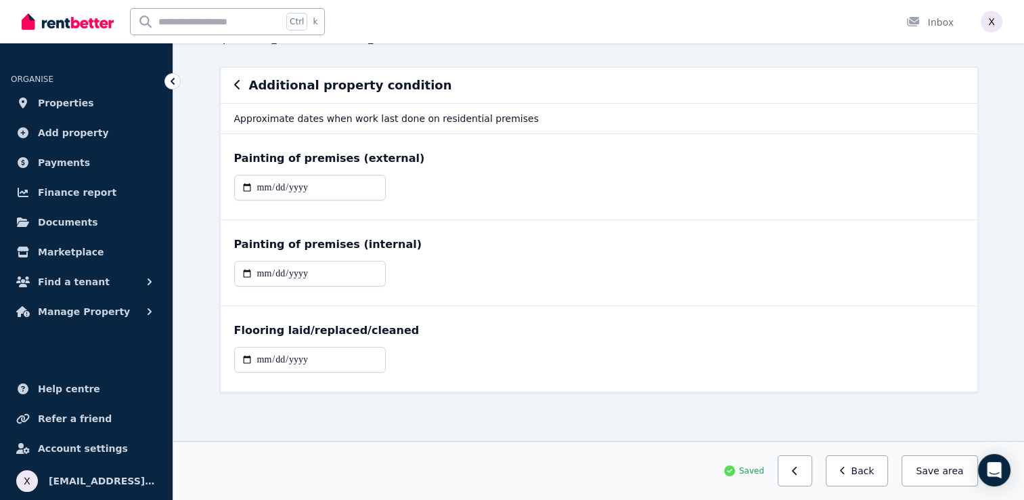
scroll to position [103, 0]
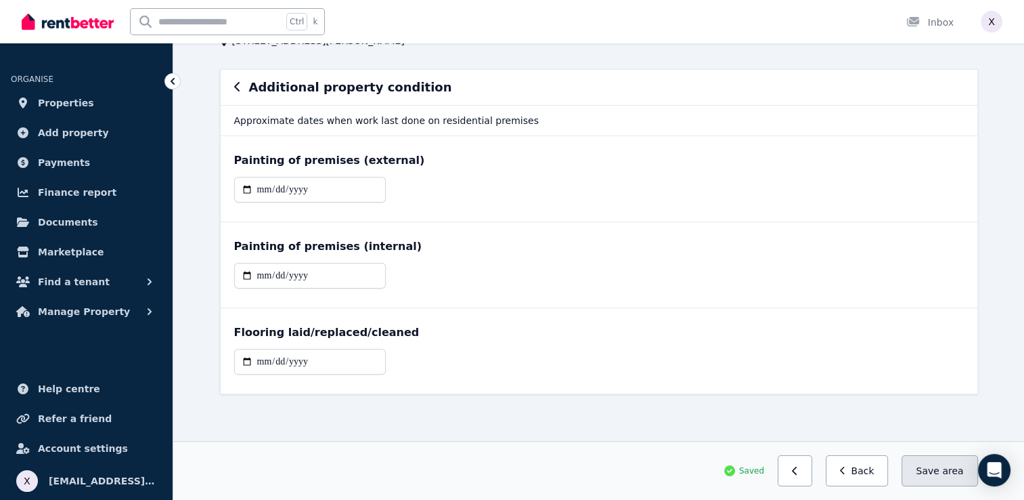
click at [953, 478] on button "Save area" at bounding box center [940, 470] width 76 height 31
click at [859, 471] on button "Back" at bounding box center [857, 470] width 63 height 31
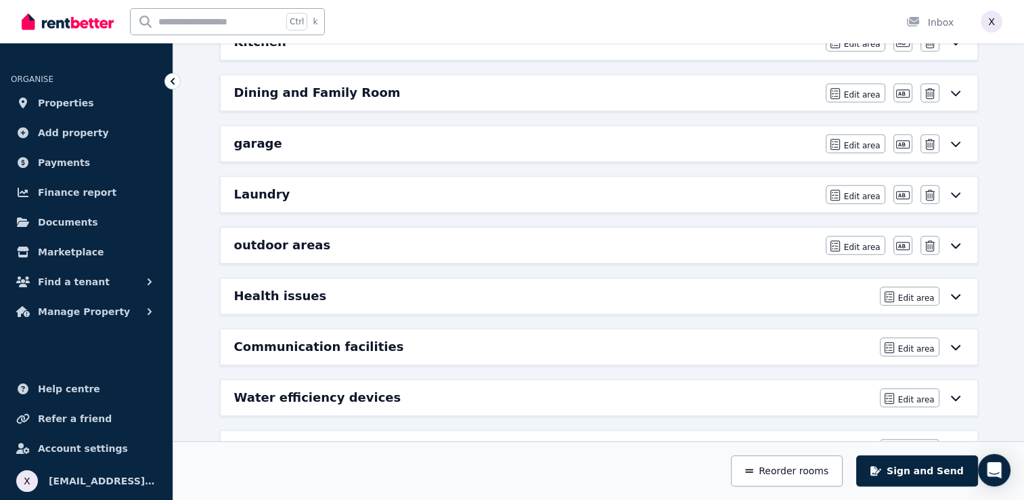
scroll to position [665, 0]
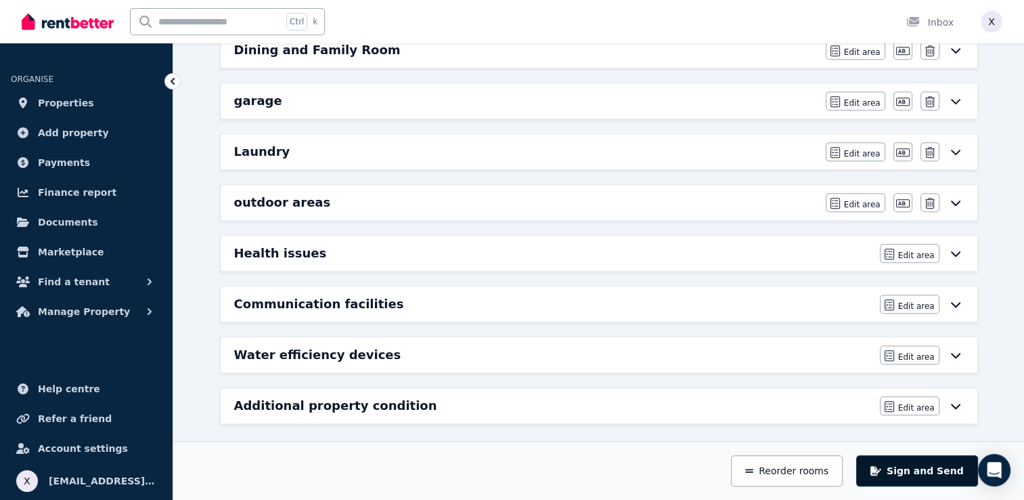
click at [921, 472] on button "Sign and Send" at bounding box center [916, 470] width 121 height 31
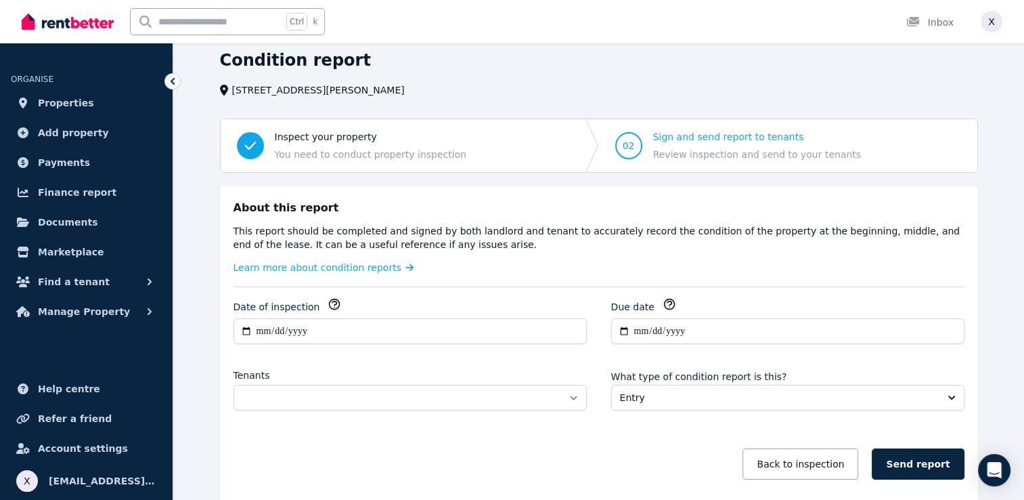
scroll to position [120, 0]
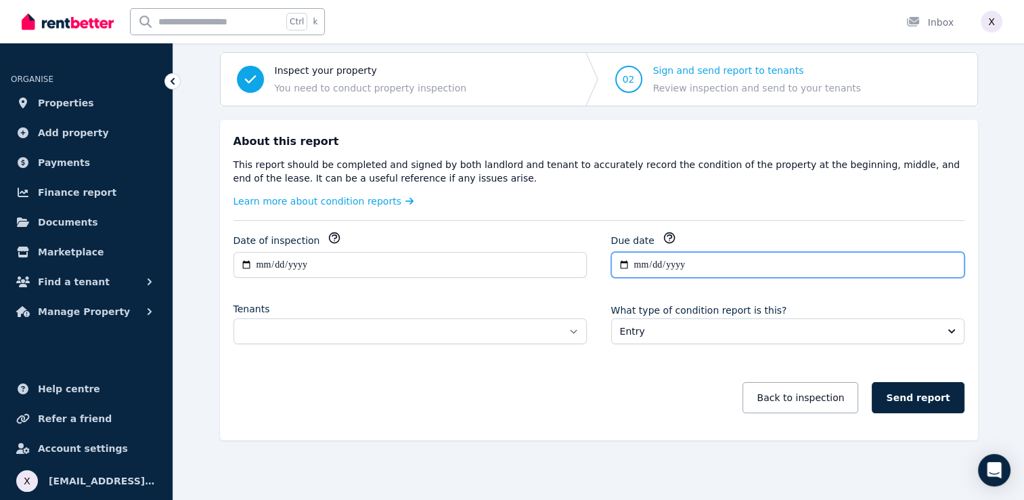
click at [638, 261] on input "**********" at bounding box center [787, 265] width 353 height 26
click at [626, 265] on input "**********" at bounding box center [787, 265] width 353 height 26
type input "**********"
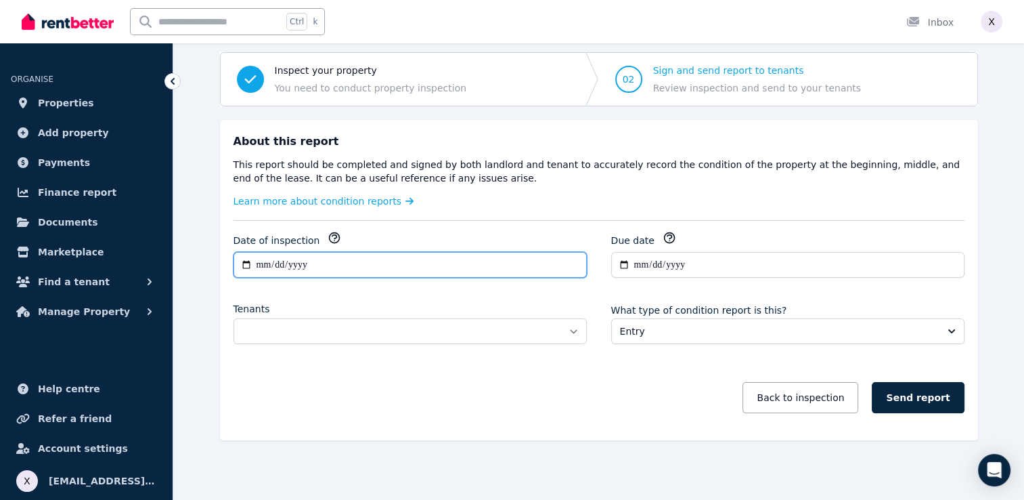
click at [247, 265] on input "**********" at bounding box center [410, 265] width 353 height 26
type input "**********"
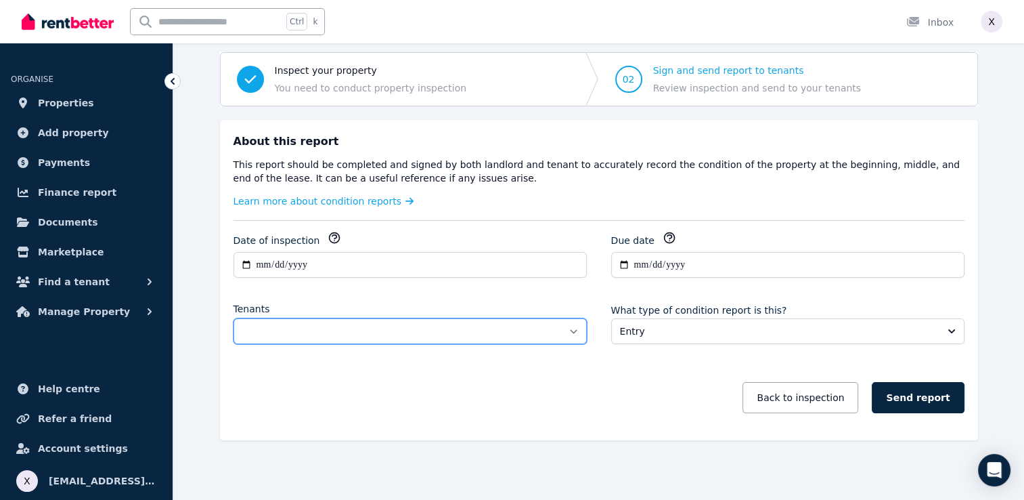
click at [413, 328] on select "**********" at bounding box center [410, 331] width 353 height 26
select select "**********"
click at [234, 318] on select "**********" at bounding box center [410, 331] width 353 height 26
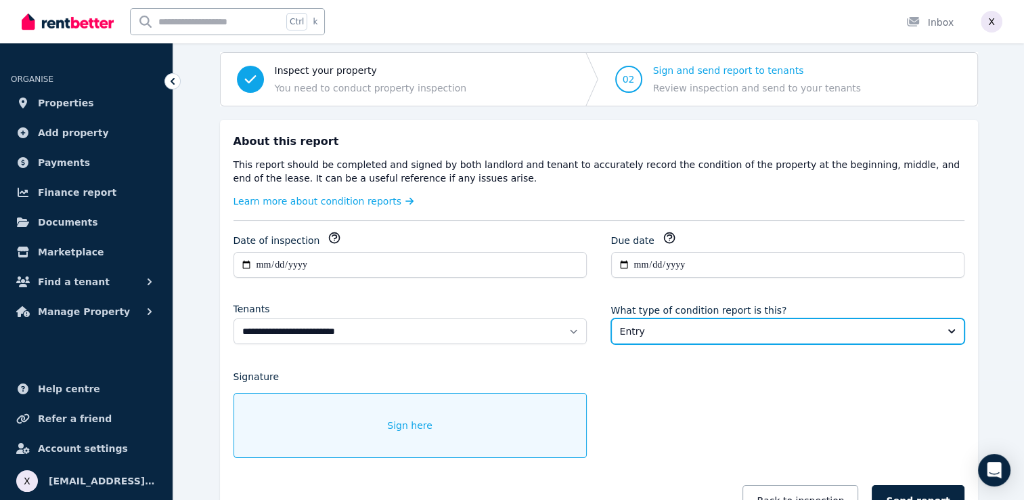
click at [669, 330] on span "Entry" at bounding box center [778, 331] width 317 height 14
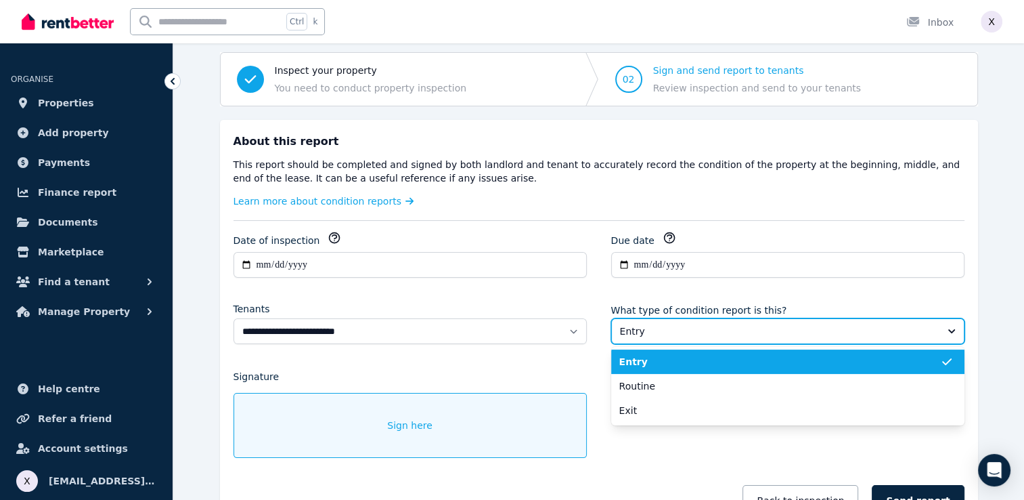
click at [669, 330] on span "Entry" at bounding box center [778, 331] width 317 height 14
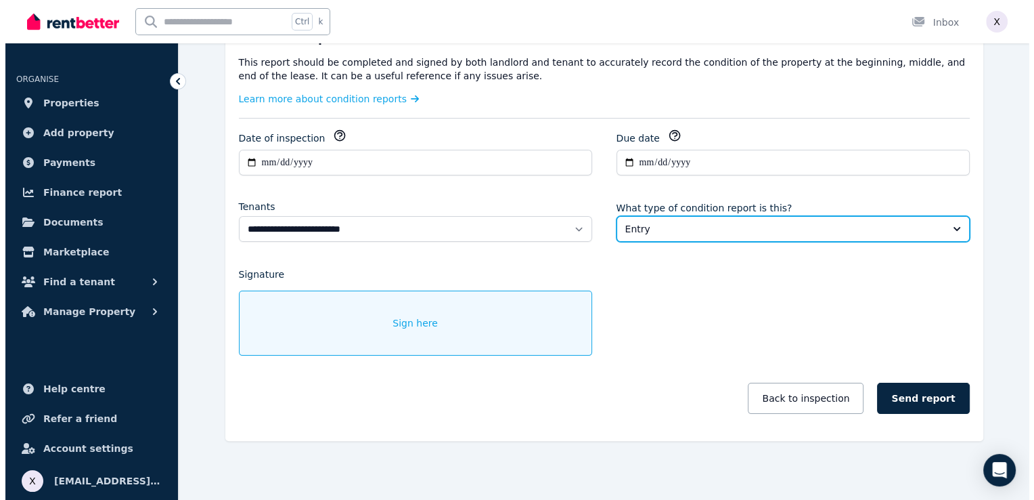
scroll to position [223, 0]
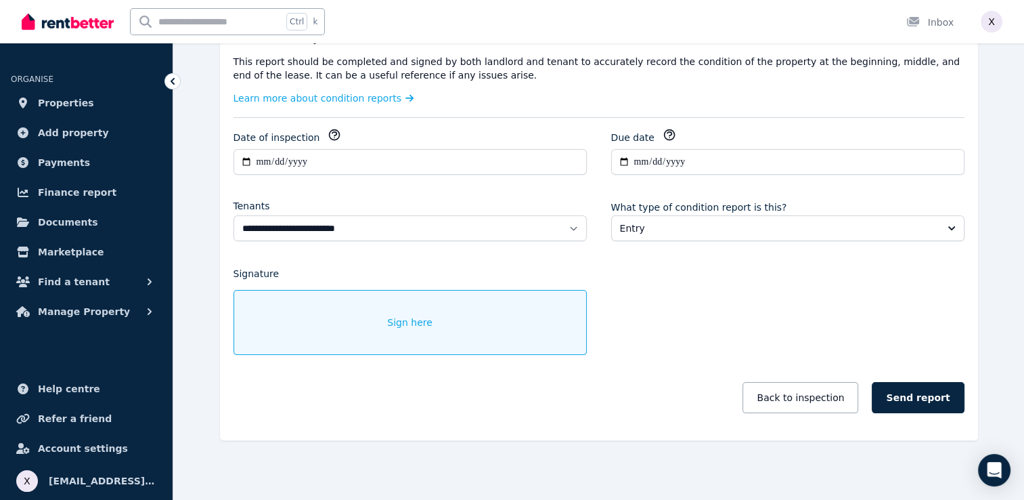
click at [407, 324] on span "Sign here" at bounding box center [409, 322] width 45 height 14
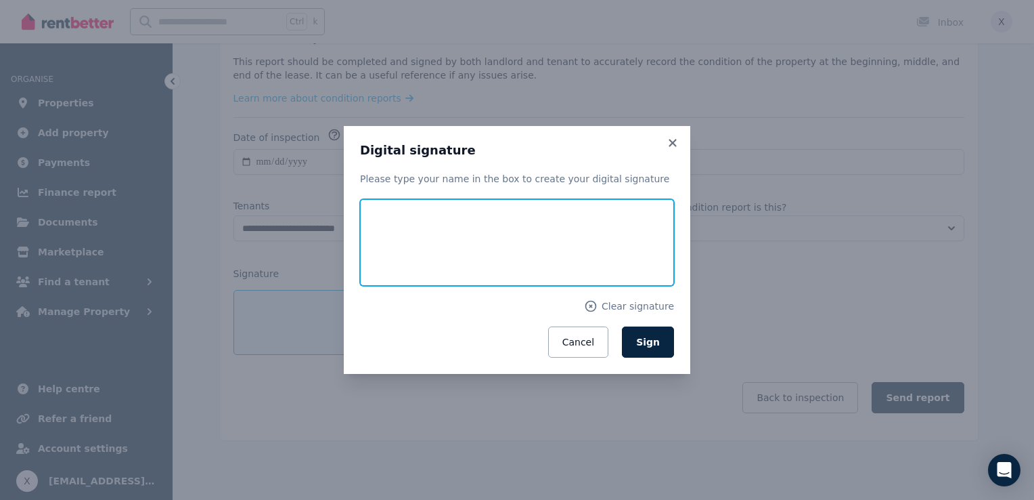
drag, startPoint x: 399, startPoint y: 257, endPoint x: 428, endPoint y: 278, distance: 35.5
click at [428, 278] on input "text" at bounding box center [517, 242] width 314 height 87
type input "**********"
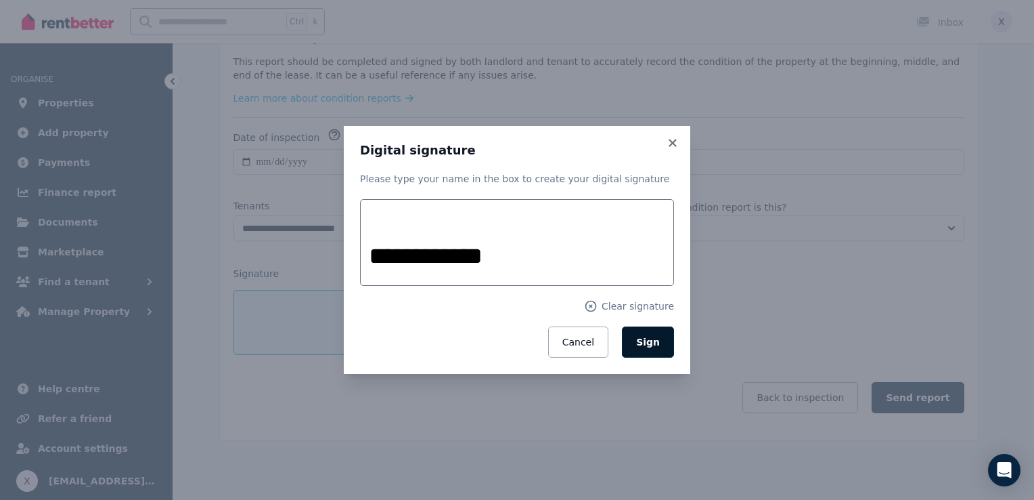
click at [649, 345] on span "Sign" at bounding box center [648, 341] width 24 height 11
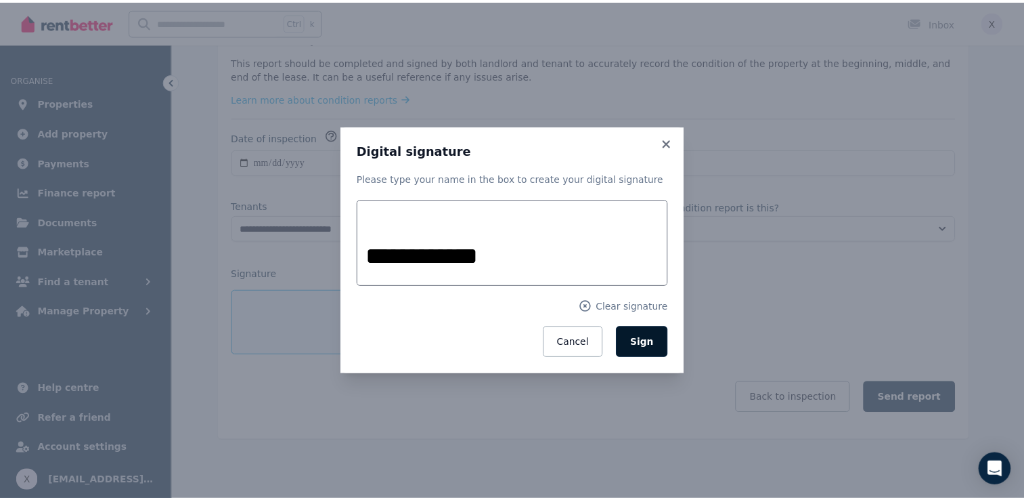
scroll to position [180, 0]
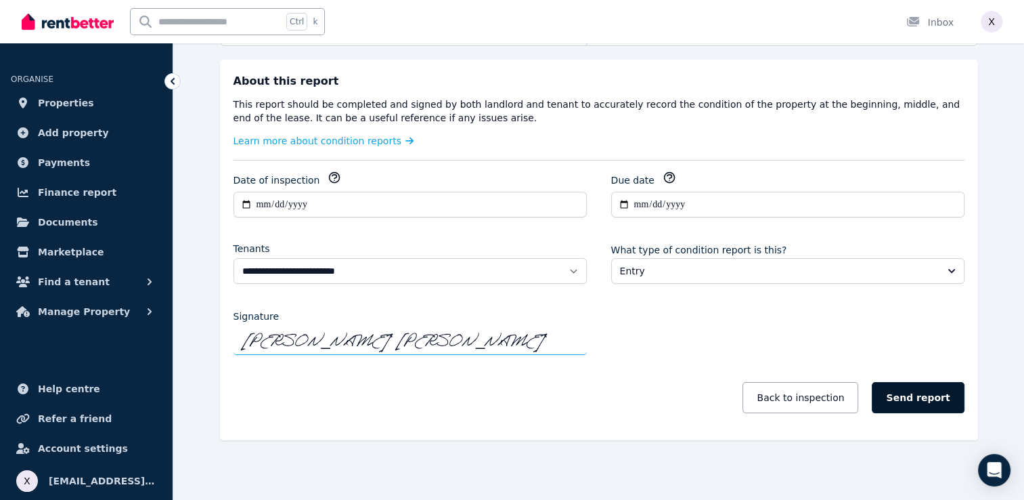
click at [921, 399] on button "Send report" at bounding box center [918, 397] width 92 height 31
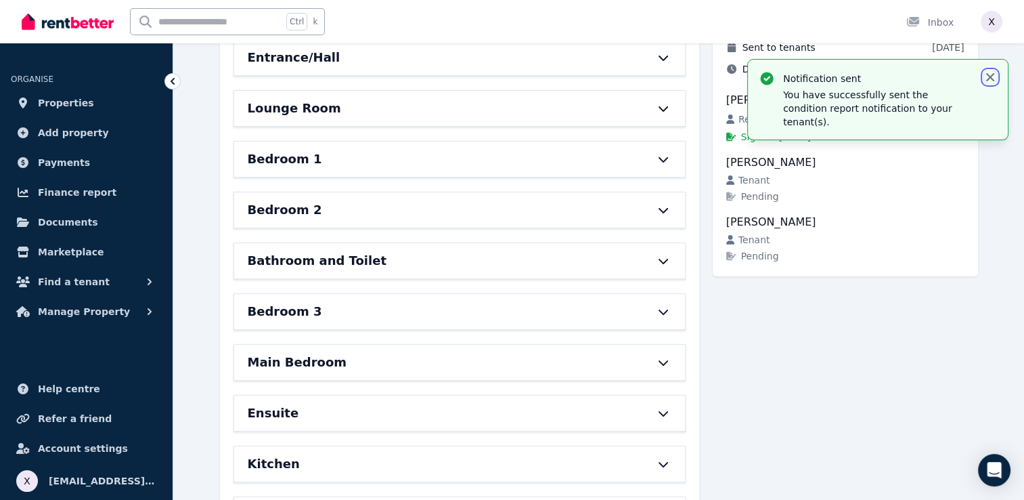
click at [991, 78] on icon "button" at bounding box center [990, 77] width 8 height 8
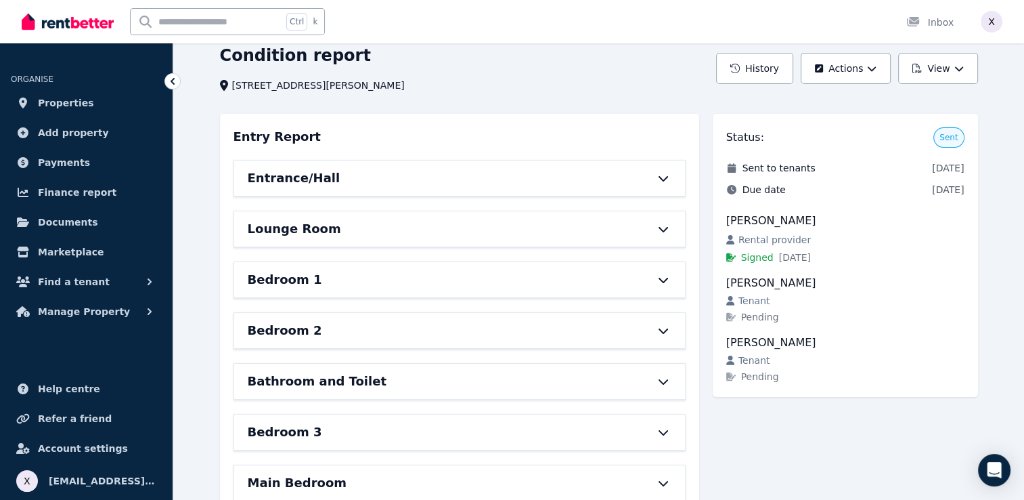
scroll to position [57, 0]
click at [664, 186] on div "Entrance/Hall" at bounding box center [459, 179] width 451 height 35
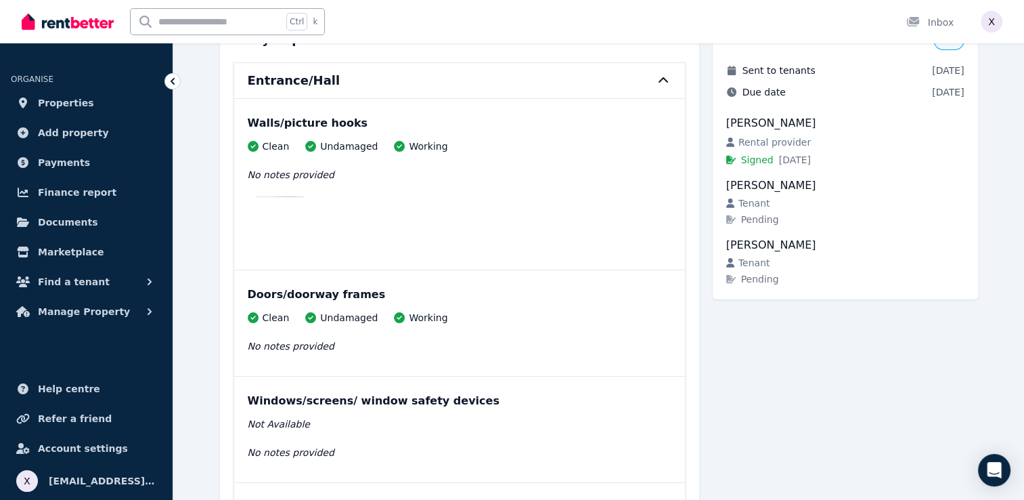
scroll to position [0, 0]
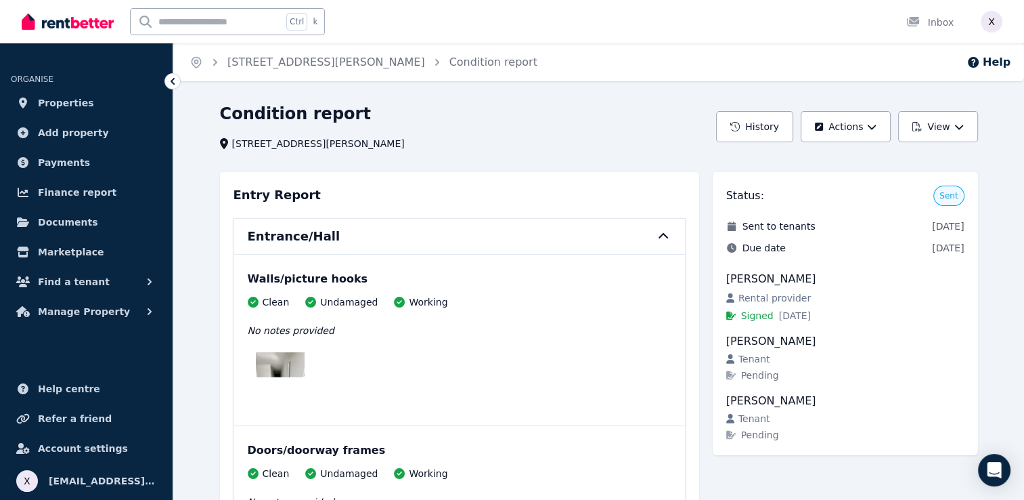
click at [666, 239] on icon at bounding box center [663, 236] width 16 height 11
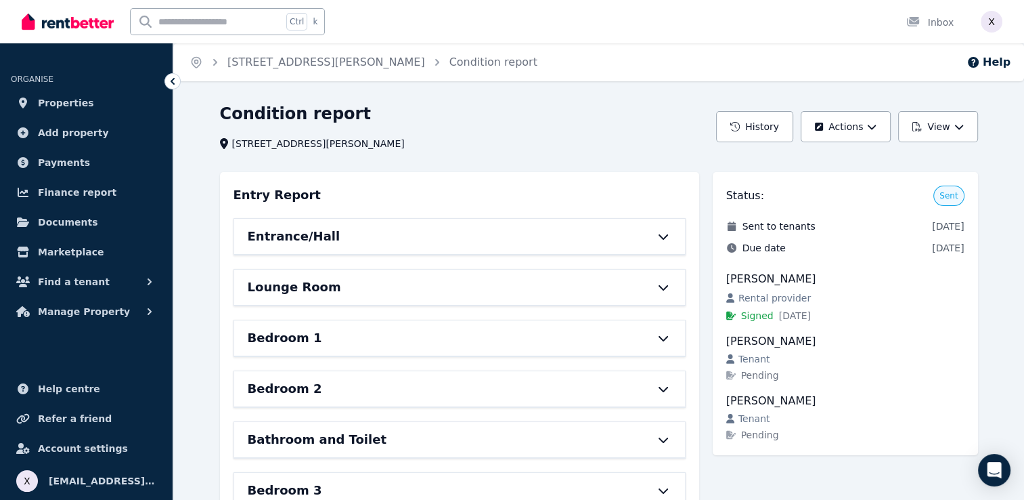
click at [662, 291] on icon at bounding box center [663, 287] width 16 height 11
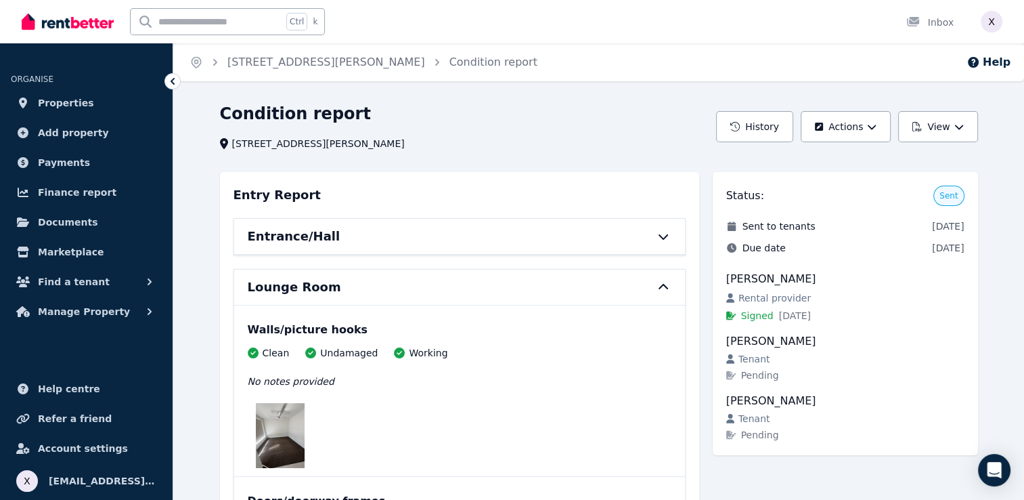
click at [662, 291] on icon at bounding box center [663, 287] width 16 height 11
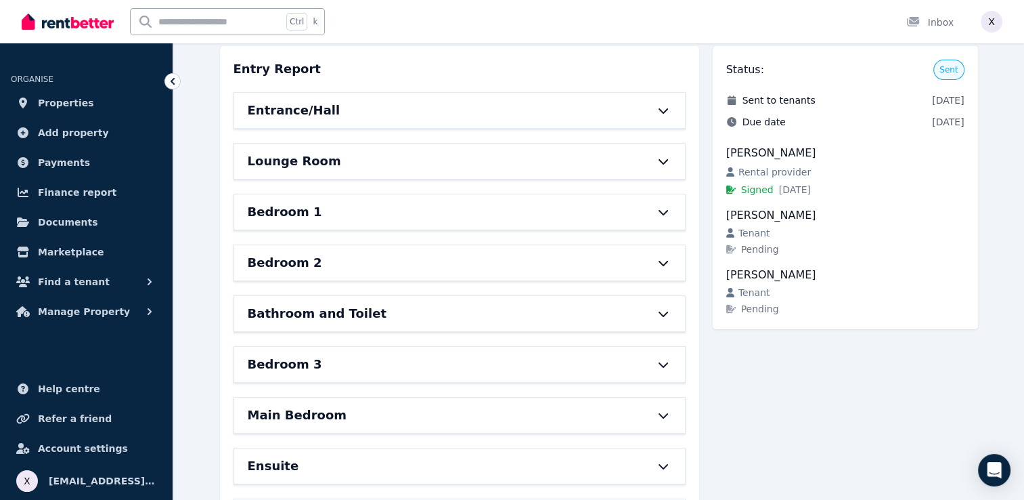
scroll to position [203, 0]
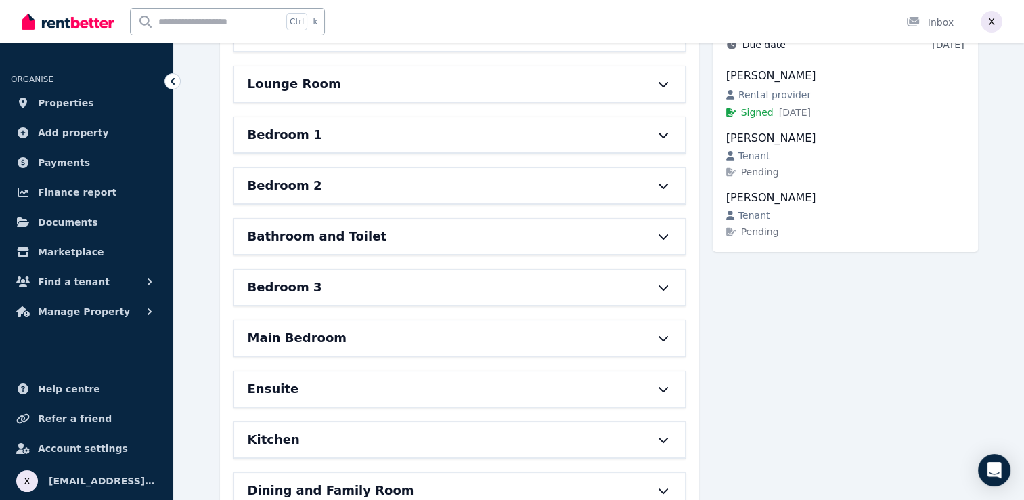
click at [664, 135] on icon at bounding box center [662, 135] width 9 height 5
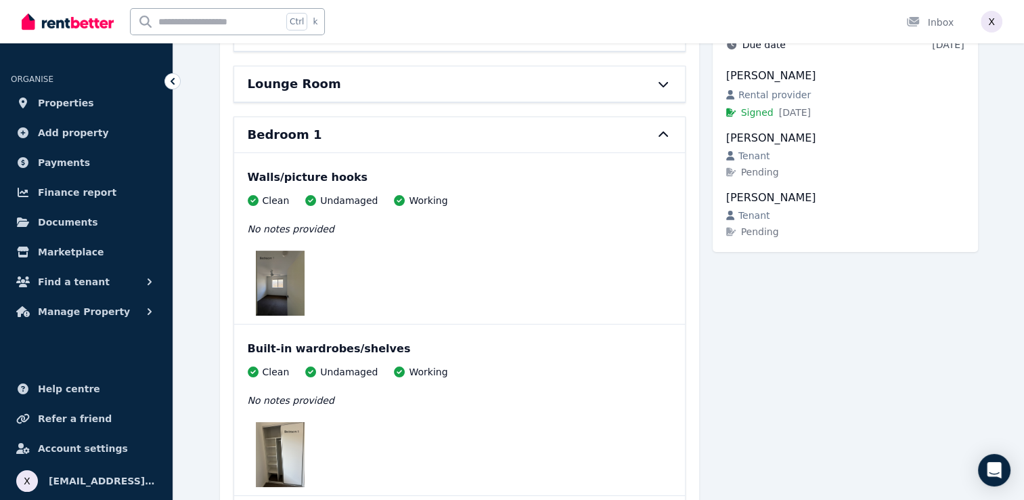
click at [664, 135] on icon at bounding box center [663, 134] width 16 height 11
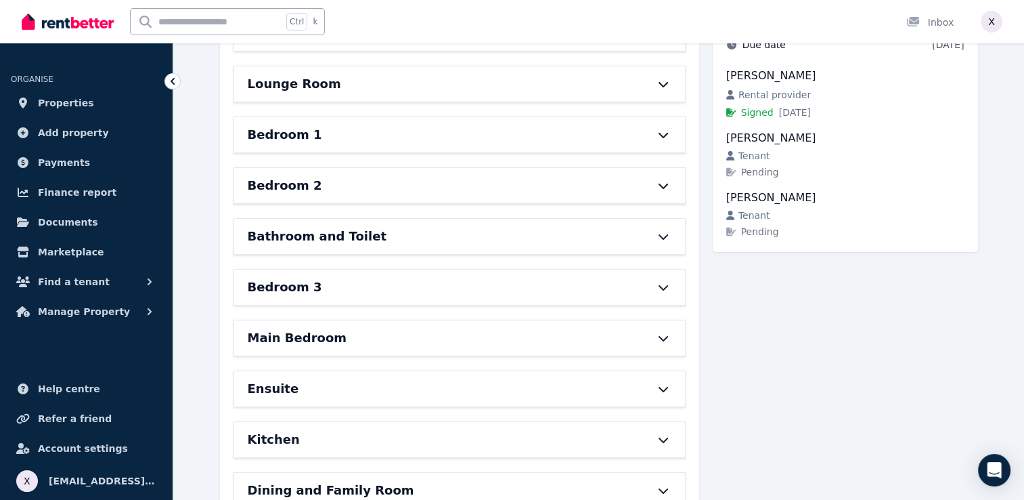
click at [661, 190] on div "Bedroom 2" at bounding box center [459, 185] width 451 height 35
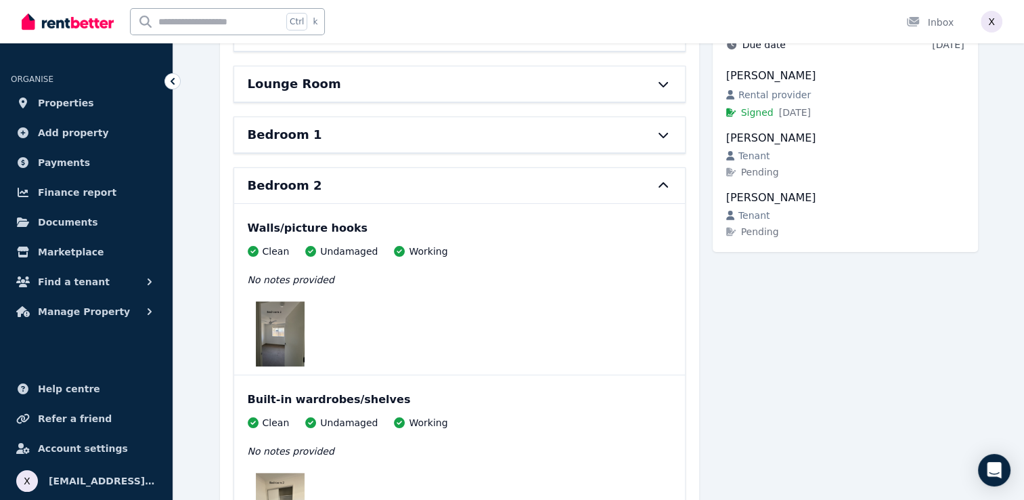
click at [661, 190] on div "Bedroom 2" at bounding box center [459, 185] width 451 height 35
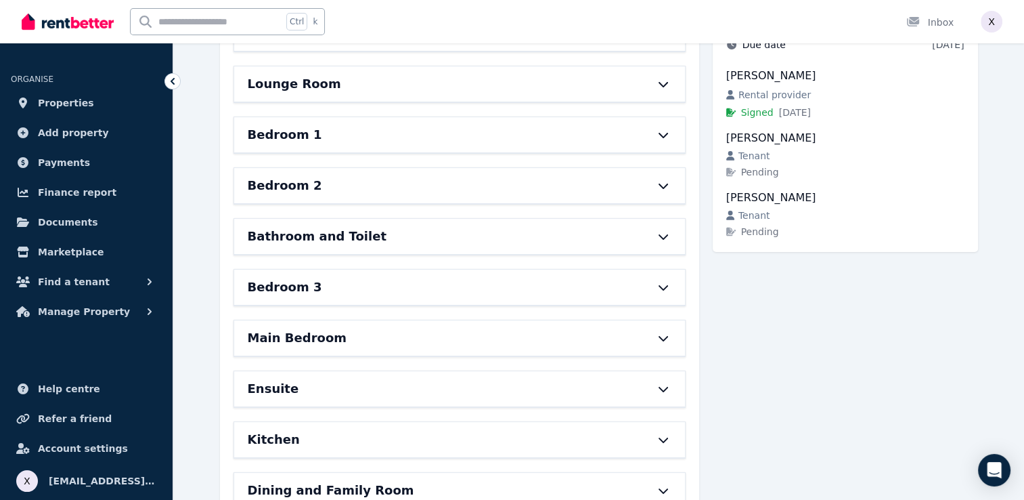
click at [672, 236] on div "Bathroom and Toilet" at bounding box center [459, 236] width 451 height 35
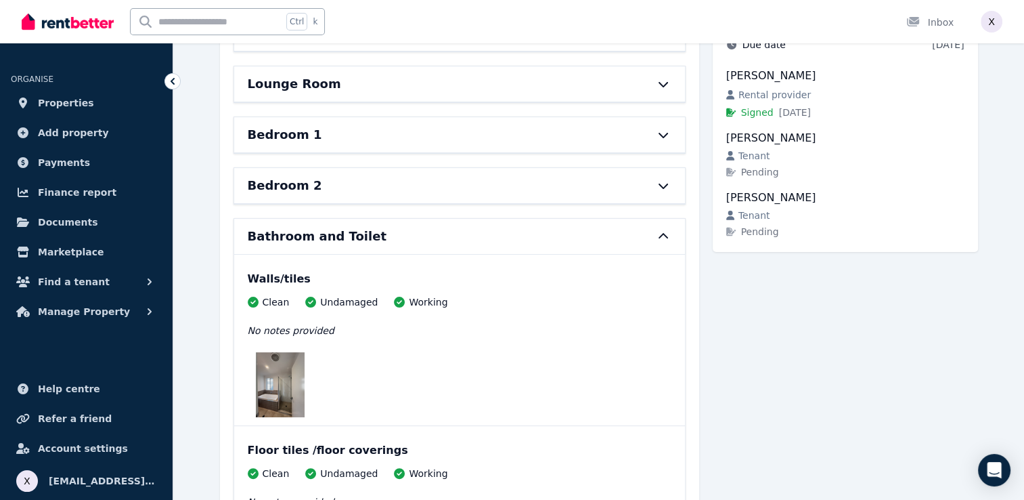
click at [672, 235] on div "Bathroom and Toilet" at bounding box center [459, 236] width 451 height 35
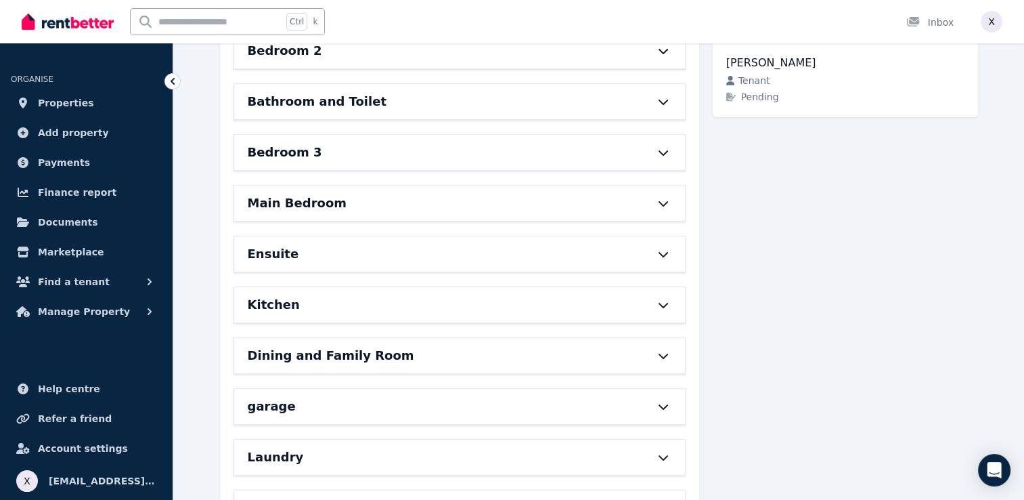
scroll to position [338, 0]
click at [661, 154] on icon at bounding box center [663, 151] width 16 height 11
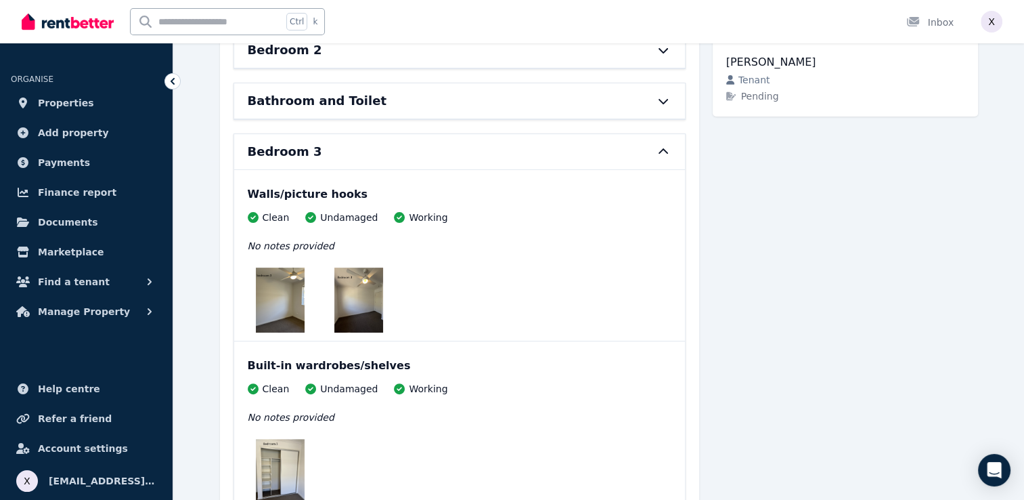
click at [661, 154] on icon at bounding box center [663, 151] width 16 height 11
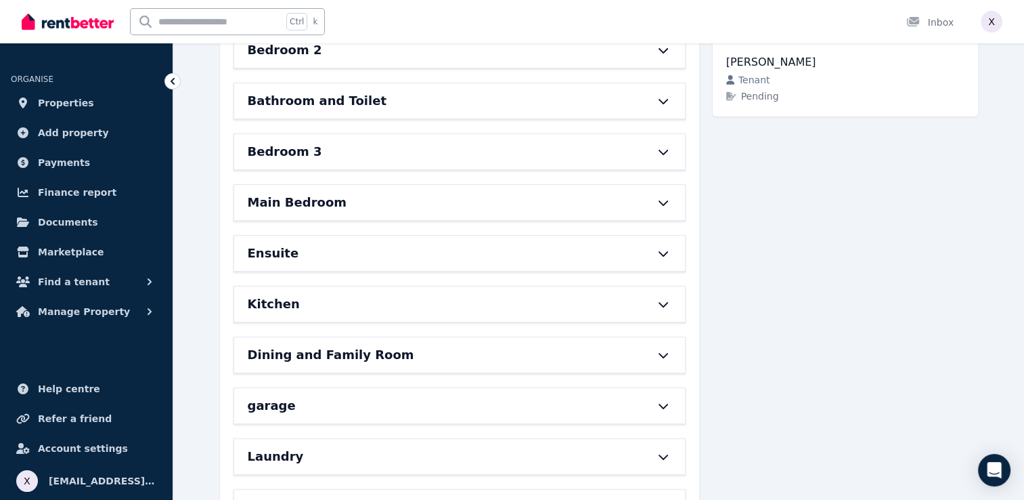
click at [665, 206] on div "Main Bedroom" at bounding box center [459, 202] width 451 height 35
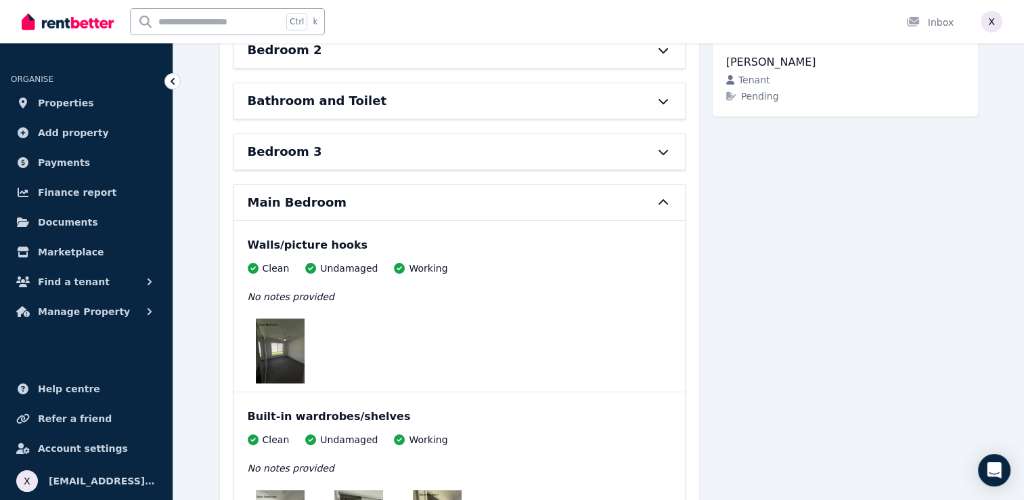
click at [665, 206] on div "Main Bedroom" at bounding box center [459, 202] width 451 height 35
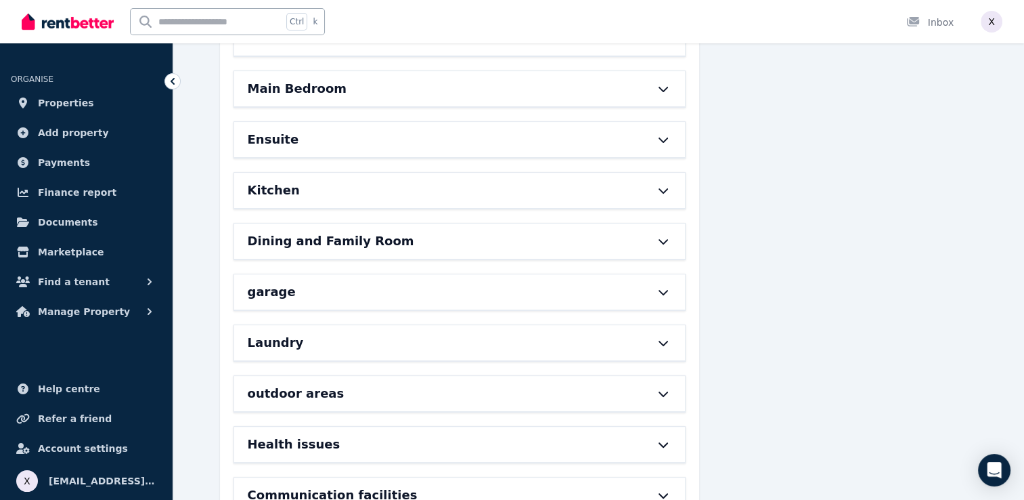
scroll to position [474, 0]
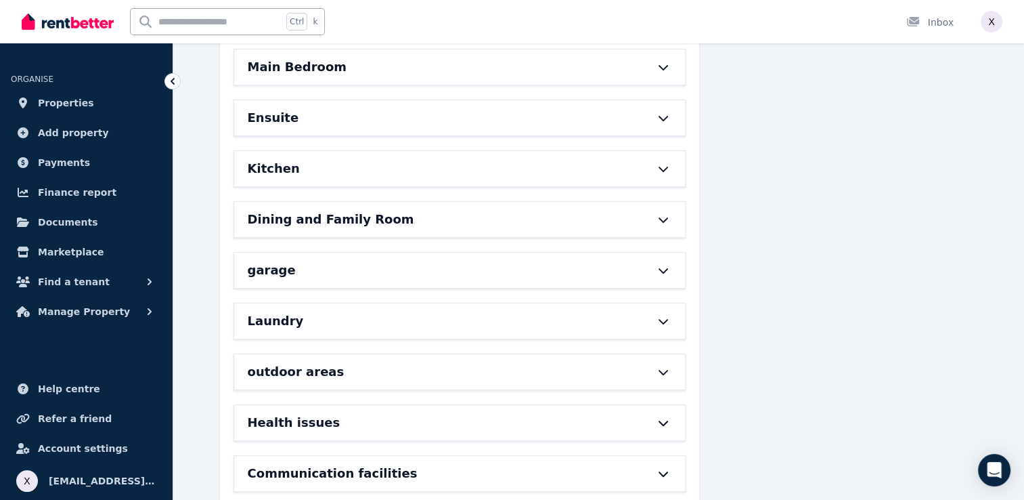
click at [663, 121] on div "Ensuite" at bounding box center [459, 117] width 451 height 35
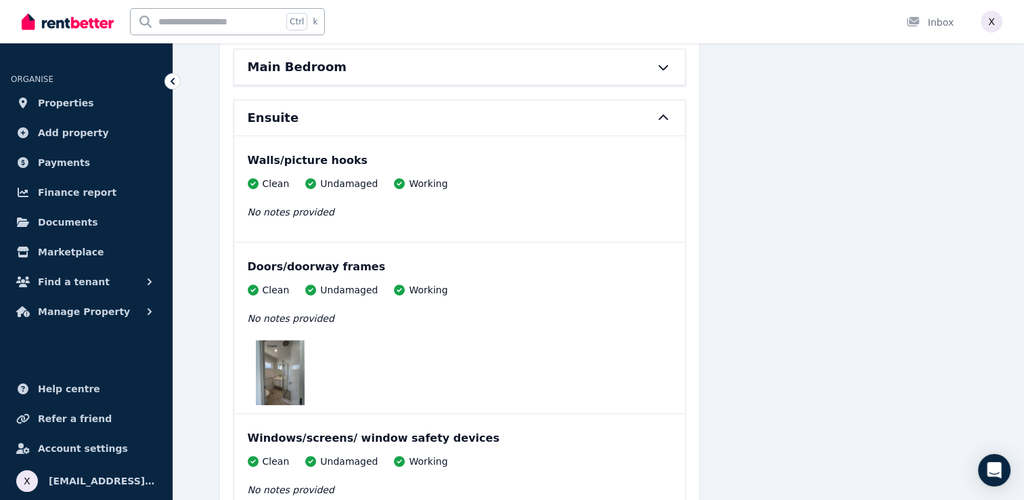
click at [663, 121] on div "Ensuite" at bounding box center [459, 117] width 451 height 35
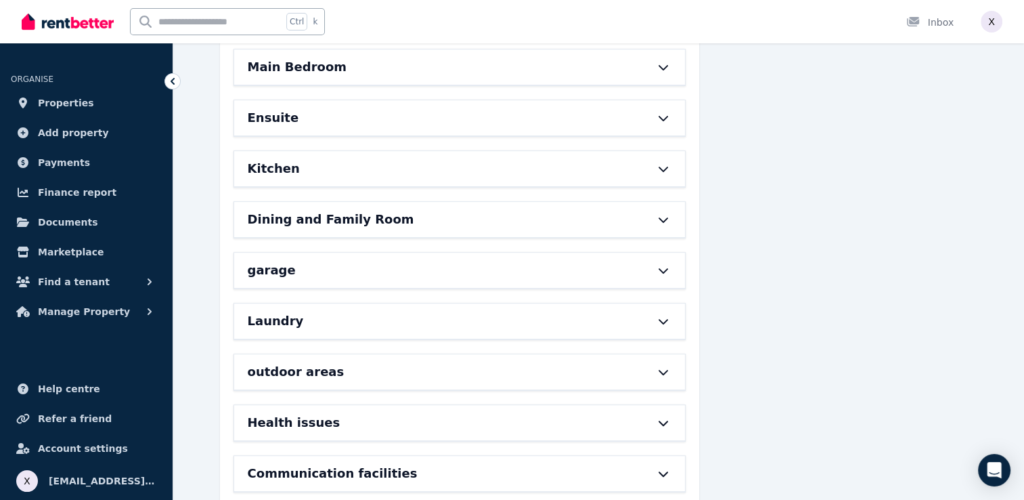
click at [658, 168] on icon at bounding box center [663, 168] width 16 height 11
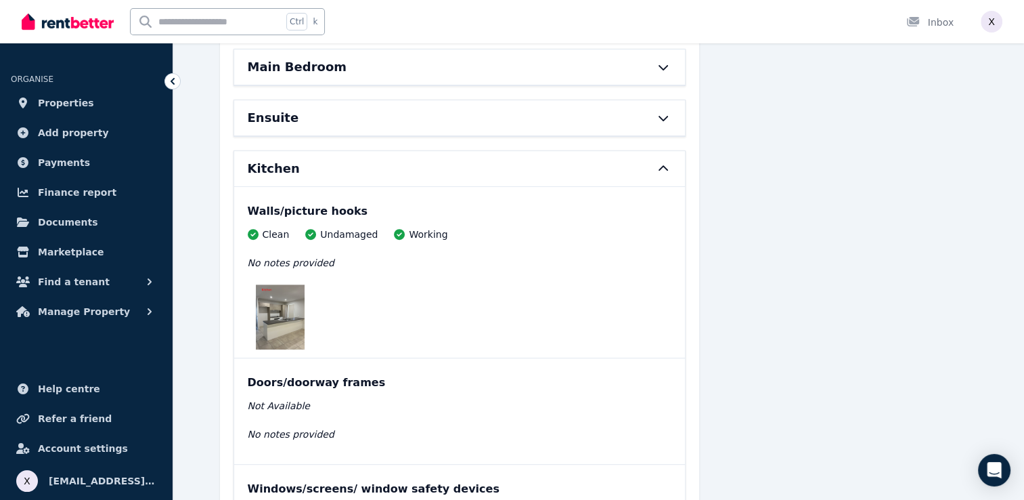
click at [658, 168] on icon at bounding box center [663, 168] width 16 height 11
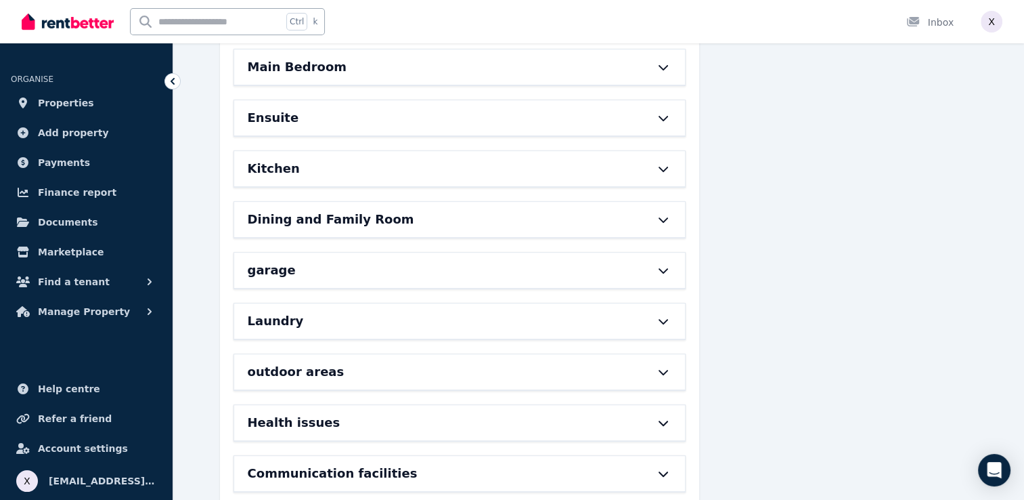
click at [661, 217] on icon at bounding box center [662, 219] width 9 height 5
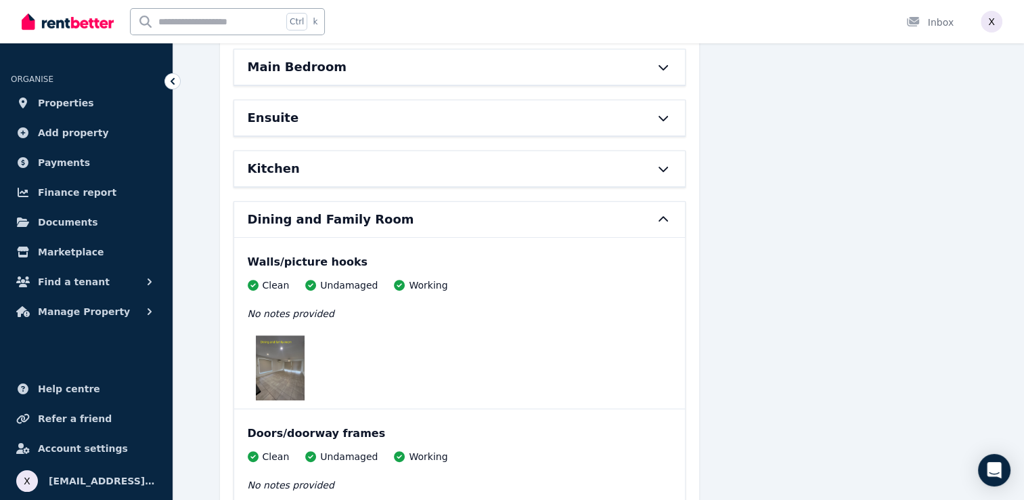
click at [661, 215] on icon at bounding box center [663, 219] width 16 height 11
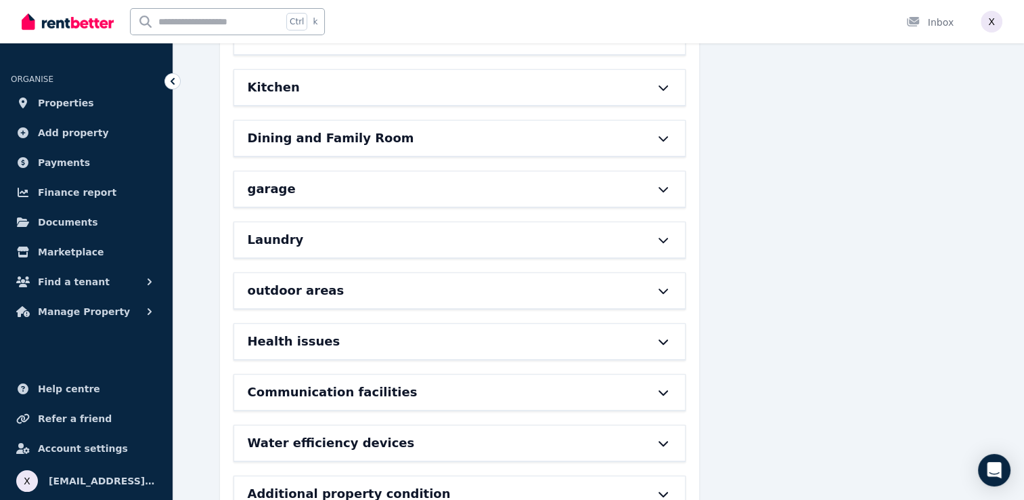
scroll to position [598, 0]
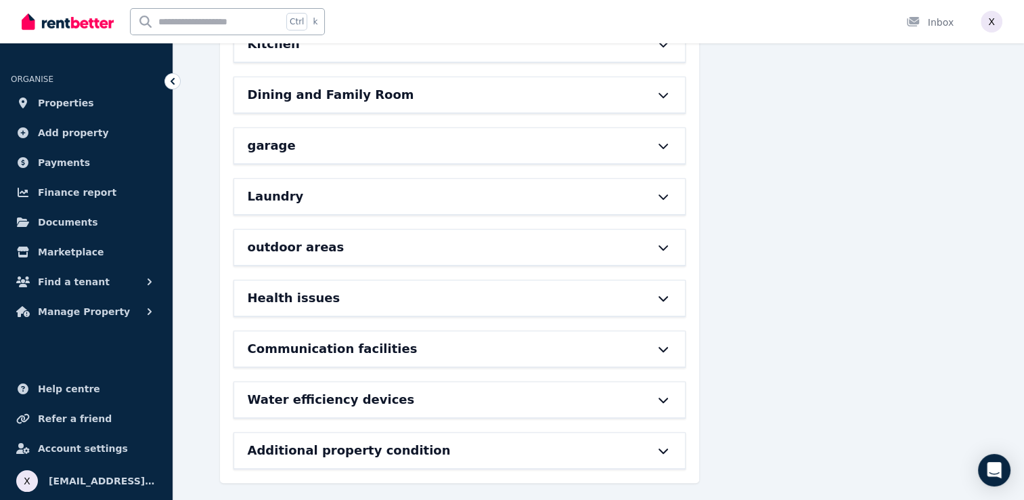
click at [666, 141] on icon at bounding box center [663, 145] width 16 height 11
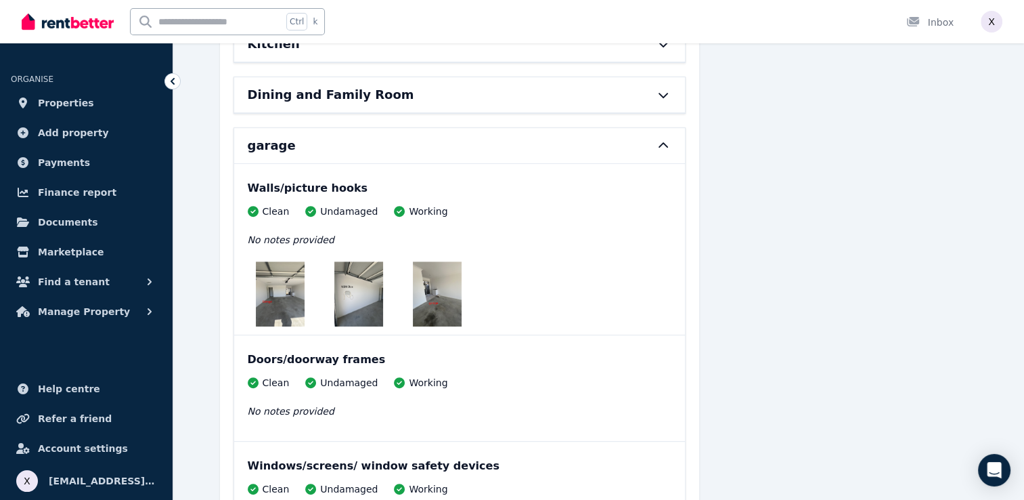
click at [666, 142] on icon at bounding box center [662, 144] width 9 height 5
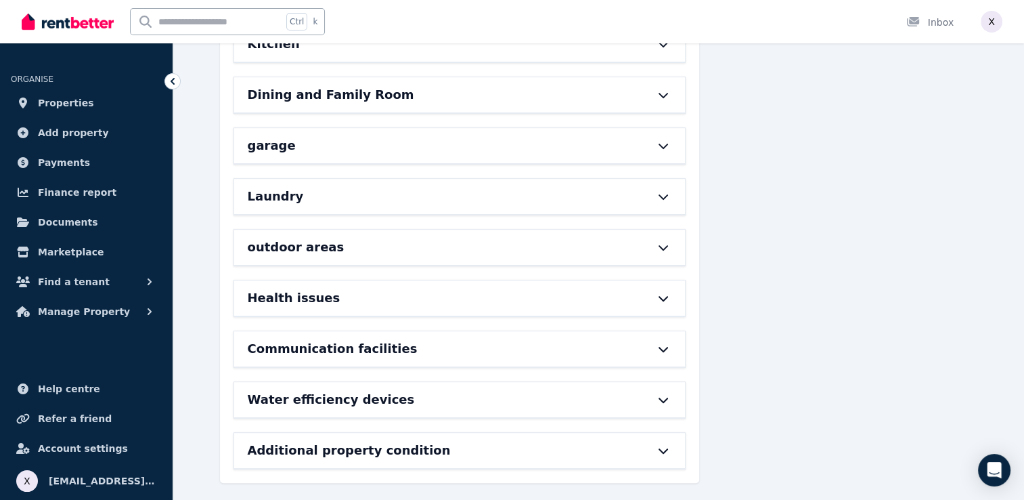
click at [663, 196] on icon at bounding box center [663, 196] width 16 height 11
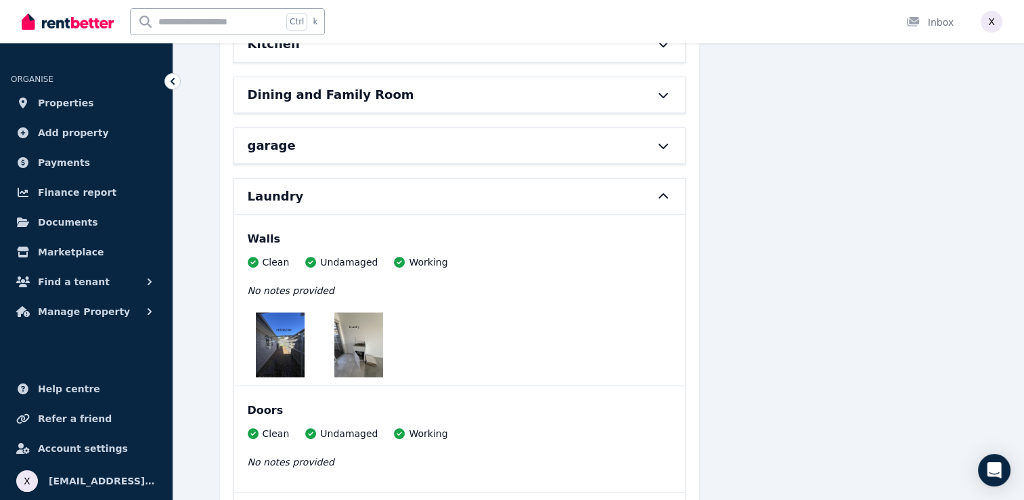
click at [663, 196] on icon at bounding box center [663, 196] width 16 height 11
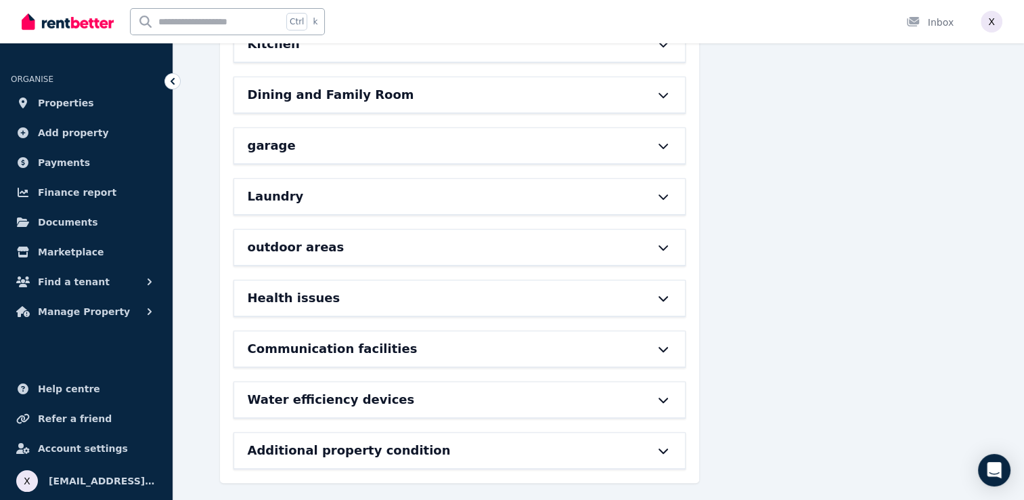
click at [664, 296] on icon at bounding box center [662, 298] width 9 height 5
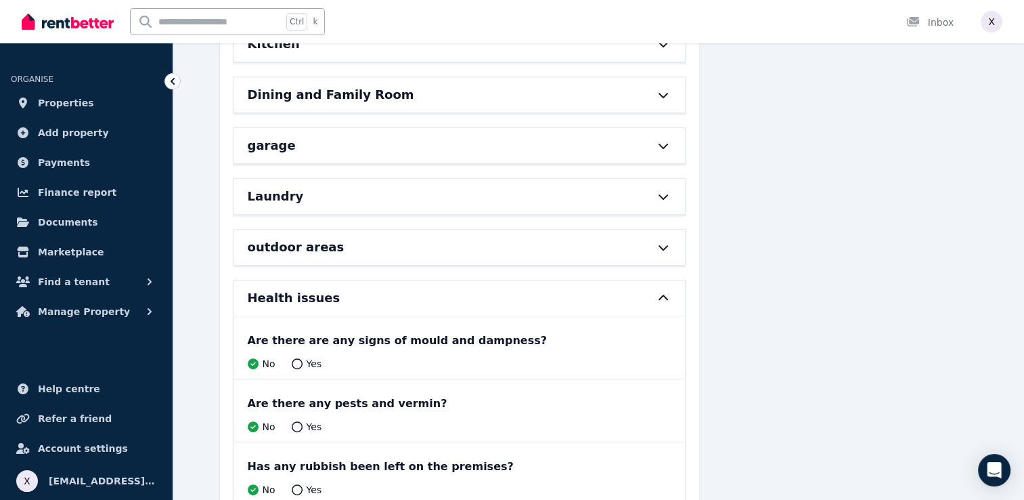
click at [664, 292] on icon at bounding box center [663, 297] width 16 height 11
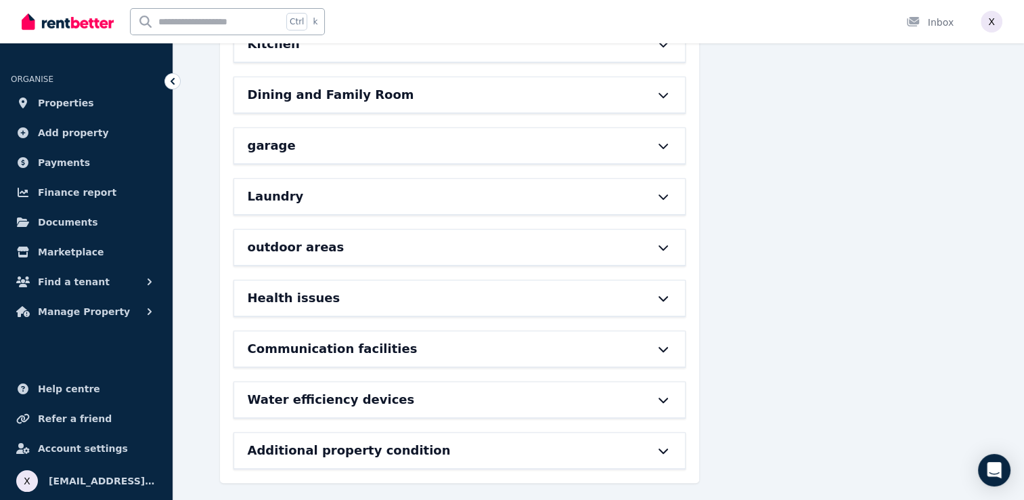
click at [661, 343] on icon at bounding box center [663, 348] width 16 height 11
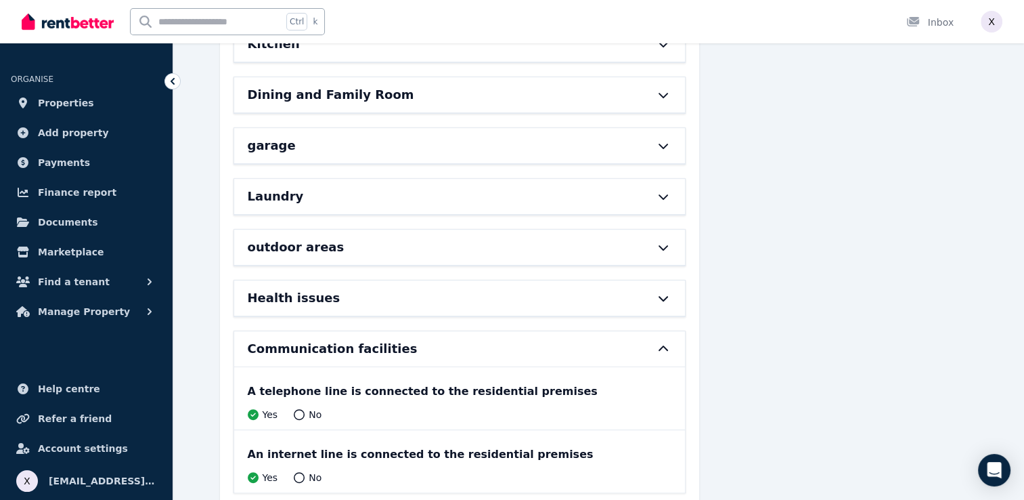
click at [661, 343] on icon at bounding box center [663, 348] width 16 height 11
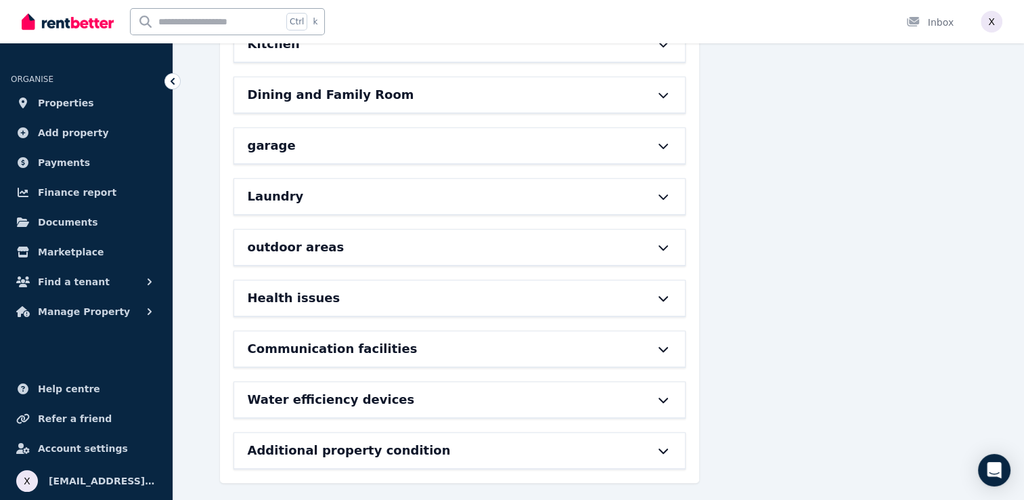
click at [661, 399] on div "Water efficiency devices" at bounding box center [459, 399] width 451 height 35
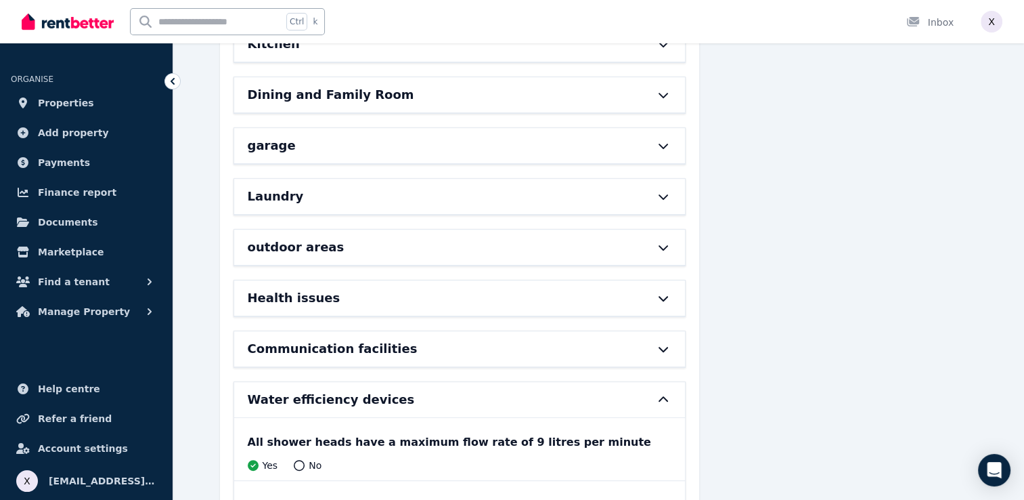
click at [661, 394] on icon at bounding box center [663, 399] width 16 height 11
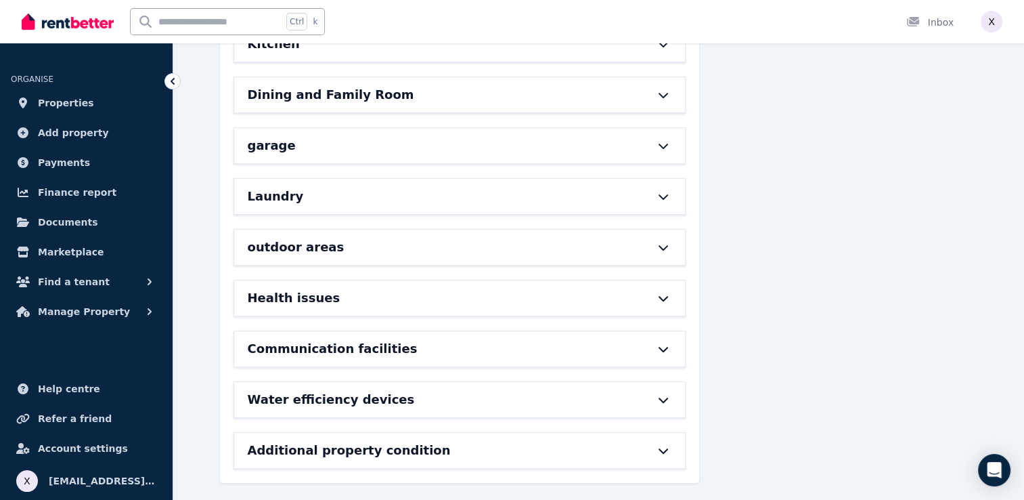
click at [674, 447] on div "Additional property condition" at bounding box center [459, 450] width 451 height 35
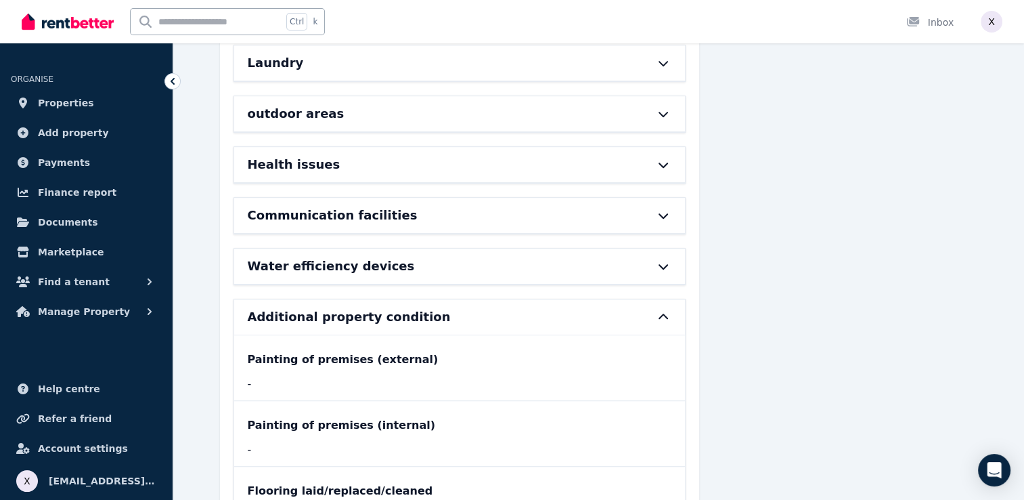
scroll to position [734, 0]
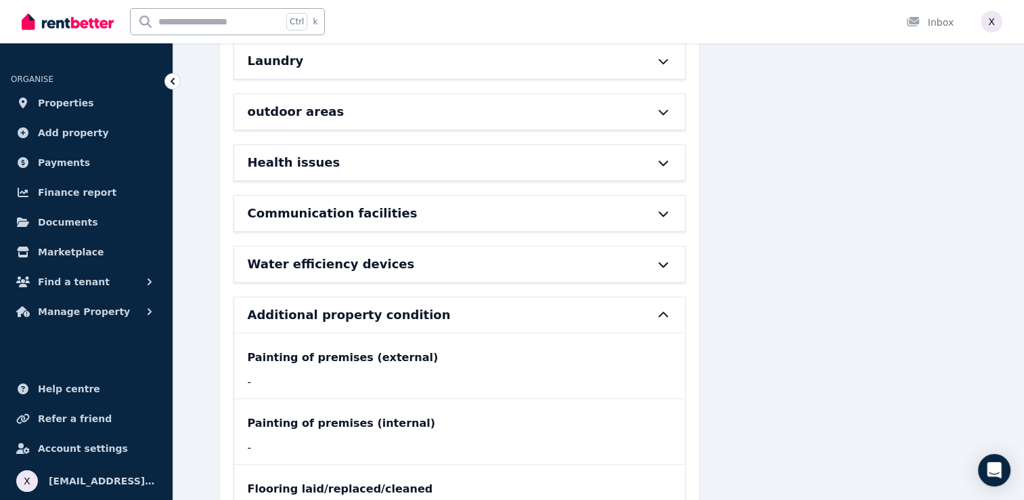
click at [663, 313] on icon at bounding box center [663, 314] width 16 height 11
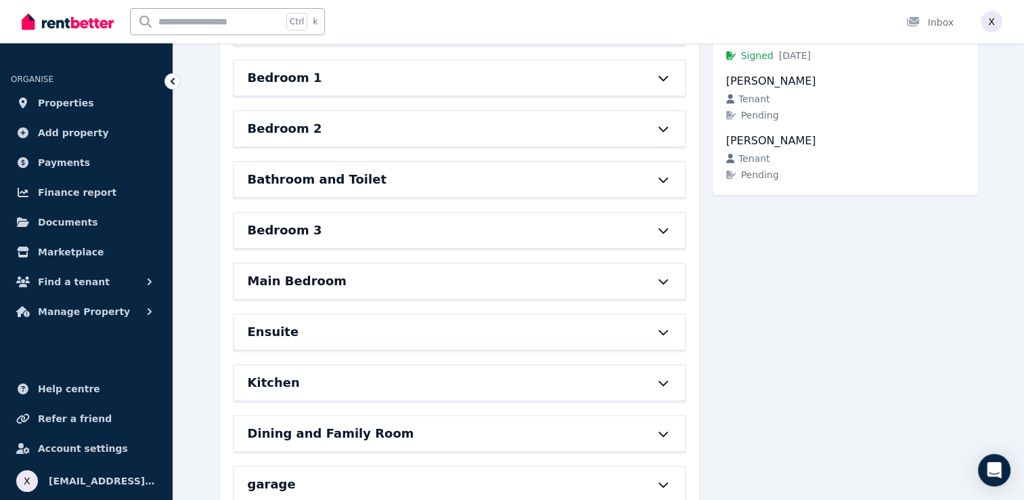
scroll to position [0, 0]
